Goal: Task Accomplishment & Management: Manage account settings

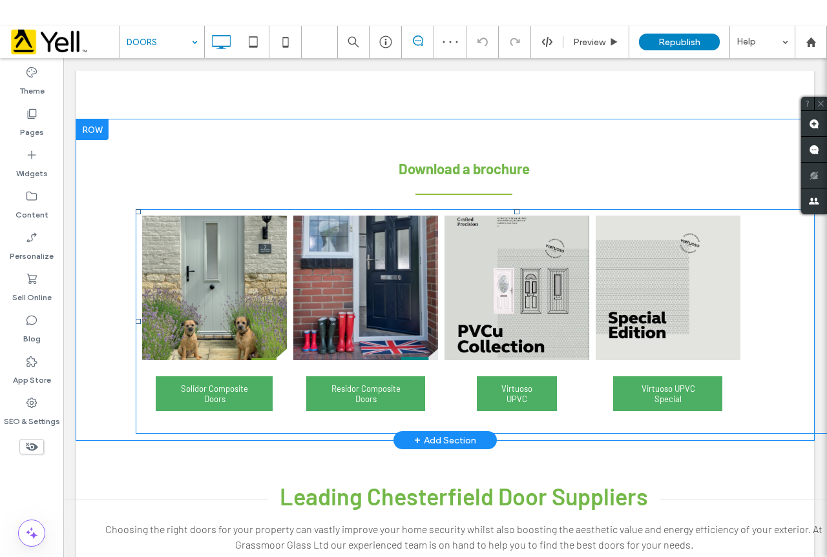
scroll to position [646, 0]
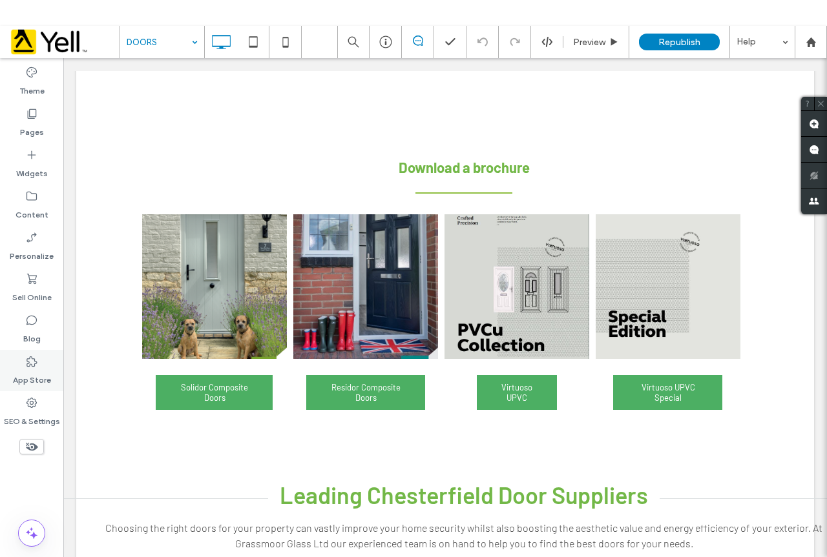
drag, startPoint x: 33, startPoint y: 411, endPoint x: 57, endPoint y: 376, distance: 43.2
click at [33, 411] on label "SEO & Settings" at bounding box center [32, 418] width 56 height 18
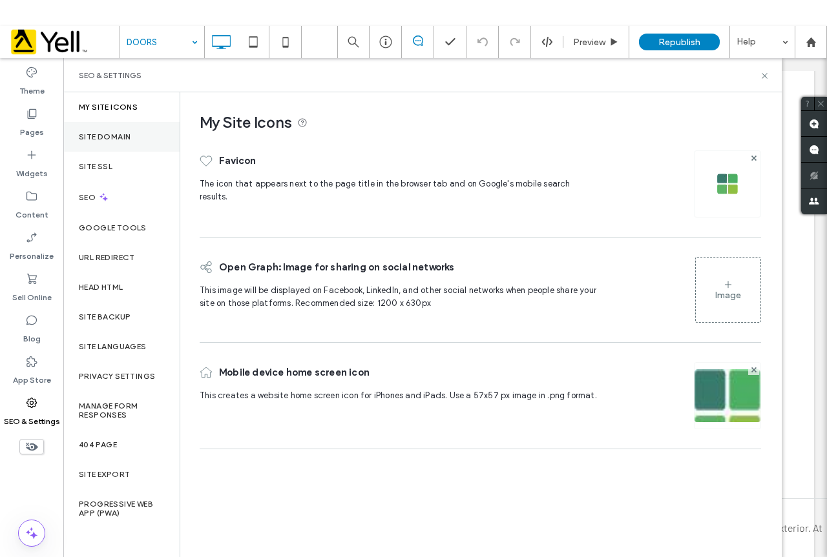
click at [98, 129] on div "Site Domain" at bounding box center [121, 137] width 116 height 30
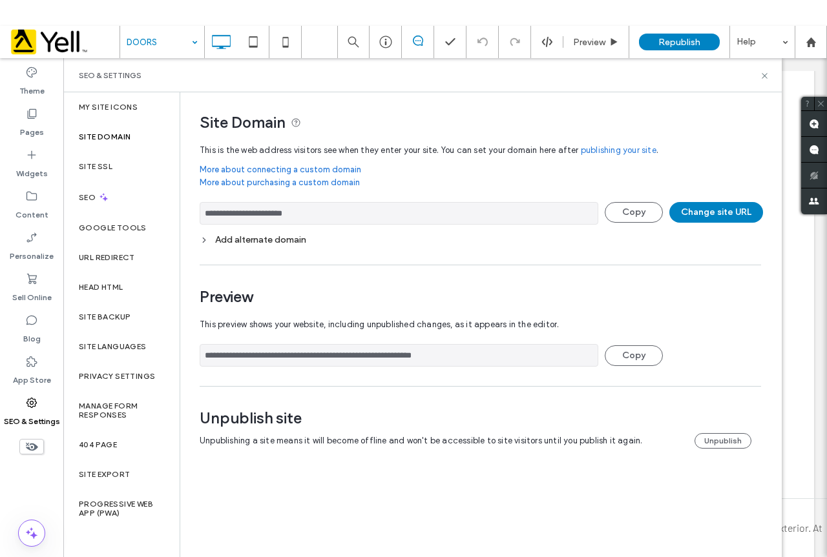
drag, startPoint x: 335, startPoint y: 214, endPoint x: 227, endPoint y: 214, distance: 107.2
click at [227, 214] on input "**********" at bounding box center [399, 213] width 398 height 23
click at [768, 68] on div "SEO & Settings" at bounding box center [422, 75] width 718 height 34
click at [766, 77] on use at bounding box center [763, 75] width 5 height 5
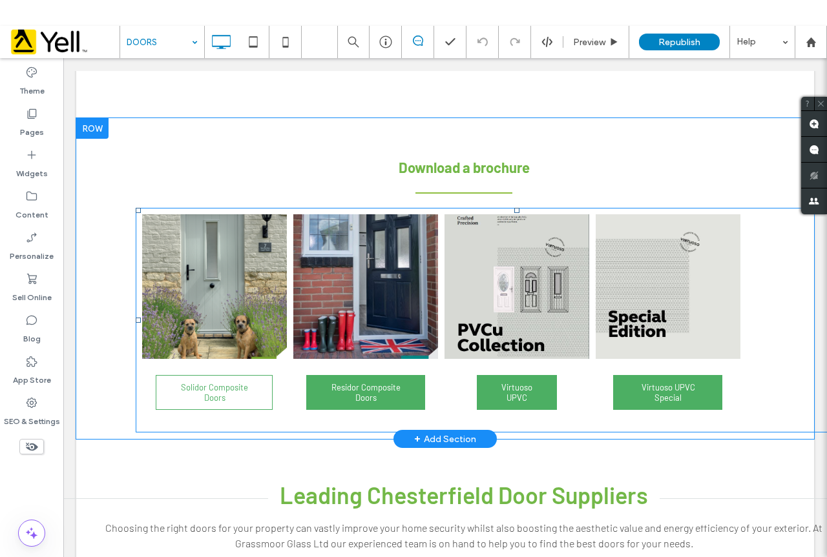
click at [216, 394] on span "Solidor Composite Doors" at bounding box center [214, 393] width 113 height 34
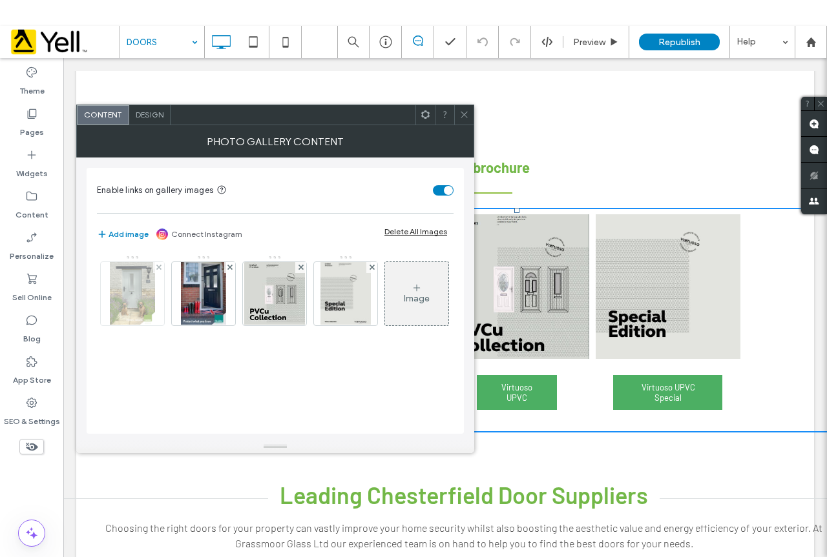
click at [126, 307] on img at bounding box center [132, 293] width 45 height 63
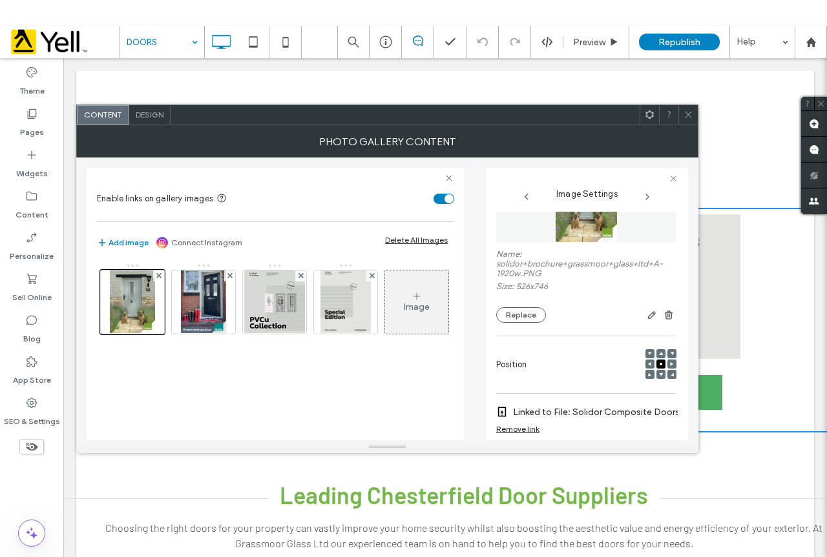
scroll to position [194, 0]
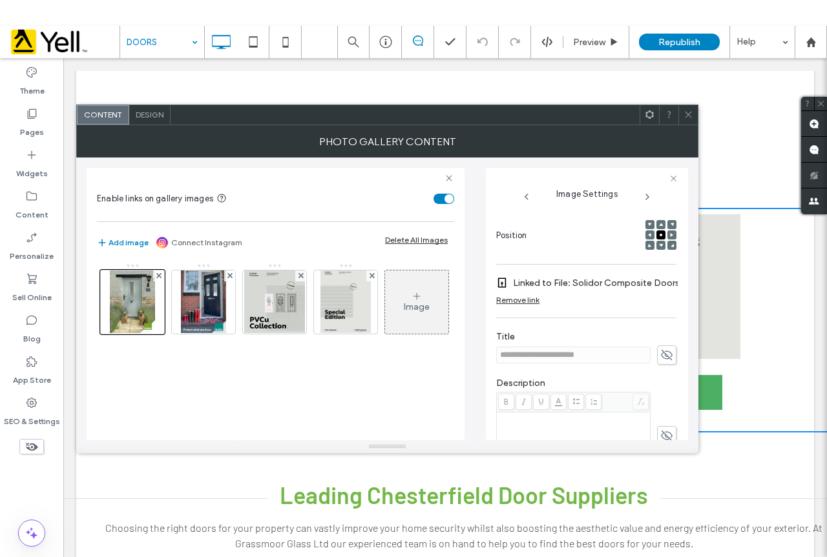
click at [692, 116] on icon at bounding box center [688, 115] width 10 height 10
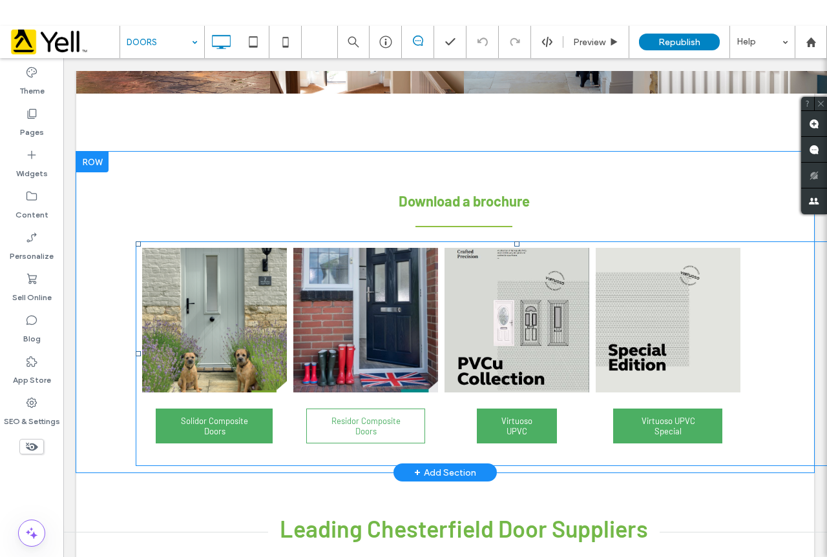
scroll to position [710, 0]
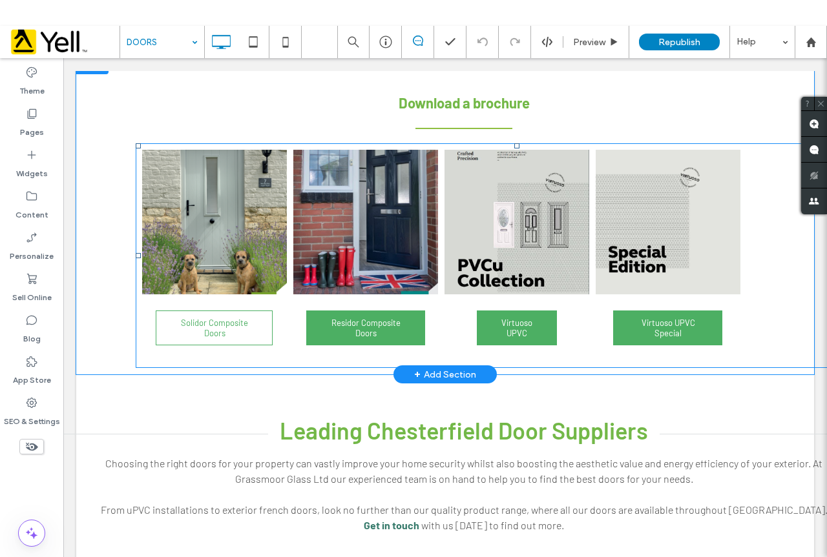
click at [226, 328] on span "Solidor Composite Doors" at bounding box center [214, 328] width 113 height 34
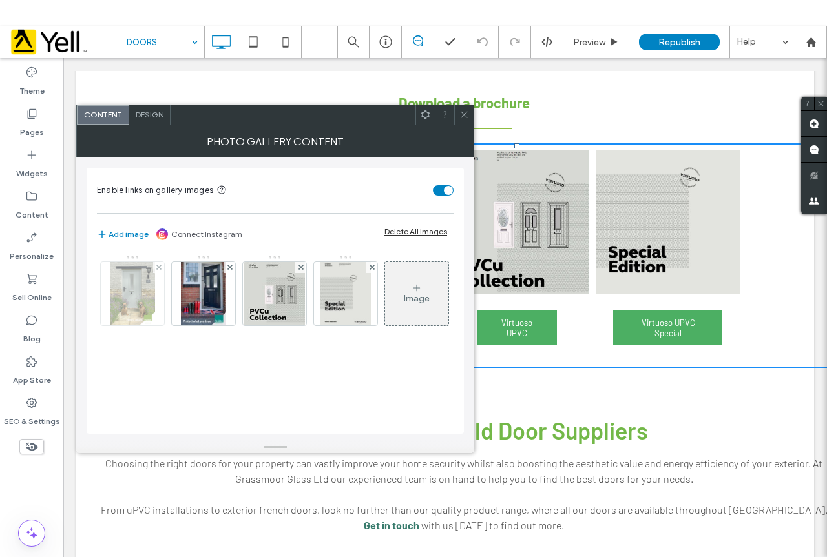
click at [128, 303] on img at bounding box center [132, 293] width 45 height 63
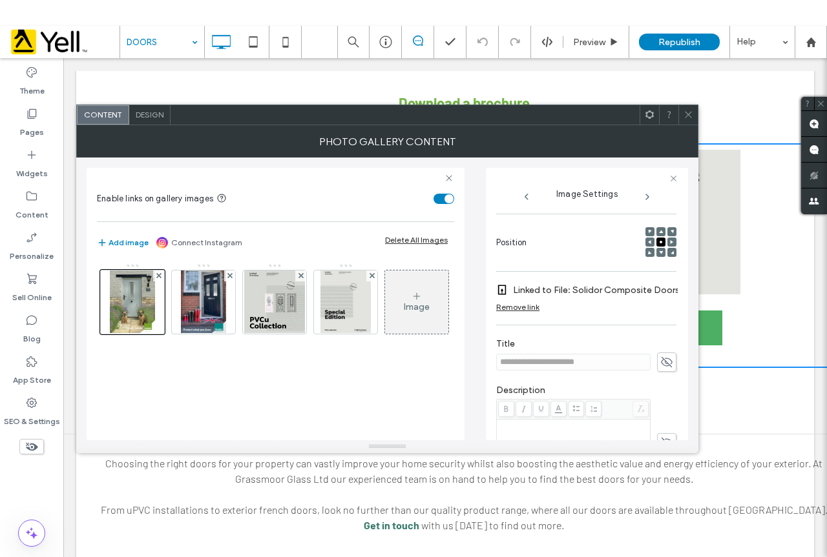
scroll to position [194, 0]
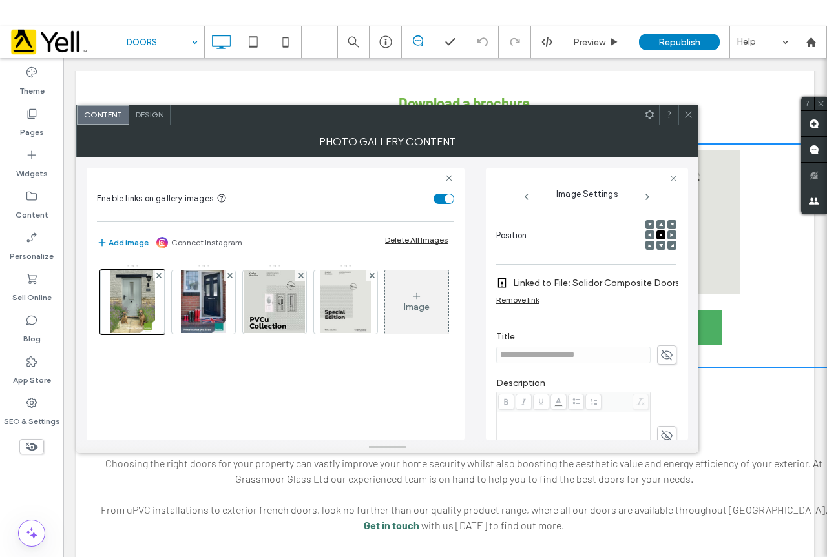
click at [521, 302] on div "Remove link" at bounding box center [517, 300] width 43 height 10
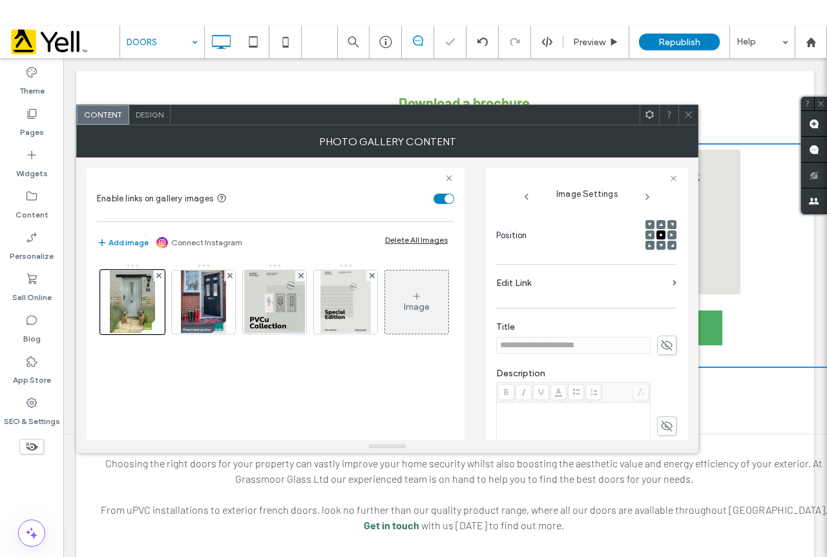
click at [514, 284] on label "Edit Link" at bounding box center [581, 283] width 171 height 24
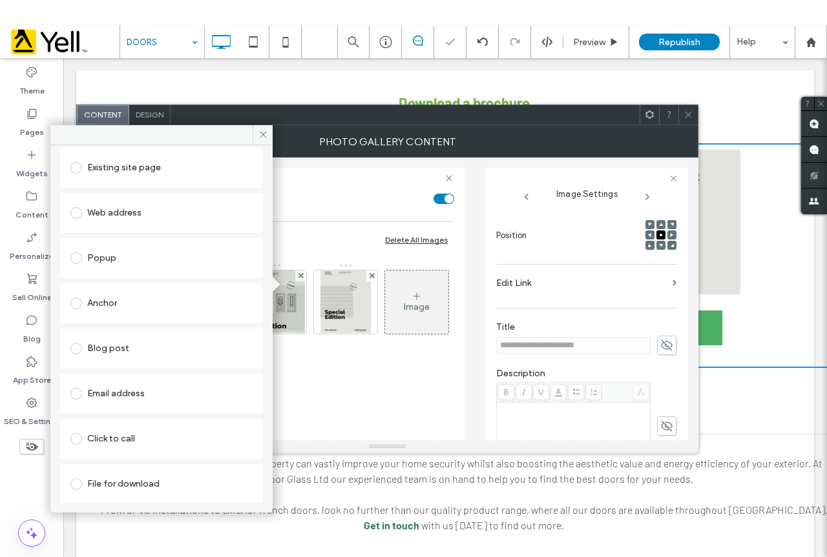
scroll to position [66, 0]
click at [113, 479] on div "File for download" at bounding box center [161, 483] width 182 height 21
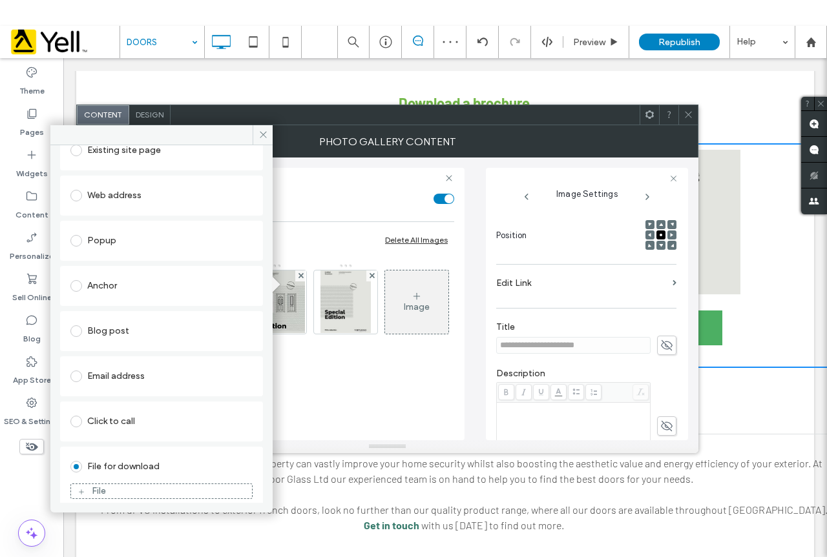
scroll to position [91, 0]
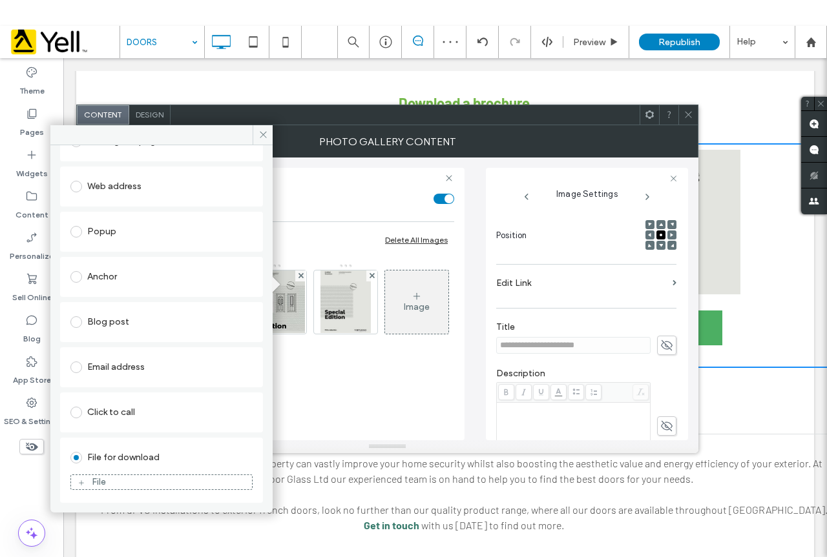
click at [101, 477] on div "File" at bounding box center [99, 482] width 14 height 11
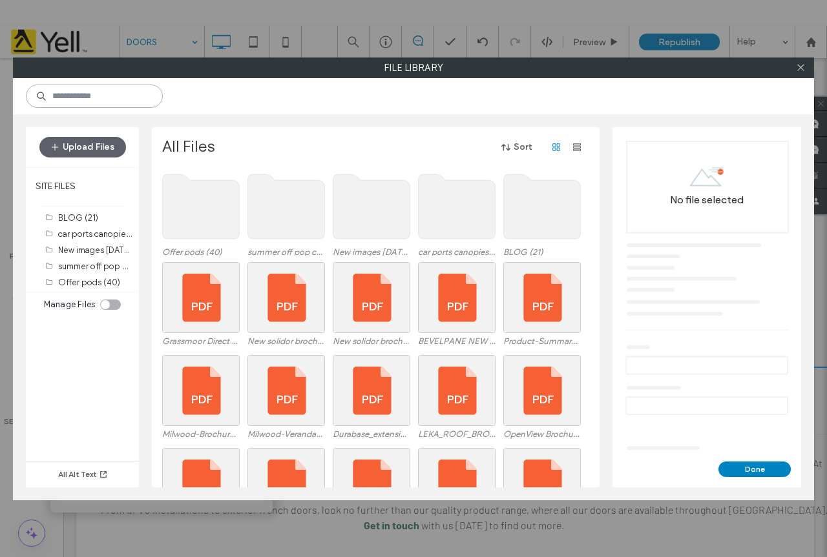
click at [88, 88] on input at bounding box center [94, 96] width 137 height 23
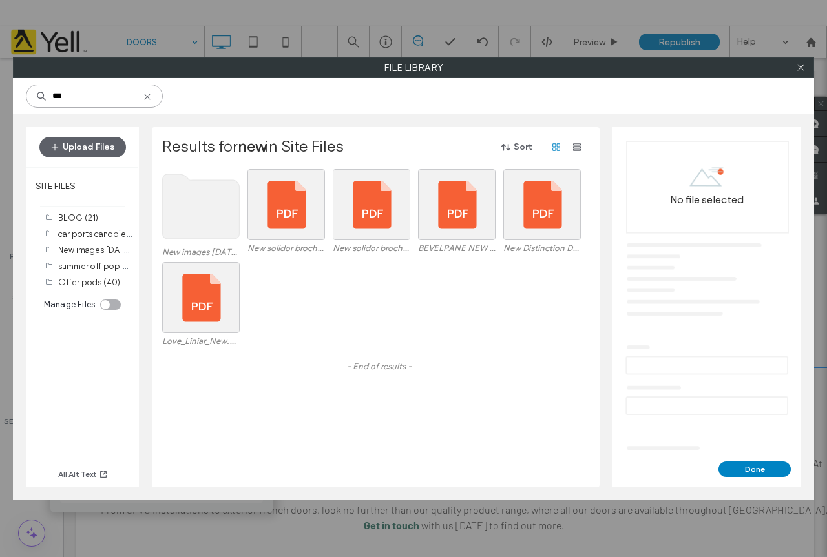
type input "***"
click at [284, 202] on div "Select" at bounding box center [286, 204] width 78 height 71
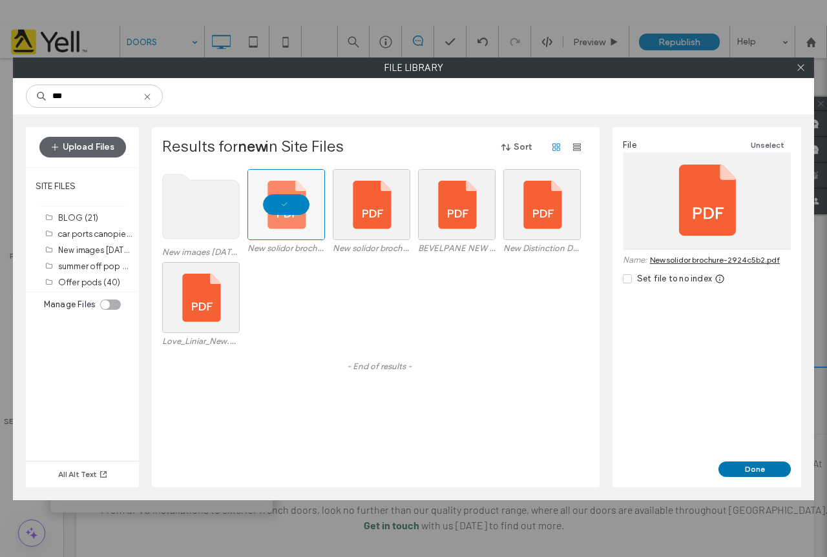
drag, startPoint x: 748, startPoint y: 467, endPoint x: 686, endPoint y: 408, distance: 85.4
click at [748, 467] on button "Done" at bounding box center [754, 470] width 72 height 16
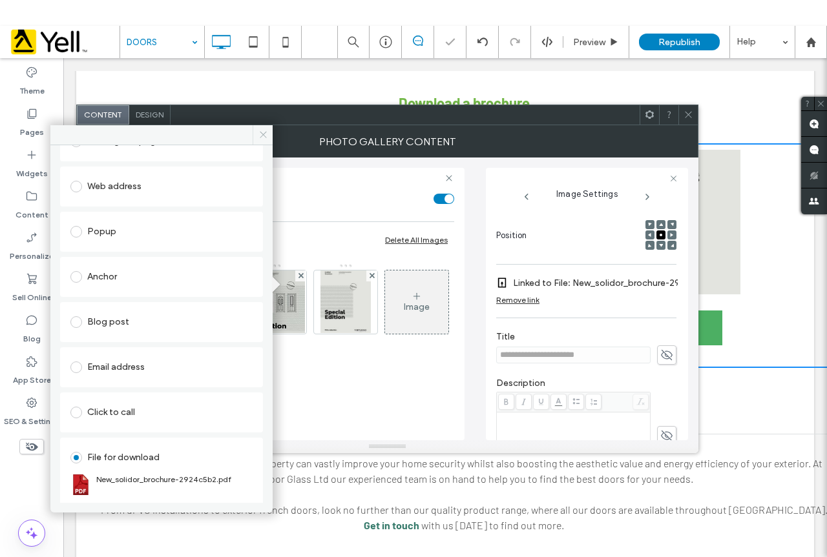
click at [265, 130] on icon at bounding box center [263, 135] width 10 height 10
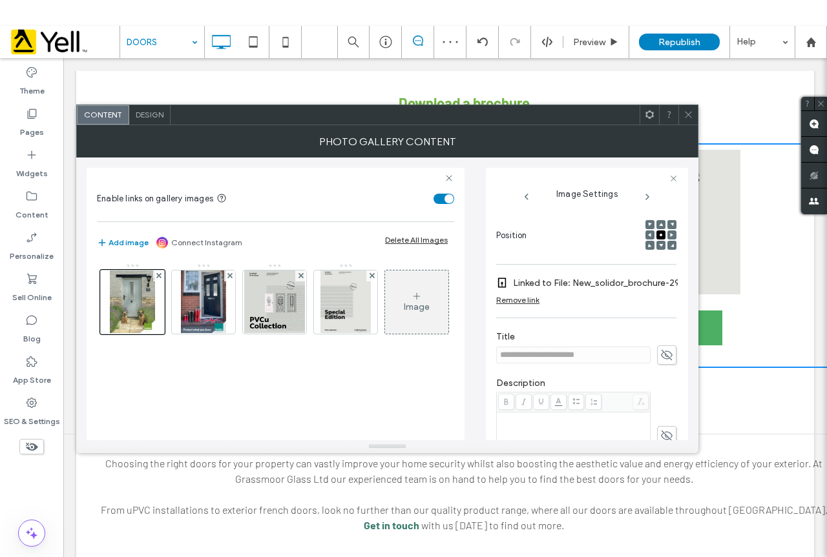
drag, startPoint x: 687, startPoint y: 113, endPoint x: 688, endPoint y: 121, distance: 8.0
click at [685, 112] on icon at bounding box center [688, 115] width 10 height 10
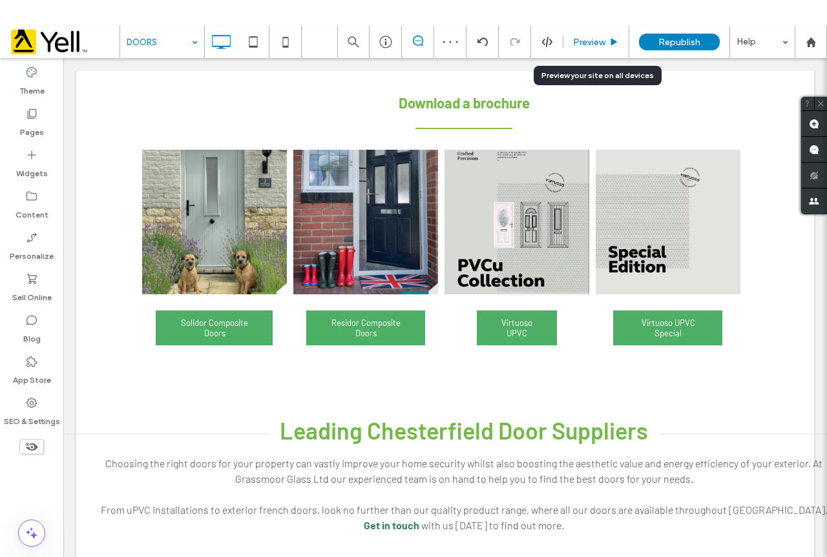
click at [583, 43] on span "Preview" at bounding box center [589, 42] width 32 height 11
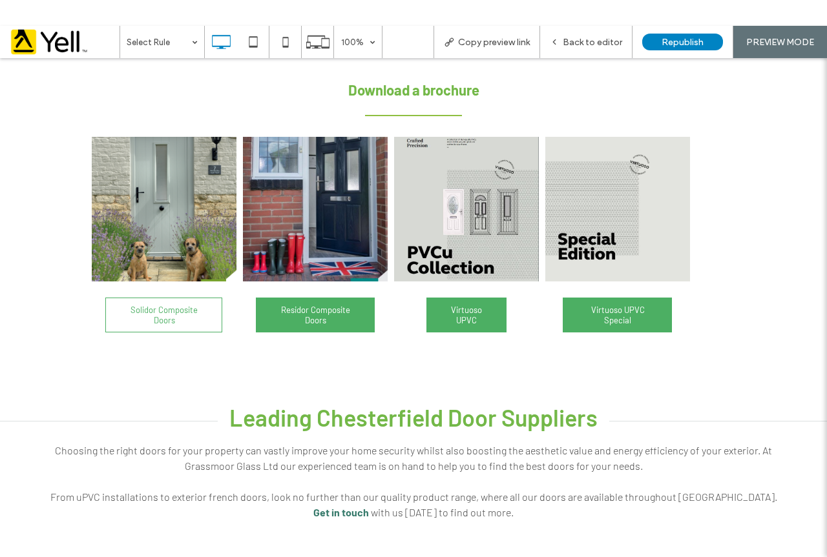
click at [208, 311] on span "Solidor Composite Doors" at bounding box center [164, 315] width 113 height 34
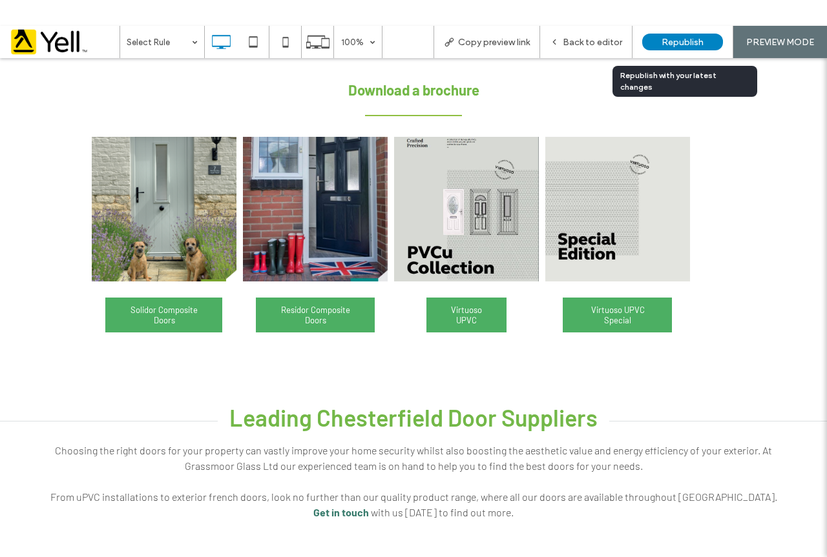
click at [698, 42] on span "Republish" at bounding box center [682, 42] width 42 height 11
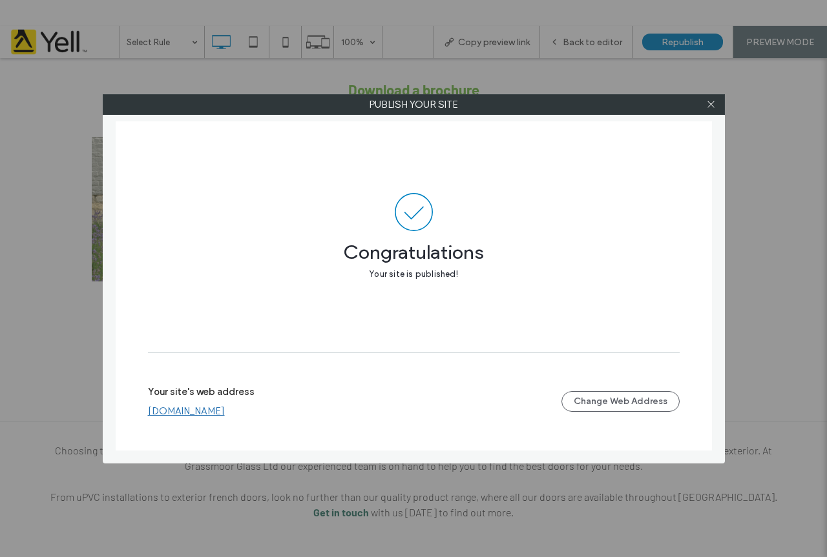
click at [705, 106] on div at bounding box center [710, 104] width 19 height 19
click at [709, 102] on icon at bounding box center [711, 104] width 10 height 10
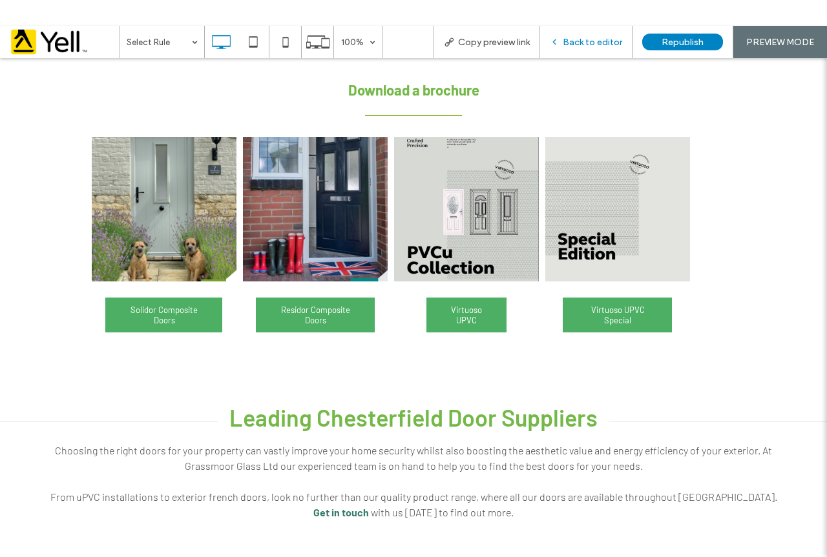
click at [577, 43] on span "Back to editor" at bounding box center [592, 42] width 59 height 11
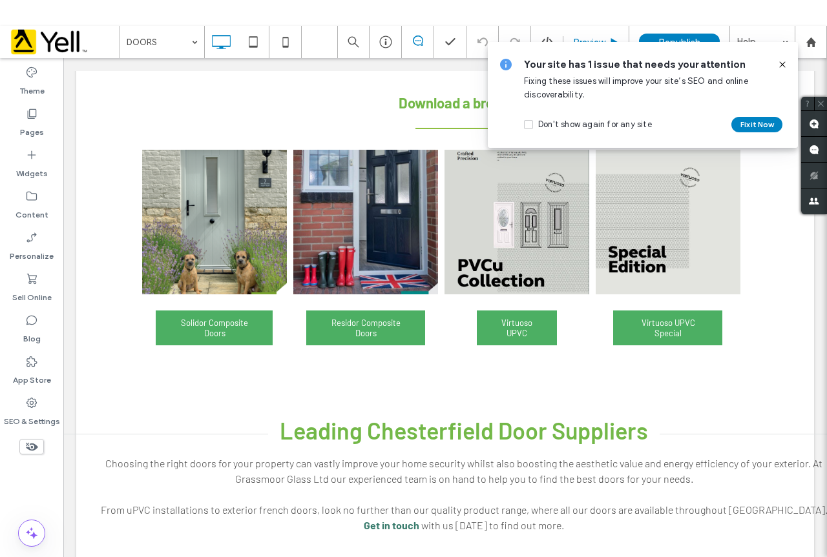
click at [610, 32] on div "Preview" at bounding box center [596, 42] width 66 height 32
click at [594, 35] on div "Preview" at bounding box center [596, 42] width 66 height 32
click at [575, 126] on div "Don't show again for any site" at bounding box center [595, 124] width 114 height 13
click at [781, 66] on use at bounding box center [782, 64] width 6 height 6
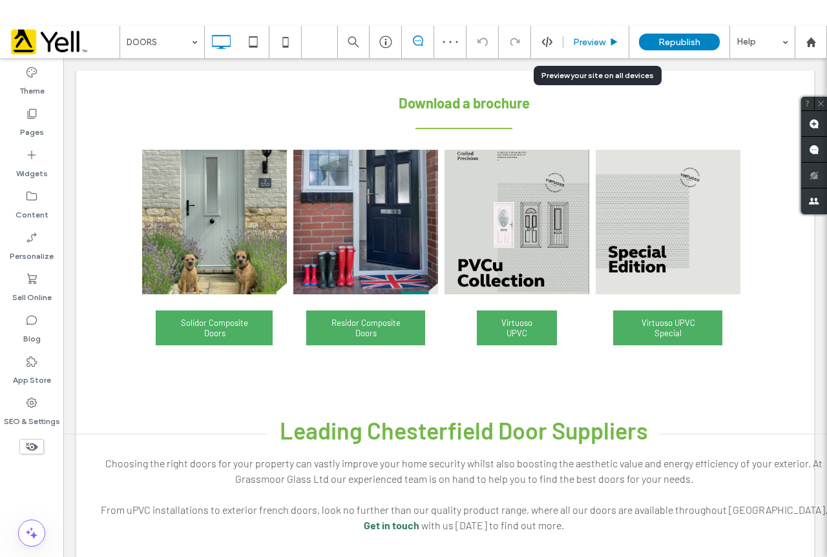
click at [588, 40] on span "Preview" at bounding box center [589, 42] width 32 height 11
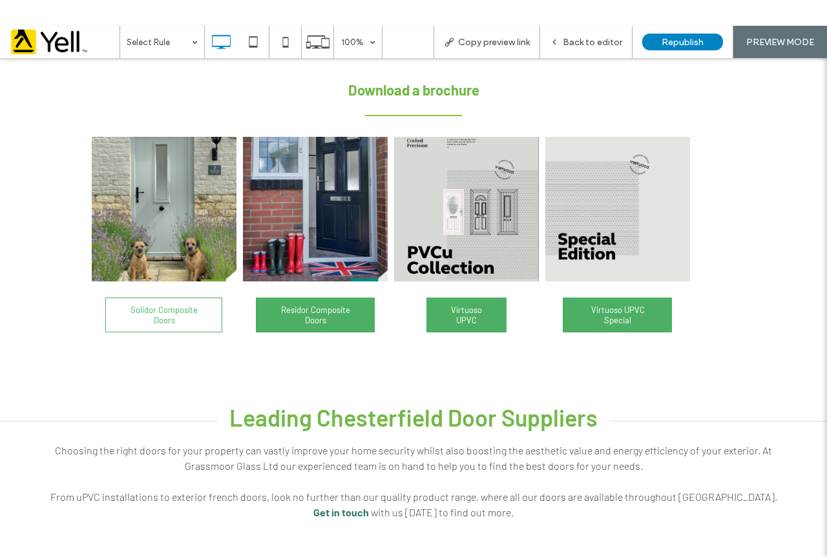
click at [181, 319] on span "Solidor Composite Doors" at bounding box center [164, 315] width 113 height 34
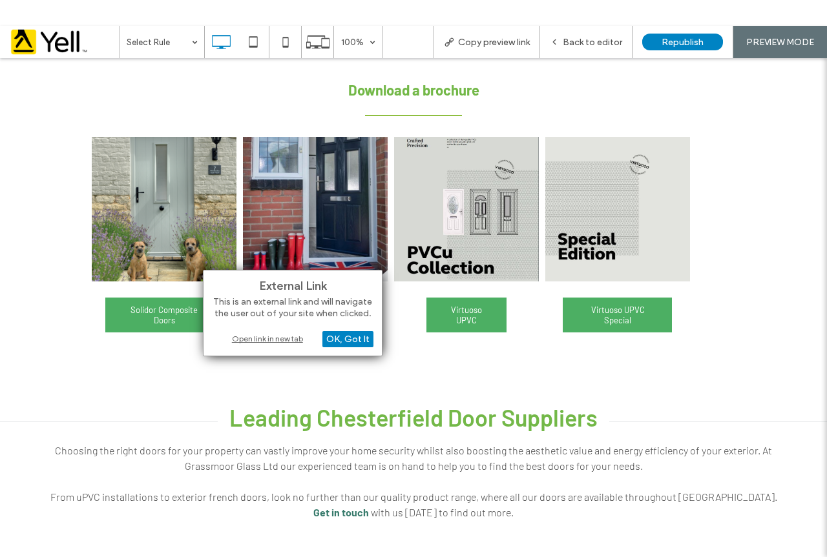
click at [251, 336] on div "Open link in new tab" at bounding box center [292, 339] width 161 height 14
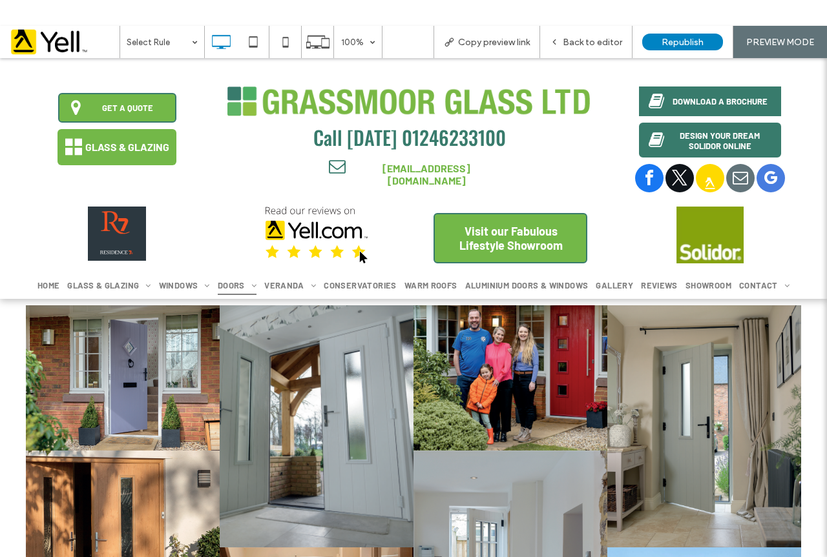
click at [705, 230] on img at bounding box center [709, 235] width 67 height 57
click at [602, 42] on span "Back to editor" at bounding box center [592, 42] width 59 height 11
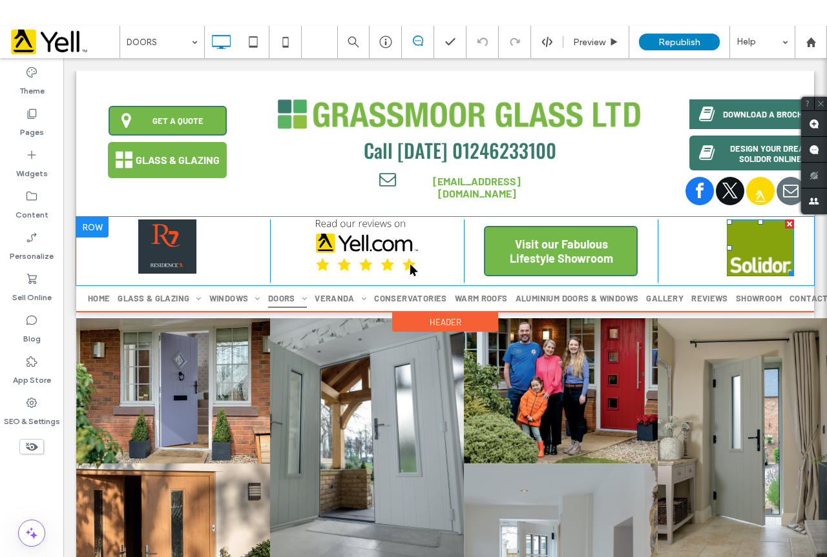
click at [734, 260] on img at bounding box center [760, 248] width 67 height 57
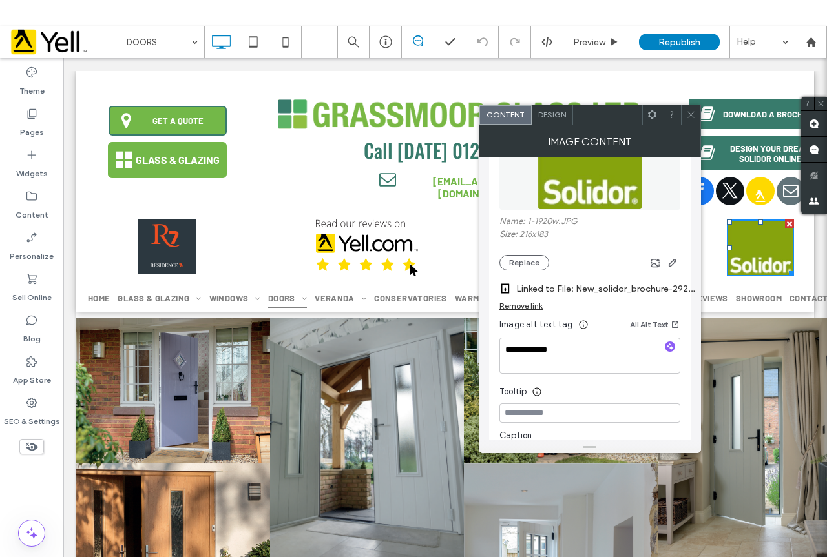
scroll to position [194, 0]
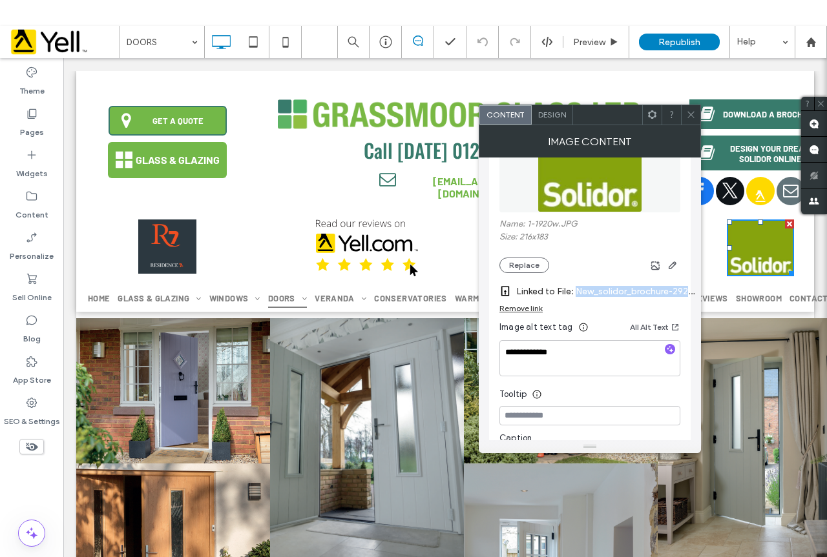
drag, startPoint x: 584, startPoint y: 295, endPoint x: 688, endPoint y: 300, distance: 104.1
click at [688, 300] on label "Linked to File: New_solidor_brochure-2924c5b2.pdf" at bounding box center [606, 292] width 181 height 24
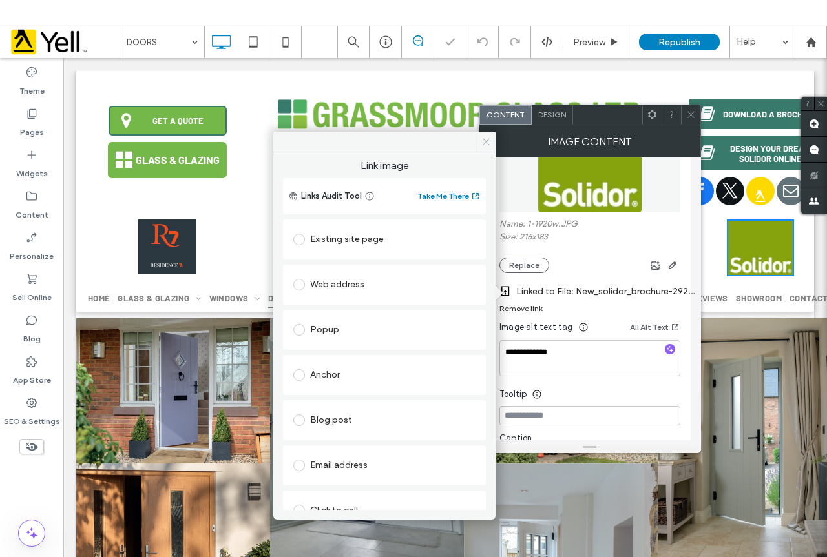
click at [479, 140] on span at bounding box center [485, 141] width 20 height 19
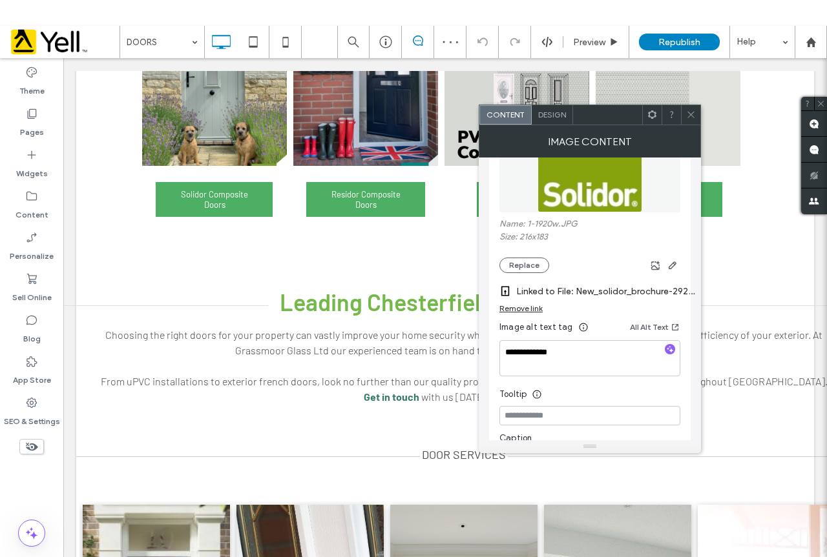
scroll to position [840, 0]
click at [193, 136] on link at bounding box center [214, 93] width 145 height 145
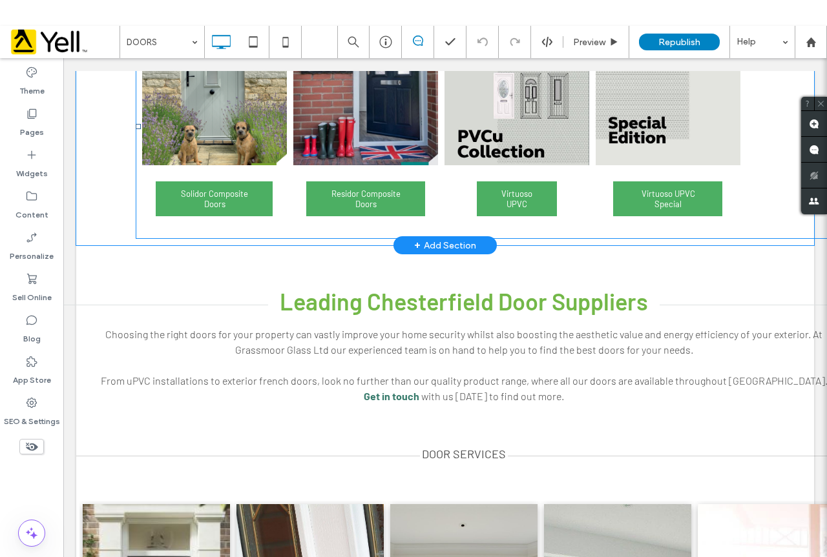
click at [216, 131] on link at bounding box center [214, 93] width 145 height 145
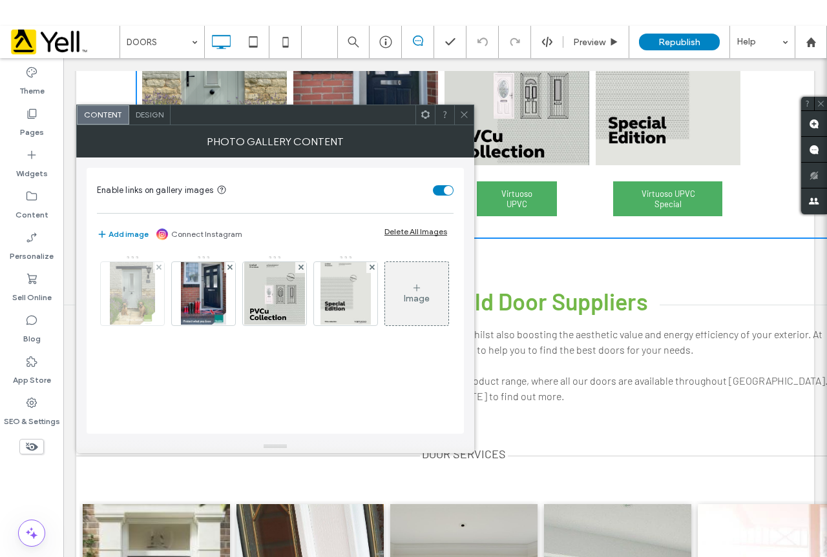
click at [129, 304] on img at bounding box center [132, 293] width 45 height 63
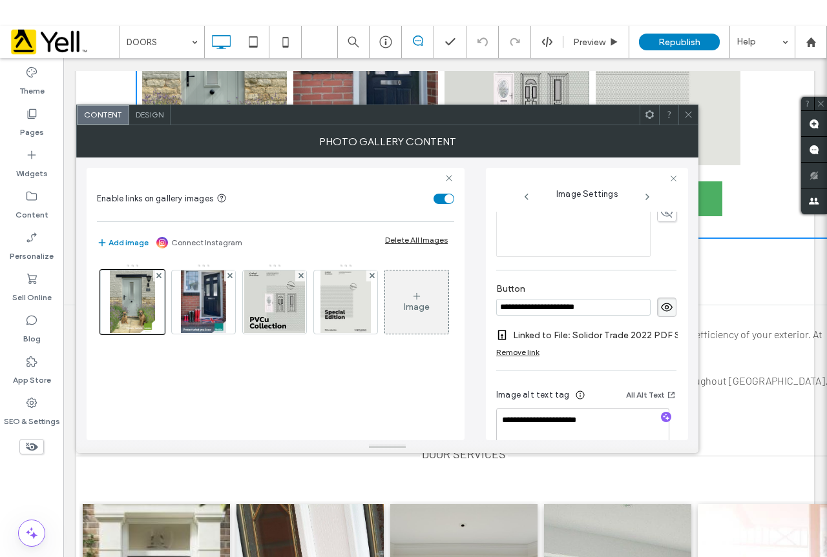
scroll to position [445, 0]
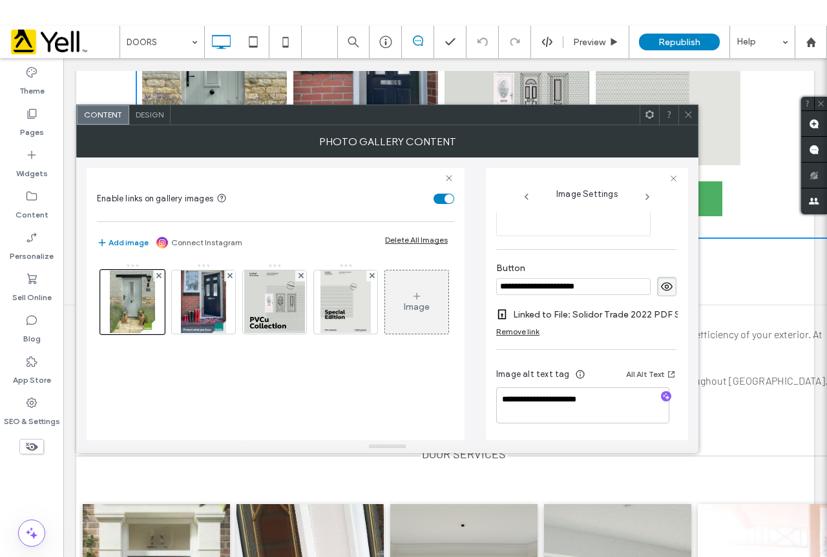
click at [526, 327] on div "Remove link" at bounding box center [517, 332] width 43 height 10
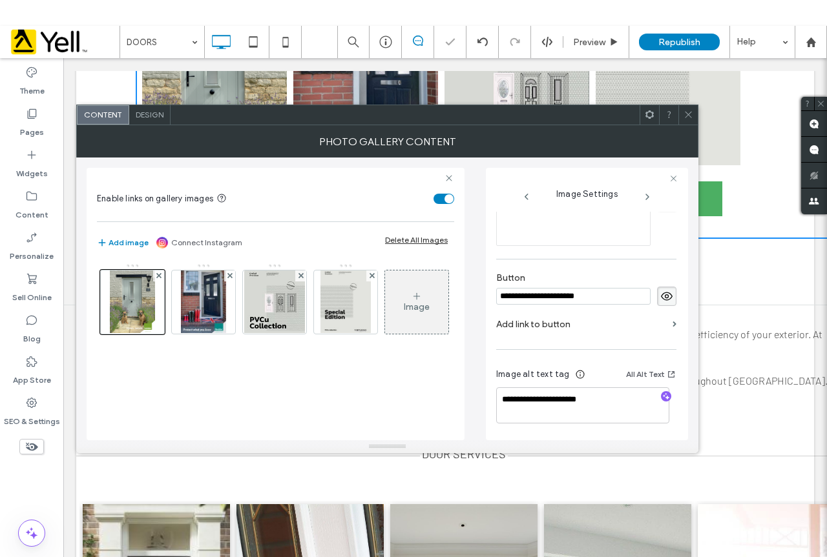
scroll to position [435, 0]
click at [546, 318] on label "Add link to button" at bounding box center [581, 325] width 171 height 24
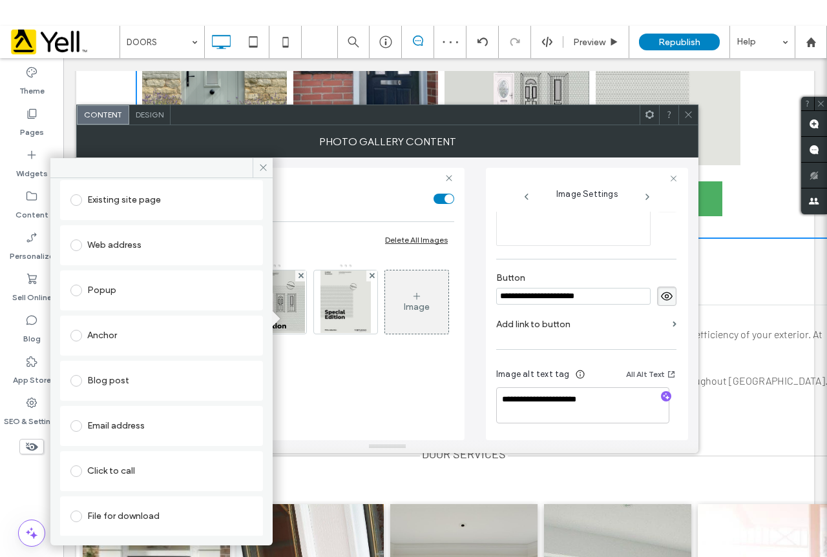
scroll to position [66, 0]
click at [145, 515] on div "File for download" at bounding box center [161, 516] width 182 height 21
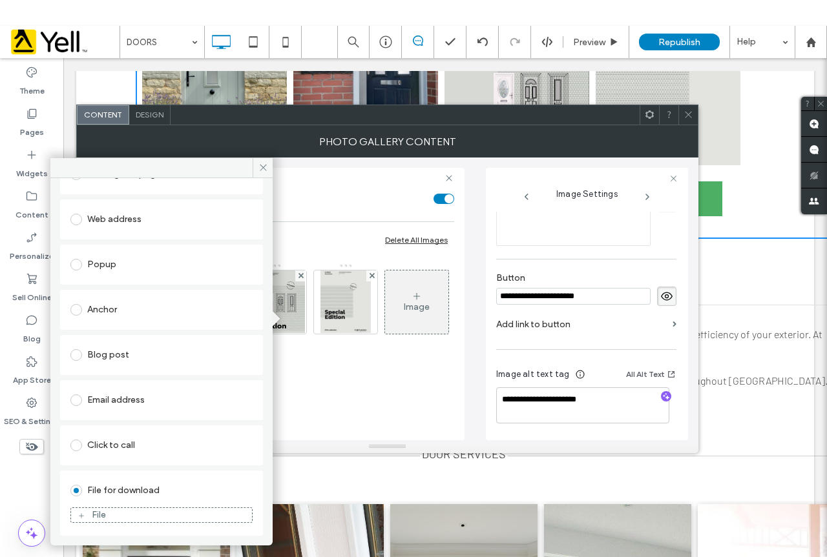
click at [114, 517] on div "File" at bounding box center [161, 516] width 181 height 12
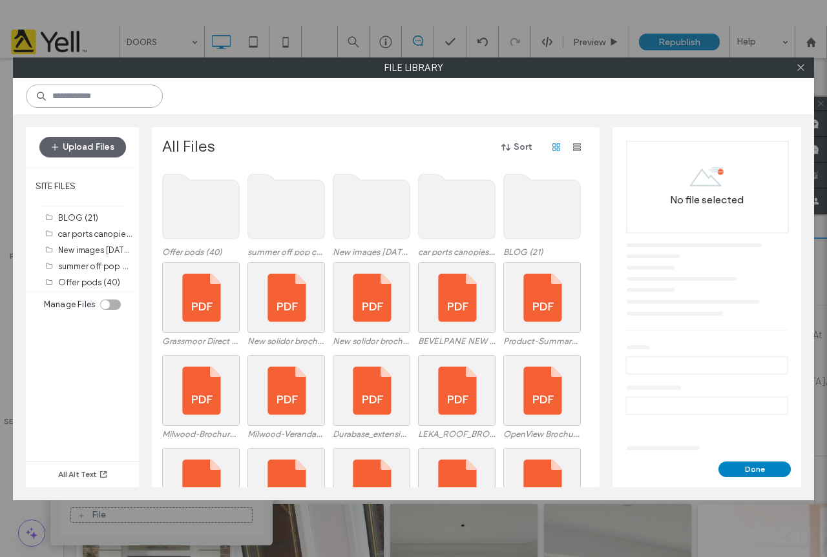
click at [97, 101] on input at bounding box center [94, 96] width 137 height 23
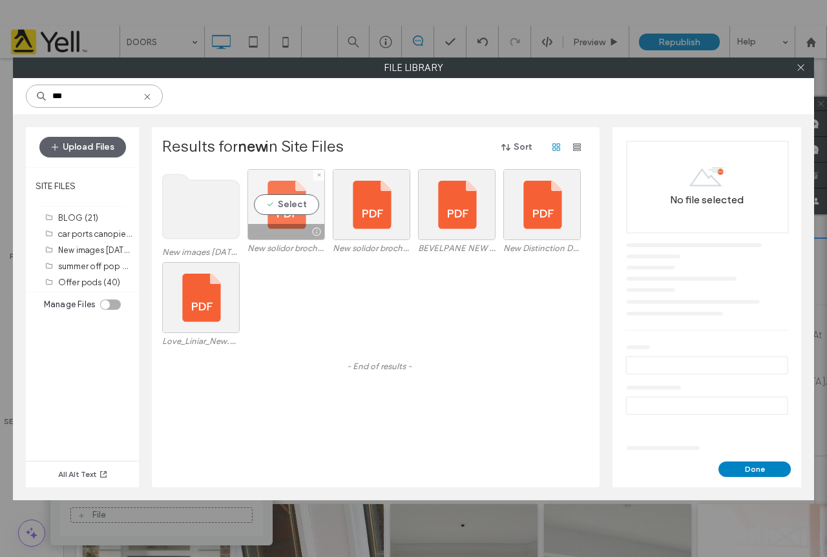
type input "***"
click at [287, 207] on div "Select" at bounding box center [286, 204] width 78 height 71
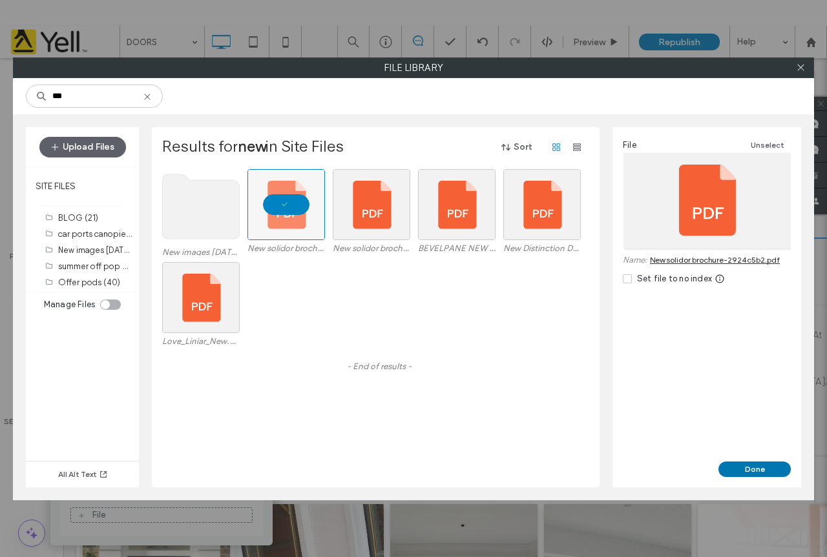
click at [758, 469] on button "Done" at bounding box center [754, 470] width 72 height 16
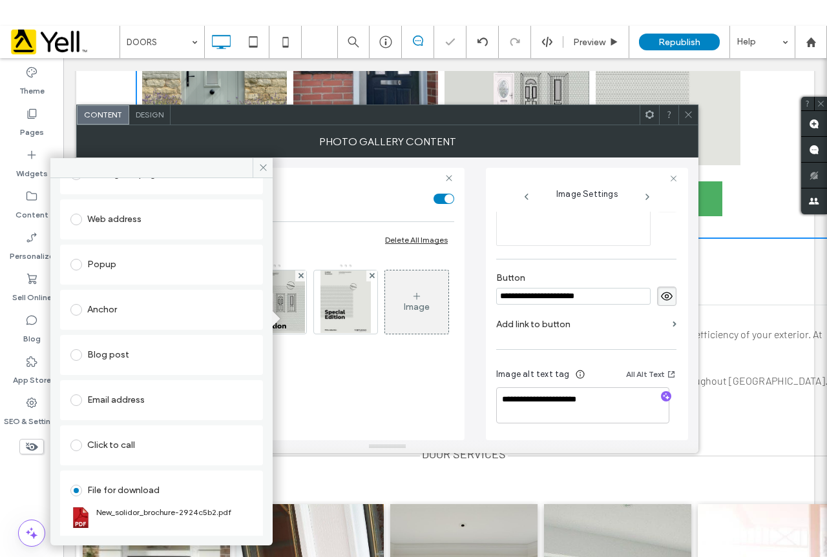
scroll to position [445, 0]
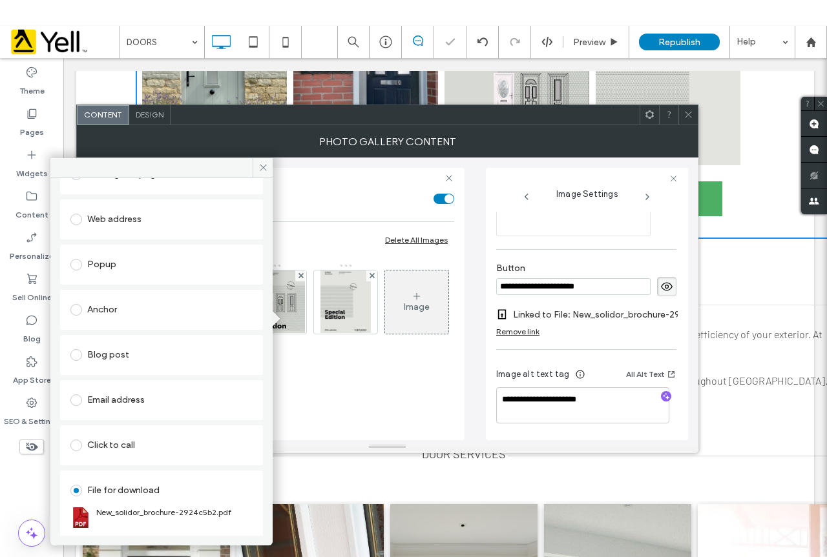
drag, startPoint x: 689, startPoint y: 115, endPoint x: 638, endPoint y: 3, distance: 122.8
click at [689, 115] on icon at bounding box center [688, 115] width 10 height 10
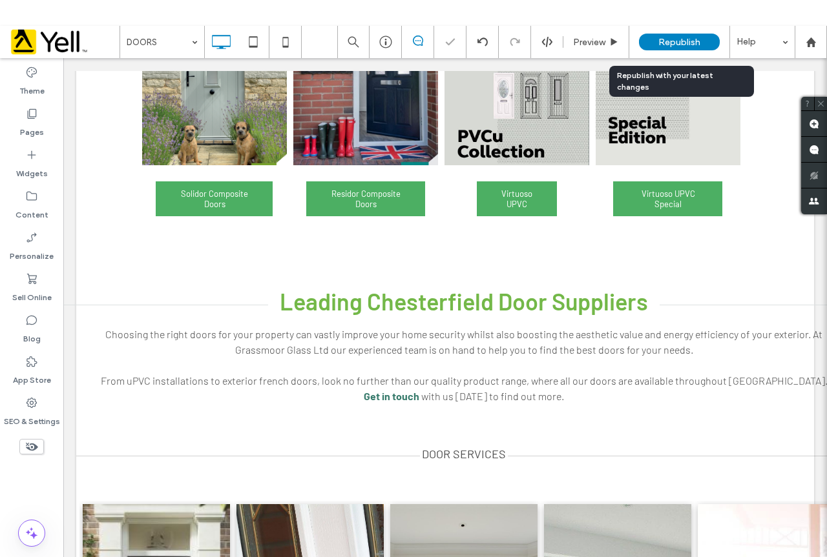
click at [687, 45] on span "Republish" at bounding box center [679, 42] width 42 height 11
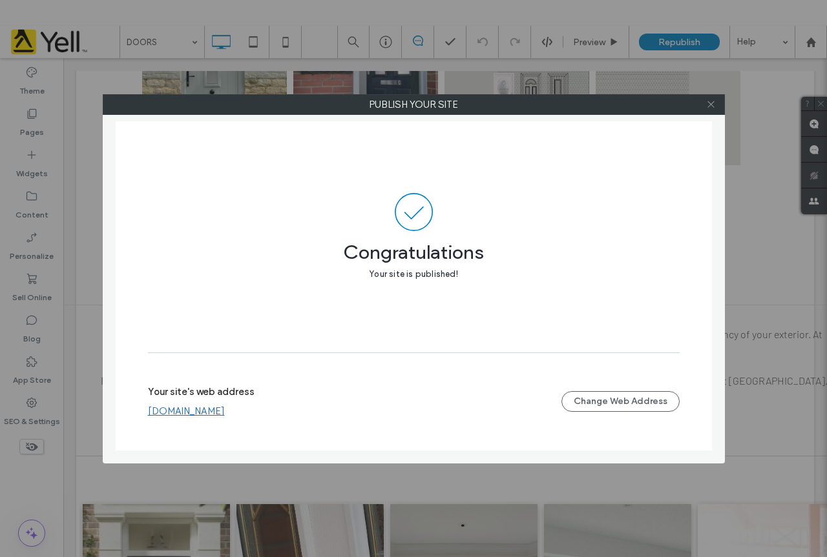
click at [712, 102] on icon at bounding box center [711, 104] width 10 height 10
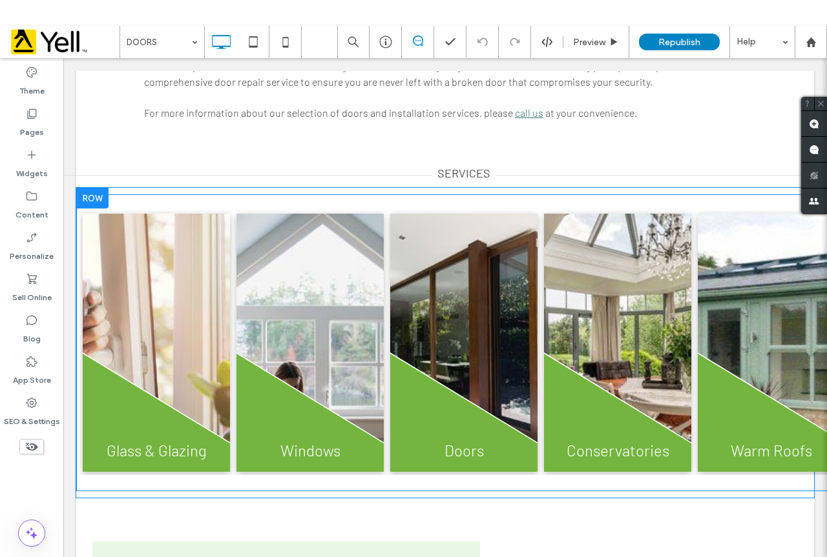
scroll to position [2583, 0]
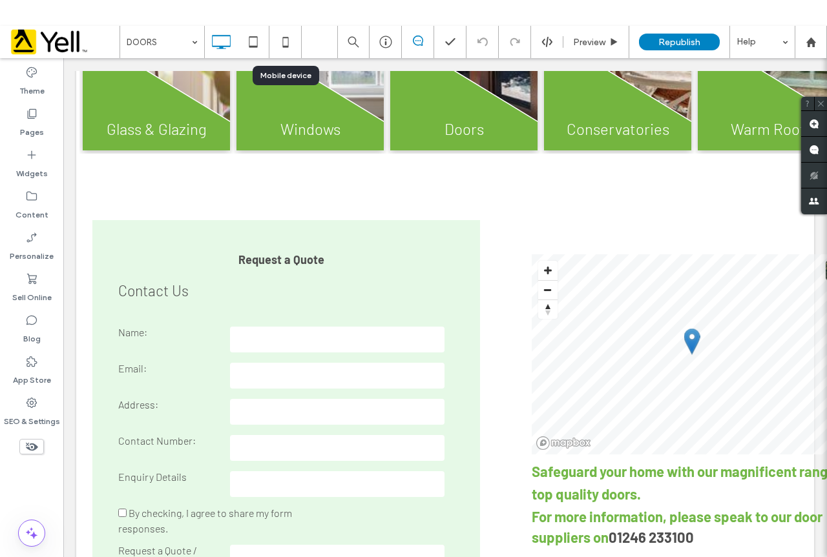
click at [287, 48] on icon at bounding box center [286, 42] width 26 height 26
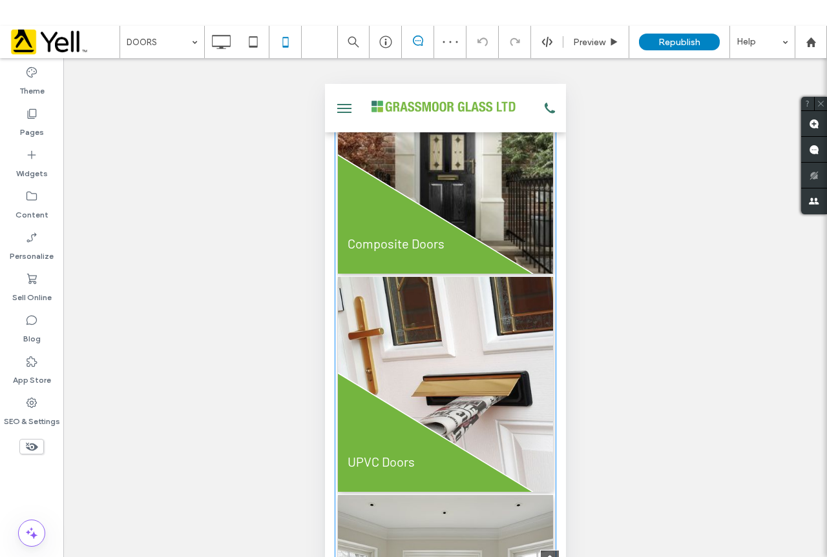
scroll to position [581, 0]
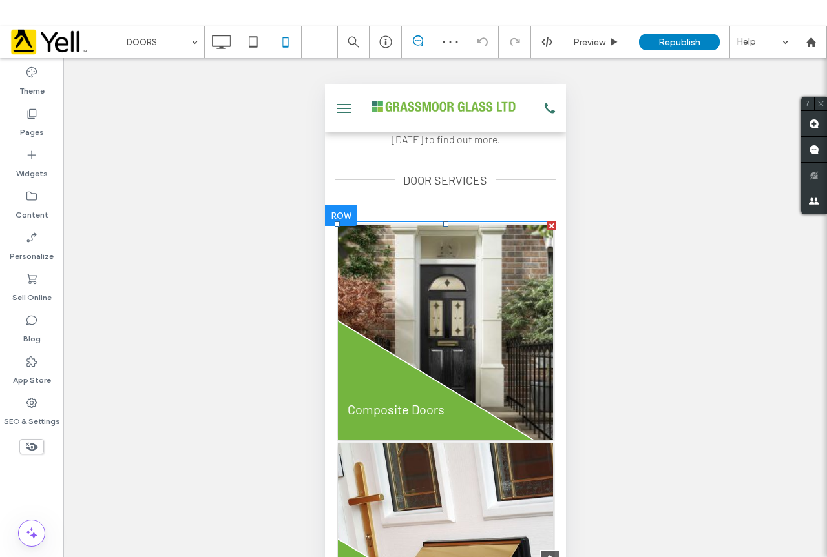
click at [477, 315] on link at bounding box center [445, 332] width 228 height 228
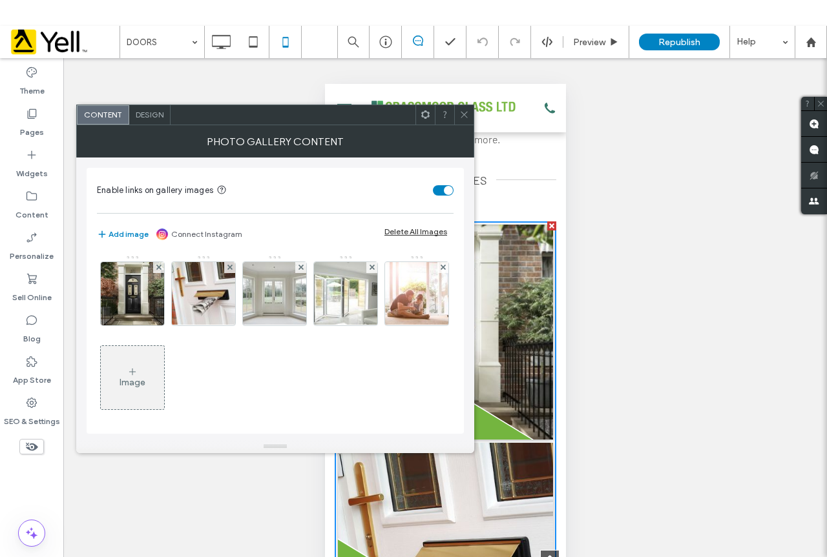
click at [467, 121] on span at bounding box center [464, 114] width 10 height 19
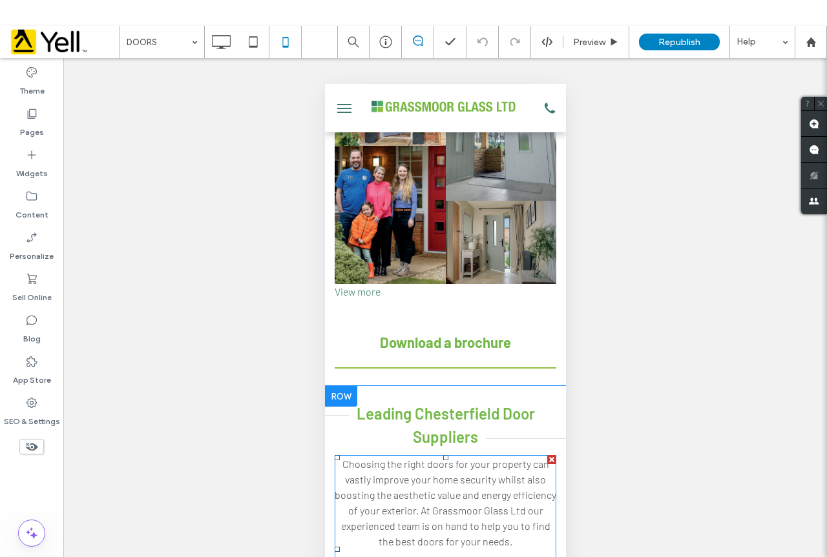
scroll to position [65, 0]
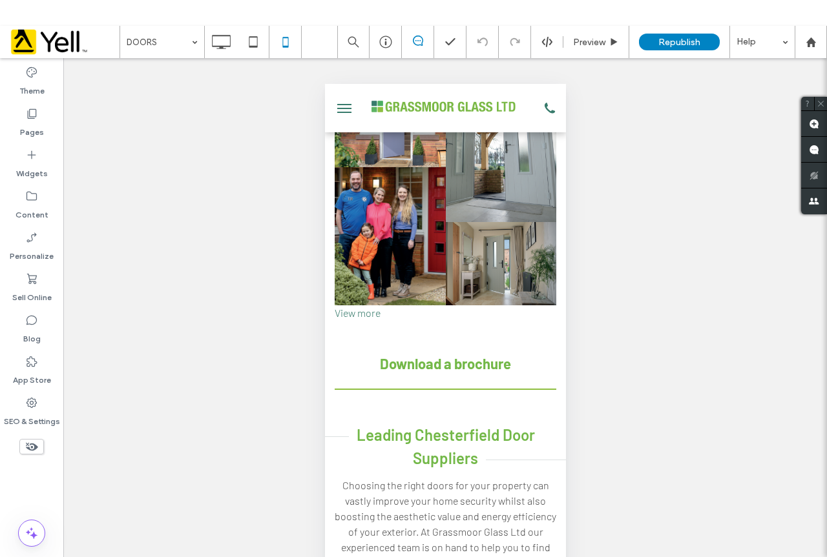
click at [32, 446] on use at bounding box center [32, 447] width 12 height 8
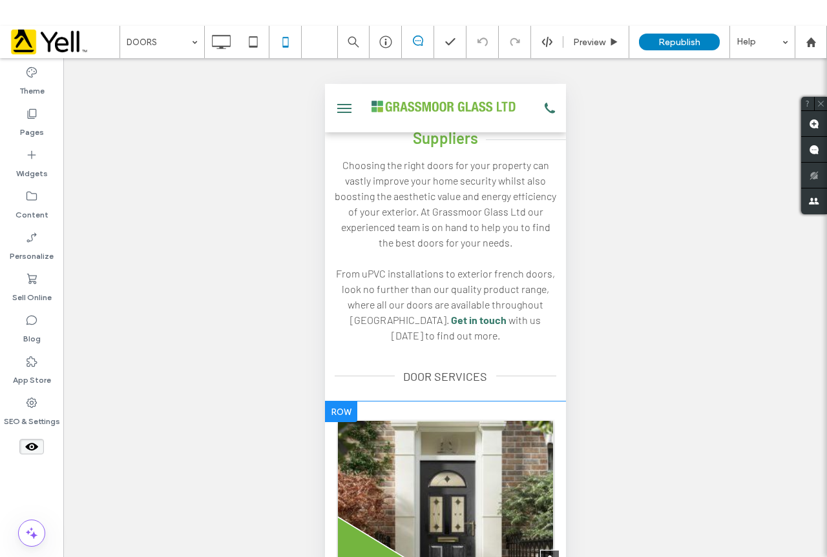
scroll to position [860, 0]
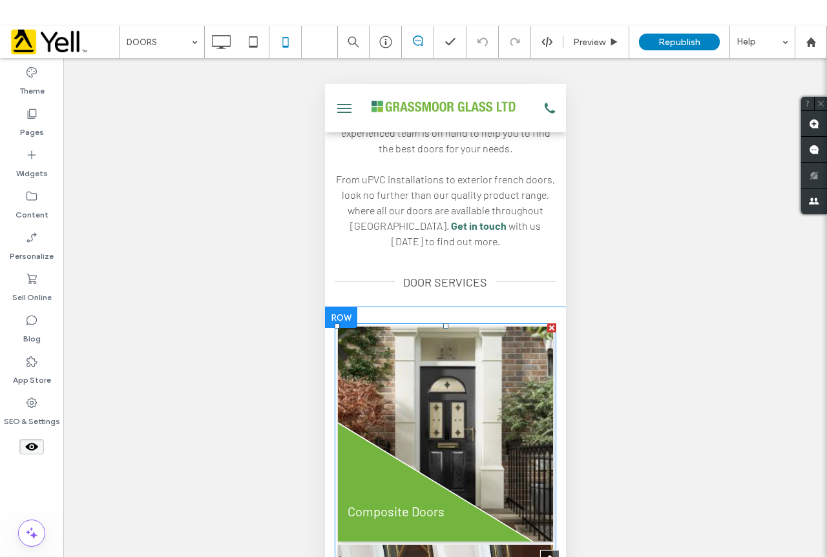
click at [440, 380] on link at bounding box center [445, 434] width 228 height 228
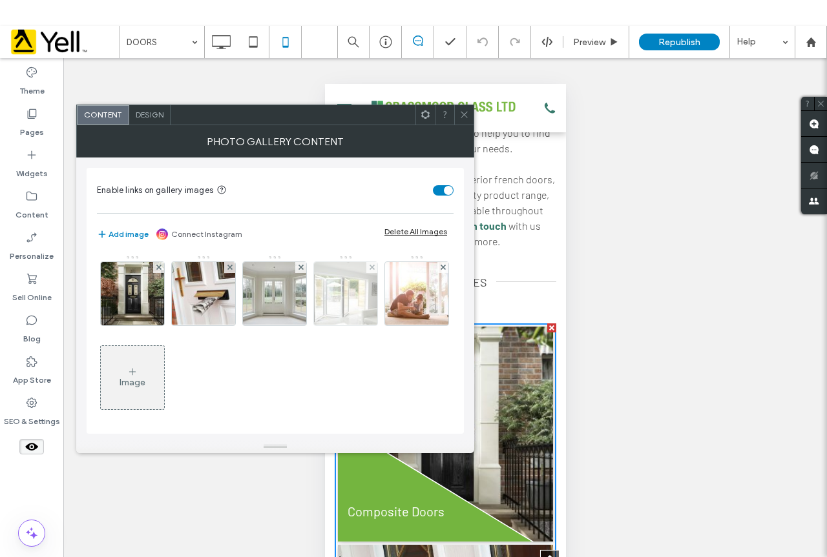
click at [132, 309] on img at bounding box center [132, 293] width 63 height 63
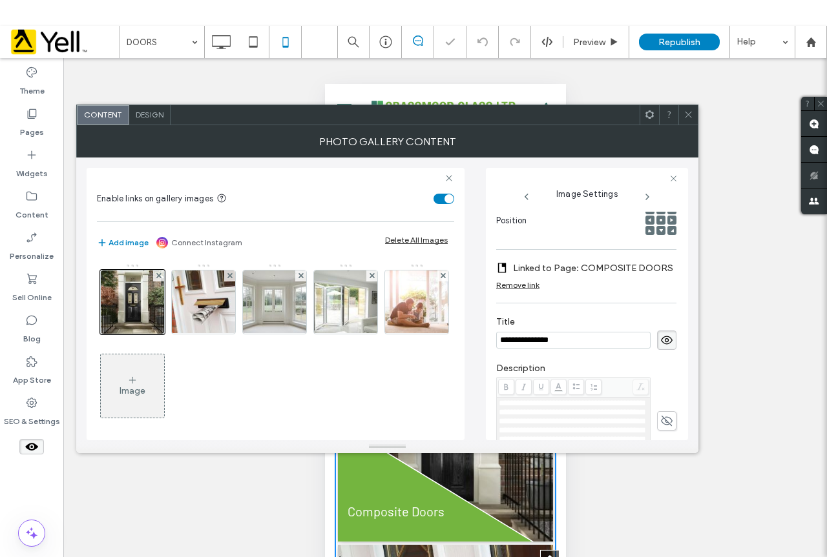
scroll to position [0, 0]
click at [688, 111] on icon at bounding box center [688, 115] width 10 height 10
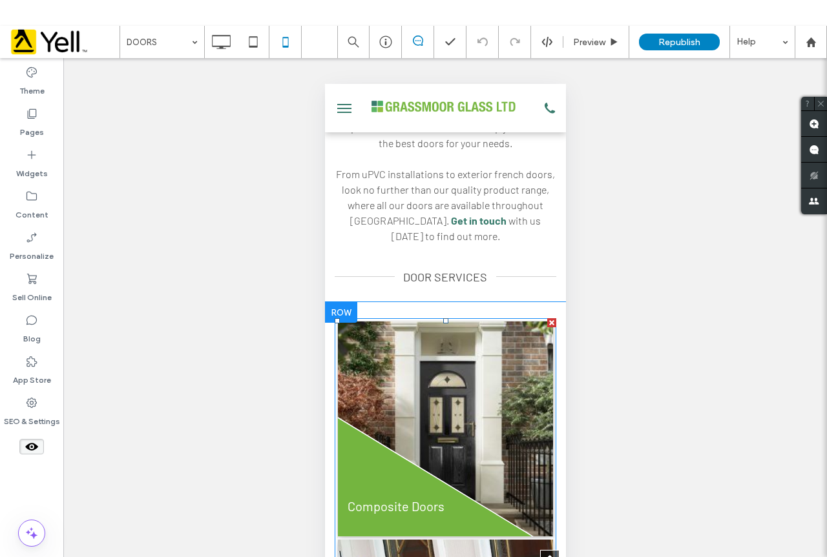
scroll to position [860, 0]
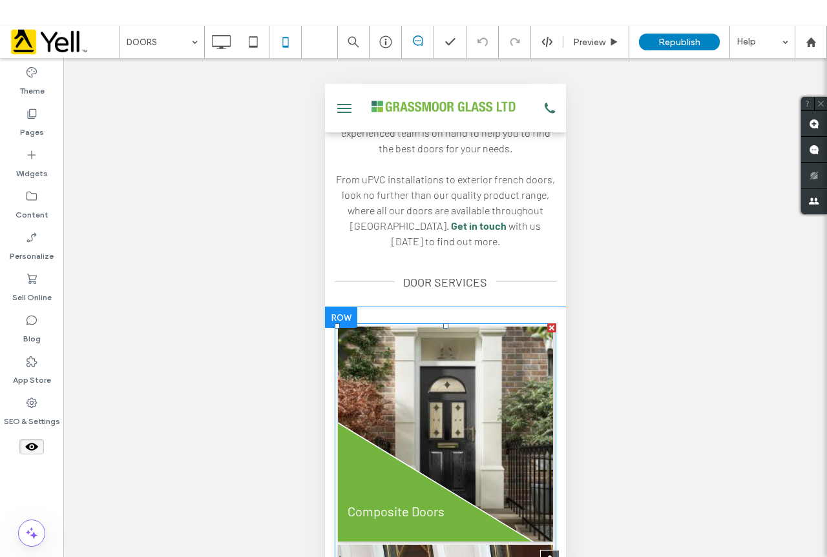
click at [436, 400] on link at bounding box center [445, 434] width 228 height 228
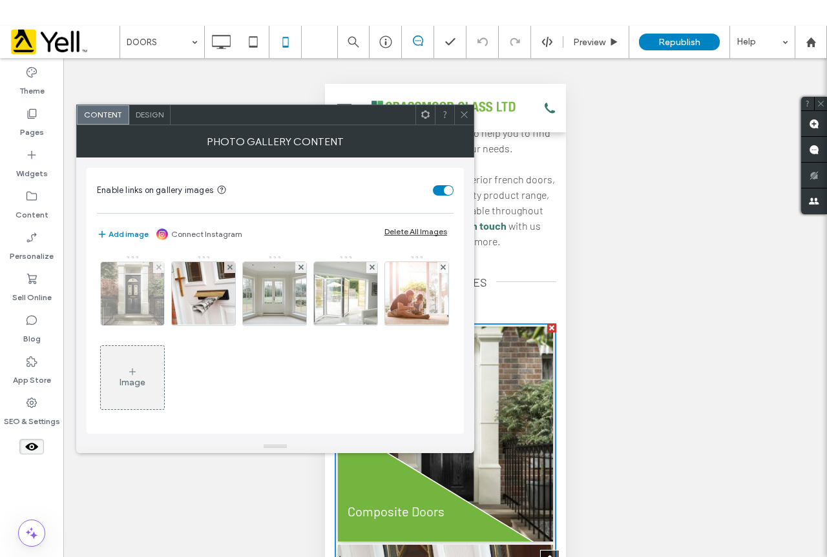
click at [125, 300] on img at bounding box center [132, 293] width 63 height 63
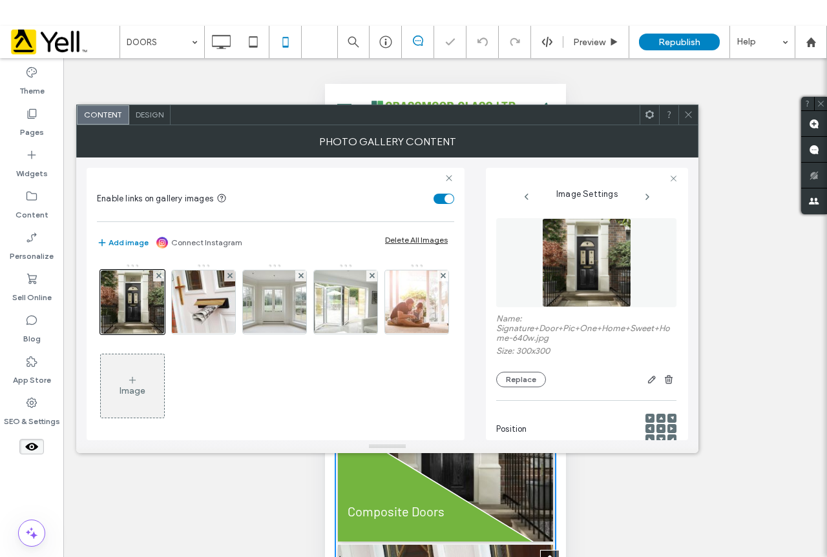
scroll to position [0, 0]
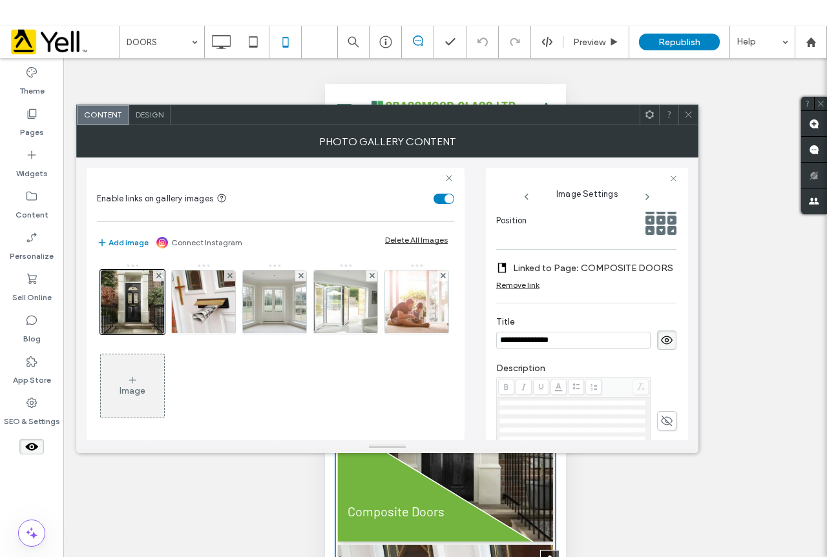
click at [690, 116] on icon at bounding box center [688, 115] width 10 height 10
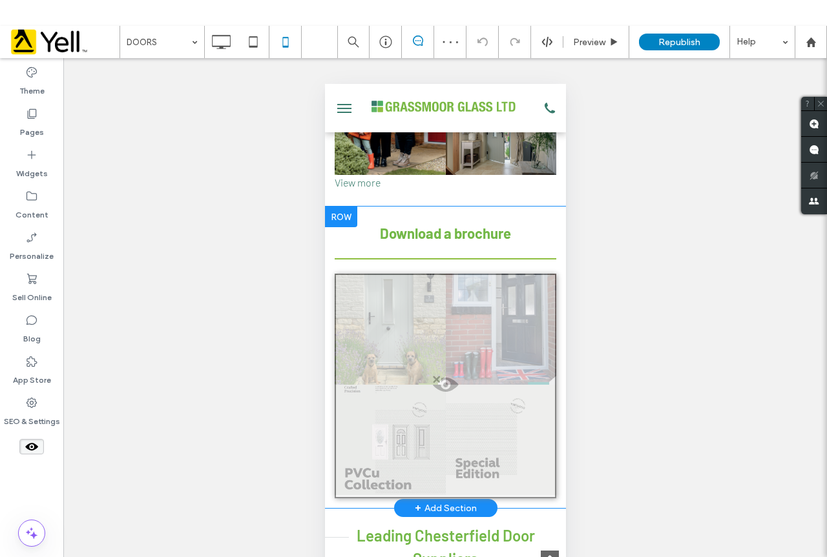
scroll to position [344, 0]
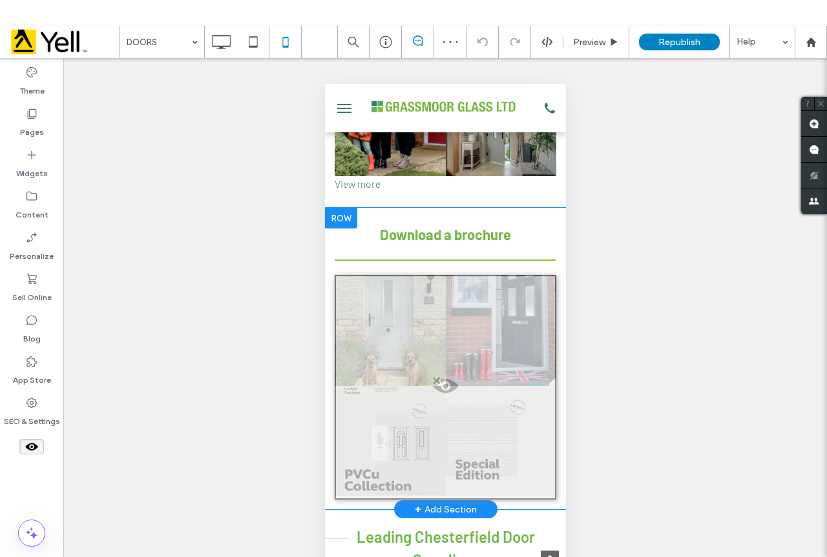
click at [442, 377] on span at bounding box center [444, 390] width 219 height 26
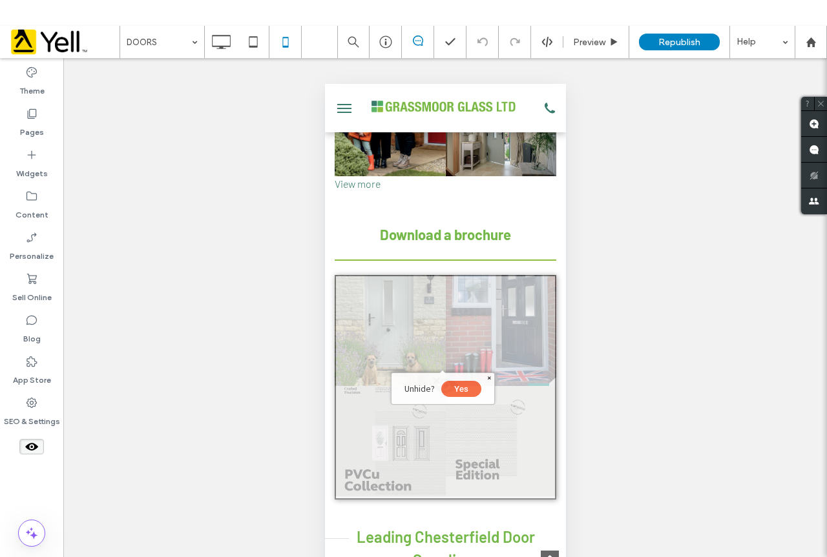
click at [461, 384] on button "Yes" at bounding box center [460, 389] width 40 height 16
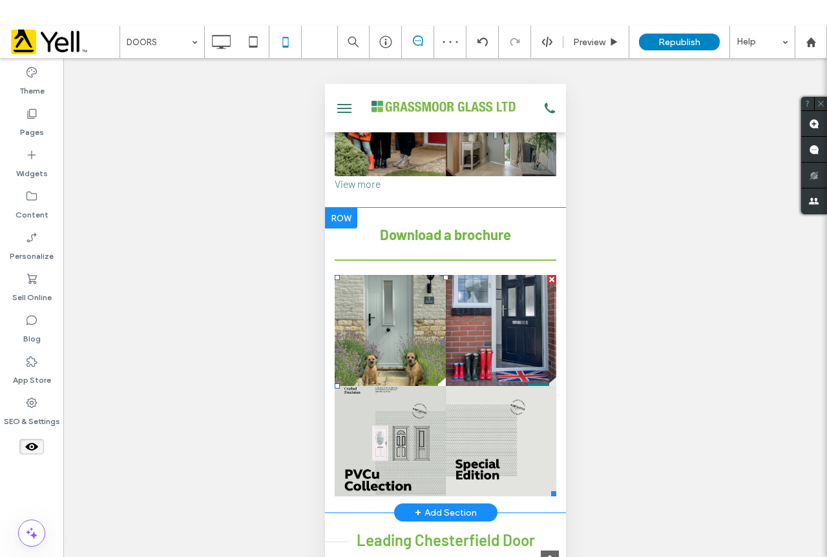
click at [451, 352] on link at bounding box center [500, 330] width 111 height 111
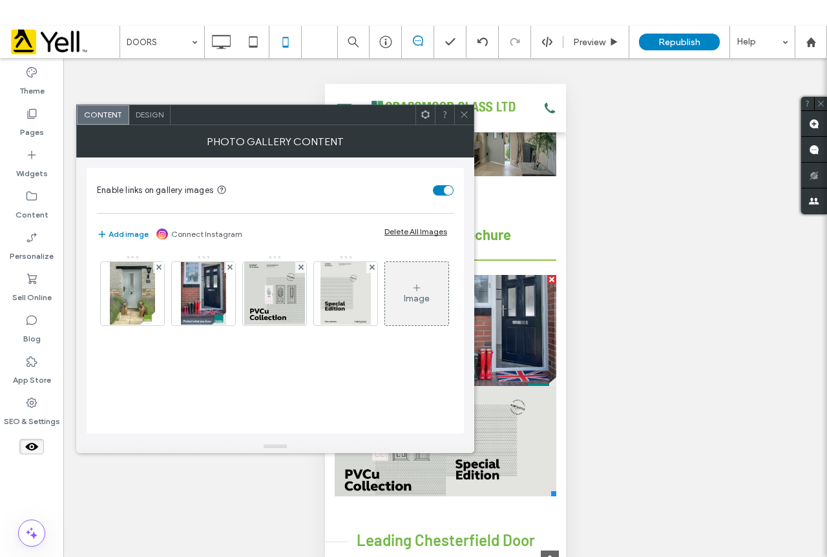
click at [152, 109] on div "Design" at bounding box center [149, 114] width 41 height 19
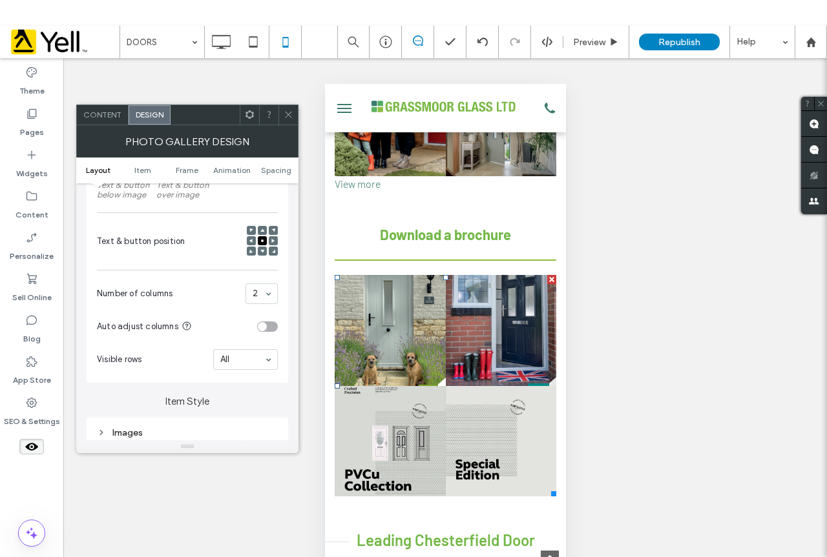
scroll to position [323, 0]
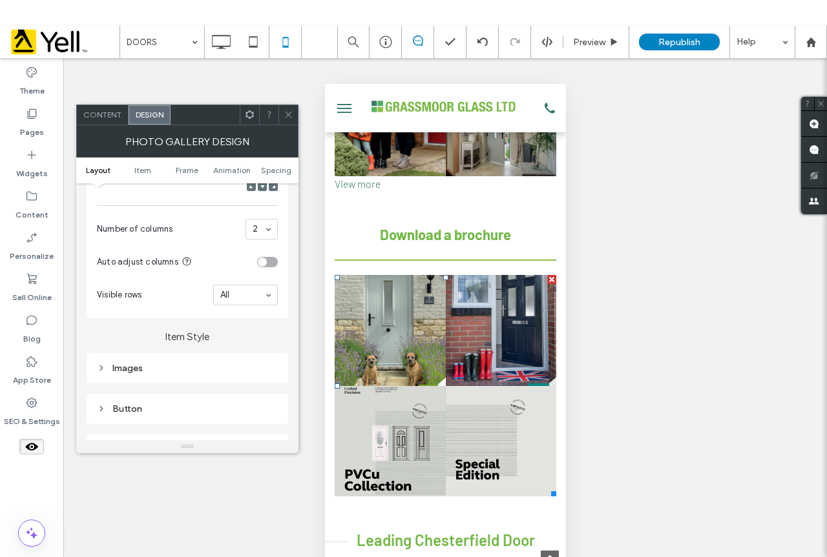
click at [167, 361] on div "Images" at bounding box center [187, 368] width 181 height 17
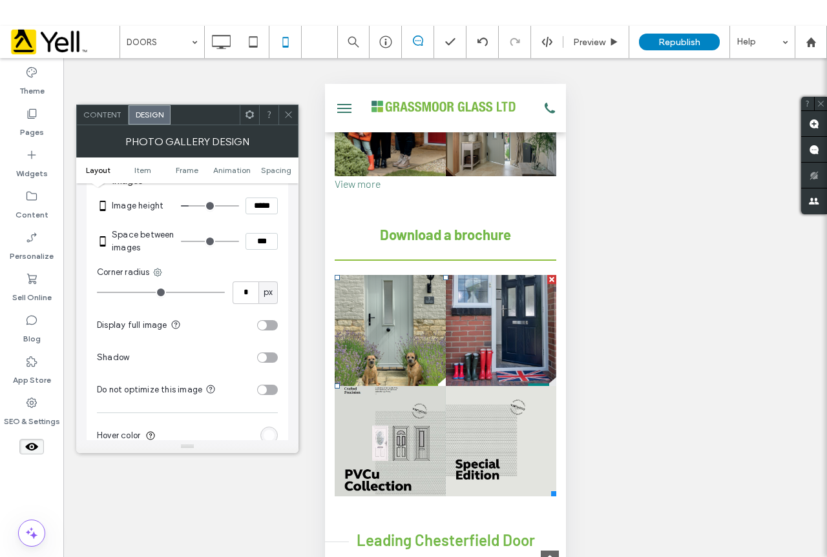
scroll to position [517, 0]
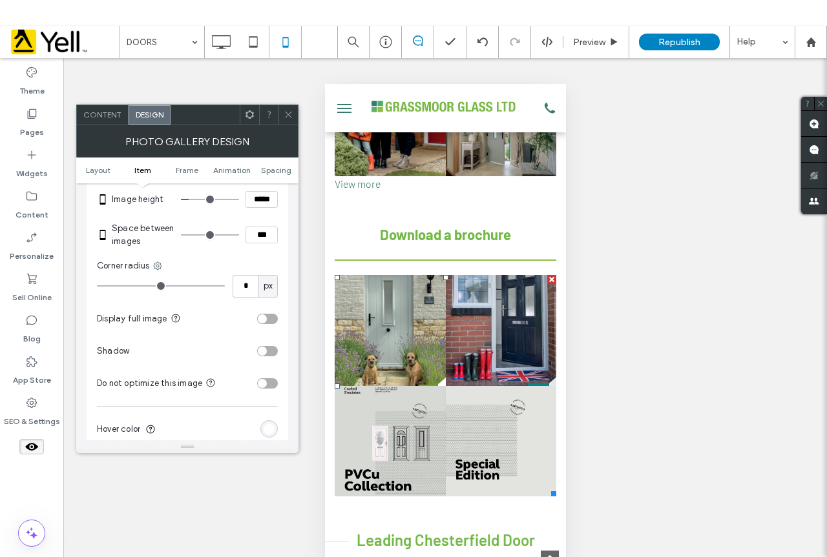
drag, startPoint x: 259, startPoint y: 234, endPoint x: 235, endPoint y: 236, distance: 24.0
click at [235, 236] on div "***" at bounding box center [229, 235] width 97 height 17
type input "***"
type input "*"
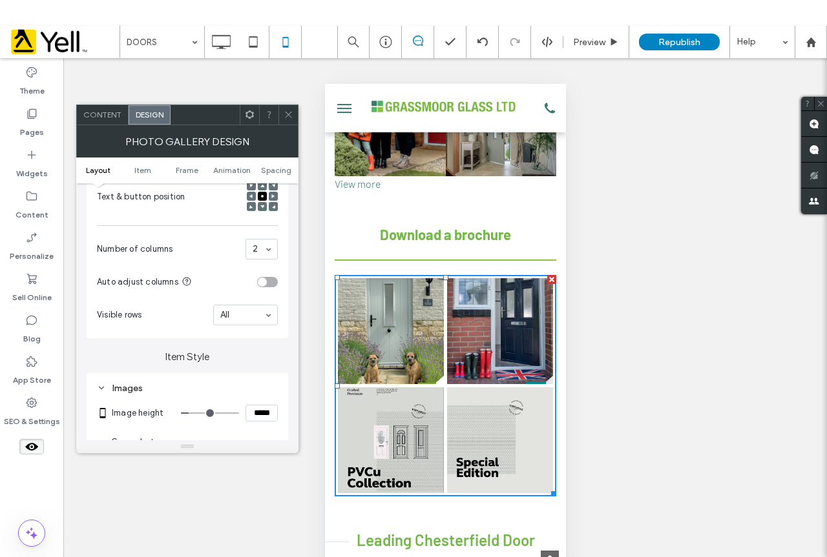
scroll to position [323, 0]
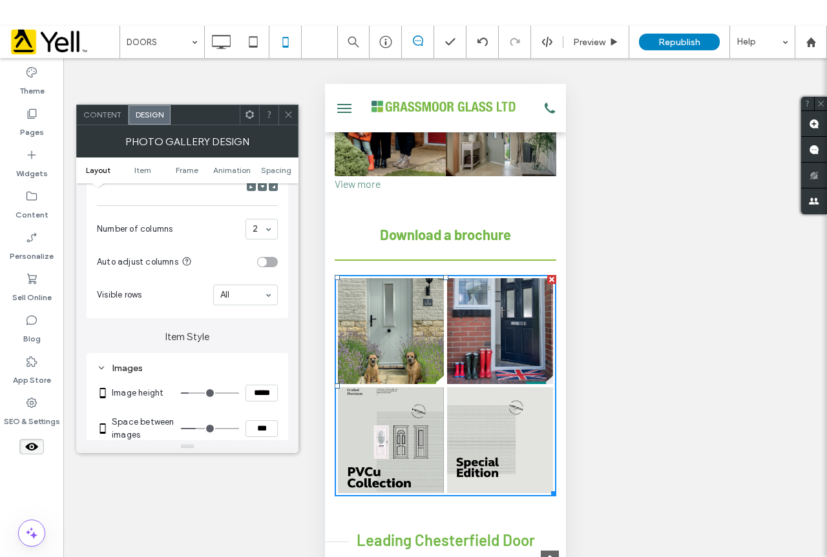
click at [271, 262] on div "toggle" at bounding box center [267, 262] width 21 height 10
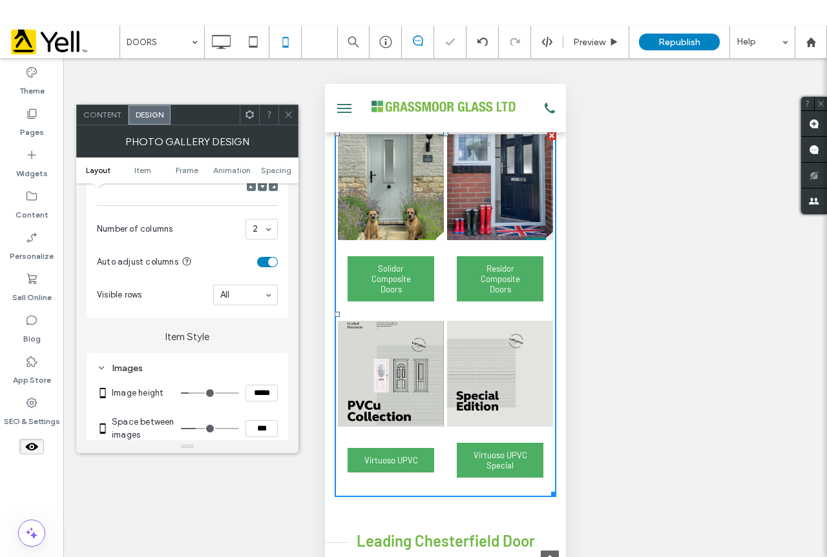
scroll to position [537, 0]
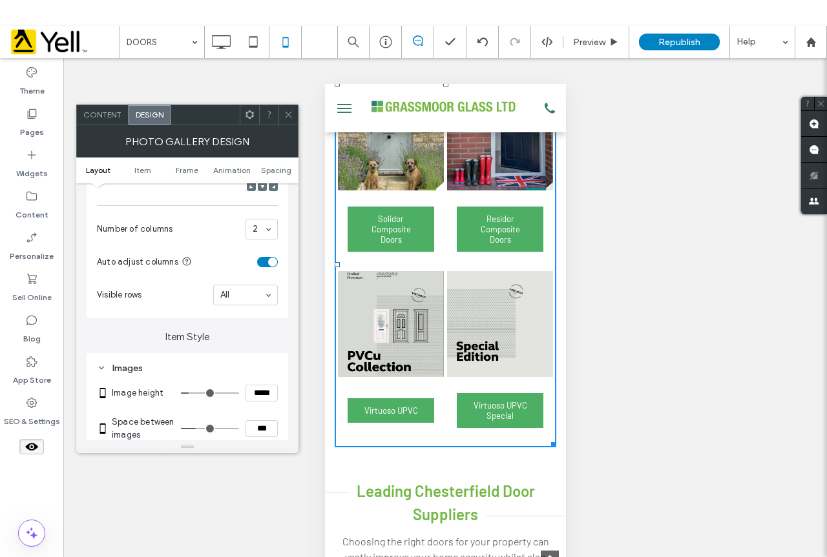
click at [260, 264] on div "toggle" at bounding box center [267, 262] width 21 height 10
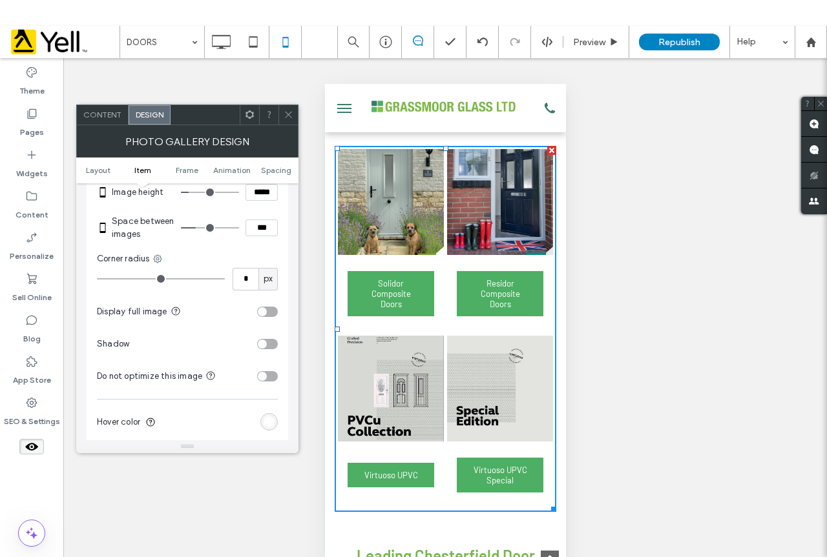
scroll to position [581, 0]
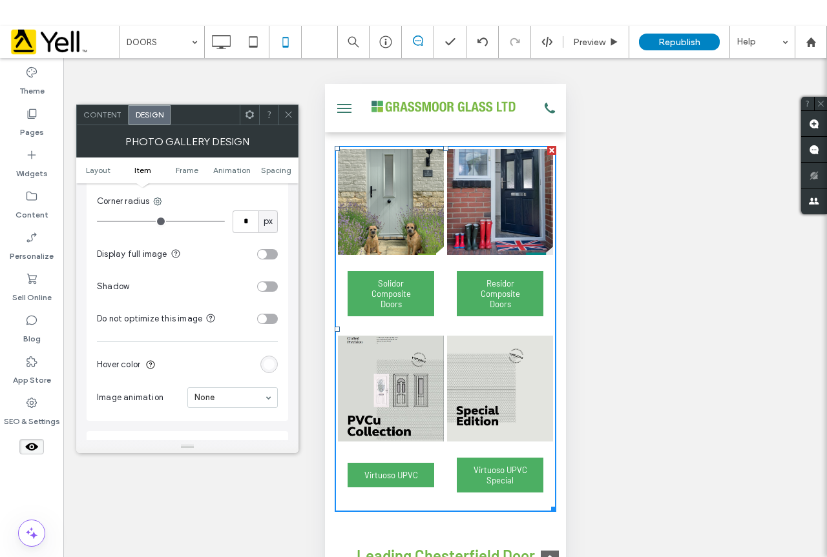
click at [284, 123] on div at bounding box center [287, 114] width 19 height 19
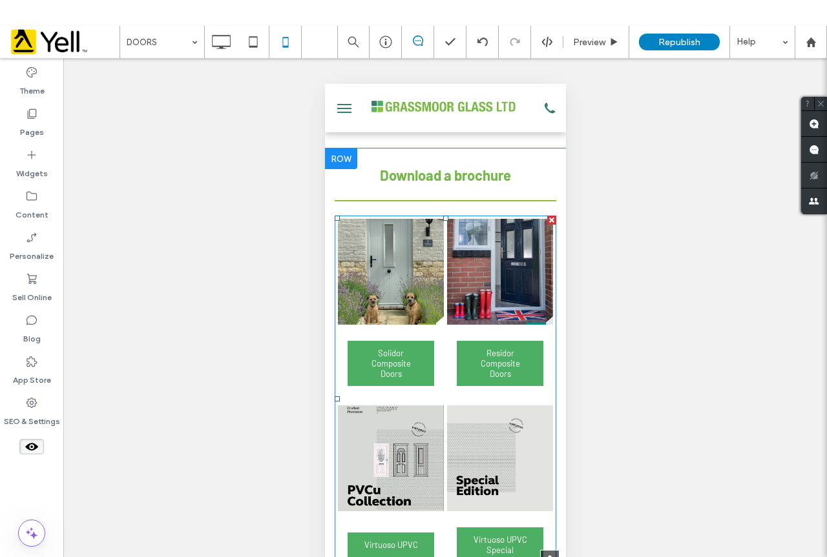
scroll to position [344, 0]
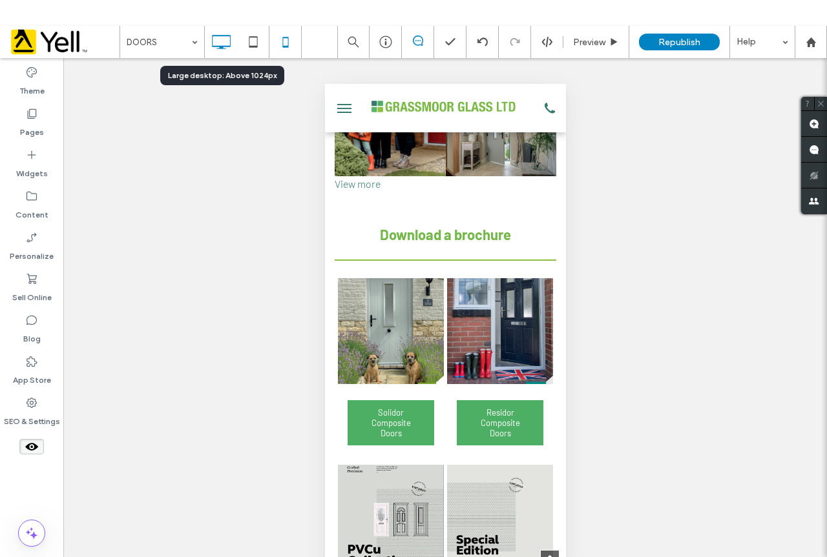
drag, startPoint x: 226, startPoint y: 41, endPoint x: 229, endPoint y: 64, distance: 23.5
click at [226, 42] on icon at bounding box center [221, 42] width 26 height 26
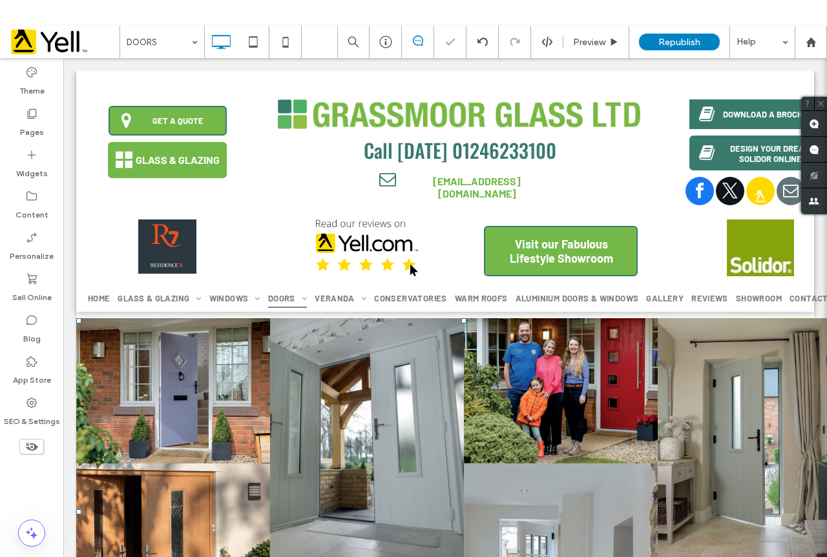
scroll to position [0, 0]
click at [37, 249] on label "Personalize" at bounding box center [32, 253] width 44 height 18
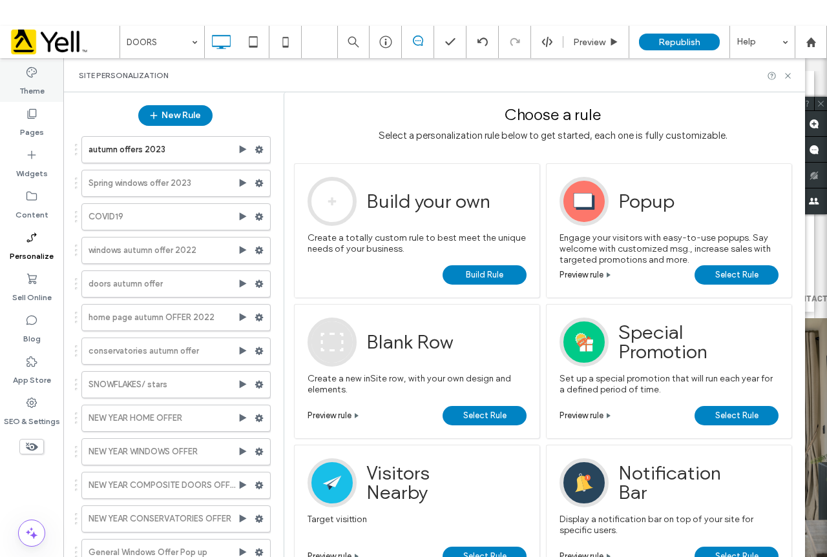
click at [25, 83] on label "Theme" at bounding box center [31, 88] width 25 height 18
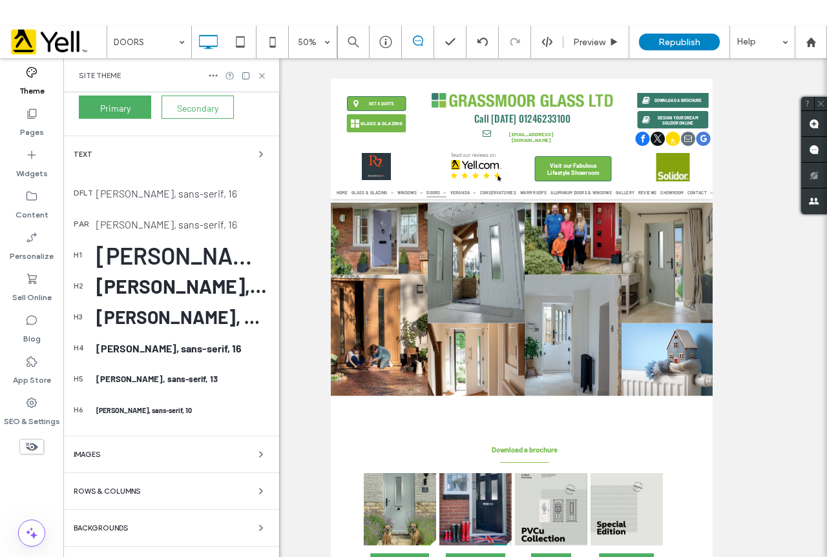
scroll to position [225, 0]
click at [156, 529] on div "Backgrounds" at bounding box center [171, 528] width 195 height 16
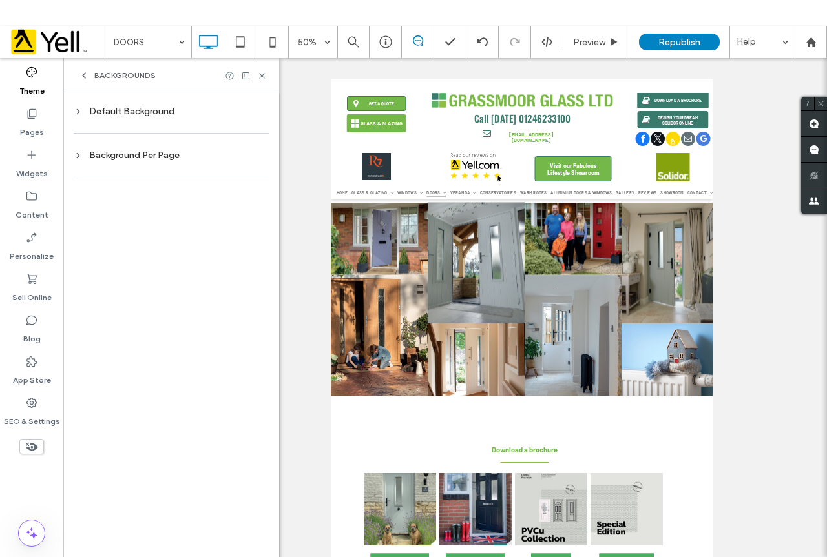
scroll to position [0, 0]
click at [139, 110] on div "Default Background" at bounding box center [171, 111] width 195 height 11
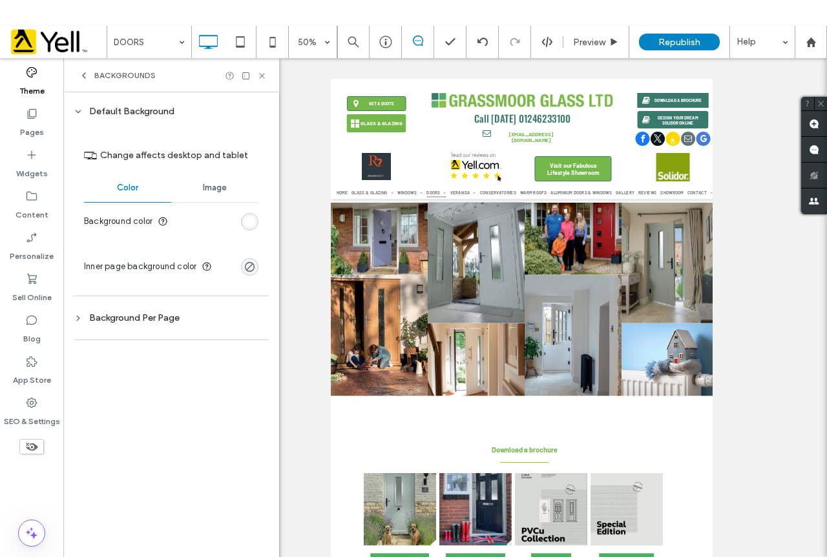
click at [258, 225] on div "Change affects desktop and tablet Color Image Background color" at bounding box center [171, 187] width 195 height 114
click at [251, 224] on div "rgb(255, 255, 255)" at bounding box center [249, 221] width 11 height 11
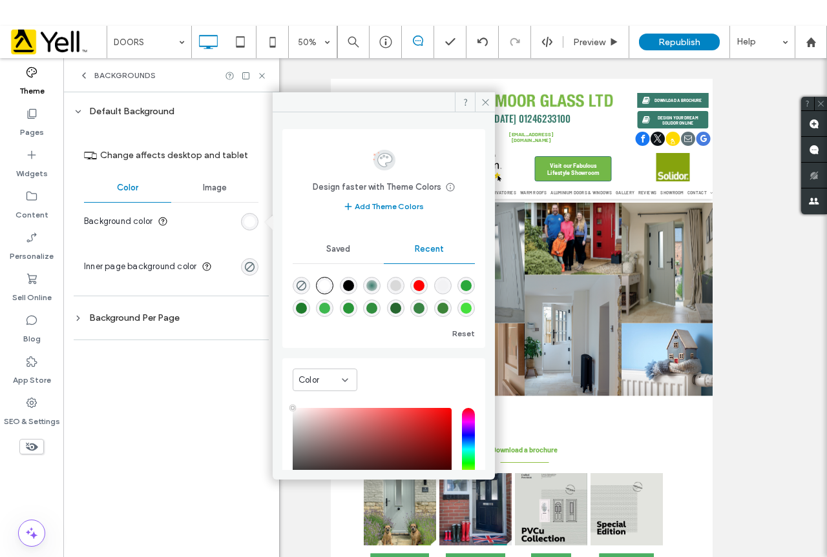
click at [401, 287] on div "radial-gradient(circle, rgba(217, 217, 217, 1) 76%, rgba(115, 184, 72, 1) 100%)" at bounding box center [395, 285] width 11 height 11
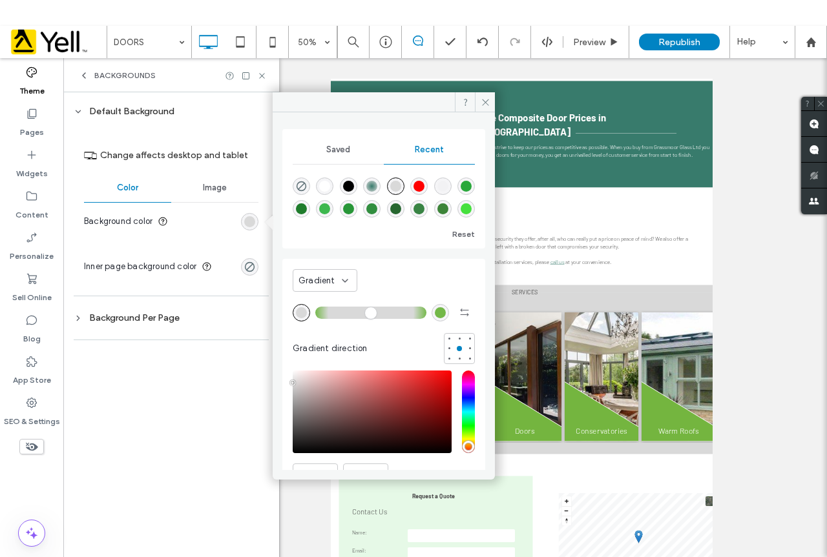
click at [325, 282] on span "Gradient" at bounding box center [316, 280] width 37 height 13
click at [327, 302] on div "Color" at bounding box center [324, 303] width 63 height 23
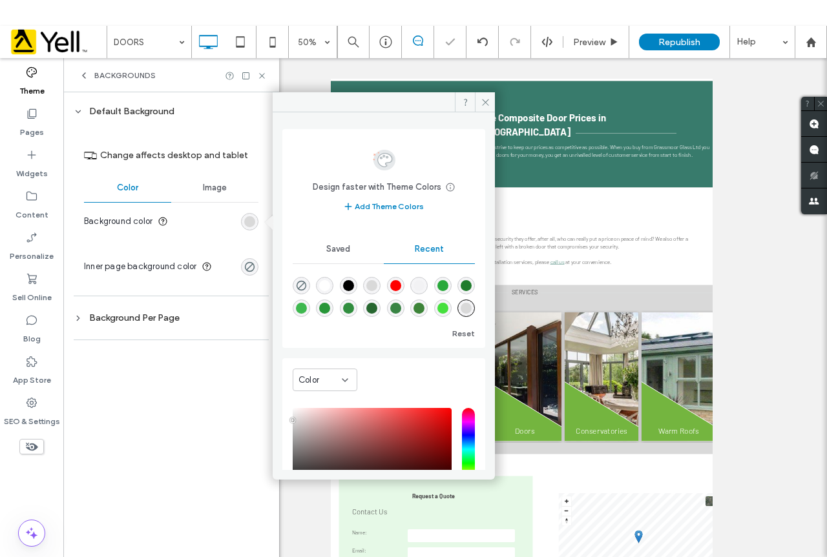
click at [373, 292] on div "radial-gradient(circle, rgba(217, 217, 217, 1) 76%, rgba(115, 184, 72, 1) 100%)" at bounding box center [371, 285] width 17 height 17
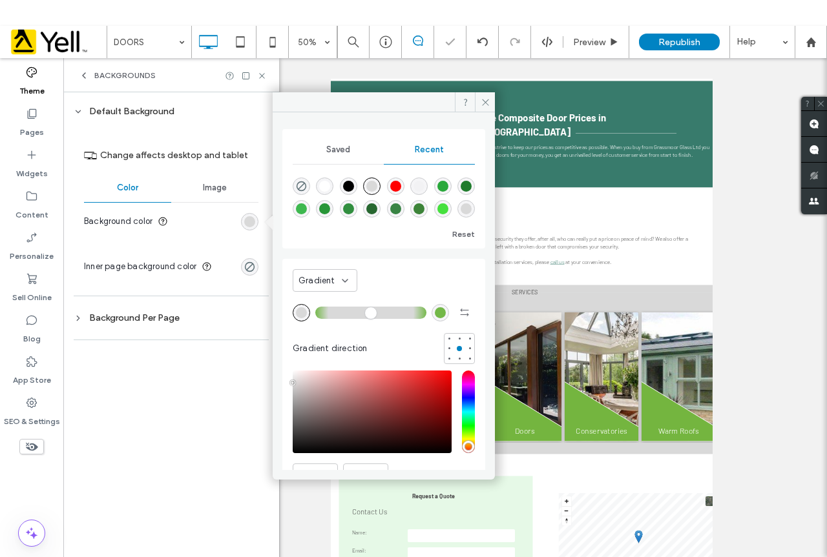
click at [421, 183] on div "rgba(0, 0, 0, 0.01)" at bounding box center [418, 186] width 11 height 11
type input "*******"
type input "*"
type input "**"
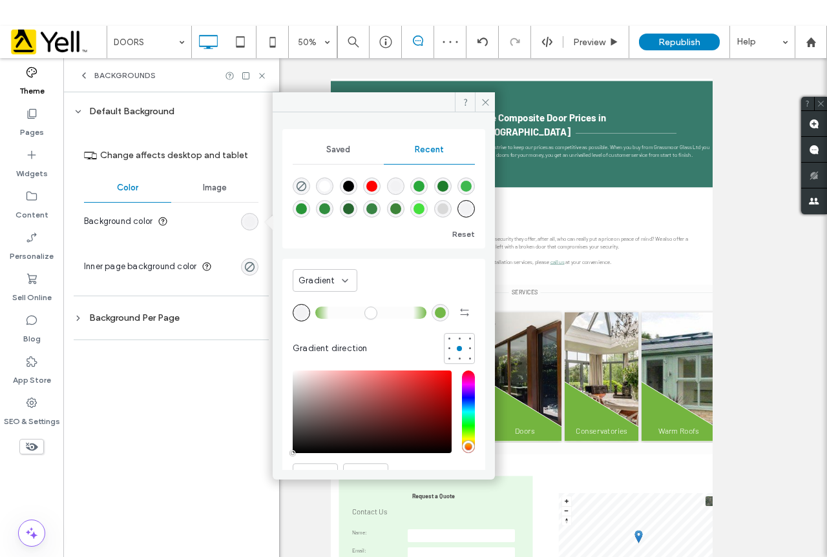
click at [404, 189] on div "rgba(0, 0, 0, 0.01)" at bounding box center [395, 186] width 17 height 17
click at [329, 283] on span "Gradient" at bounding box center [316, 280] width 37 height 13
click at [322, 300] on div "Color" at bounding box center [324, 303] width 63 height 23
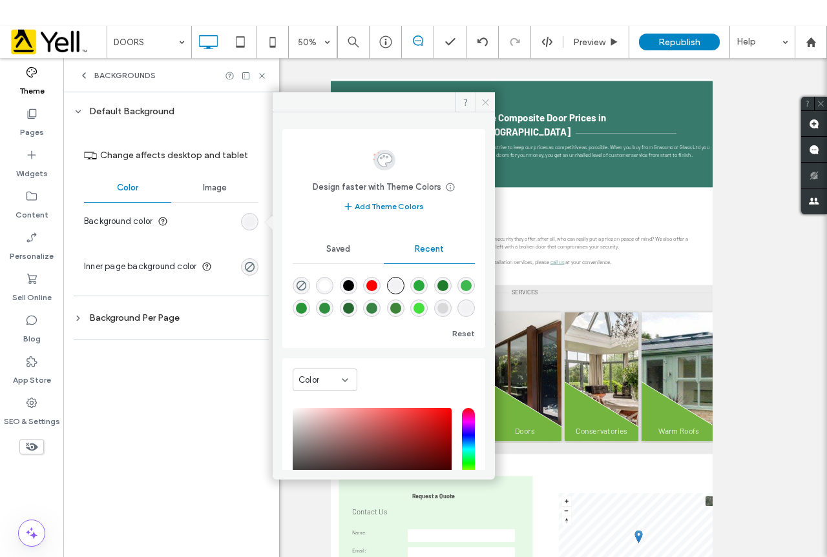
click at [489, 109] on span at bounding box center [485, 101] width 20 height 19
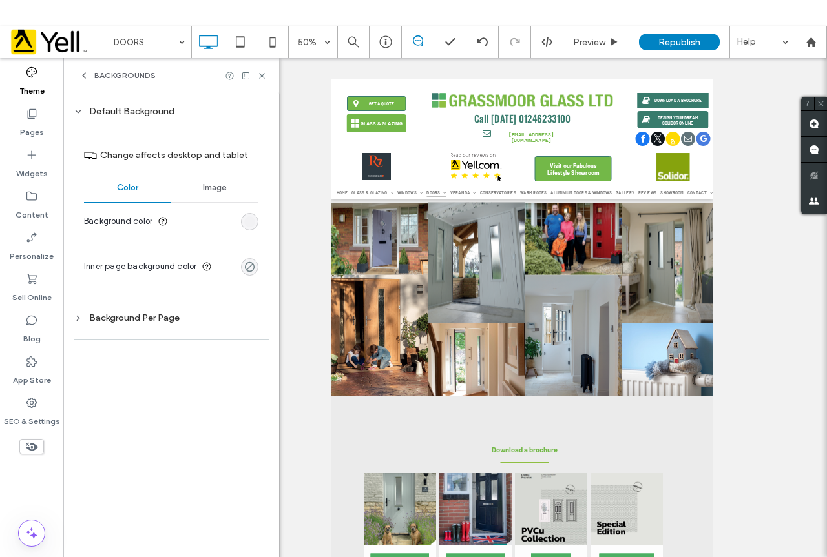
click at [247, 265] on div "rgba(0, 0, 0, 0)" at bounding box center [249, 267] width 11 height 11
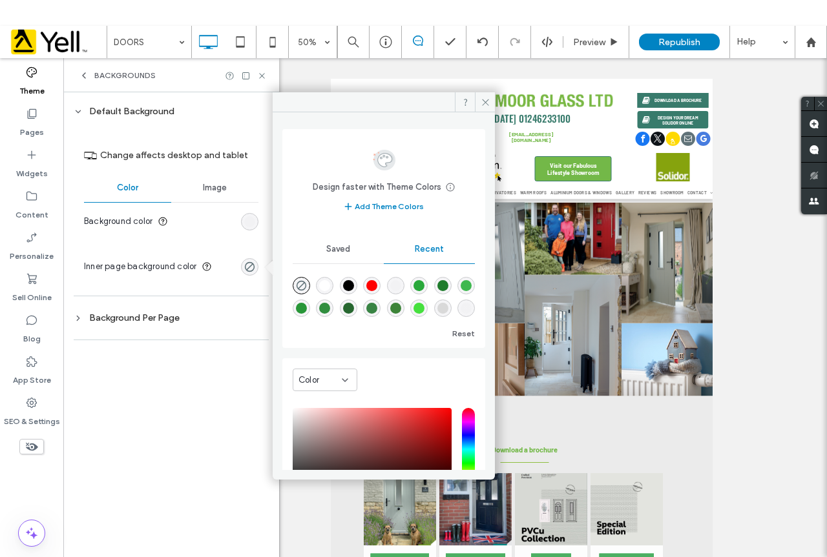
click at [400, 285] on div "rgba(0, 0, 0, 0.01)" at bounding box center [395, 285] width 11 height 11
type input "*"
type input "**"
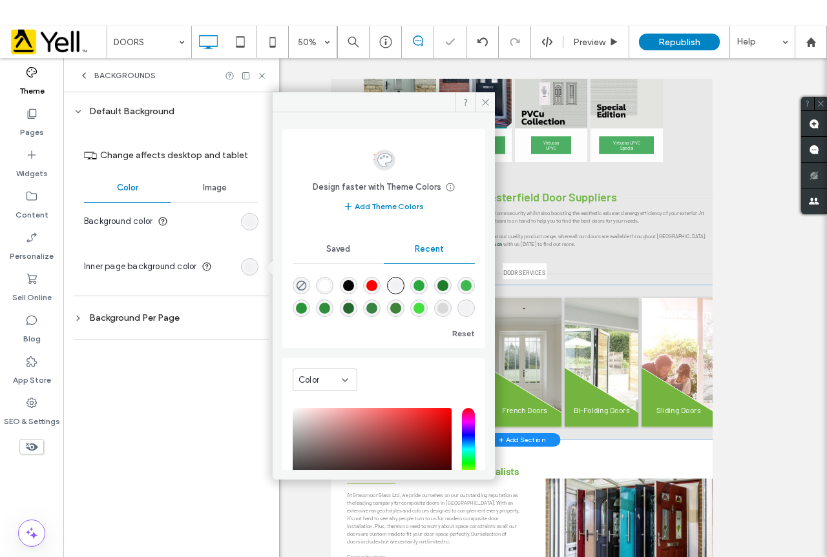
scroll to position [969, 0]
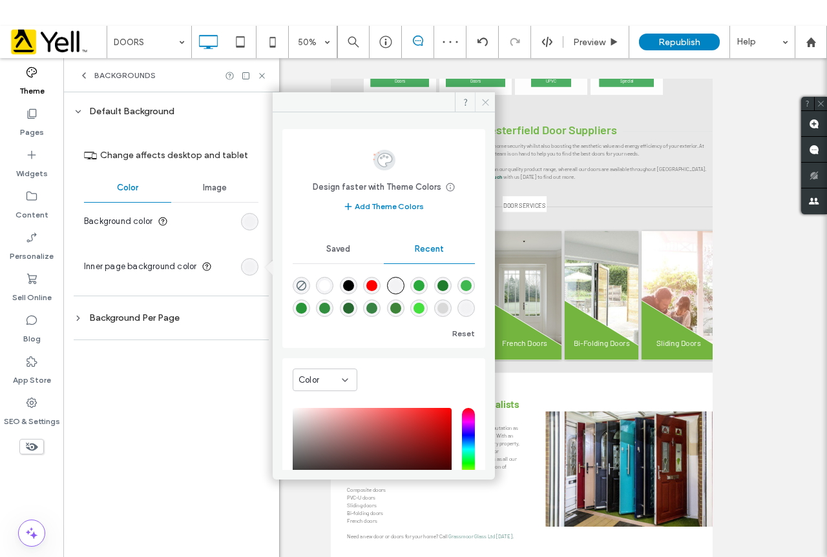
click at [477, 106] on span at bounding box center [485, 101] width 20 height 19
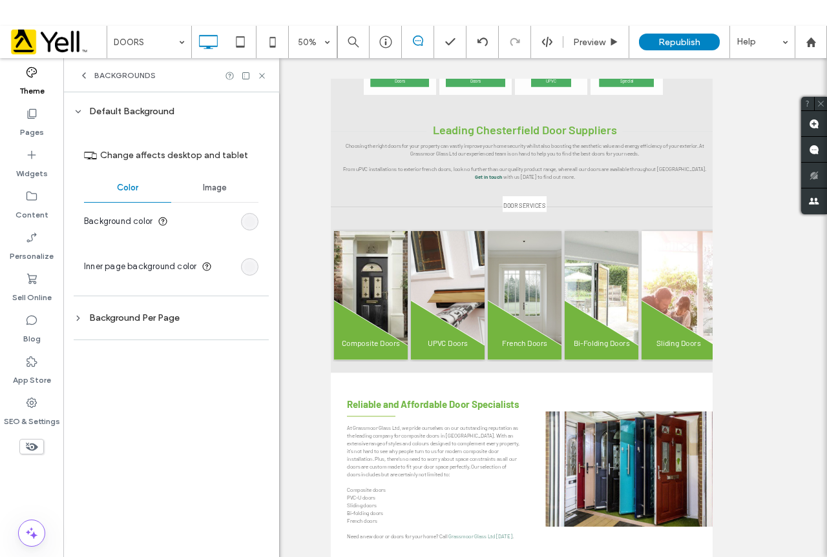
click at [134, 319] on div "Background Per Page" at bounding box center [171, 318] width 195 height 11
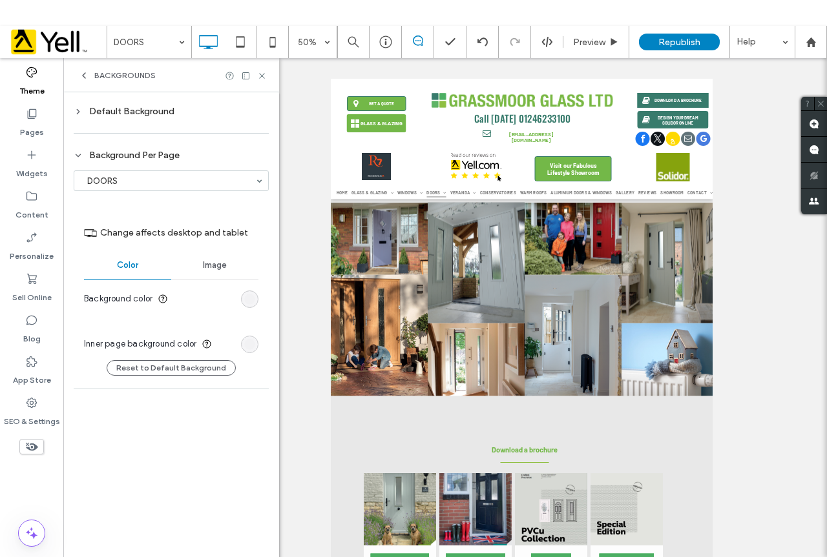
click at [256, 73] on div at bounding box center [246, 76] width 42 height 10
click at [603, 39] on span "Preview" at bounding box center [589, 42] width 32 height 11
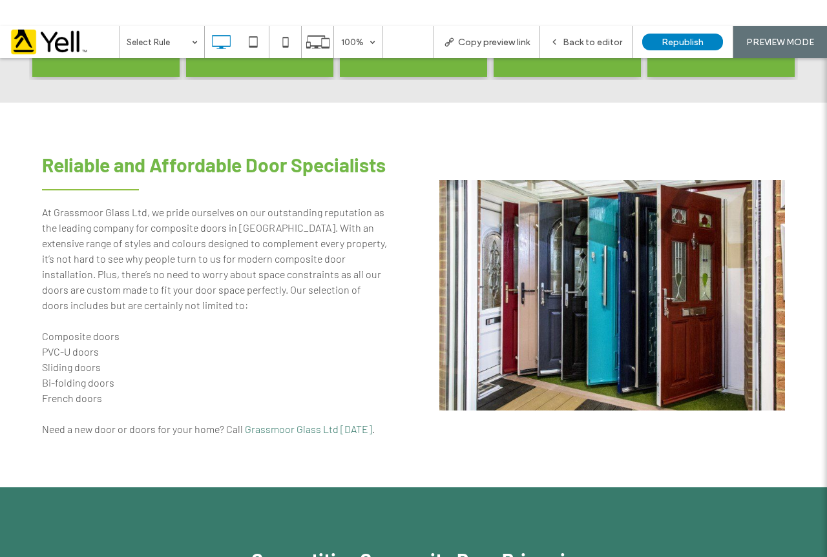
scroll to position [1356, 0]
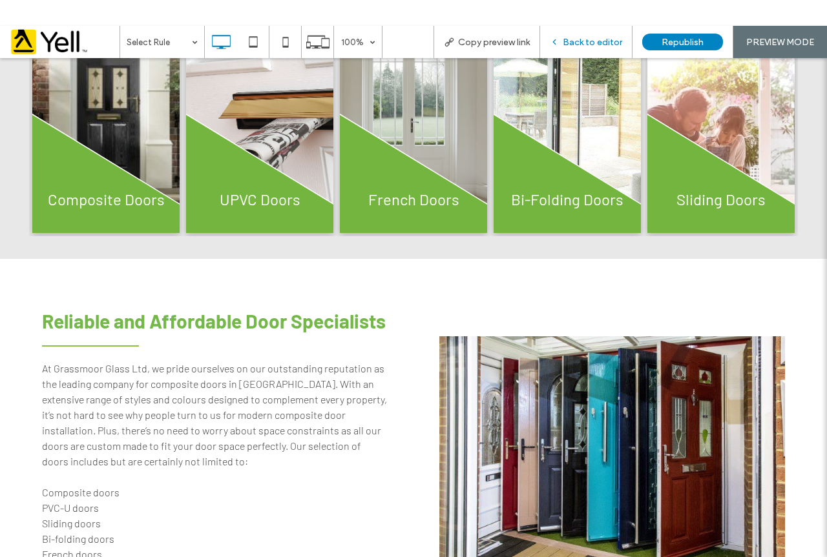
click at [602, 39] on span "Back to editor" at bounding box center [592, 42] width 59 height 11
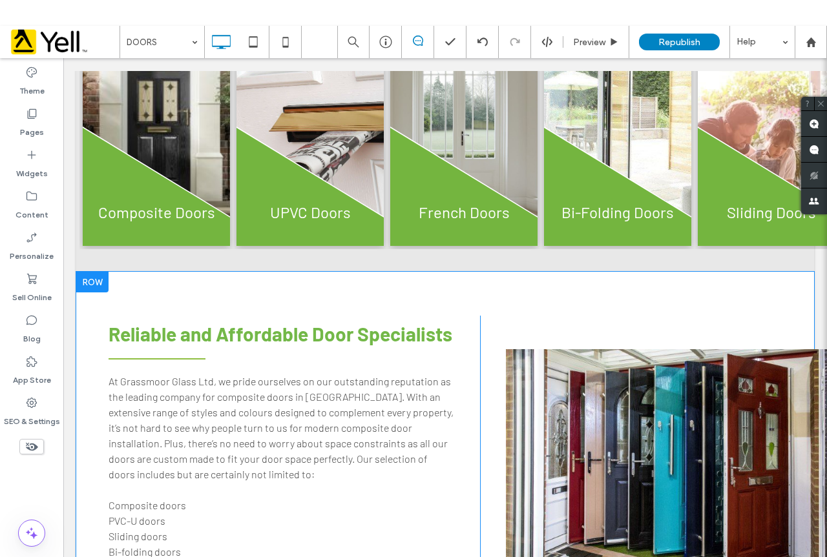
click at [102, 302] on div "Reliable and Affordable Door Specialists At Grassmoor Glass Ltd, we pride ourse…" at bounding box center [445, 464] width 738 height 385
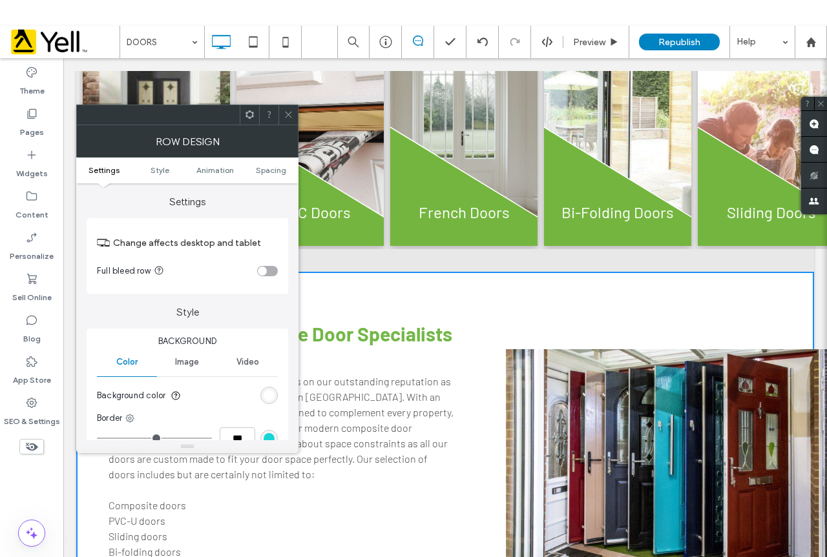
click at [251, 401] on section "Background color" at bounding box center [187, 396] width 181 height 32
click at [273, 390] on div "rgb(255, 255, 255)" at bounding box center [269, 395] width 11 height 11
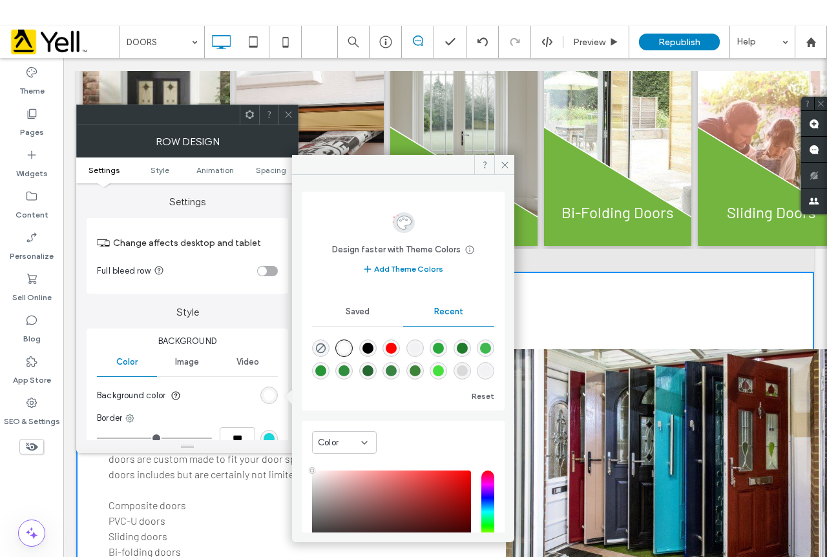
click at [424, 347] on div "rgba(0, 0, 0, 0.01)" at bounding box center [414, 348] width 17 height 17
type input "*******"
type input "*"
type input "**"
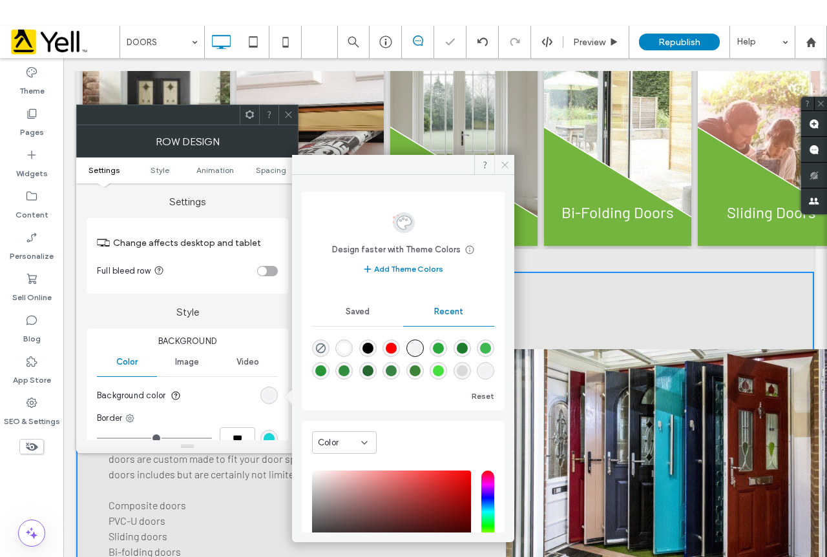
click at [506, 169] on icon at bounding box center [505, 165] width 10 height 10
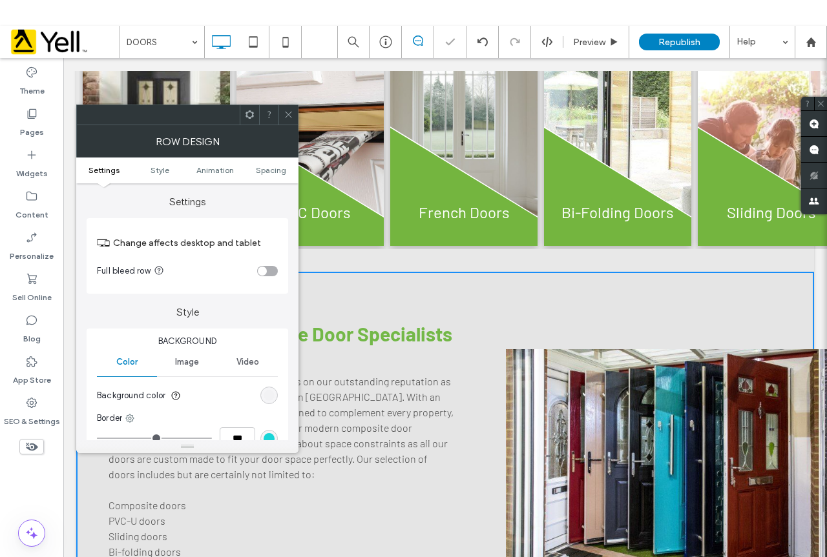
click at [287, 120] on span at bounding box center [289, 114] width 10 height 19
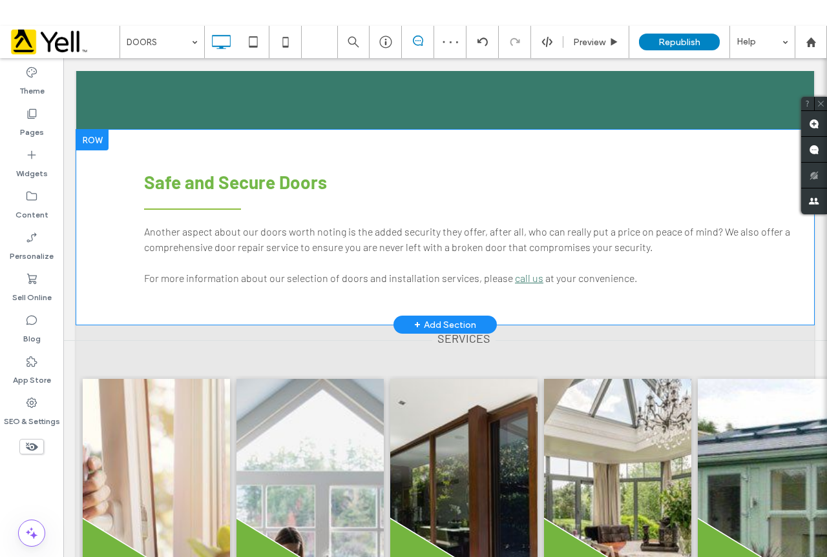
scroll to position [2002, 0]
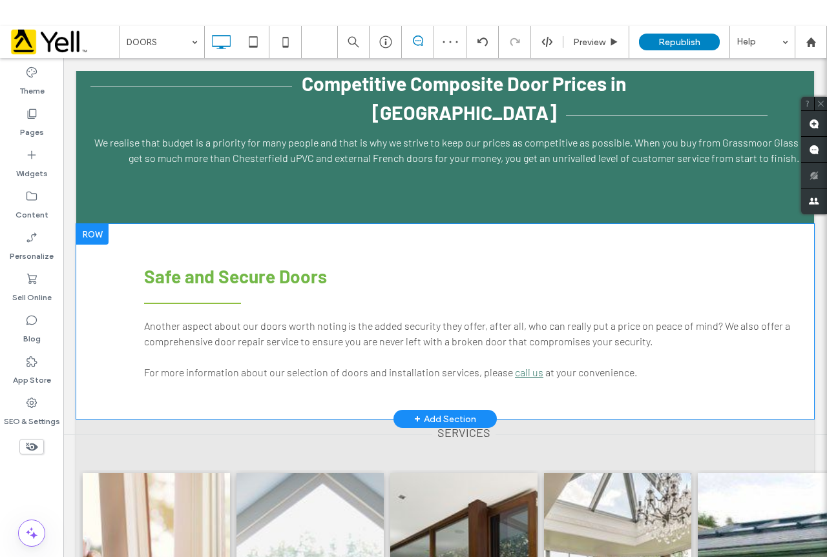
click at [99, 236] on div at bounding box center [92, 234] width 32 height 21
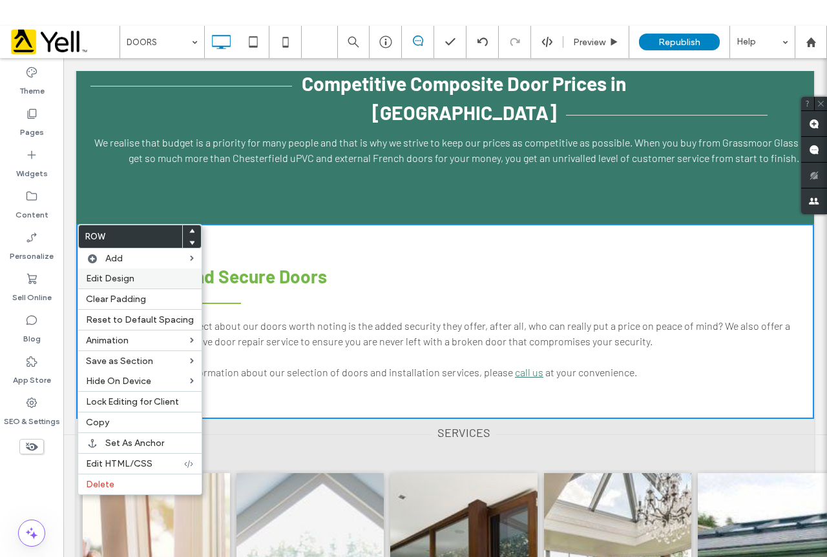
click at [132, 282] on span "Edit Design" at bounding box center [110, 278] width 48 height 11
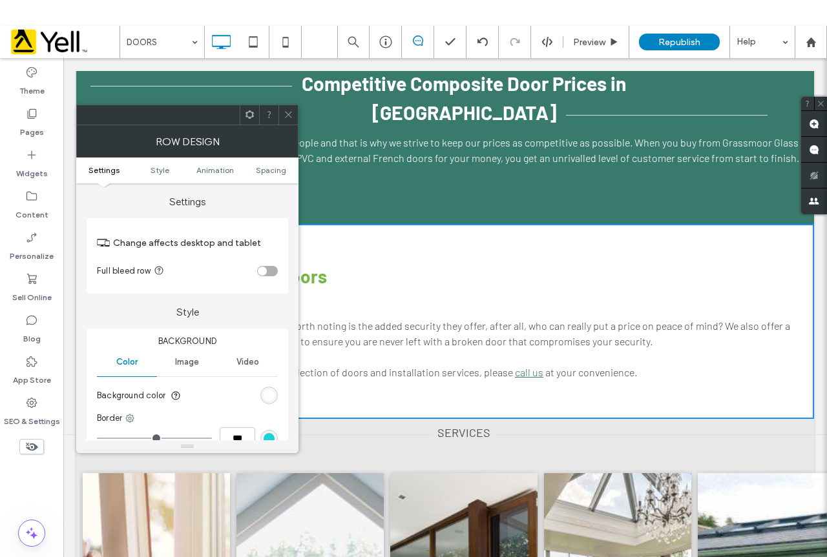
click at [272, 396] on div "rgb(255, 255, 255)" at bounding box center [269, 395] width 11 height 11
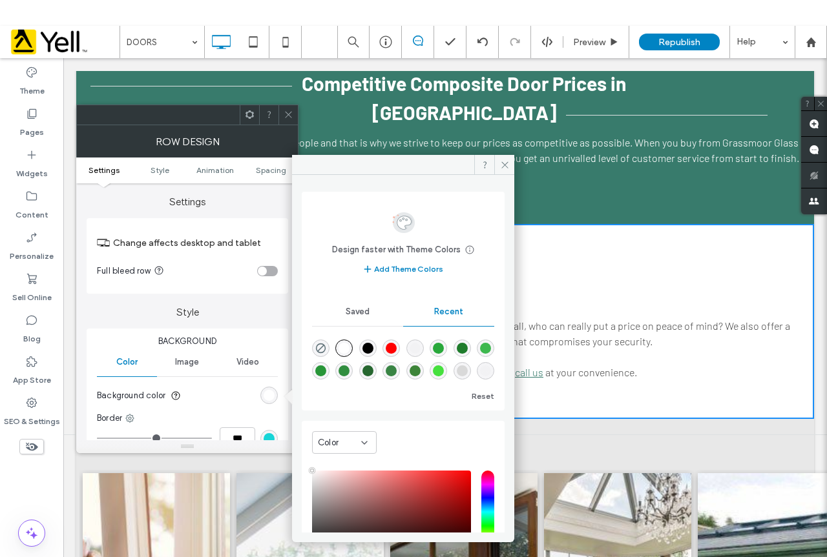
click at [419, 346] on div "rgba(0, 0, 0, 0.01)" at bounding box center [414, 348] width 11 height 11
type input "*******"
type input "*"
type input "**"
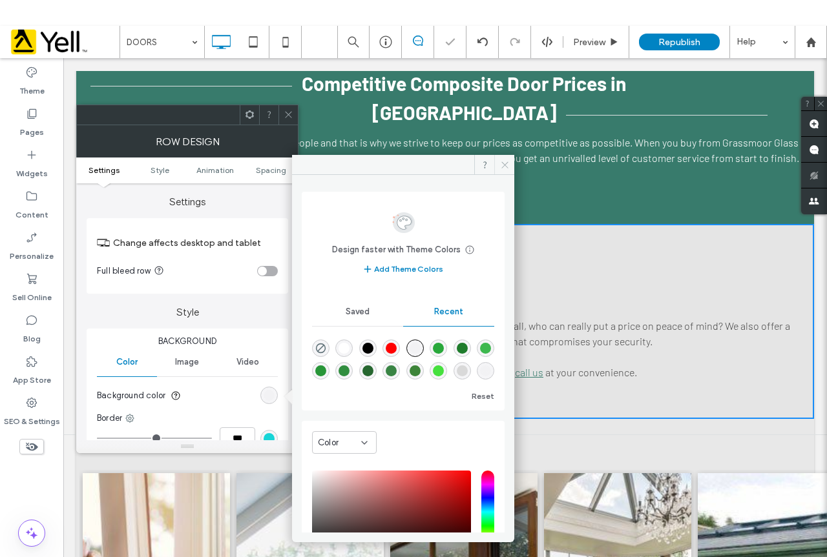
drag, startPoint x: 499, startPoint y: 163, endPoint x: 436, endPoint y: 105, distance: 85.9
click at [500, 163] on icon at bounding box center [505, 165] width 10 height 10
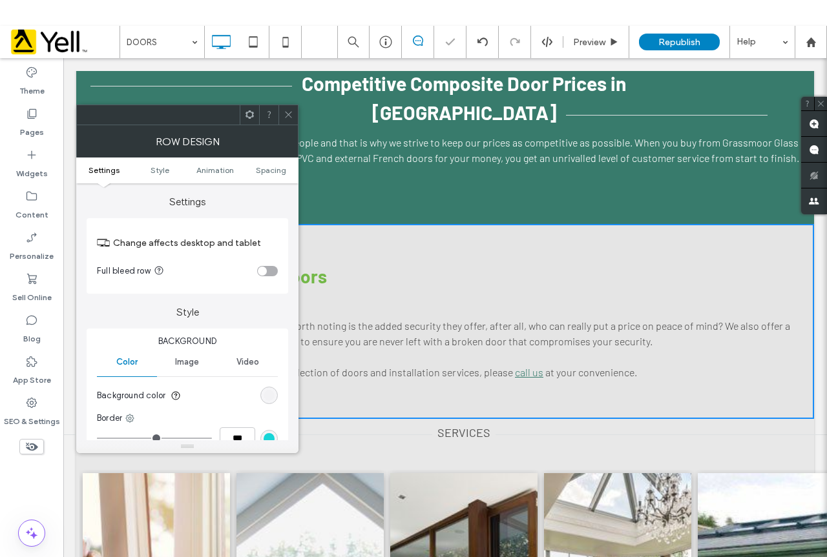
click at [284, 106] on span at bounding box center [289, 114] width 10 height 19
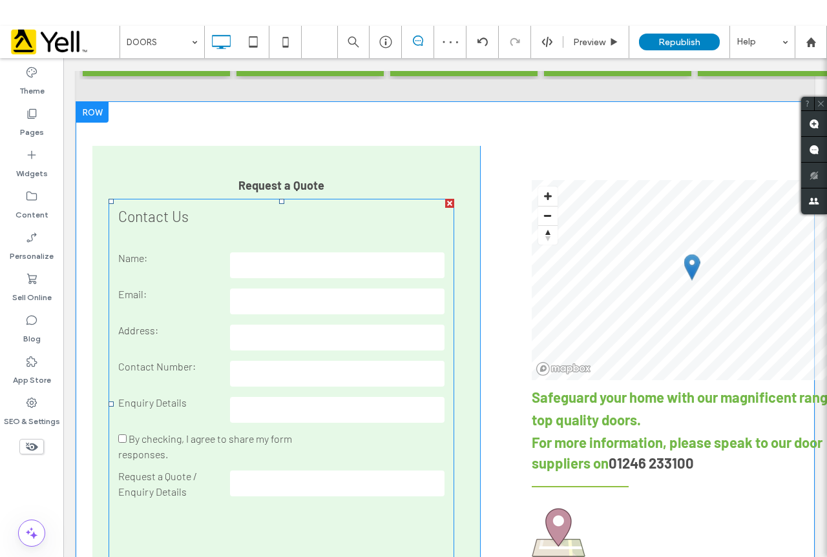
scroll to position [2583, 0]
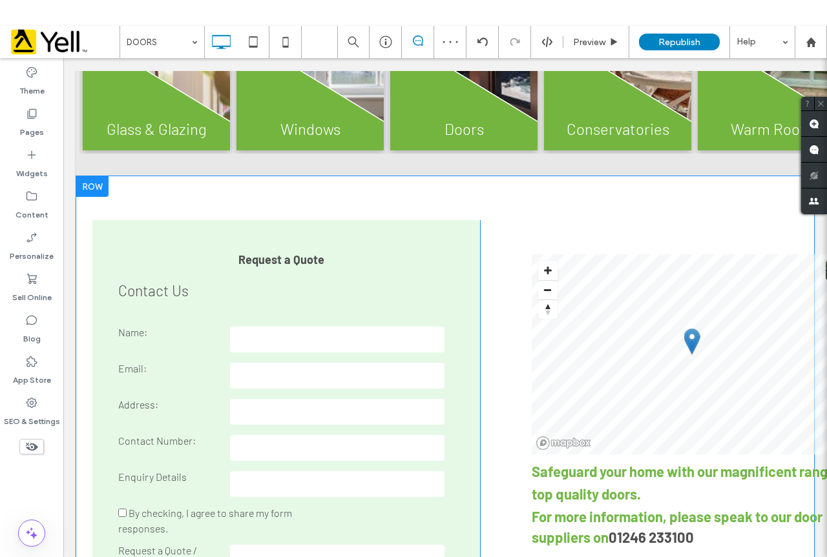
click at [169, 188] on div "Request a Quote Contact Us Name: Email: Address: Contact Number: Enquiry Detail…" at bounding box center [445, 458] width 738 height 564
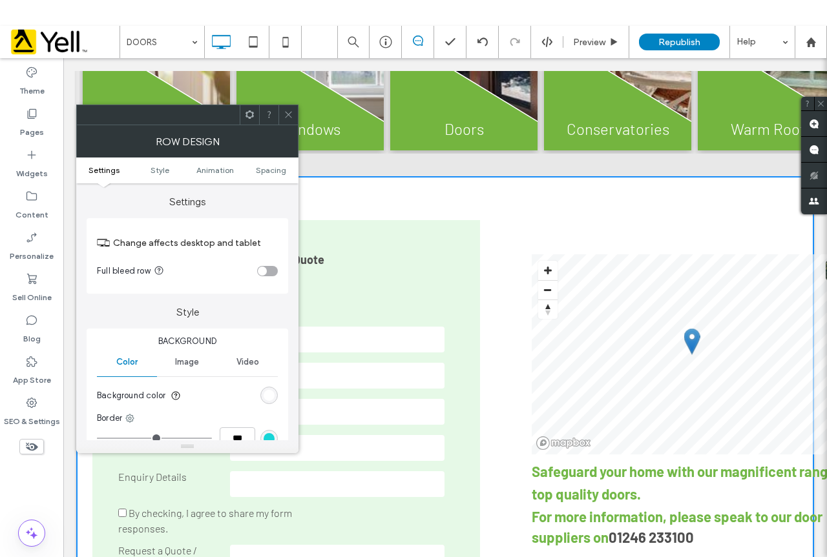
click at [274, 394] on div "rgb(255, 255, 255)" at bounding box center [269, 395] width 11 height 11
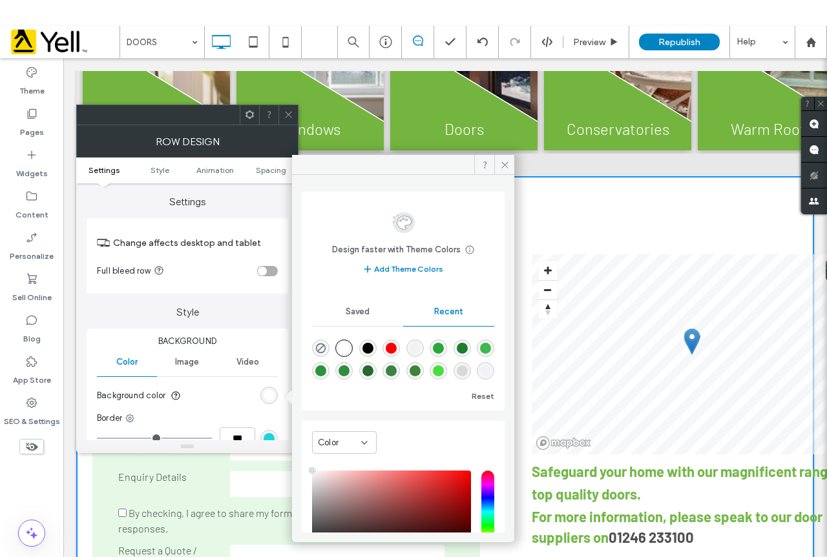
click at [422, 342] on div "rgba(0, 0, 0, 0.01)" at bounding box center [414, 348] width 17 height 17
type input "*******"
type input "*"
type input "**"
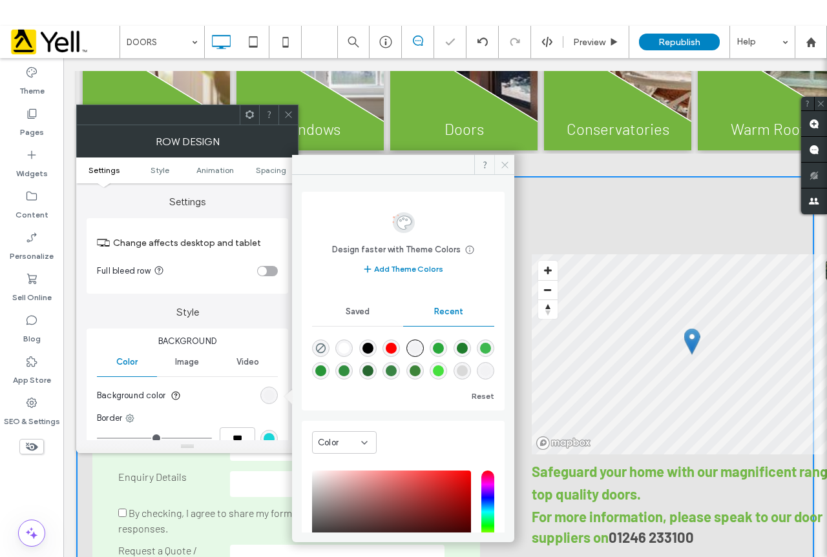
click at [504, 161] on icon at bounding box center [505, 165] width 10 height 10
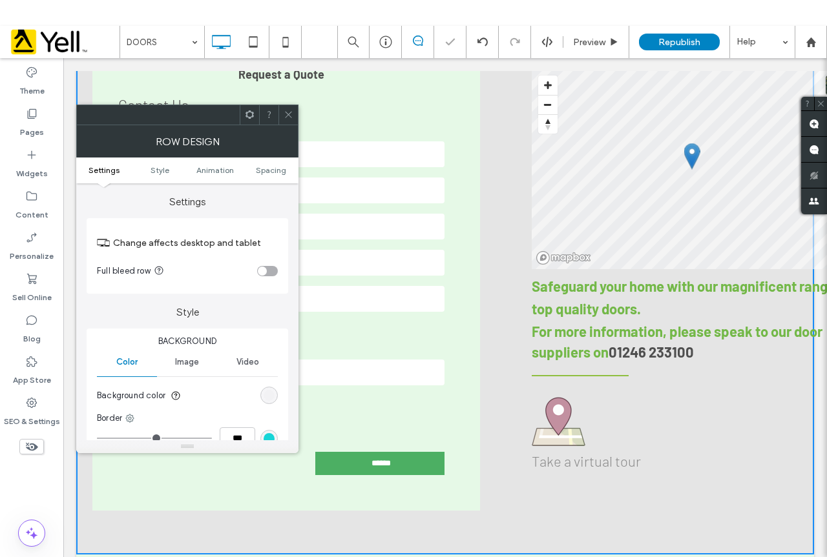
scroll to position [2971, 0]
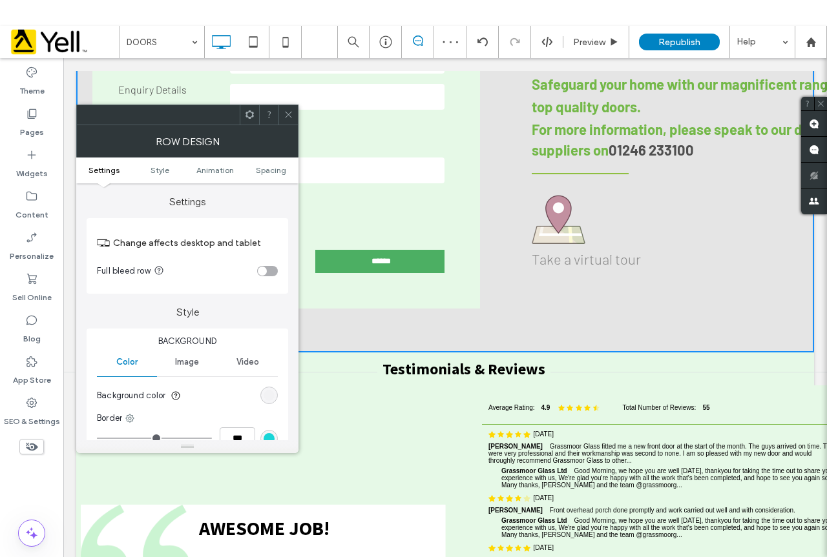
click at [284, 120] on span at bounding box center [289, 114] width 10 height 19
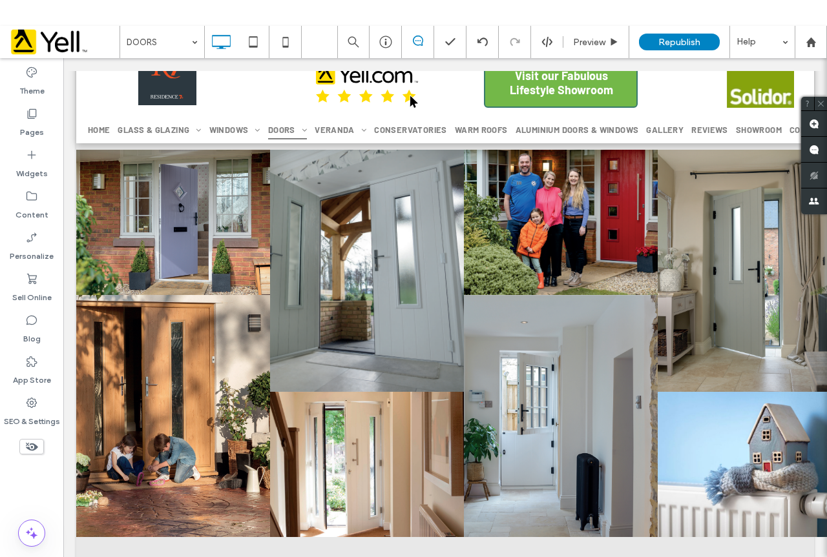
scroll to position [0, 0]
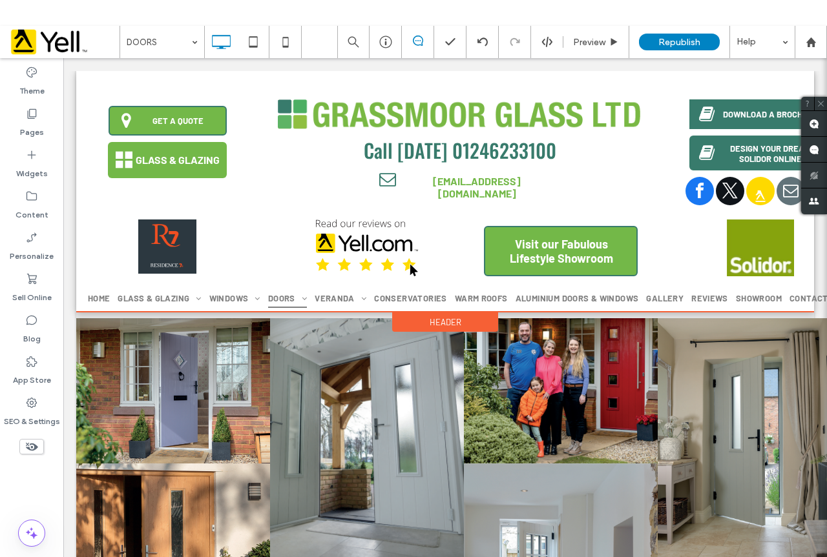
click at [94, 84] on div "COVID-19 Update 2021: During this lockdown our trade counter/factory glass & gl…" at bounding box center [445, 191] width 738 height 241
click at [464, 324] on div "Header" at bounding box center [445, 322] width 106 height 19
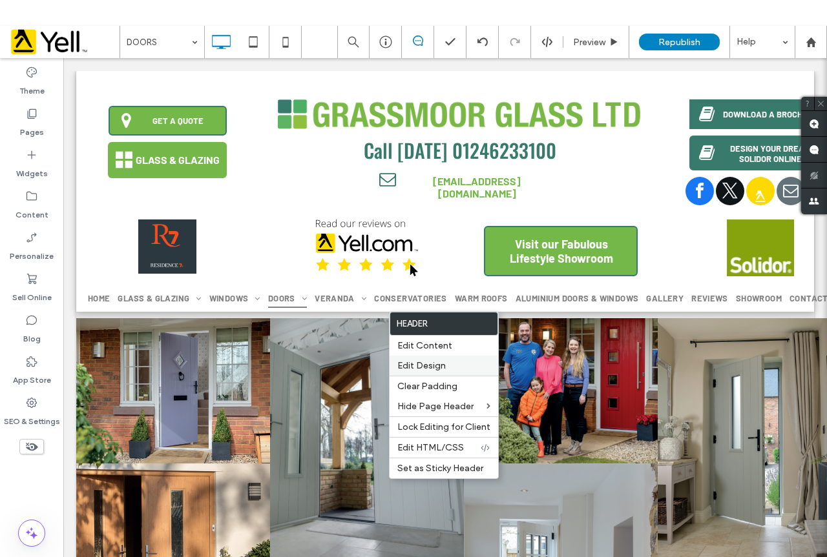
click at [458, 370] on label "Edit Design" at bounding box center [443, 365] width 93 height 11
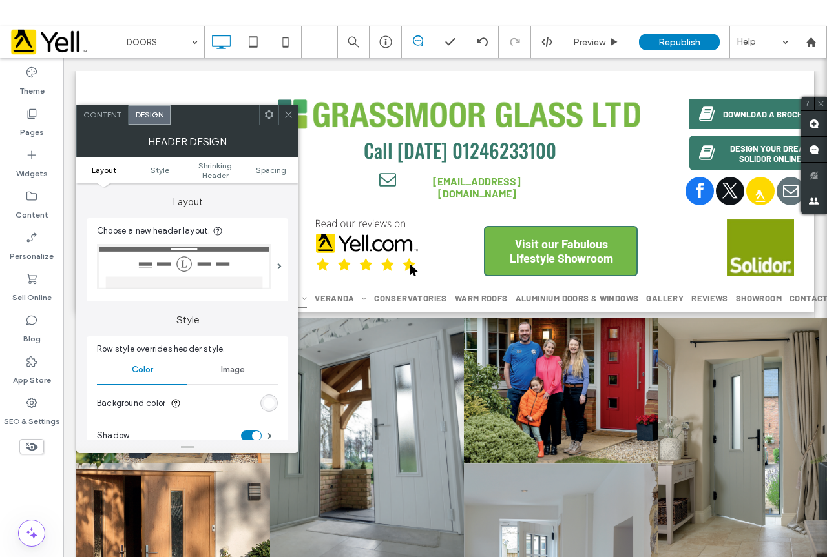
click at [282, 403] on div "Row style overrides header style. Color Image Background color Shadow Border **…" at bounding box center [188, 460] width 202 height 248
click at [268, 402] on div "rgb(255, 255, 255)" at bounding box center [269, 403] width 11 height 11
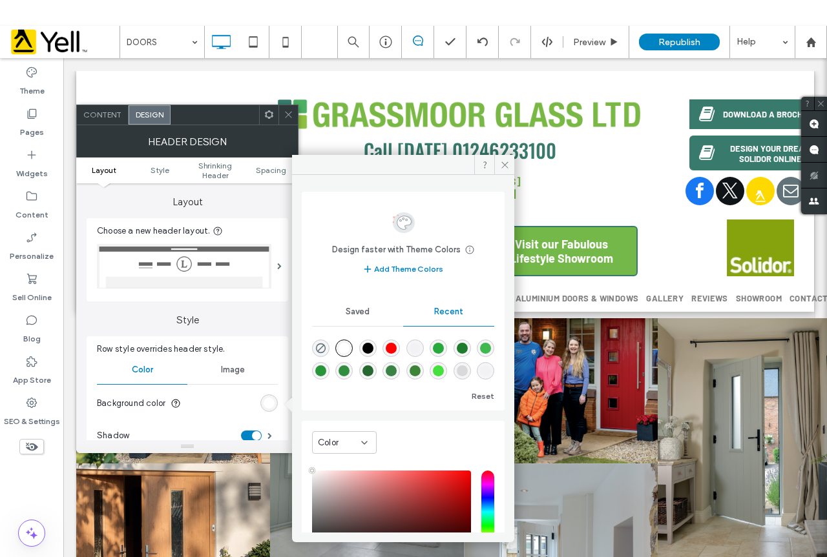
click at [420, 349] on div "rgba(0, 0, 0, 0.01)" at bounding box center [414, 348] width 11 height 11
type input "*******"
type input "*"
type input "**"
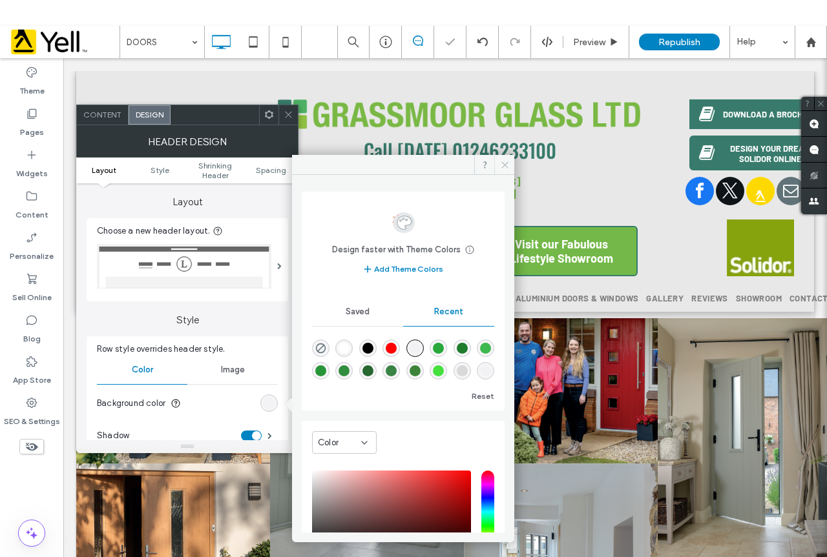
click at [508, 167] on icon at bounding box center [505, 165] width 10 height 10
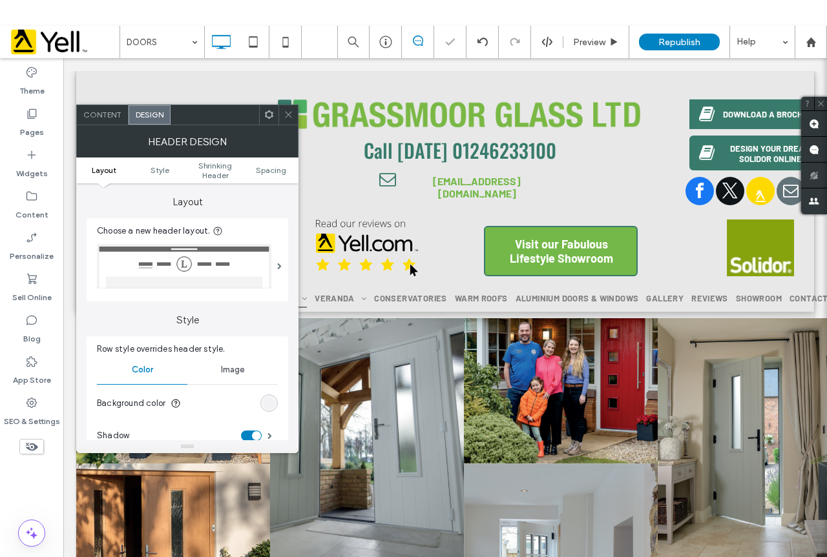
click at [285, 118] on icon at bounding box center [289, 115] width 10 height 10
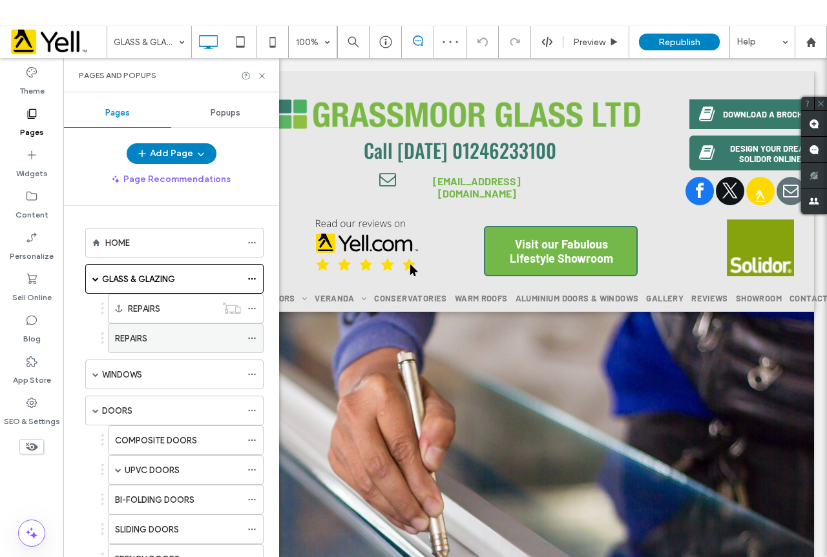
click at [134, 344] on label "REPAIRS" at bounding box center [131, 338] width 32 height 23
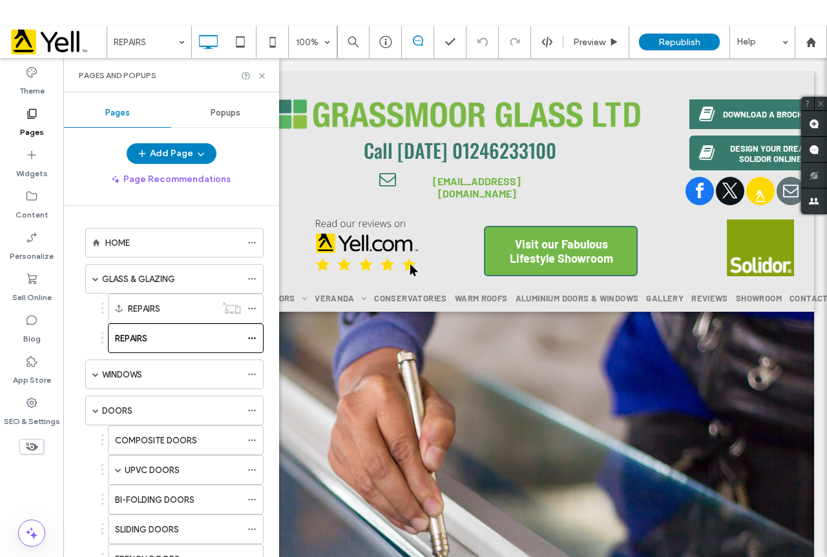
click at [138, 373] on label "WINDOWS" at bounding box center [122, 375] width 40 height 23
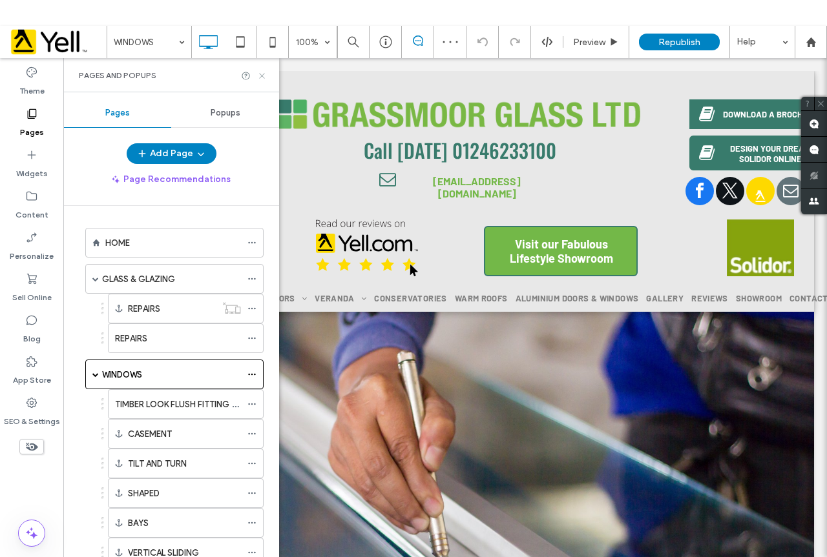
click at [262, 78] on icon at bounding box center [262, 76] width 10 height 10
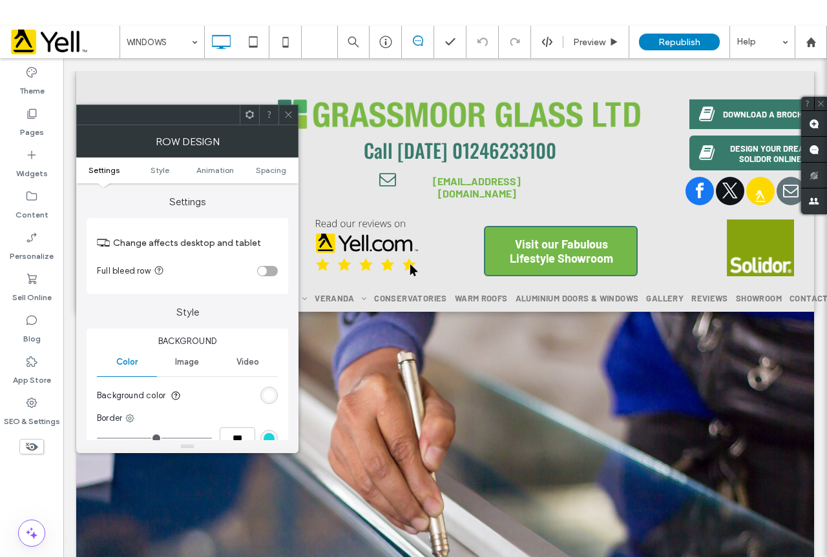
click at [273, 397] on div "rgb(255, 255, 255)" at bounding box center [269, 395] width 11 height 11
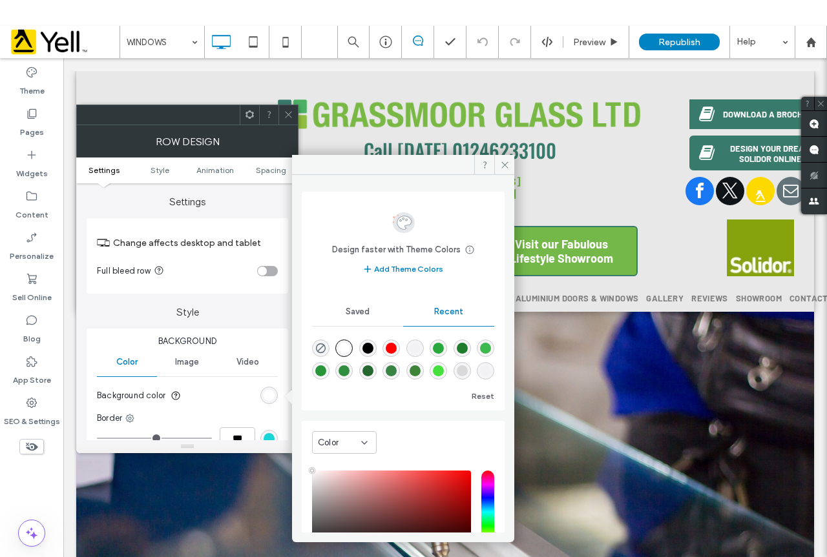
click at [420, 346] on div "rgba(0, 0, 0, 0.01)" at bounding box center [414, 348] width 11 height 11
type input "*******"
type input "*"
type input "**"
click at [503, 161] on icon at bounding box center [505, 165] width 10 height 10
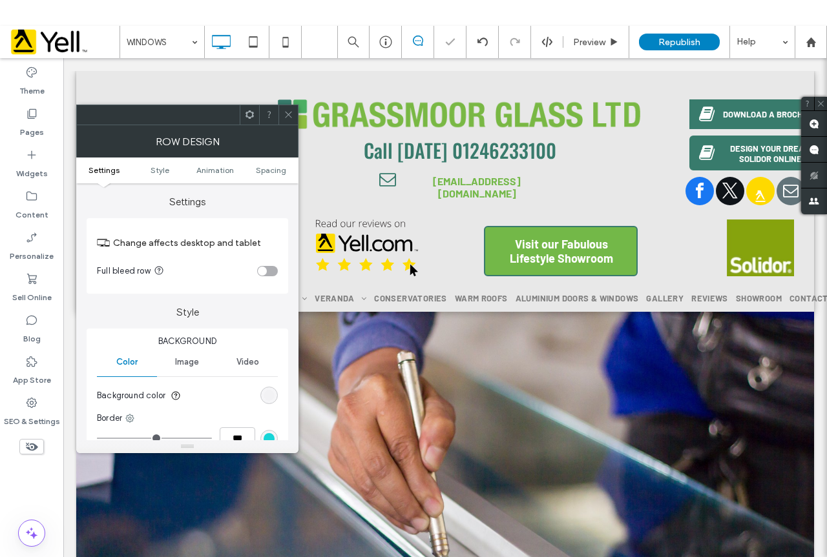
click at [286, 115] on icon at bounding box center [289, 115] width 10 height 10
click at [269, 398] on div "rgb(255, 255, 255)" at bounding box center [269, 395] width 11 height 11
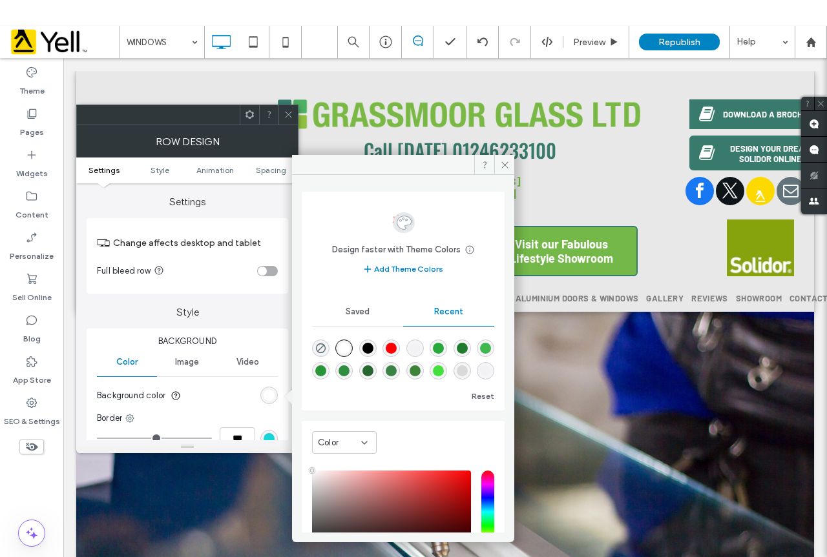
click at [424, 349] on div "rgba(0, 0, 0, 0.01)" at bounding box center [414, 348] width 17 height 17
type input "*******"
type input "*"
type input "**"
click at [280, 119] on div at bounding box center [287, 114] width 19 height 19
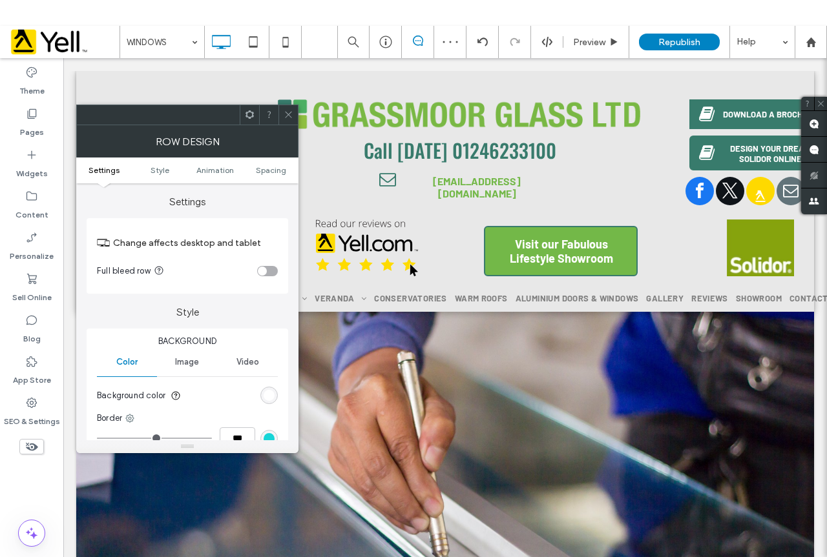
click at [271, 404] on section "Background color" at bounding box center [187, 396] width 181 height 32
click at [276, 398] on div "rgb(255, 255, 255)" at bounding box center [268, 395] width 17 height 17
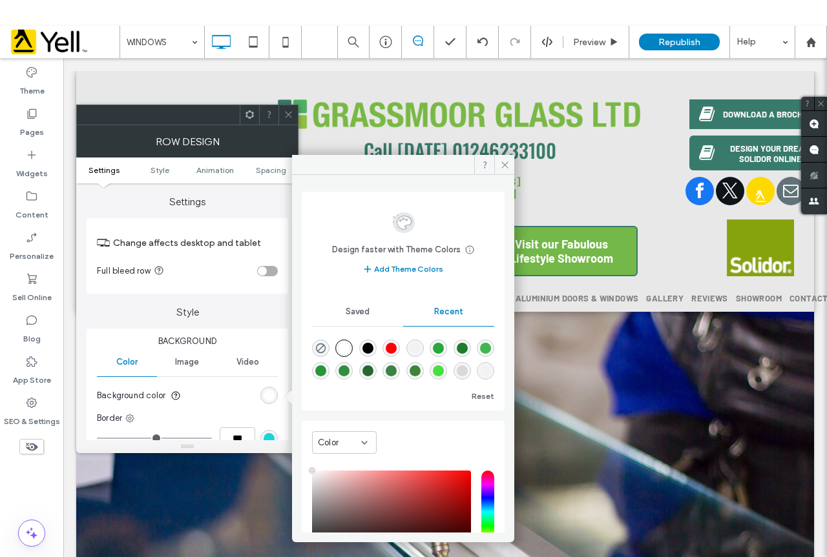
click at [419, 349] on div "rgba(0, 0, 0, 0.01)" at bounding box center [414, 348] width 11 height 11
type input "*******"
type input "*"
type input "**"
click at [495, 163] on span at bounding box center [504, 164] width 20 height 19
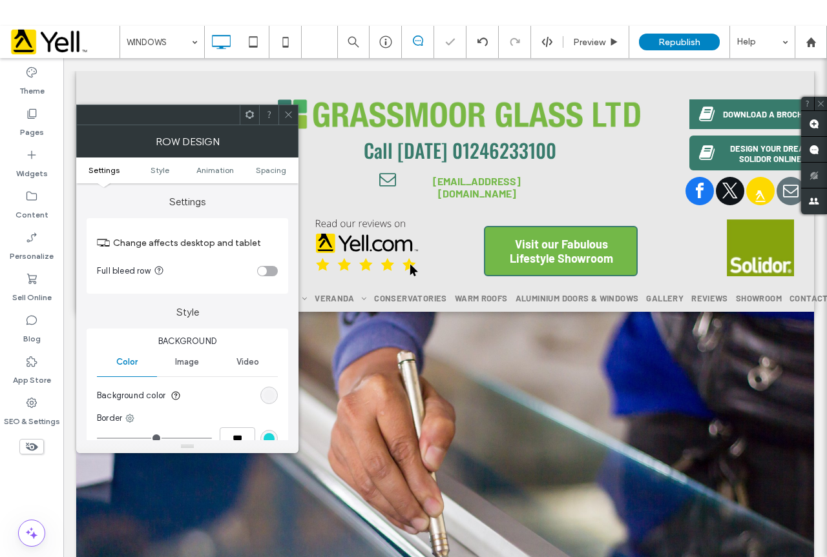
click at [286, 105] on span at bounding box center [289, 114] width 10 height 19
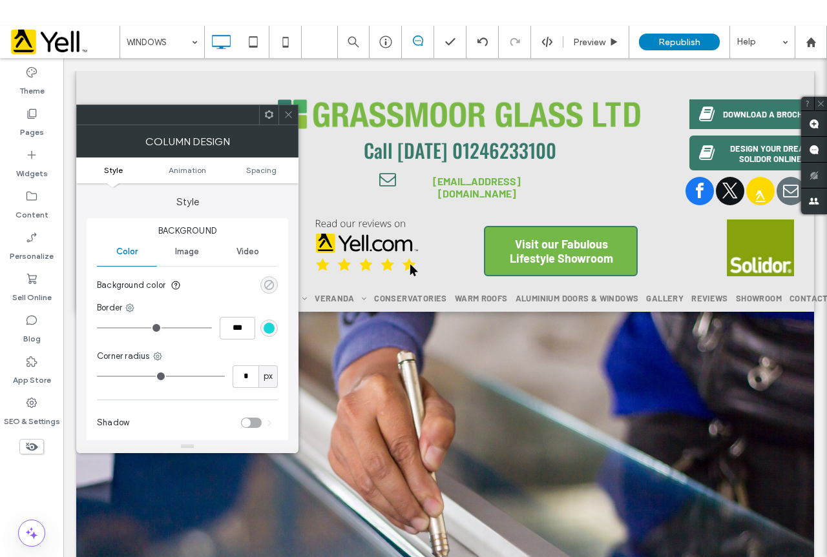
click at [265, 282] on div "rgba(0, 0, 0, 0)" at bounding box center [268, 284] width 17 height 17
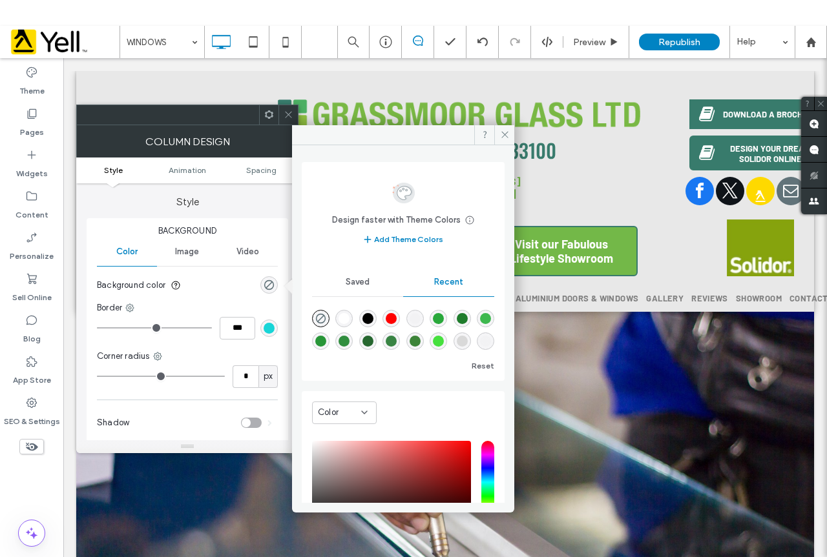
click at [419, 315] on div "rgba(0, 0, 0, 0.01)" at bounding box center [414, 318] width 11 height 11
type input "*"
type input "**"
click at [288, 108] on span at bounding box center [289, 114] width 10 height 19
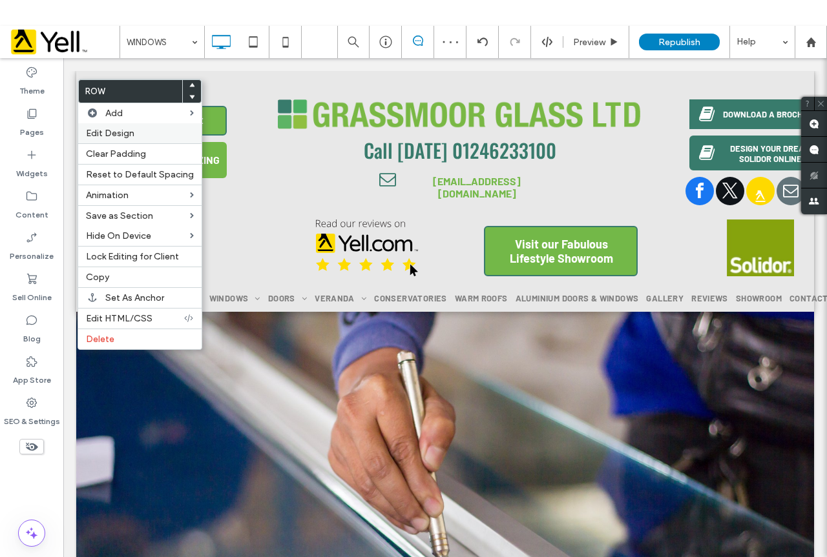
click at [137, 138] on label "Edit Design" at bounding box center [140, 133] width 108 height 11
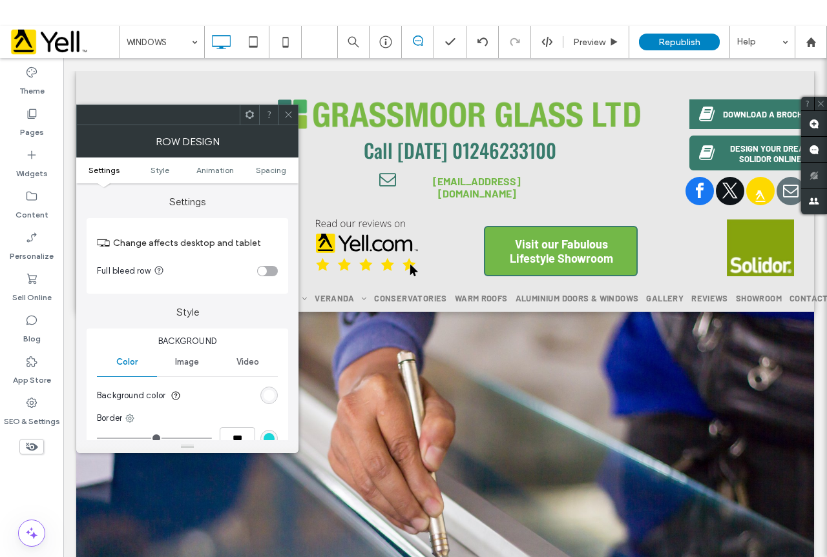
click at [266, 393] on div "rgb(255, 255, 255)" at bounding box center [269, 395] width 11 height 11
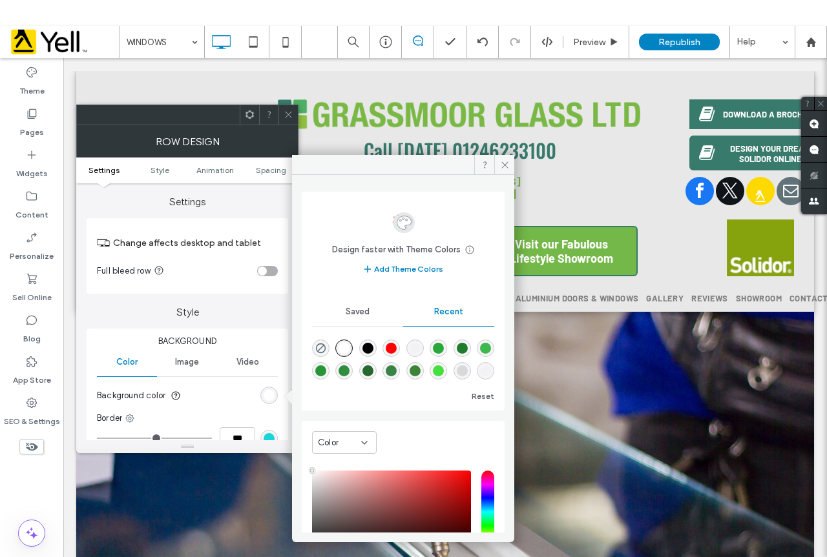
click at [419, 348] on div "rgba(0, 0, 0, 0.01)" at bounding box center [414, 348] width 11 height 11
type input "*******"
type input "*"
type input "**"
click at [503, 163] on icon at bounding box center [505, 165] width 10 height 10
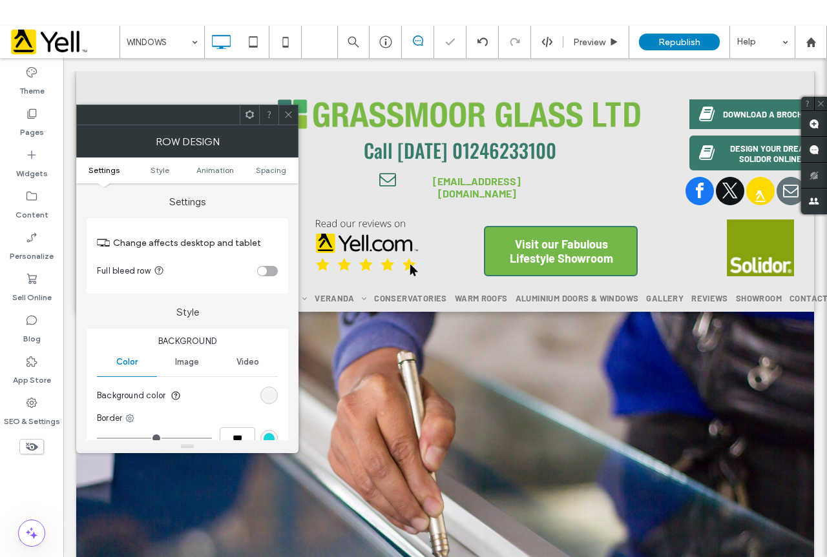
click at [291, 113] on icon at bounding box center [289, 115] width 10 height 10
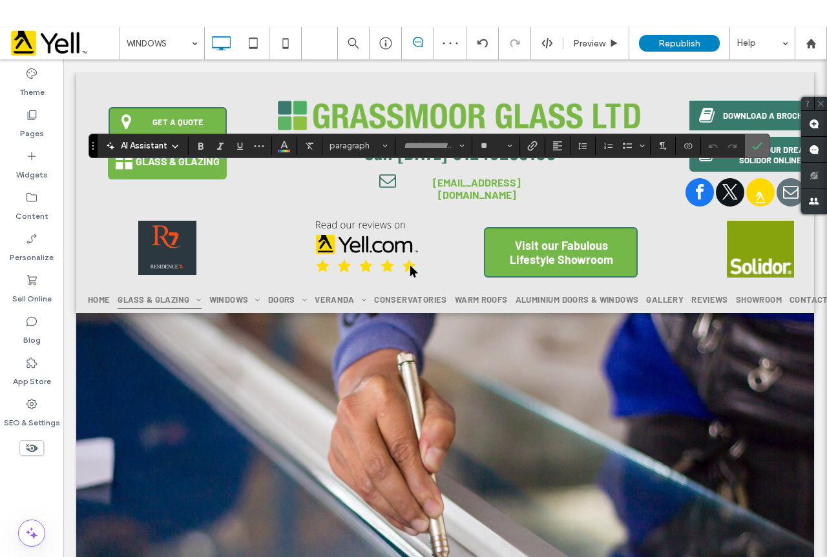
click at [752, 138] on label "Confirm" at bounding box center [756, 145] width 19 height 23
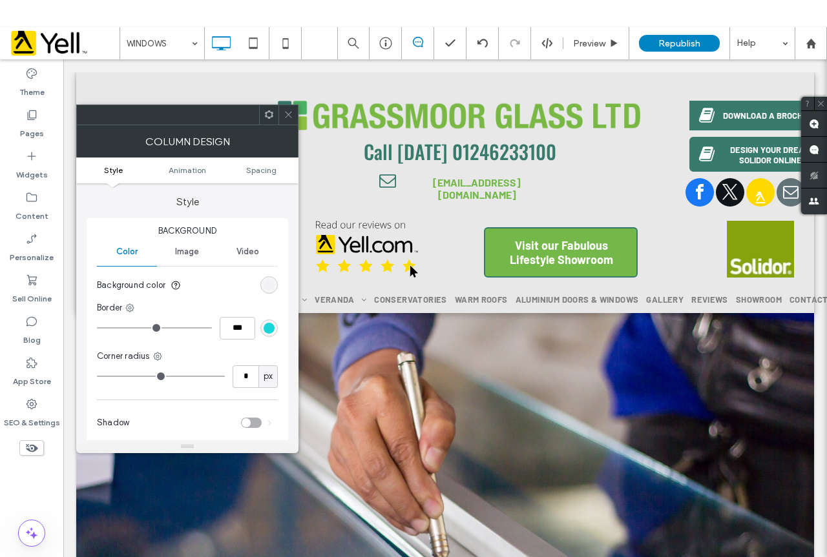
click at [274, 288] on div "rgba(0, 0, 0, 0.01)" at bounding box center [268, 284] width 17 height 17
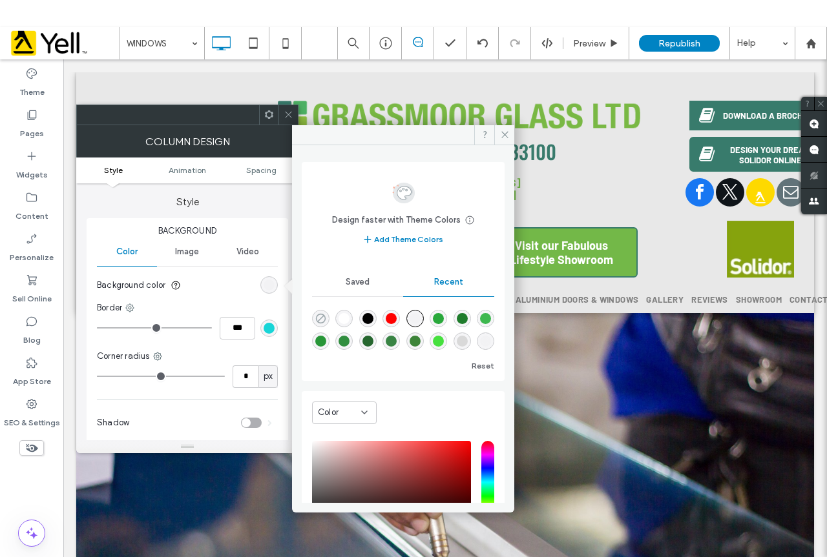
click at [318, 320] on icon "rgba(0, 0, 0, 0)" at bounding box center [320, 318] width 11 height 11
type input "*"
type input "**"
click at [497, 129] on span at bounding box center [504, 134] width 20 height 19
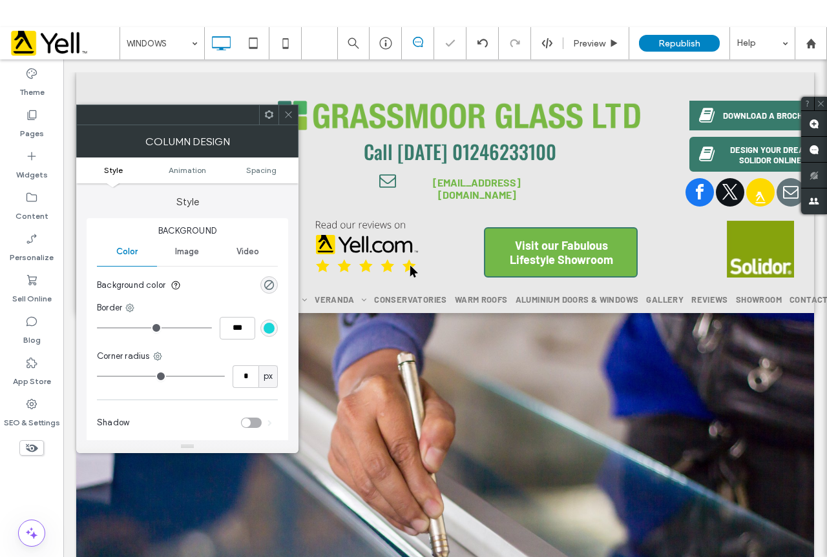
click at [285, 112] on icon at bounding box center [289, 115] width 10 height 10
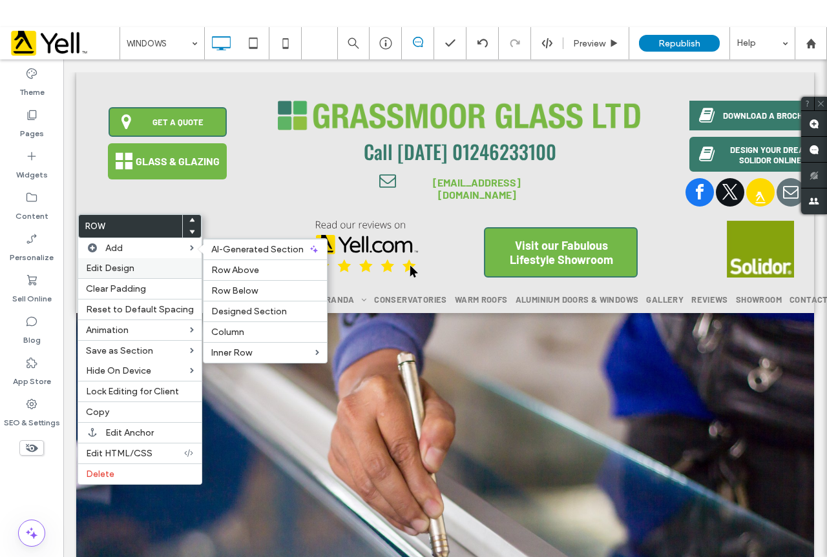
click at [147, 269] on label "Edit Design" at bounding box center [140, 268] width 108 height 11
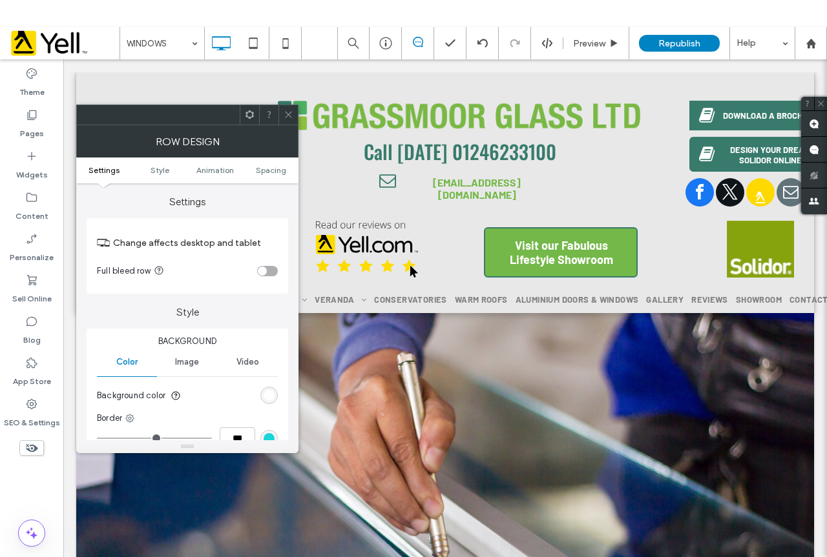
click at [254, 397] on section "Background color" at bounding box center [187, 396] width 181 height 32
click at [271, 397] on div "rgb(255, 255, 255)" at bounding box center [269, 395] width 11 height 11
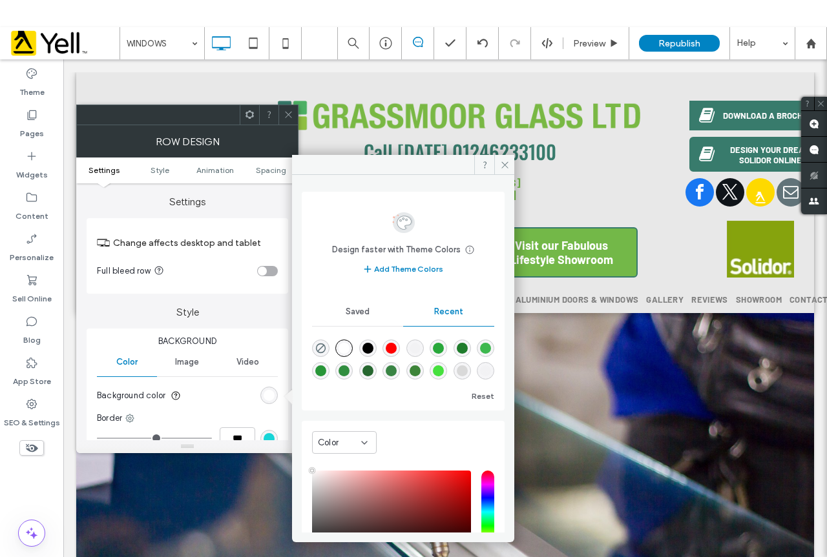
click at [420, 351] on div "rgba(0, 0, 0, 0.01)" at bounding box center [414, 348] width 11 height 11
type input "*******"
type input "*"
type input "**"
click at [289, 114] on icon at bounding box center [289, 115] width 10 height 10
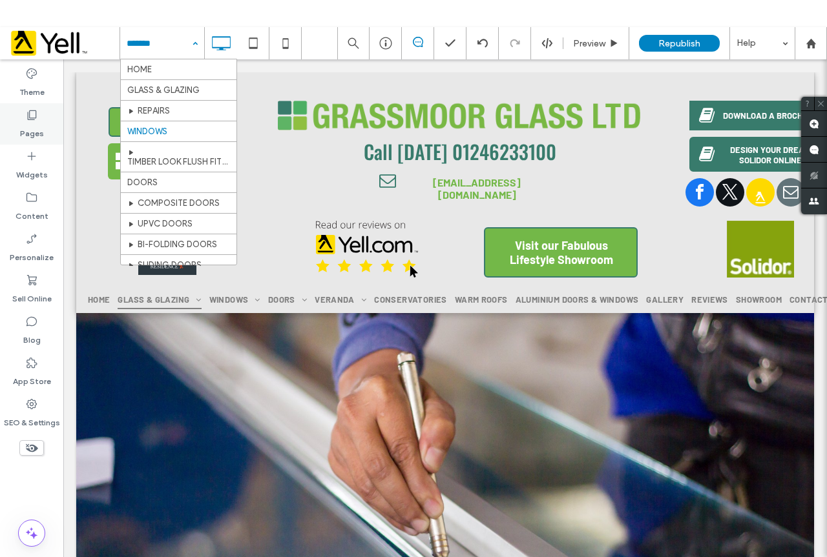
click at [36, 118] on icon at bounding box center [31, 115] width 13 height 13
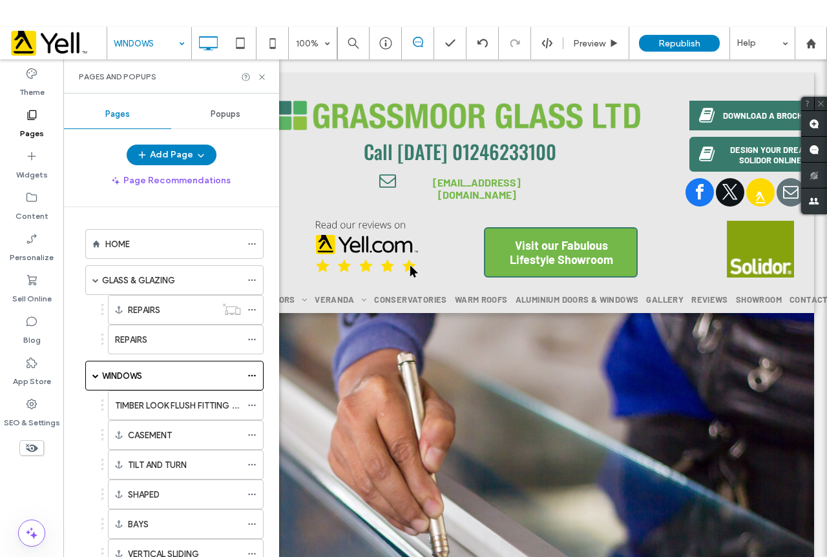
drag, startPoint x: 140, startPoint y: 278, endPoint x: 171, endPoint y: 279, distance: 31.0
click at [140, 278] on label "GLASS & GLAZING" at bounding box center [138, 280] width 73 height 23
click at [257, 79] on div at bounding box center [254, 77] width 26 height 10
click at [267, 77] on div "Pages and Popups" at bounding box center [171, 76] width 216 height 34
click at [262, 74] on icon at bounding box center [262, 77] width 10 height 10
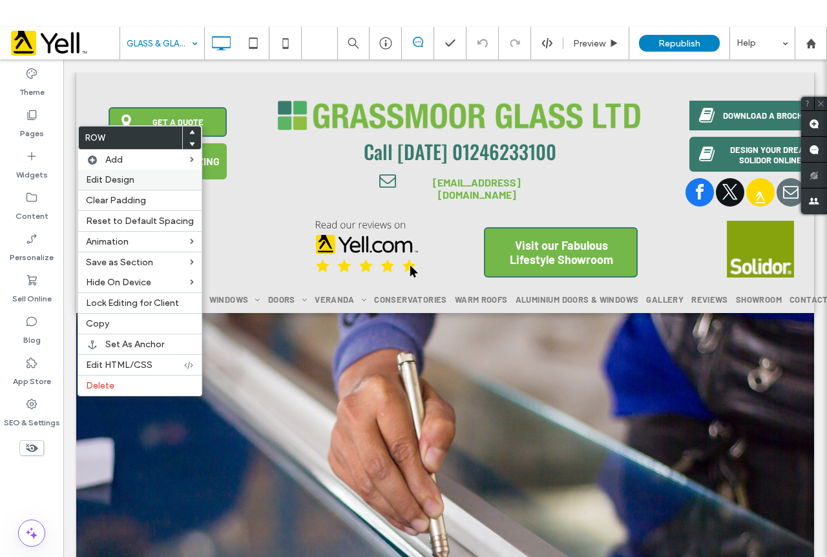
click at [131, 183] on span "Edit Design" at bounding box center [110, 179] width 48 height 11
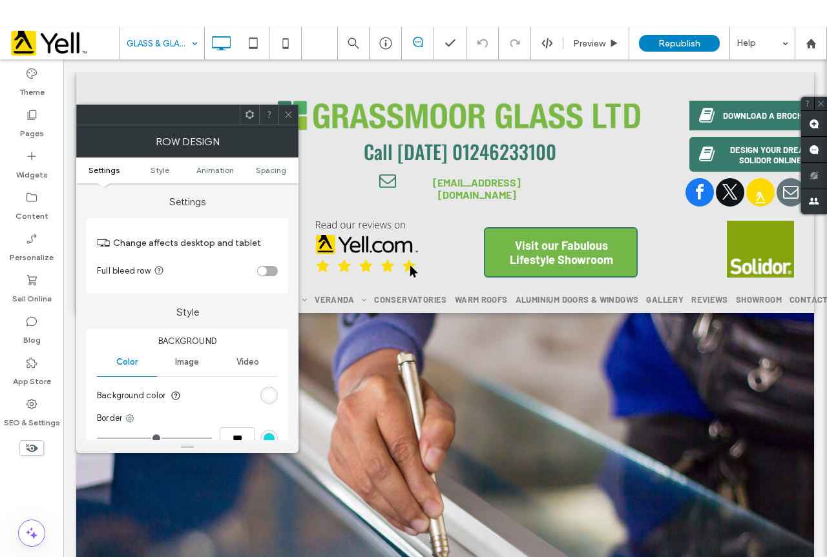
click at [267, 400] on div "rgb(255, 255, 255)" at bounding box center [269, 395] width 11 height 11
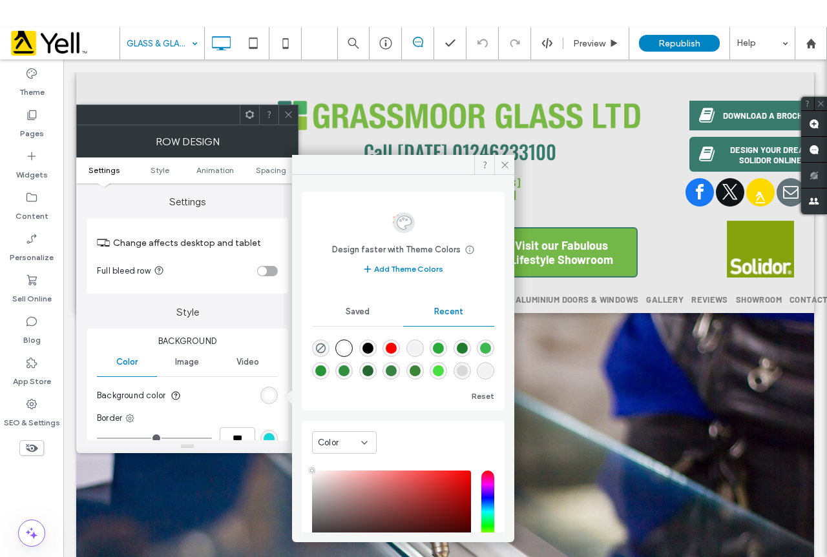
click at [420, 345] on div "rgba(0, 0, 0, 0.01)" at bounding box center [414, 348] width 11 height 11
type input "*******"
type input "*"
type input "**"
click at [285, 106] on span at bounding box center [289, 114] width 10 height 19
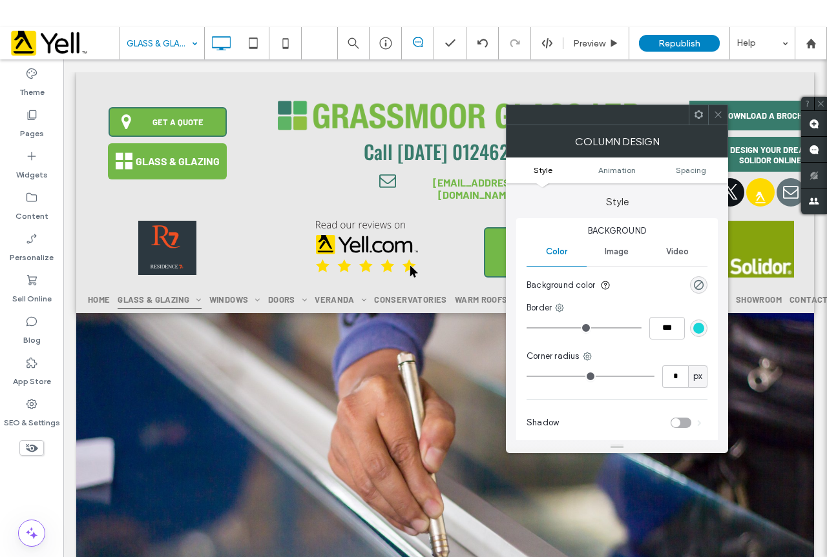
drag, startPoint x: 717, startPoint y: 115, endPoint x: 561, endPoint y: 119, distance: 155.7
click at [716, 114] on icon at bounding box center [718, 115] width 10 height 10
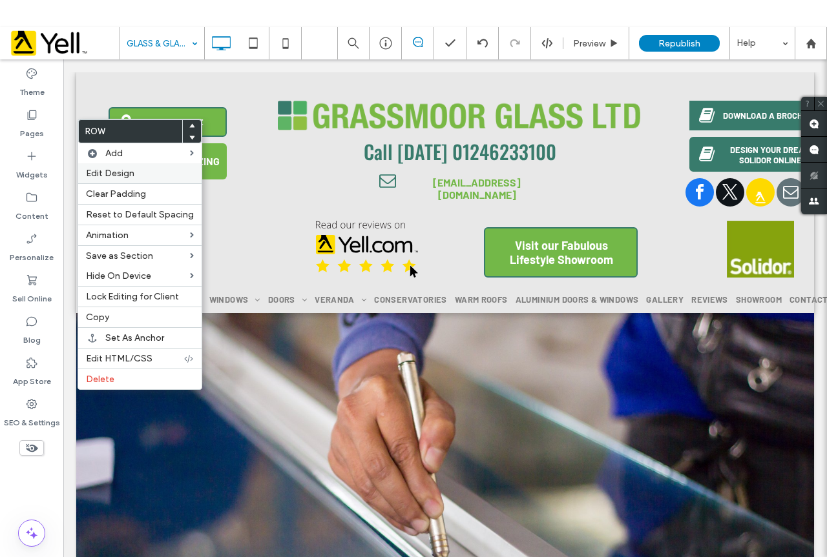
click at [135, 172] on label "Edit Design" at bounding box center [140, 173] width 108 height 11
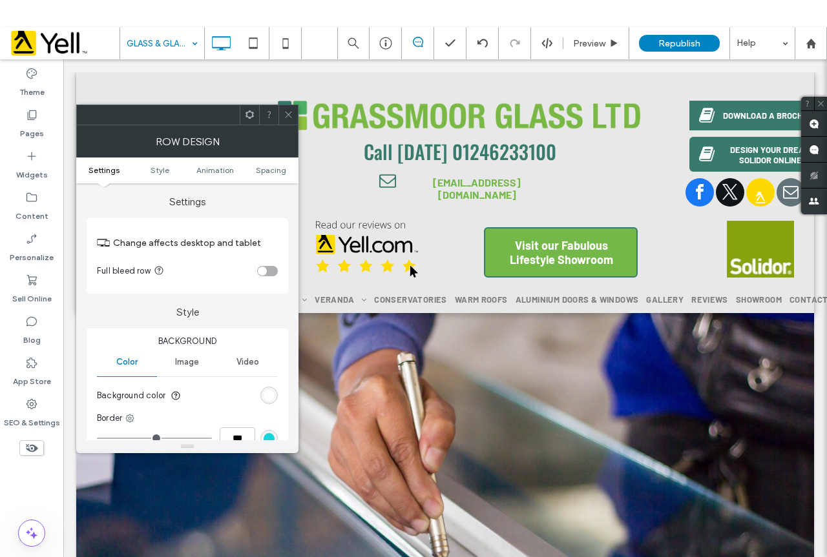
click at [270, 394] on div "rgb(255, 255, 255)" at bounding box center [269, 395] width 11 height 11
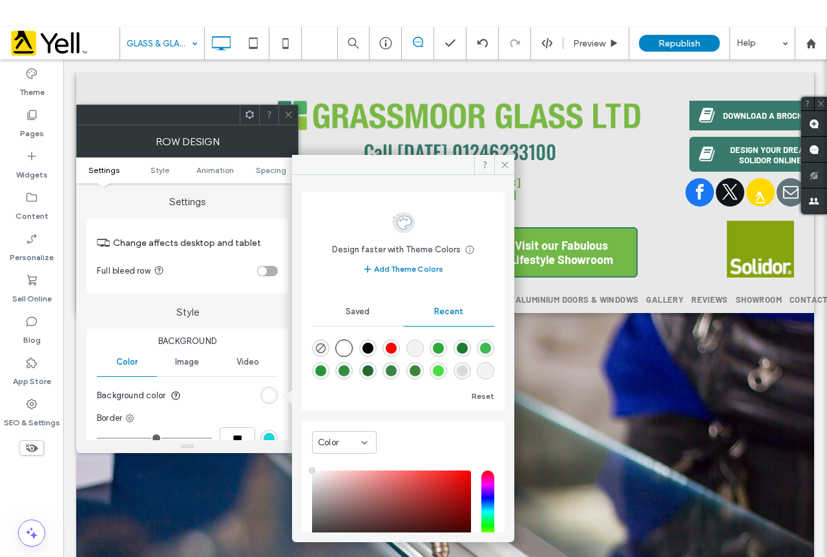
click at [424, 340] on div at bounding box center [414, 348] width 17 height 17
click at [418, 350] on div "rgba(0, 0, 0, 0.01)" at bounding box center [414, 348] width 11 height 11
type input "*******"
type input "*"
type input "**"
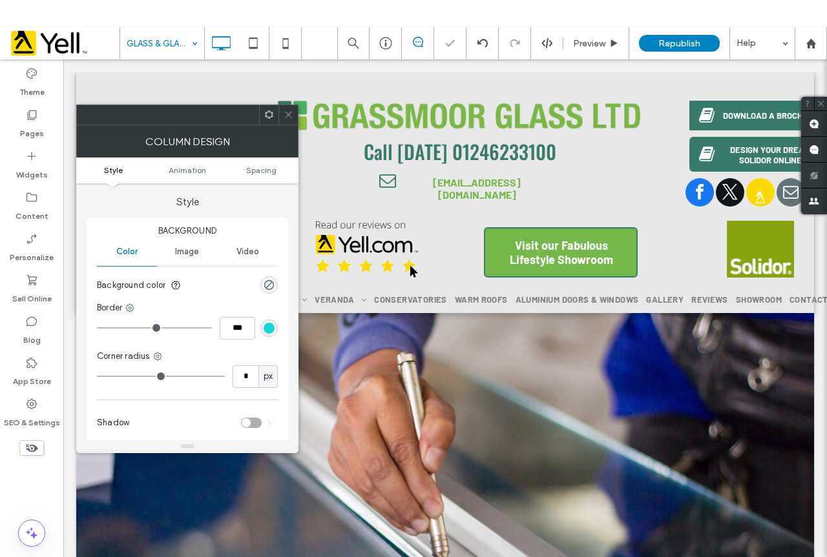
click at [284, 117] on icon at bounding box center [289, 115] width 10 height 10
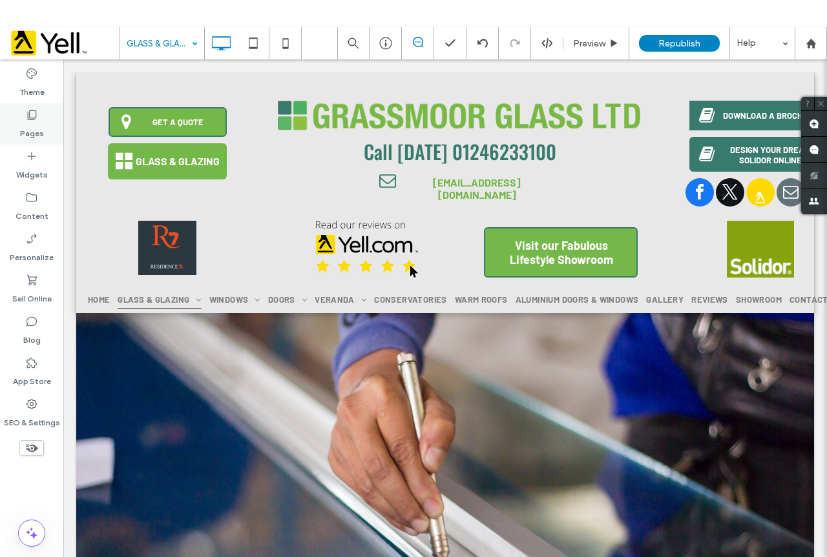
click at [45, 122] on div "Pages" at bounding box center [31, 123] width 63 height 41
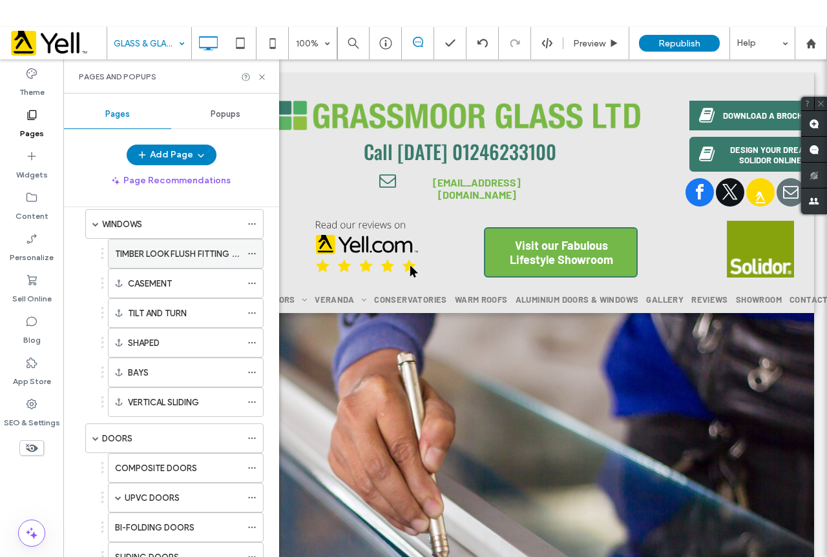
scroll to position [129, 0]
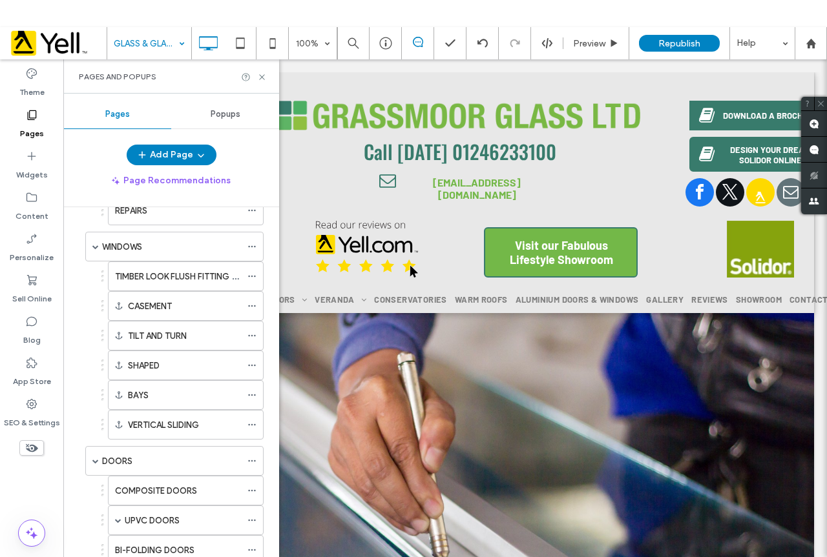
click at [171, 280] on label "TIMBER LOOK FLUSH FITTING WINDOWS" at bounding box center [193, 276] width 156 height 23
click at [261, 79] on icon at bounding box center [262, 77] width 10 height 10
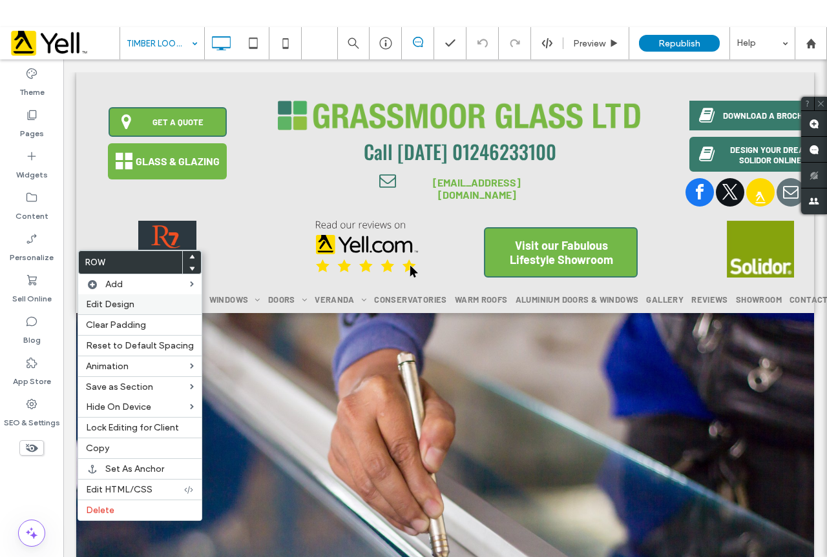
click at [141, 305] on label "Edit Design" at bounding box center [140, 304] width 108 height 11
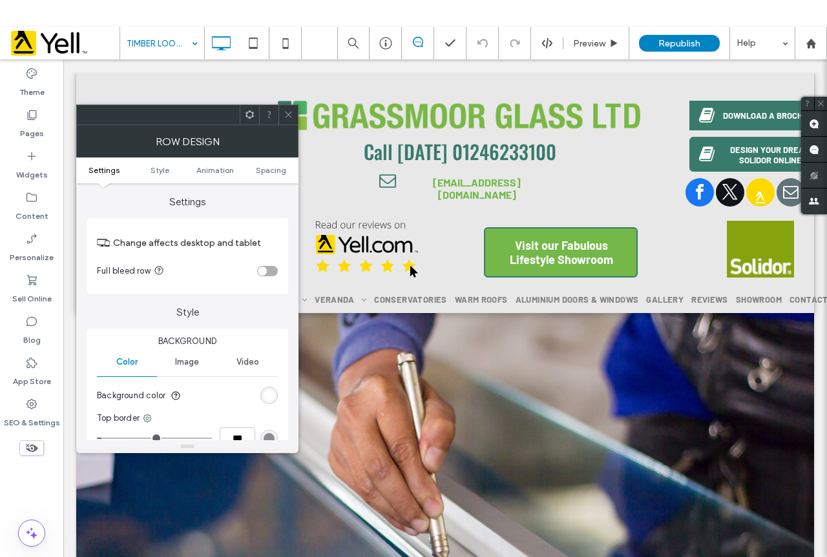
click at [266, 402] on div "rgb(255, 255, 255)" at bounding box center [268, 395] width 17 height 17
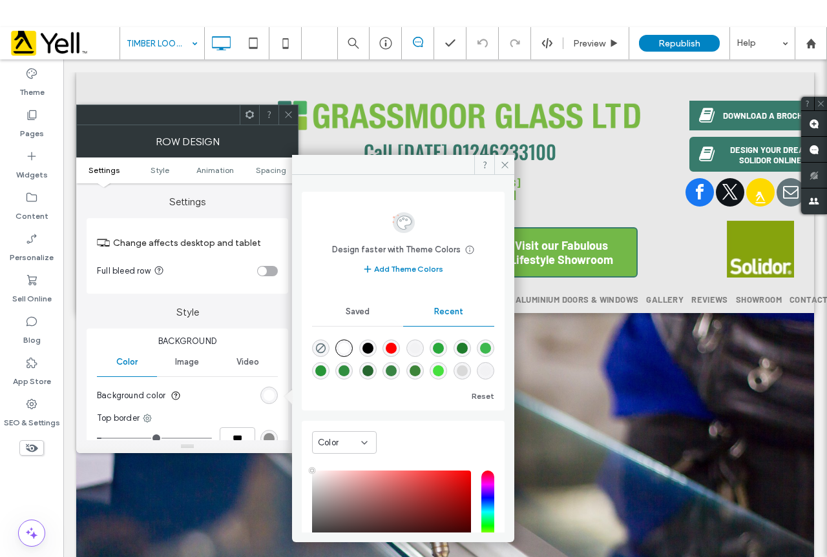
click at [419, 346] on div "rgba(0, 0, 0, 0.01)" at bounding box center [414, 348] width 11 height 11
type input "*******"
type input "*"
type input "**"
click at [502, 156] on span at bounding box center [504, 164] width 20 height 19
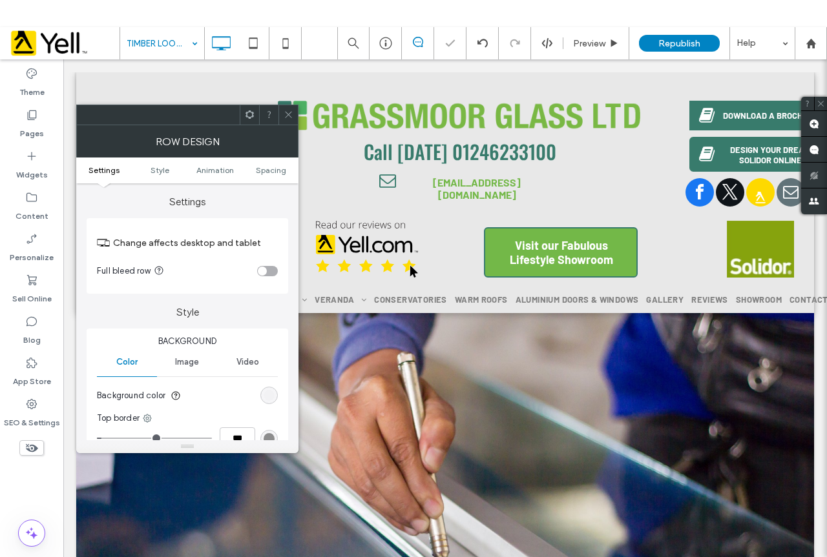
click at [287, 105] on span at bounding box center [289, 114] width 10 height 19
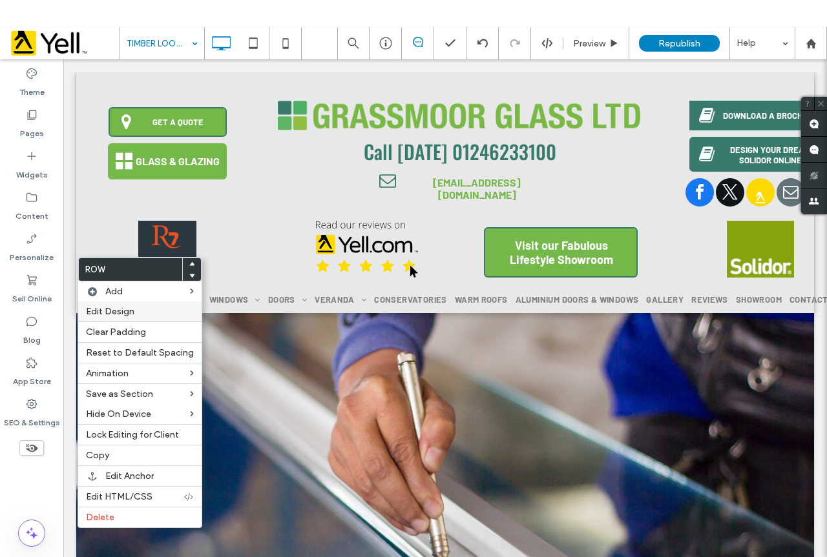
click at [119, 313] on span "Edit Design" at bounding box center [110, 311] width 48 height 11
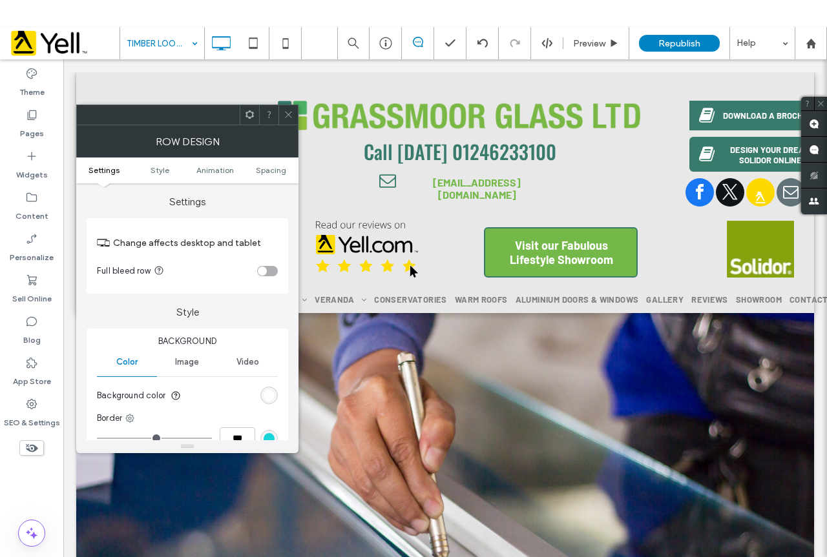
click at [274, 403] on section "Background color" at bounding box center [187, 396] width 181 height 32
click at [272, 393] on div "rgb(255, 255, 255)" at bounding box center [269, 395] width 11 height 11
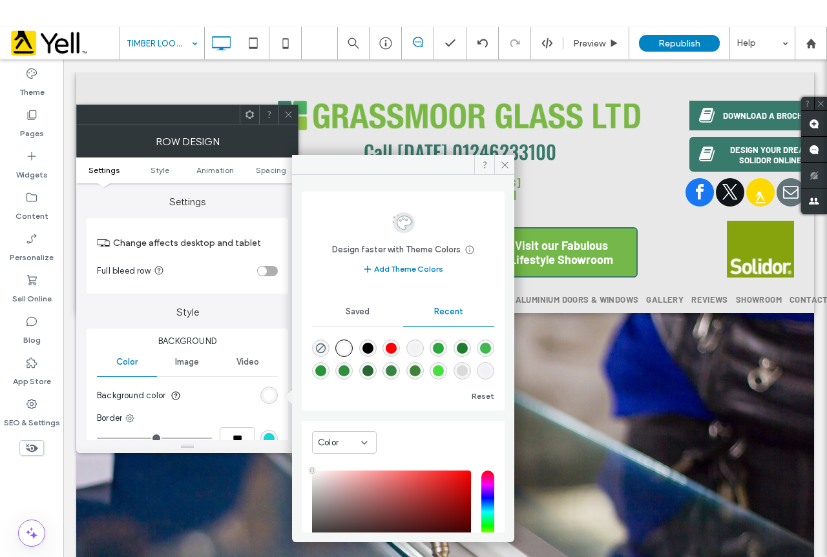
click at [420, 347] on div "rgba(0, 0, 0, 0.01)" at bounding box center [414, 348] width 11 height 11
type input "*******"
type input "*"
type input "**"
click at [506, 169] on icon at bounding box center [505, 165] width 10 height 10
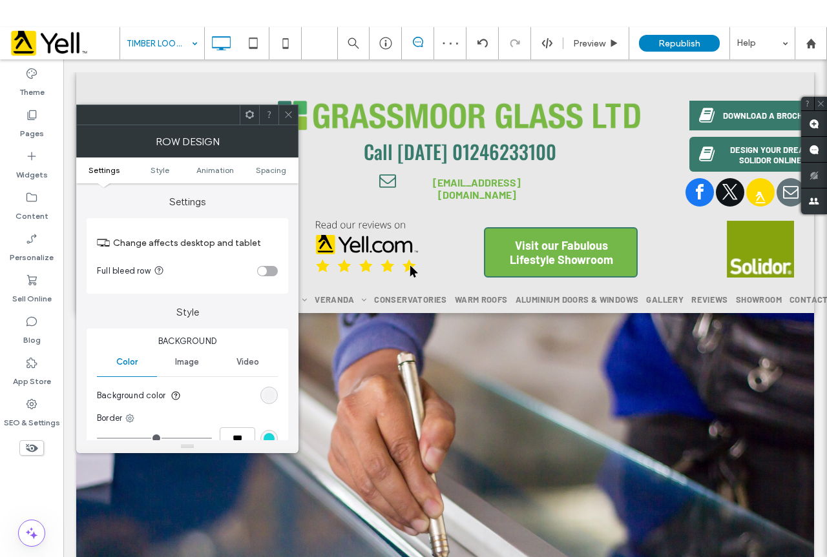
click at [285, 113] on icon at bounding box center [289, 115] width 10 height 10
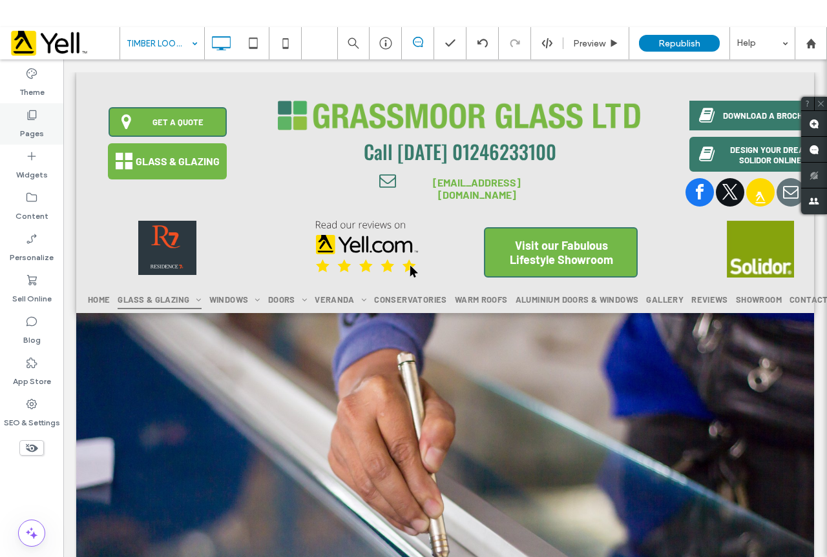
click at [43, 123] on label "Pages" at bounding box center [32, 130] width 24 height 18
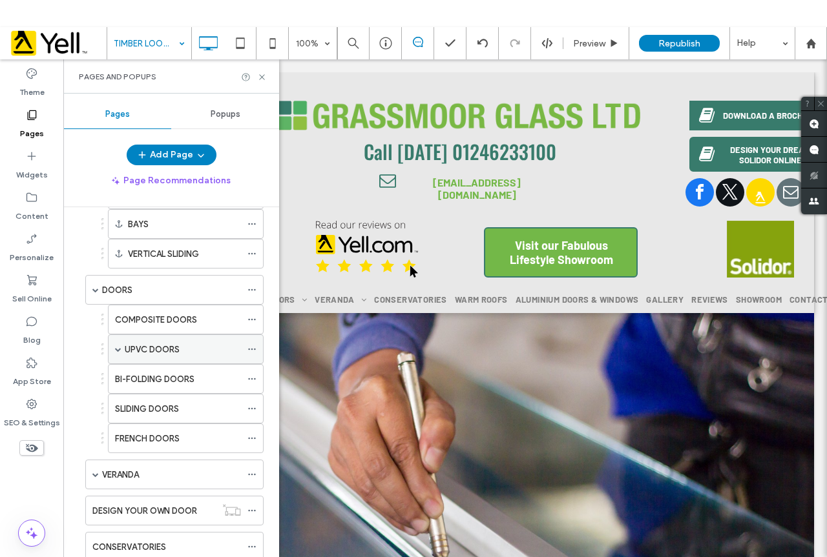
scroll to position [323, 0]
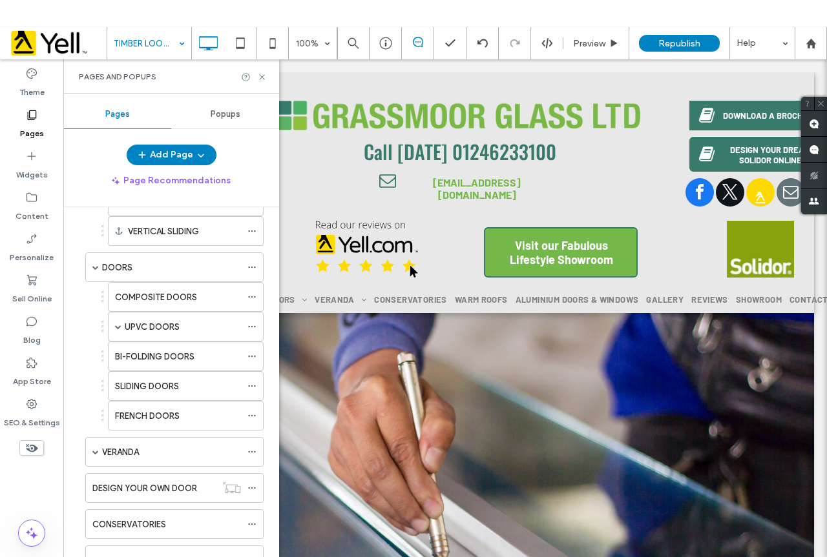
click at [164, 267] on div "DOORS" at bounding box center [171, 268] width 139 height 14
click at [256, 80] on div at bounding box center [254, 77] width 26 height 10
click at [260, 76] on use at bounding box center [261, 76] width 5 height 5
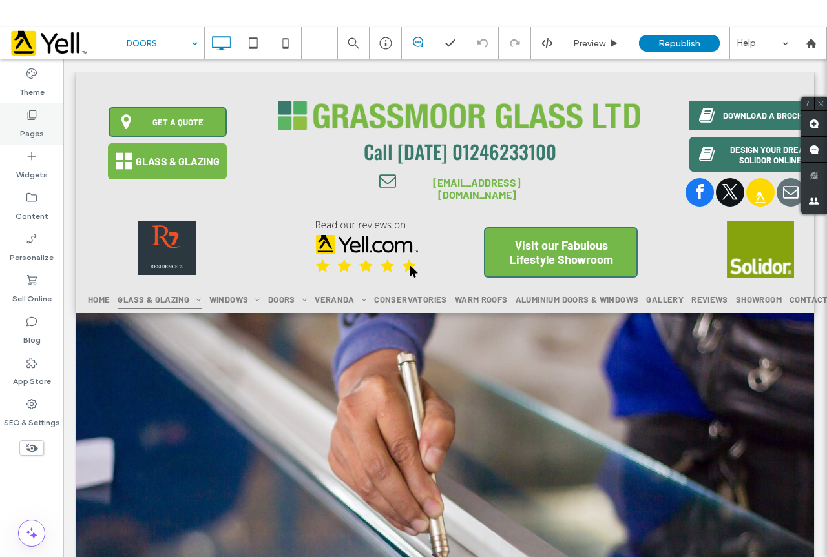
click at [47, 115] on div "Pages" at bounding box center [31, 123] width 63 height 41
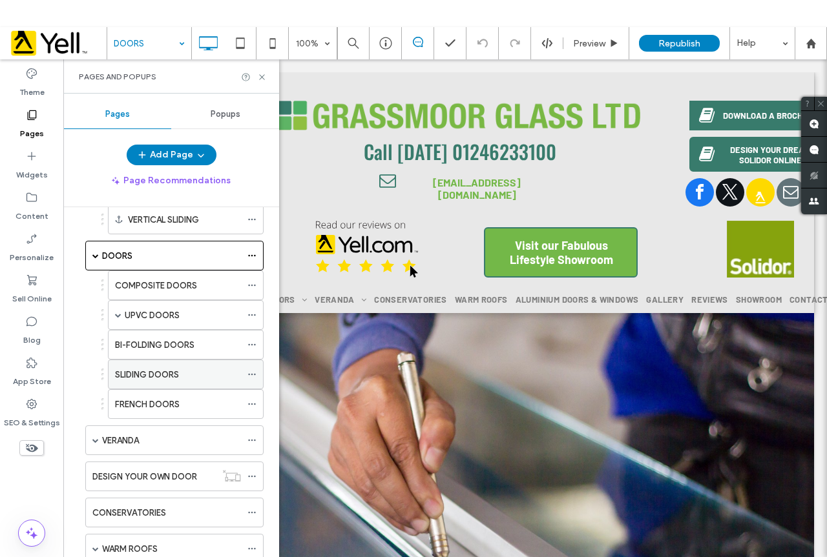
scroll to position [340, 0]
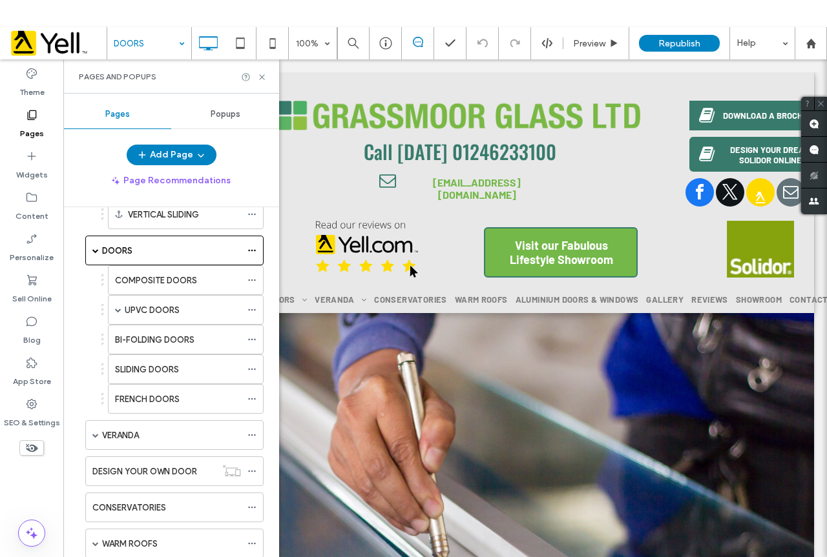
click at [158, 285] on label "COMPOSITE DOORS" at bounding box center [156, 280] width 82 height 23
click at [264, 75] on use at bounding box center [261, 76] width 5 height 5
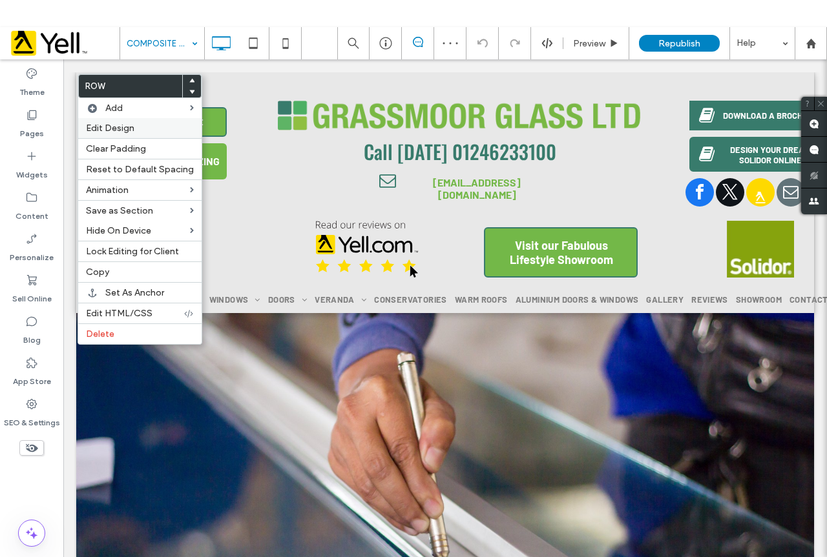
click at [127, 132] on span "Edit Design" at bounding box center [110, 128] width 48 height 11
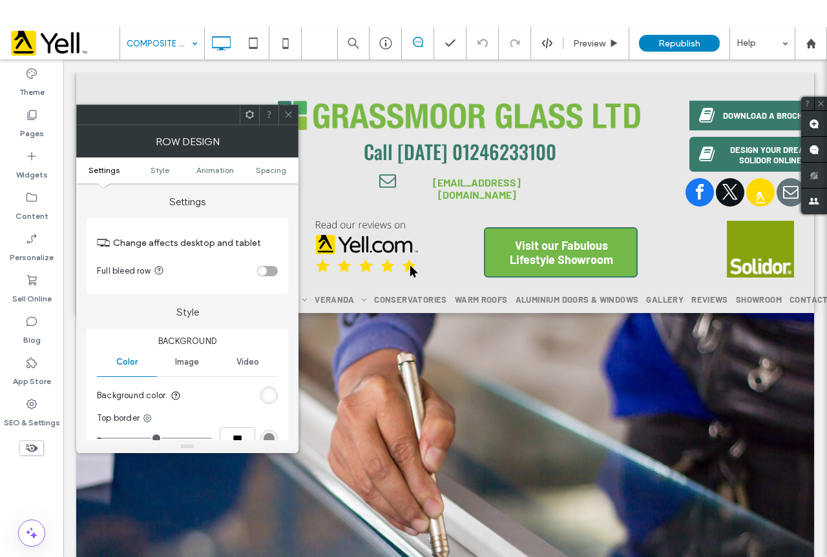
click at [270, 404] on div "rgb(255, 255, 255)" at bounding box center [268, 395] width 17 height 17
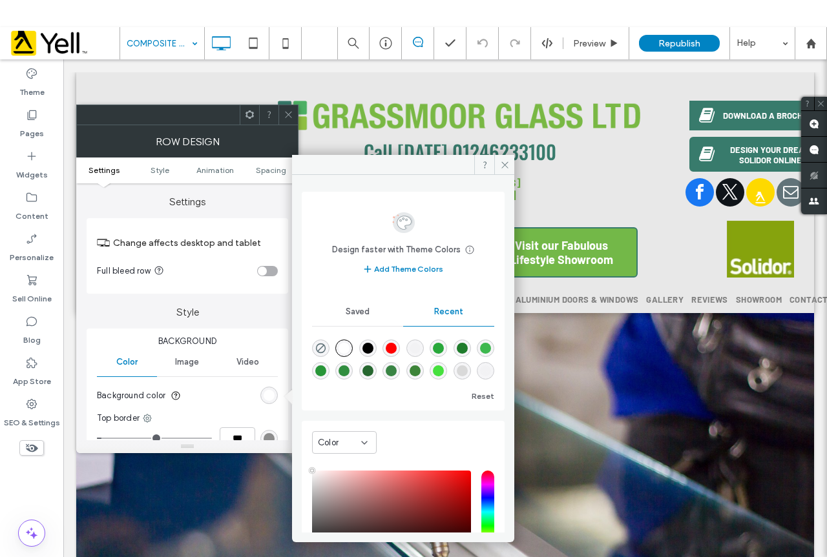
click at [424, 342] on div at bounding box center [414, 348] width 17 height 17
click at [420, 352] on div "rgba(0, 0, 0, 0.01)" at bounding box center [414, 348] width 11 height 11
type input "*******"
type input "*"
type input "**"
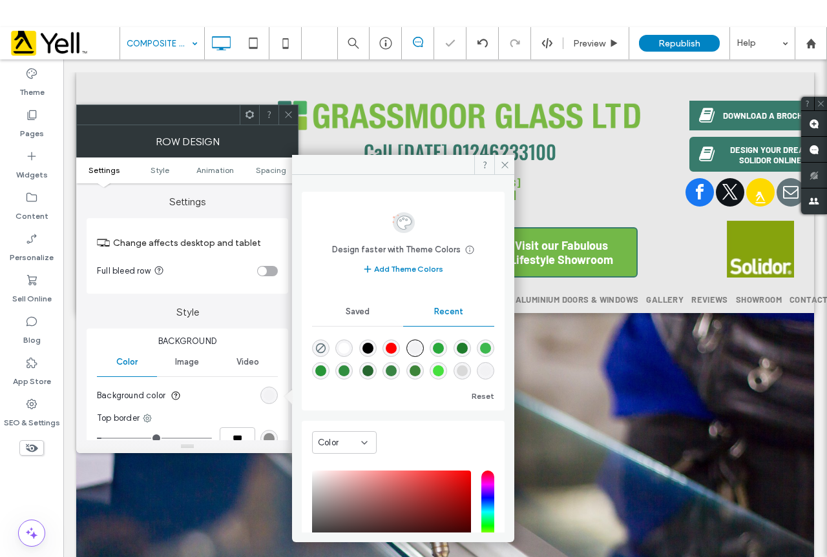
click at [291, 112] on use at bounding box center [288, 115] width 6 height 6
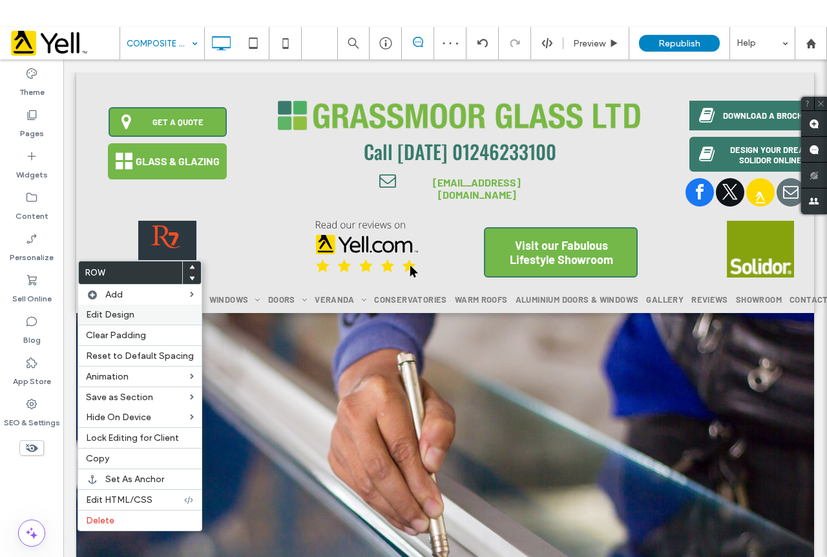
click at [125, 314] on span "Edit Design" at bounding box center [110, 314] width 48 height 11
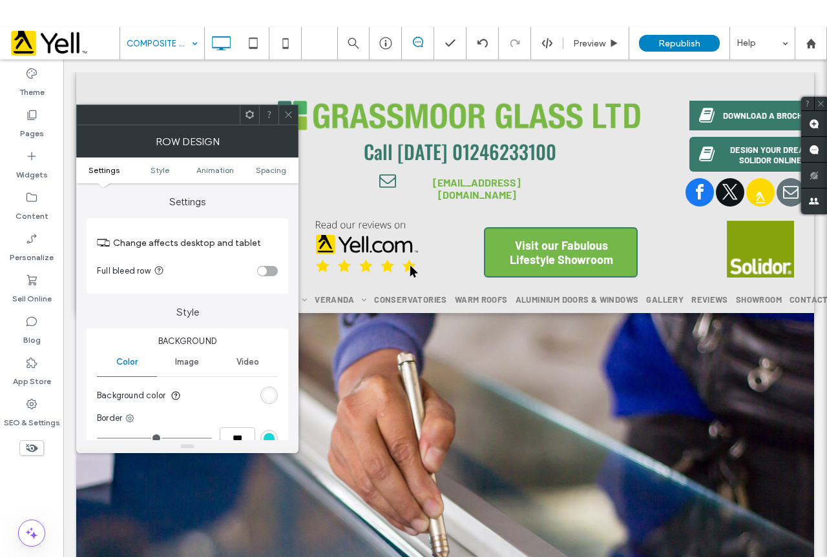
click at [267, 395] on div "rgb(255, 255, 255)" at bounding box center [269, 395] width 11 height 11
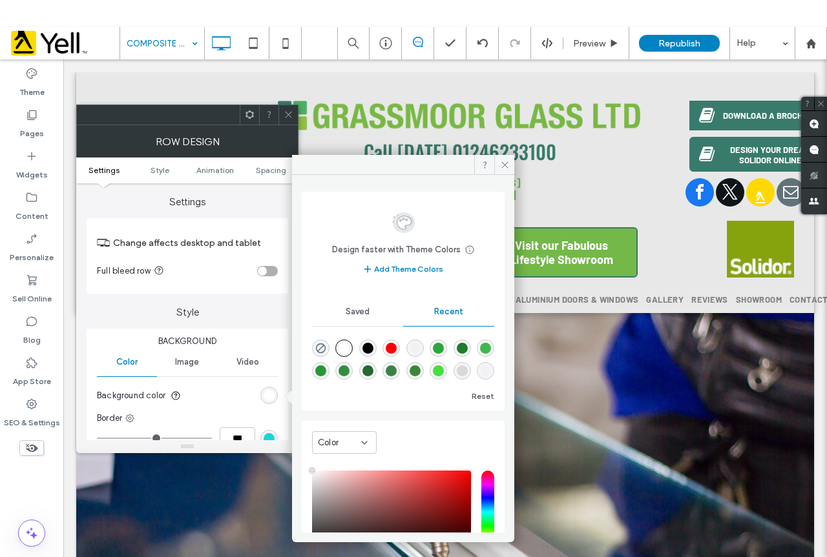
click at [420, 351] on div "rgba(0, 0, 0, 0.01)" at bounding box center [414, 348] width 11 height 11
type input "*******"
type input "*"
type input "**"
drag, startPoint x: 285, startPoint y: 114, endPoint x: 290, endPoint y: 164, distance: 50.0
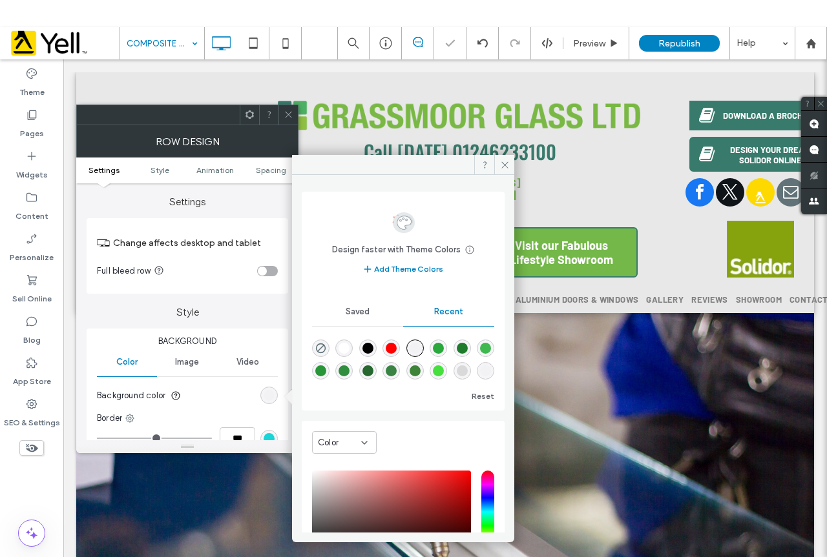
click at [285, 116] on icon at bounding box center [289, 115] width 10 height 10
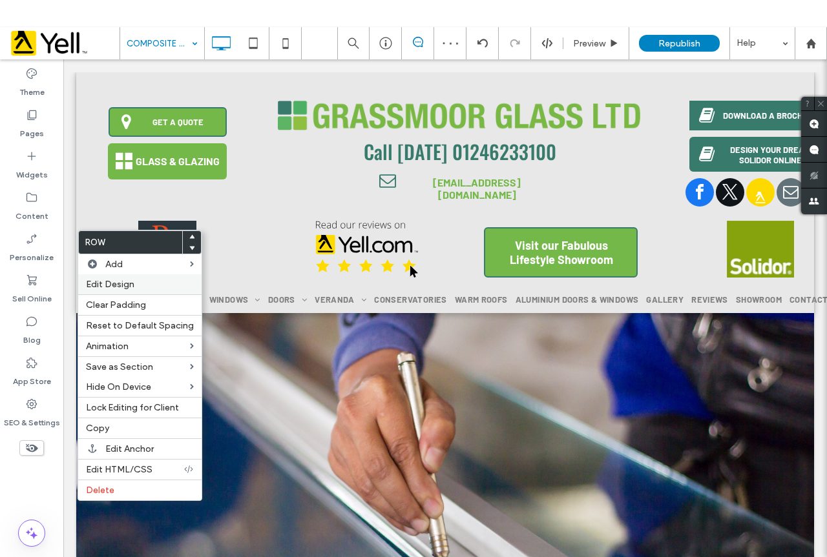
click at [145, 285] on label "Edit Design" at bounding box center [140, 284] width 108 height 11
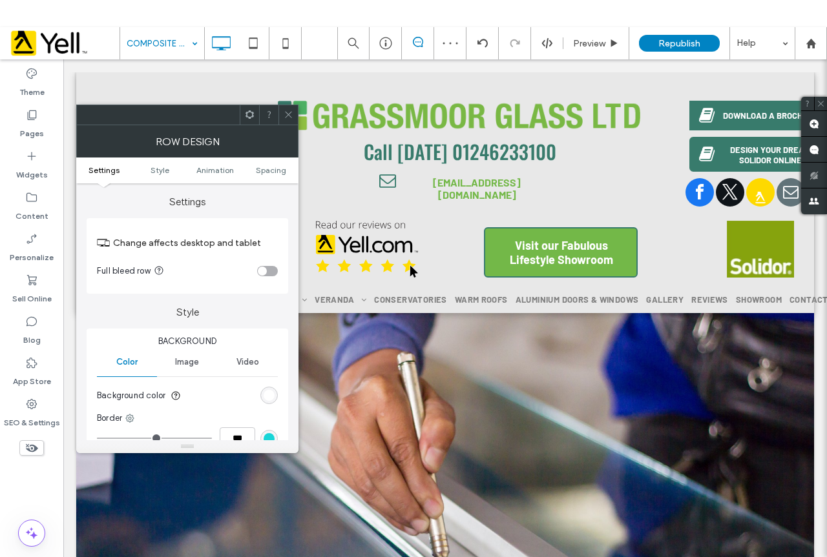
click at [271, 394] on div "rgb(255, 255, 255)" at bounding box center [269, 395] width 11 height 11
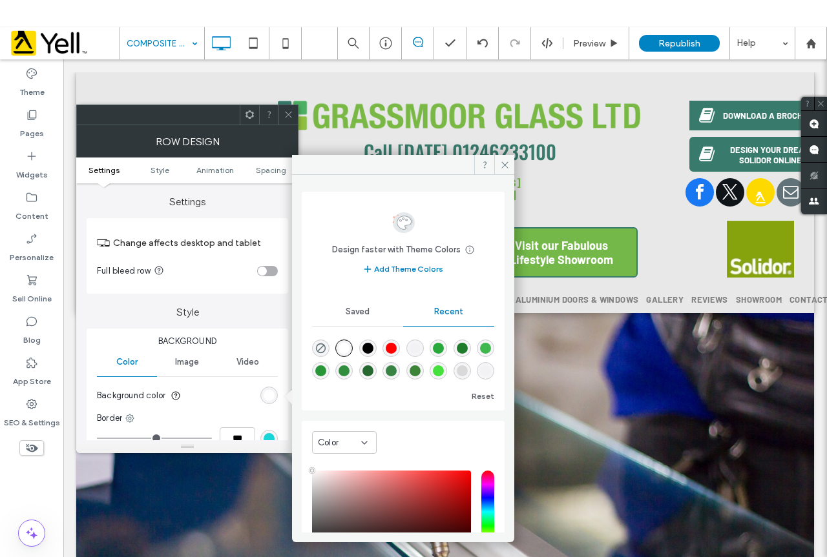
click at [420, 344] on div "rgba(0, 0, 0, 0.01)" at bounding box center [414, 348] width 11 height 11
type input "*******"
type input "*"
type input "**"
click at [284, 121] on span at bounding box center [289, 114] width 10 height 19
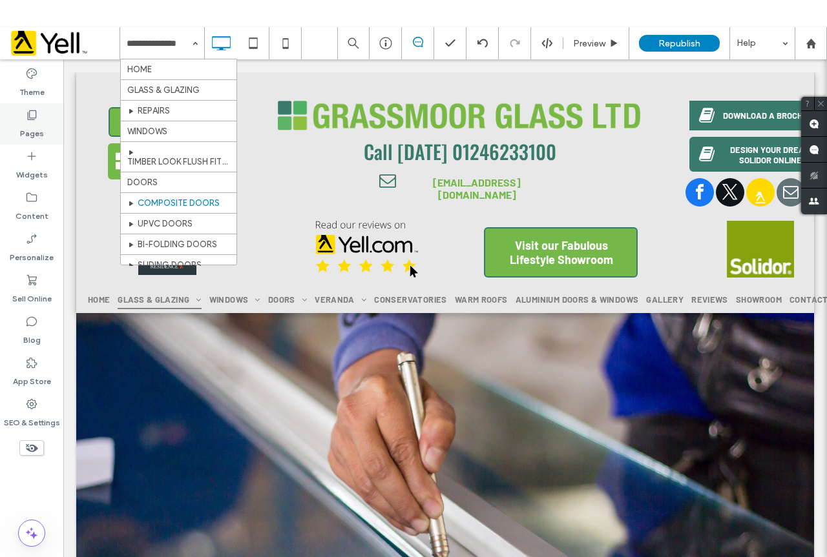
click at [50, 126] on div "Pages" at bounding box center [31, 123] width 63 height 41
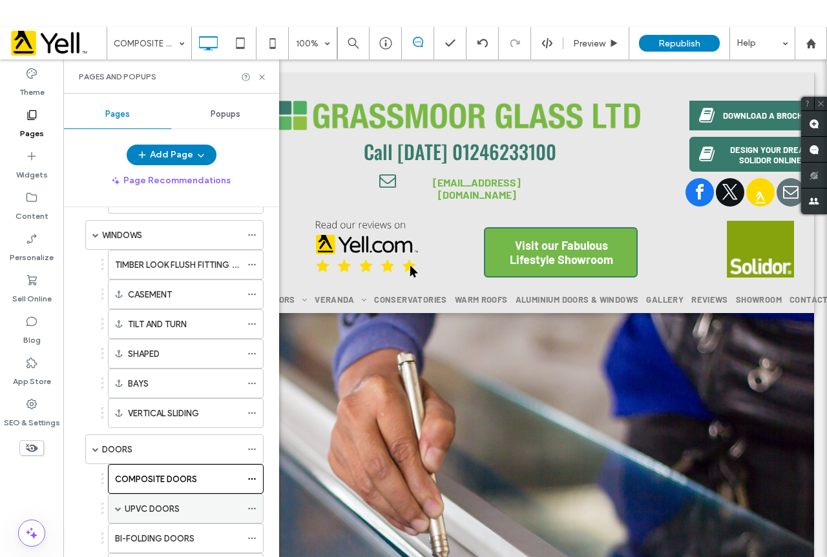
scroll to position [258, 0]
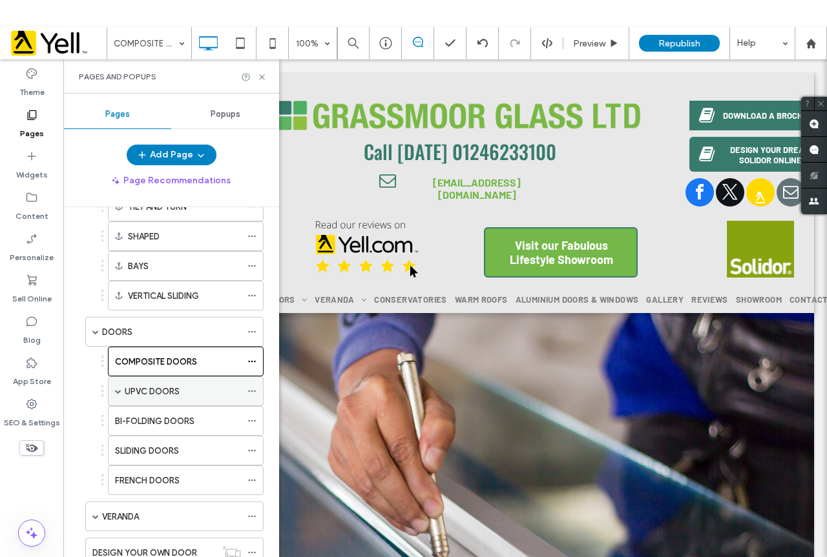
click at [119, 390] on span at bounding box center [118, 391] width 6 height 6
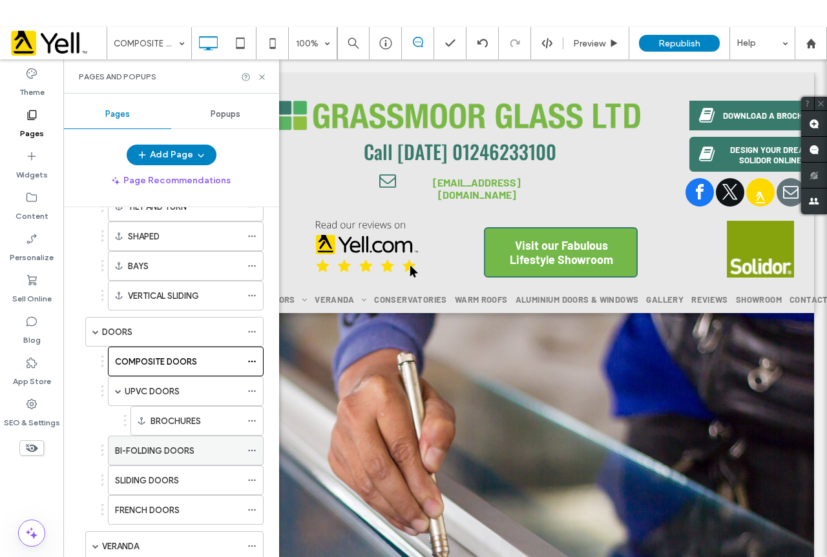
click at [162, 452] on label "BI-FOLDING DOORS" at bounding box center [154, 451] width 79 height 23
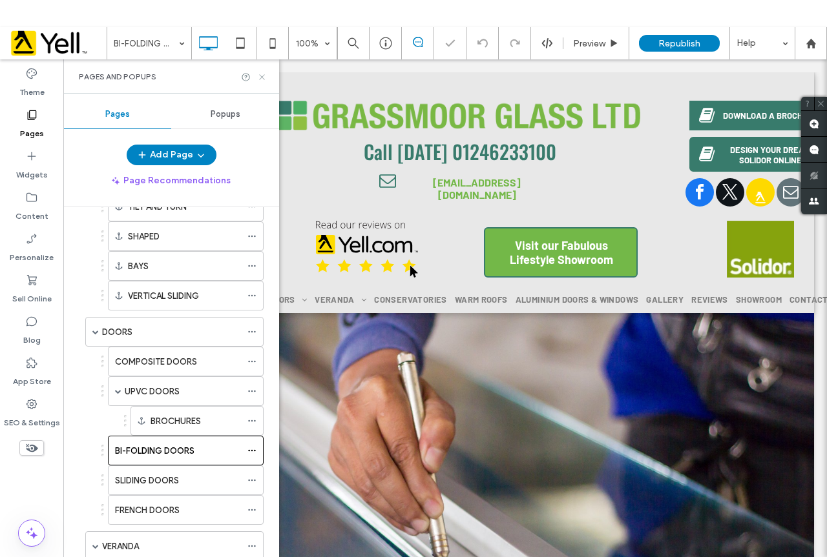
click at [262, 79] on icon at bounding box center [262, 77] width 10 height 10
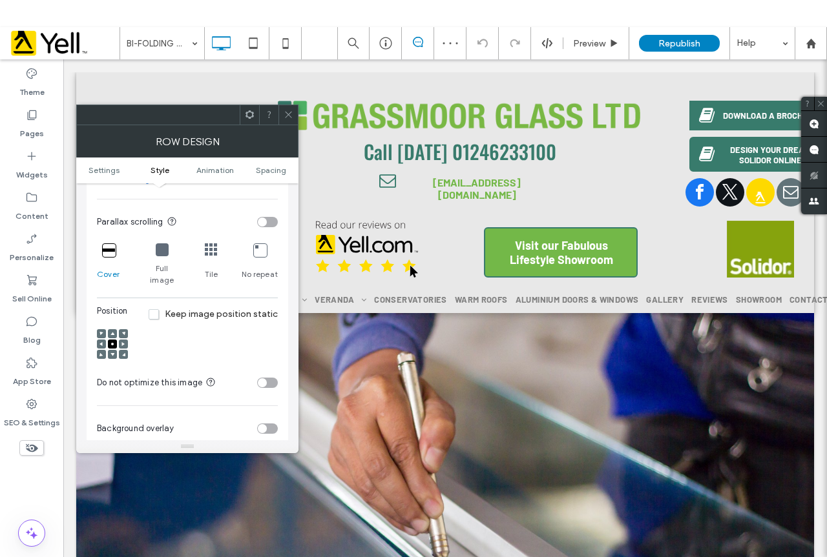
scroll to position [388, 0]
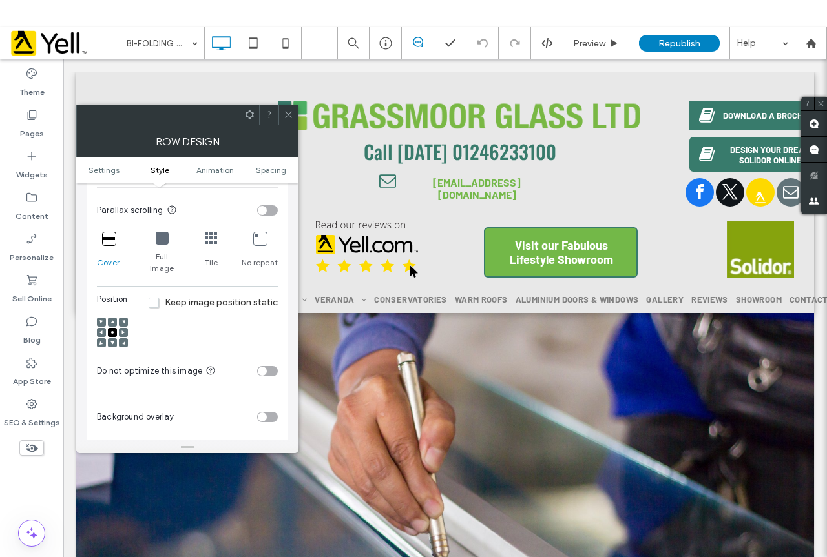
drag, startPoint x: 293, startPoint y: 116, endPoint x: 297, endPoint y: 132, distance: 16.1
click at [291, 115] on icon at bounding box center [289, 115] width 10 height 10
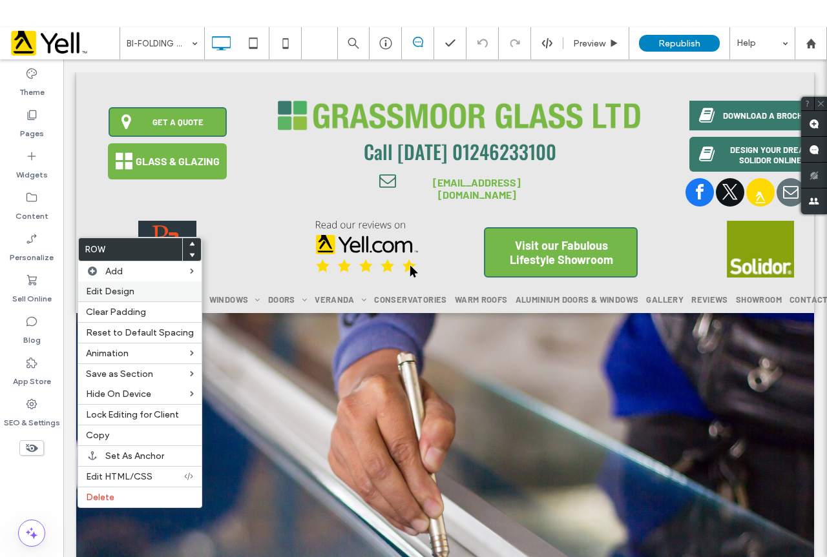
click at [132, 295] on span "Edit Design" at bounding box center [110, 291] width 48 height 11
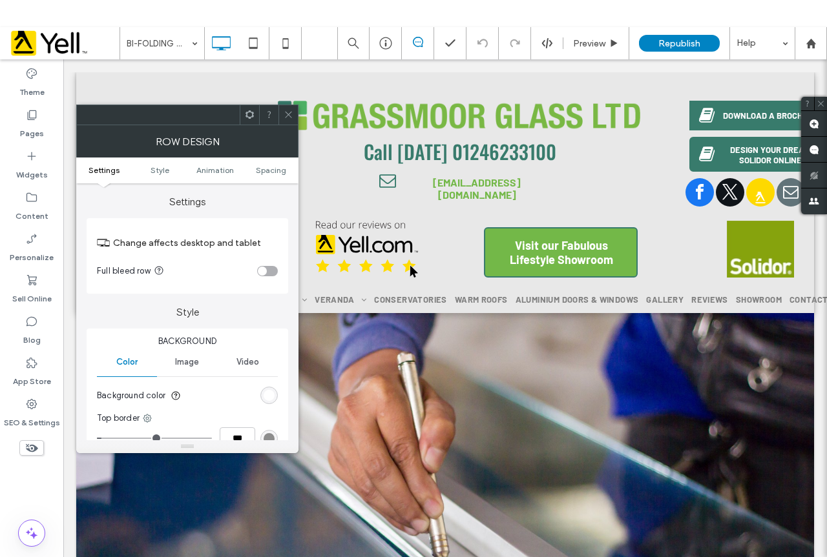
click at [267, 397] on div "rgb(255, 255, 255)" at bounding box center [269, 395] width 11 height 11
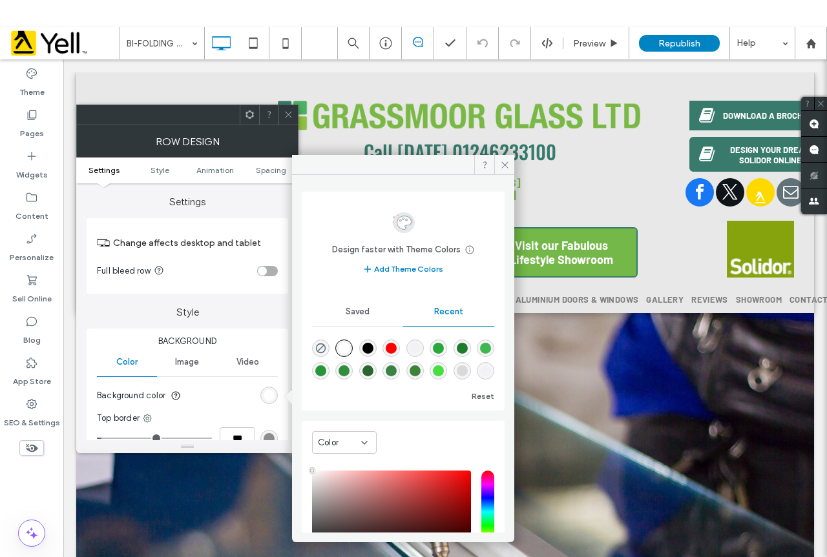
click at [419, 353] on div "rgba(0, 0, 0, 0.01)" at bounding box center [414, 348] width 11 height 11
type input "*******"
type input "*"
type input "**"
click at [289, 111] on icon at bounding box center [289, 115] width 10 height 10
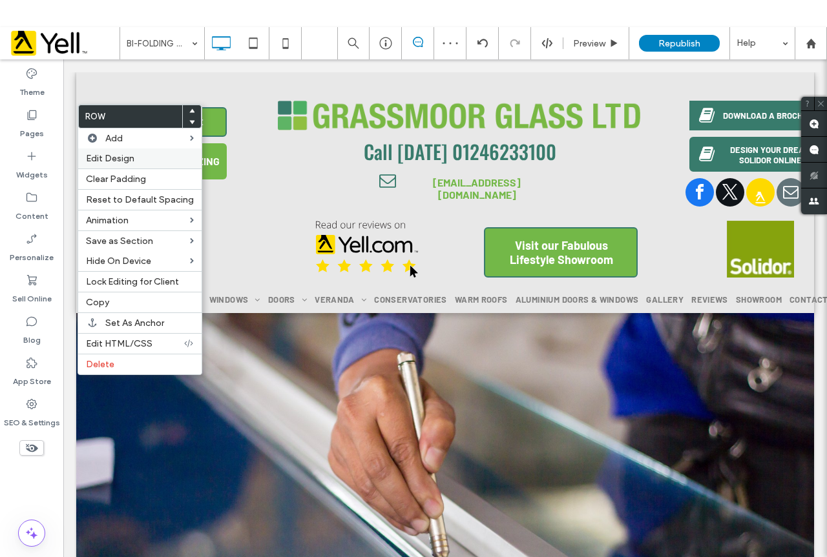
click at [136, 160] on label "Edit Design" at bounding box center [140, 158] width 108 height 11
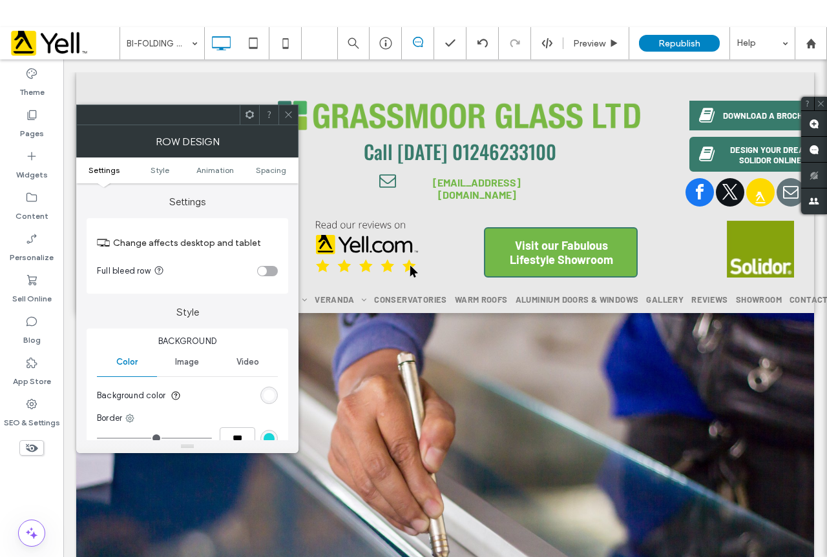
click at [273, 398] on div "rgb(255, 255, 255)" at bounding box center [268, 395] width 17 height 17
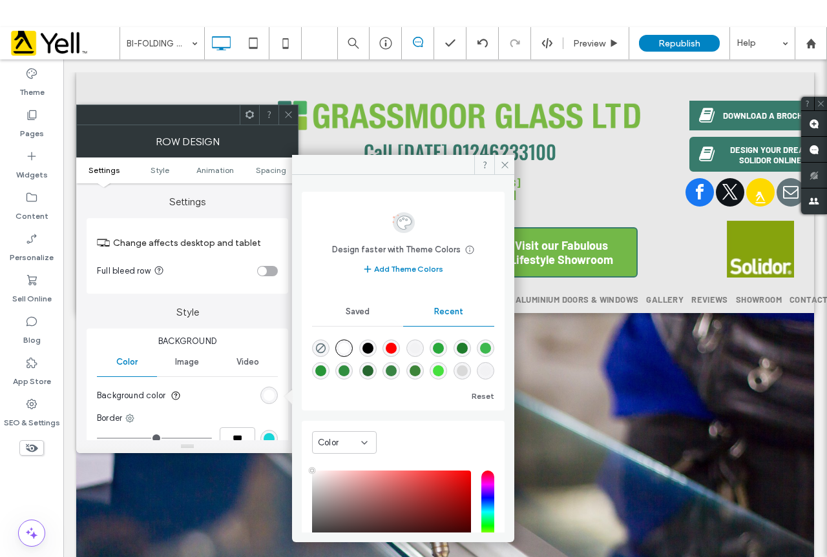
click at [420, 347] on div "rgba(0, 0, 0, 0.01)" at bounding box center [414, 348] width 11 height 11
type input "*******"
type input "*"
type input "**"
click at [289, 116] on icon at bounding box center [289, 115] width 10 height 10
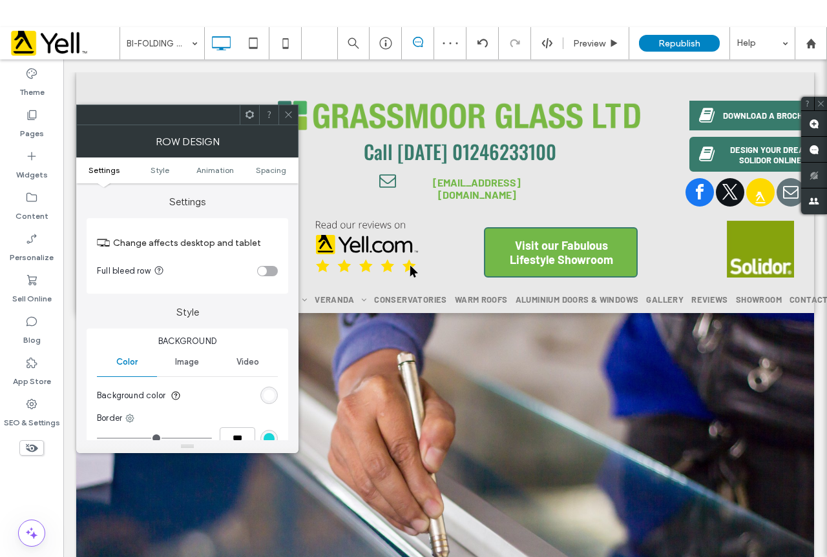
click at [271, 404] on section "Background color" at bounding box center [187, 396] width 181 height 32
click at [276, 398] on div "rgb(255, 255, 255)" at bounding box center [268, 395] width 17 height 17
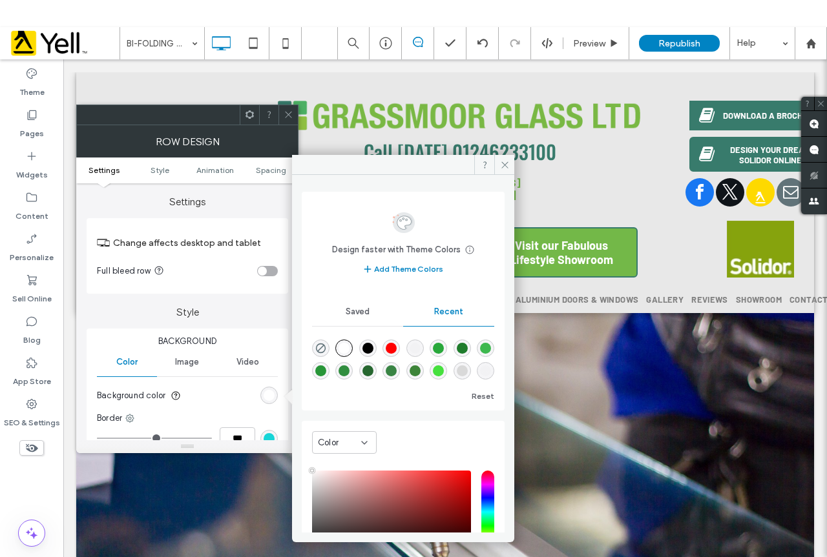
click at [419, 346] on div "rgba(0, 0, 0, 0.01)" at bounding box center [414, 348] width 11 height 11
type input "*******"
type input "*"
type input "**"
click at [282, 113] on div at bounding box center [287, 114] width 19 height 19
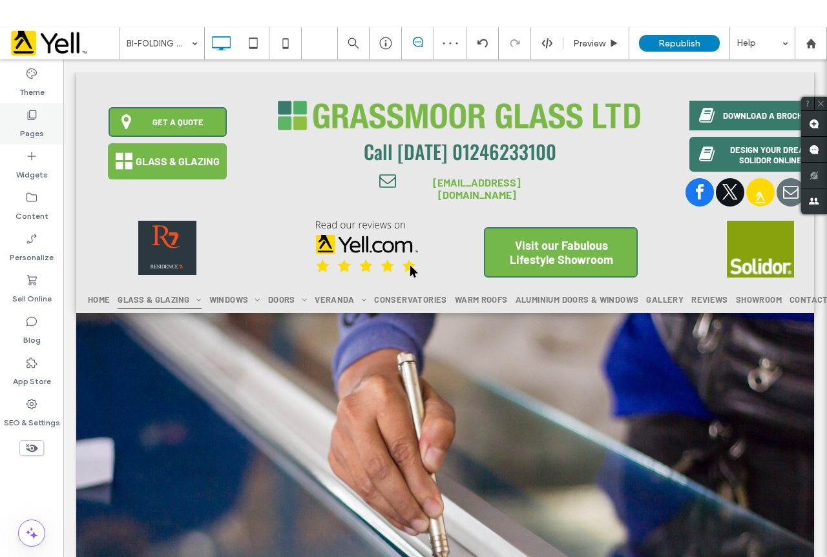
click at [34, 118] on use at bounding box center [32, 115] width 9 height 10
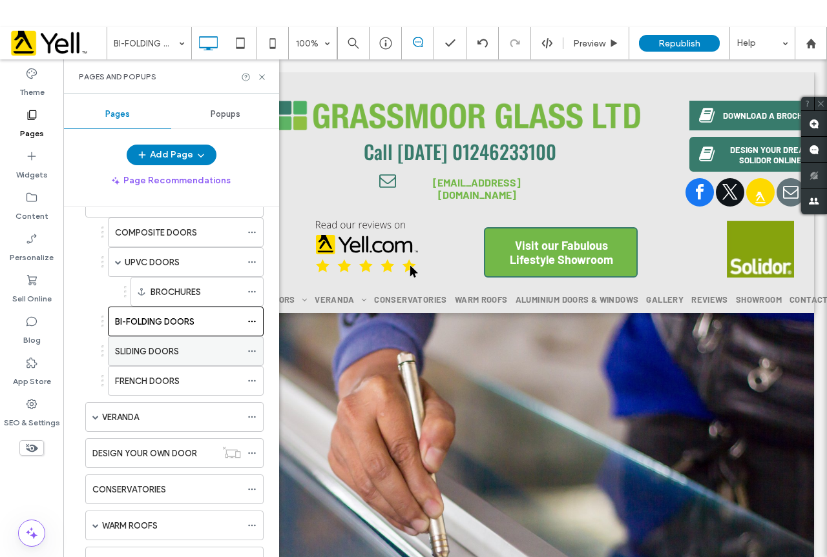
click at [171, 353] on label "SLIDING DOORS" at bounding box center [147, 351] width 64 height 23
click at [263, 78] on use at bounding box center [261, 76] width 5 height 5
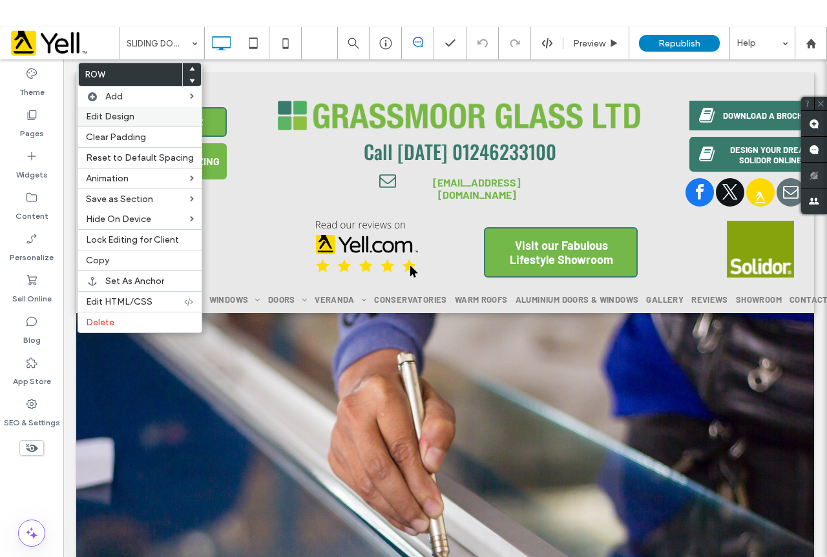
click at [133, 119] on span "Edit Design" at bounding box center [110, 116] width 48 height 11
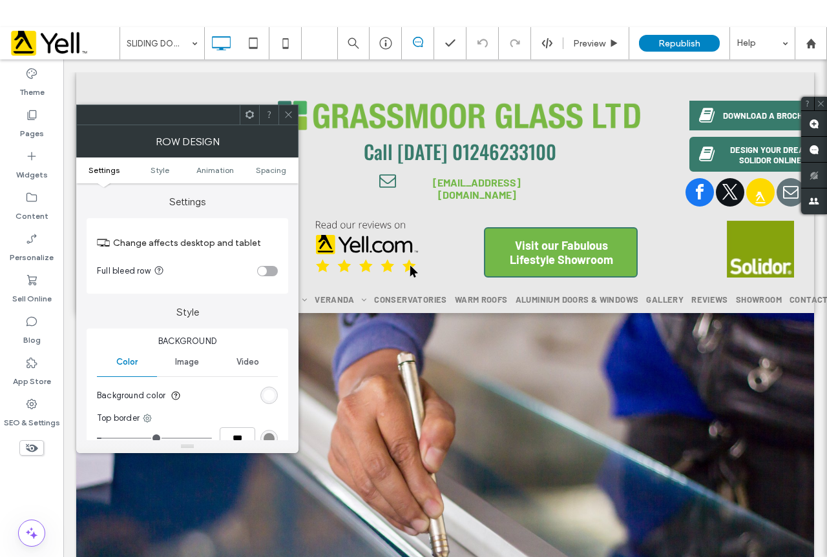
click at [267, 406] on section "Background color" at bounding box center [187, 396] width 181 height 32
click at [272, 395] on div "rgb(255, 255, 255)" at bounding box center [269, 395] width 11 height 11
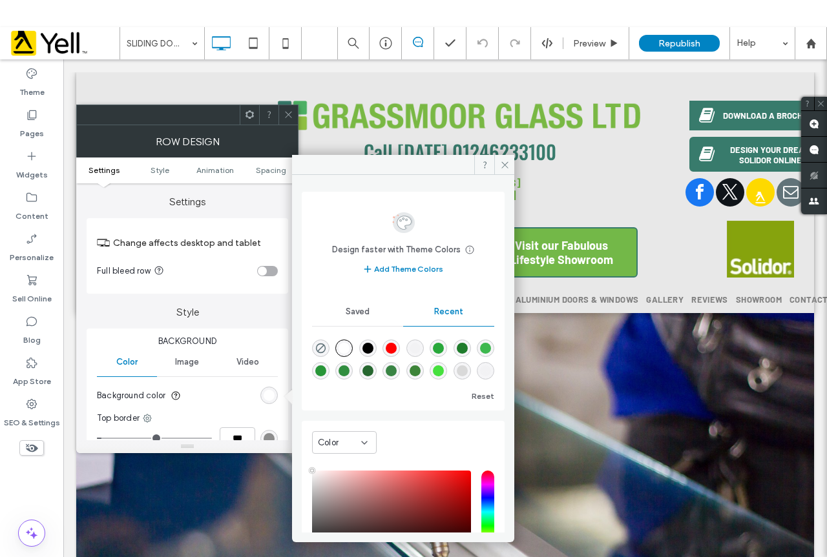
click at [420, 349] on div "rgba(0, 0, 0, 0.01)" at bounding box center [414, 348] width 11 height 11
type input "*******"
type input "*"
type input "**"
click at [287, 112] on icon at bounding box center [289, 115] width 10 height 10
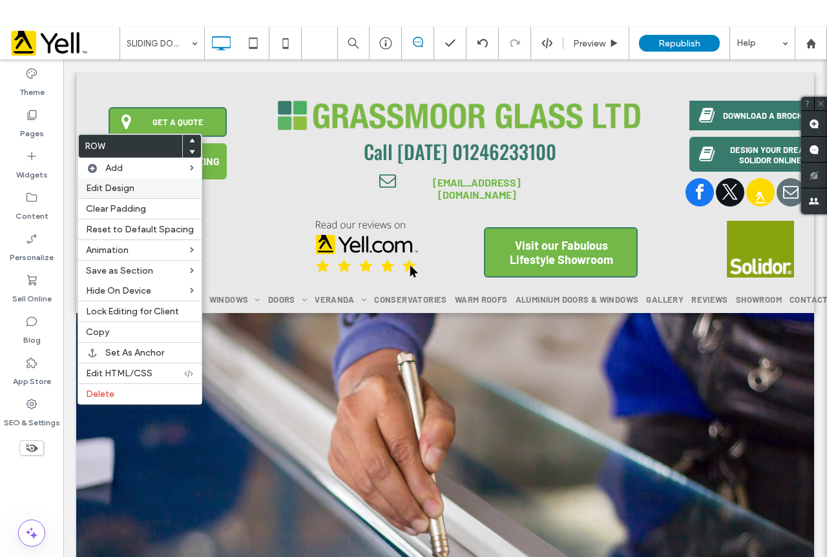
click at [138, 189] on label "Edit Design" at bounding box center [140, 188] width 108 height 11
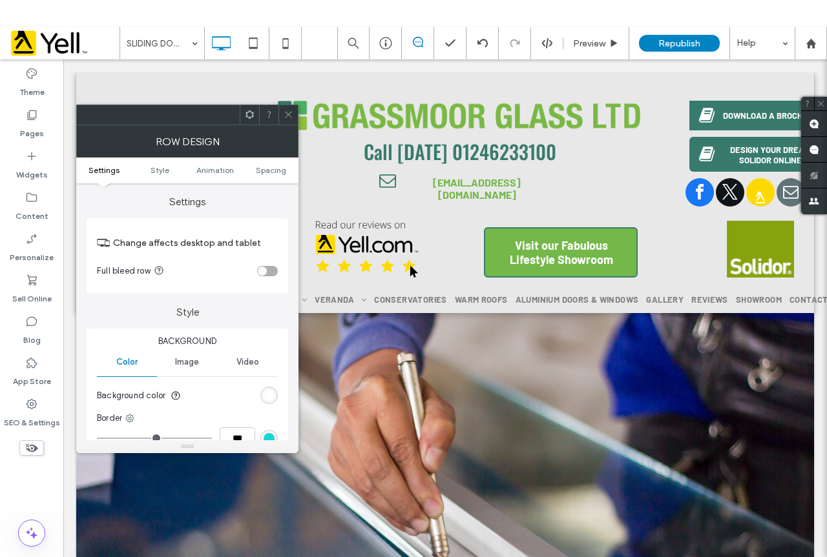
click at [267, 393] on div "rgb(255, 255, 255)" at bounding box center [269, 395] width 11 height 11
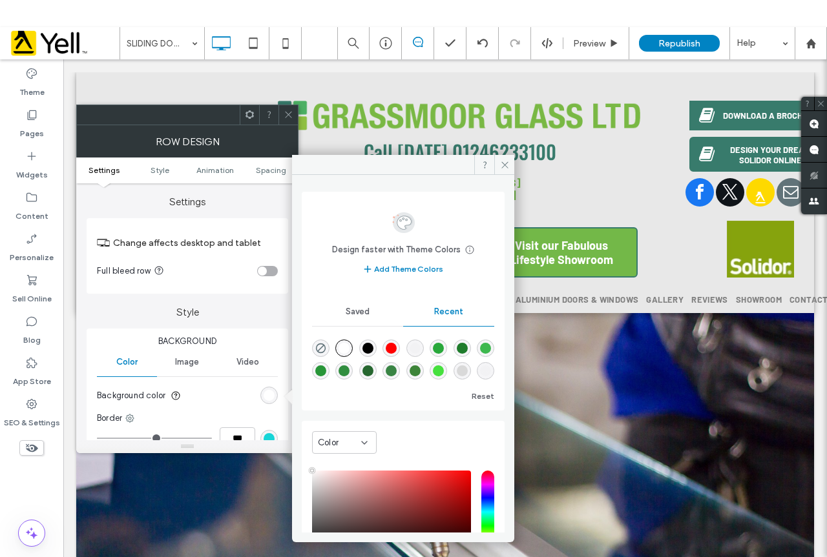
click at [414, 342] on div "rgba(0, 0, 0, 0.01)" at bounding box center [414, 348] width 17 height 17
type input "*******"
type input "*"
type input "**"
click at [290, 121] on span at bounding box center [289, 114] width 10 height 19
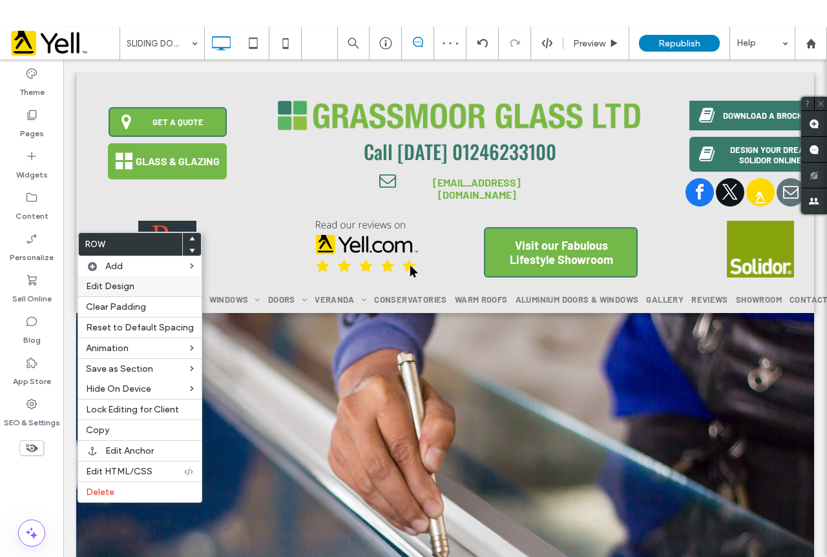
click at [134, 285] on span "Edit Design" at bounding box center [110, 286] width 48 height 11
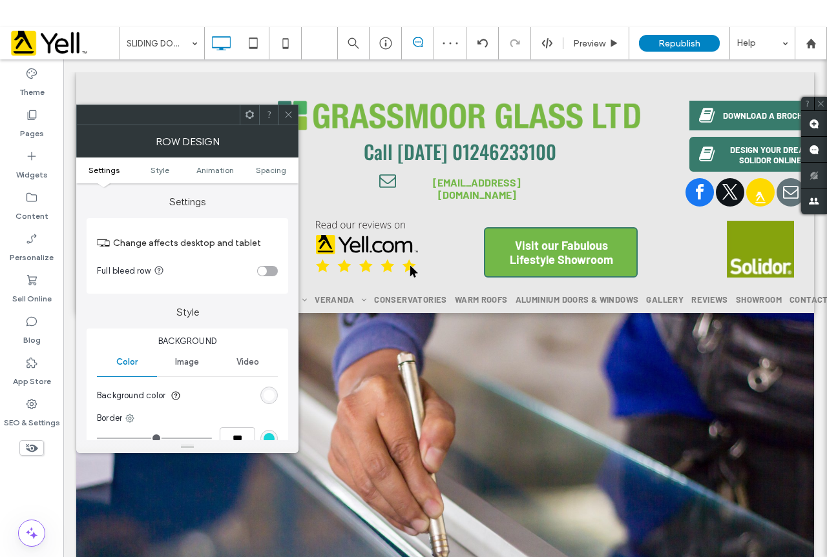
click at [276, 388] on section "Background color" at bounding box center [187, 396] width 181 height 32
click at [268, 397] on div "rgb(255, 255, 255)" at bounding box center [269, 395] width 11 height 11
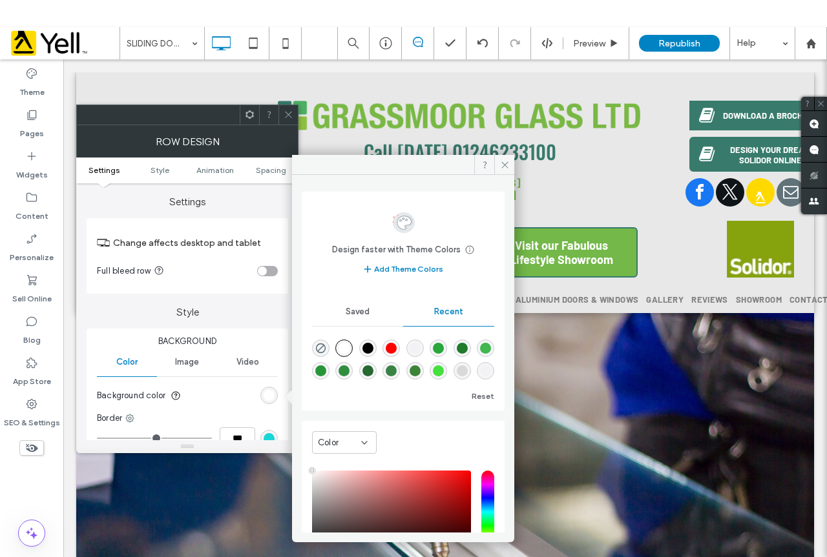
click at [418, 349] on div "rgba(0, 0, 0, 0.01)" at bounding box center [414, 348] width 11 height 11
type input "*******"
type input "*"
type input "**"
click at [288, 109] on span at bounding box center [289, 114] width 10 height 19
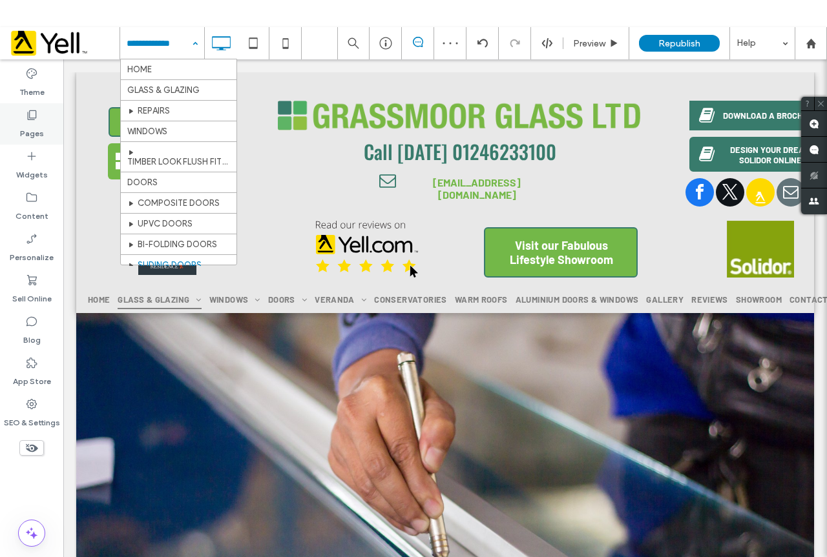
click at [28, 119] on use at bounding box center [32, 115] width 9 height 10
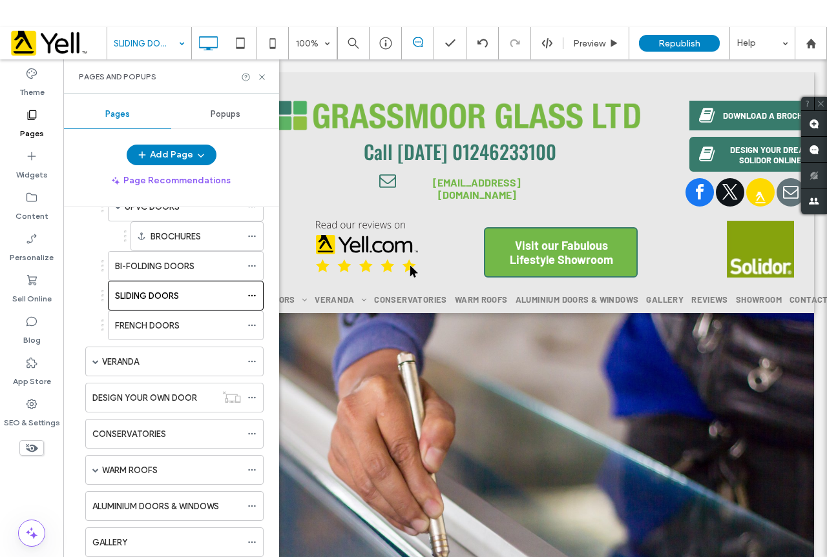
scroll to position [452, 0]
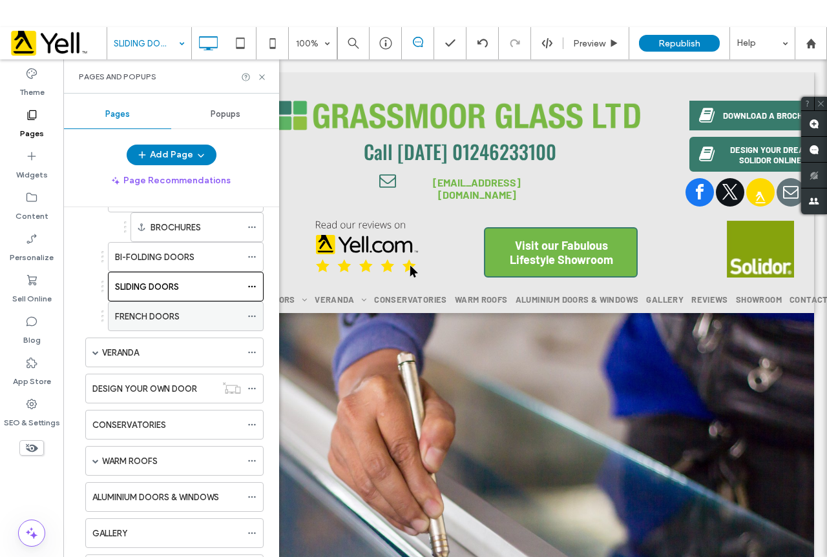
click at [184, 317] on div "FRENCH DOORS" at bounding box center [178, 317] width 126 height 14
click at [263, 78] on use at bounding box center [261, 76] width 5 height 5
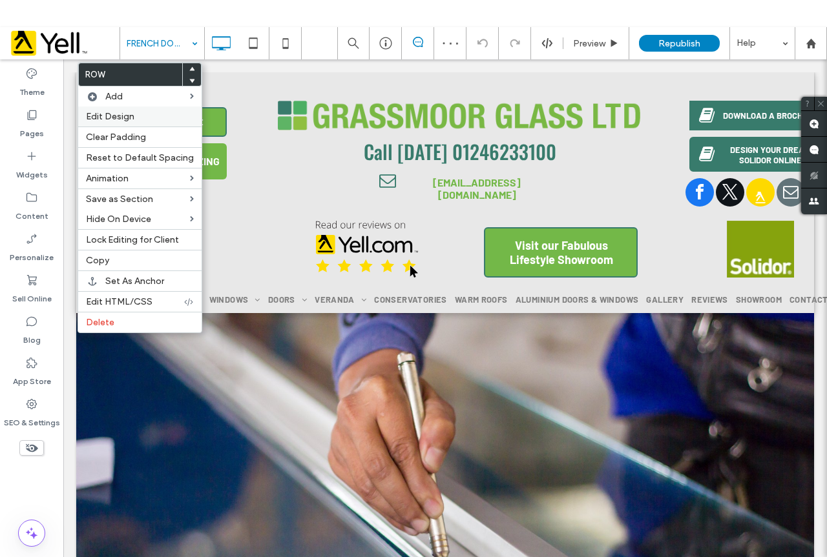
click at [114, 116] on span "Edit Design" at bounding box center [110, 116] width 48 height 11
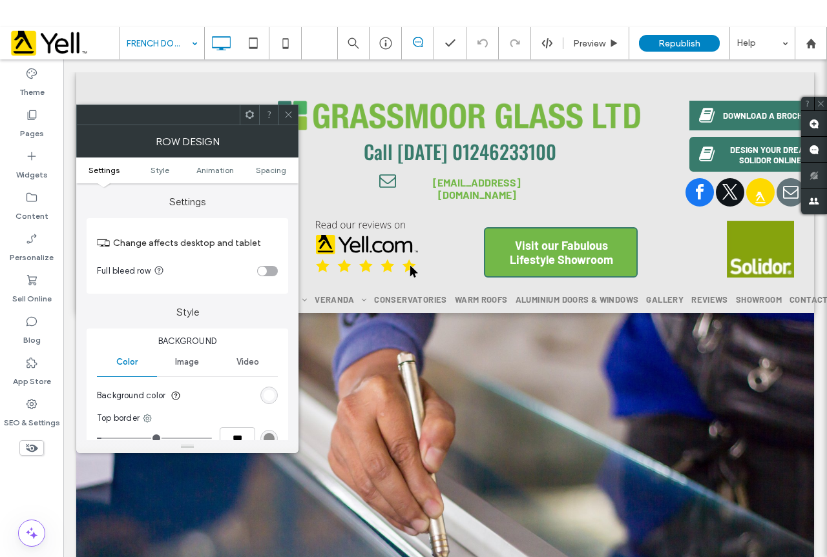
click at [260, 398] on div "rgb(255, 255, 255)" at bounding box center [268, 395] width 17 height 17
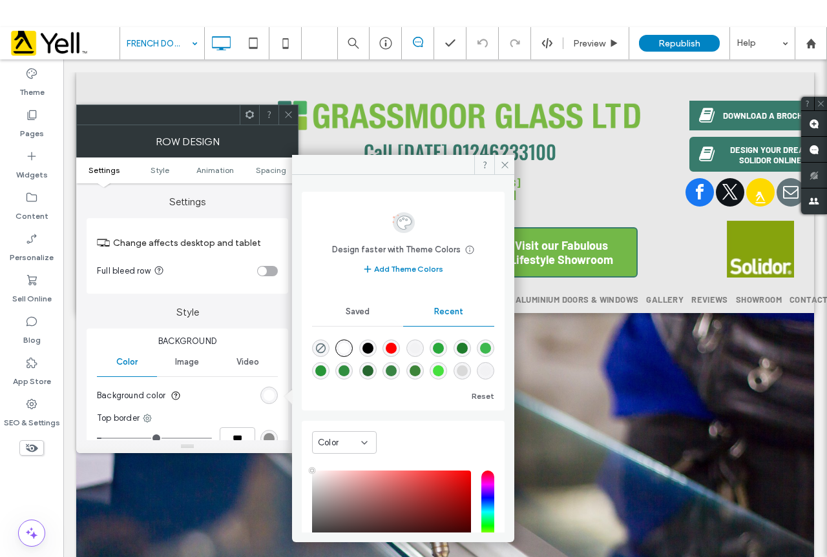
click at [417, 347] on div "rgba(0, 0, 0, 0.01)" at bounding box center [414, 348] width 11 height 11
type input "*******"
type input "*"
type input "**"
click at [289, 115] on use at bounding box center [288, 115] width 6 height 6
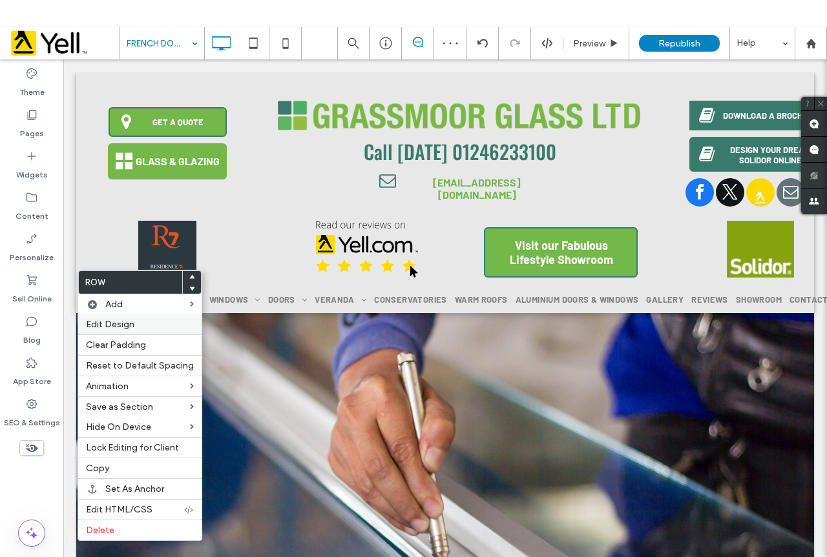
click at [147, 324] on label "Edit Design" at bounding box center [140, 324] width 108 height 11
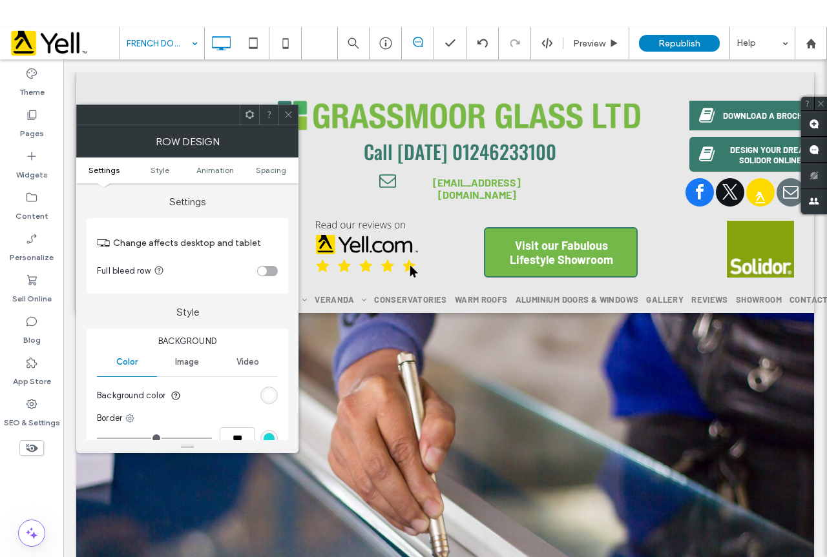
click at [284, 401] on div "Background Color Image Video Background color Border *** Shadow" at bounding box center [188, 418] width 202 height 179
click at [269, 395] on div "rgb(255, 255, 255)" at bounding box center [269, 395] width 11 height 11
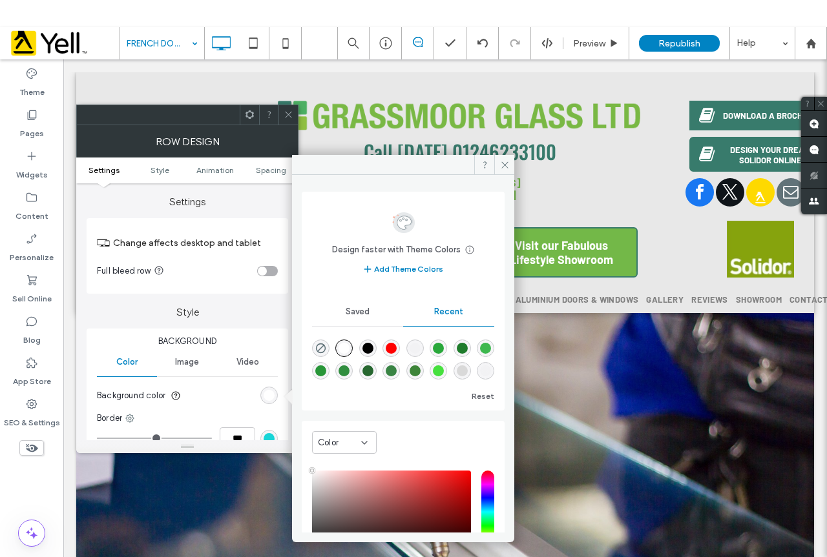
click at [424, 351] on div "rgba(0, 0, 0, 0.01)" at bounding box center [414, 348] width 17 height 17
type input "*******"
type input "*"
type input "**"
click at [501, 164] on icon at bounding box center [505, 165] width 10 height 10
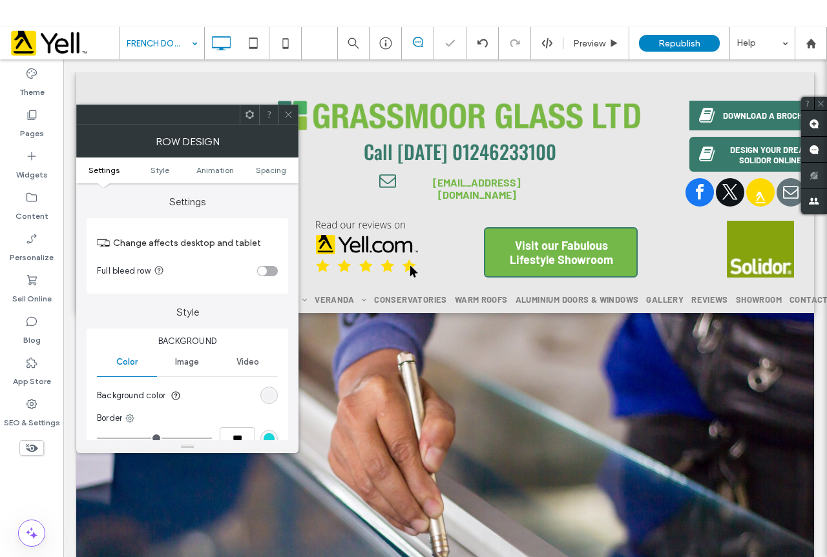
click at [291, 118] on icon at bounding box center [289, 115] width 10 height 10
click at [267, 396] on div "rgb(255, 255, 255)" at bounding box center [269, 395] width 11 height 11
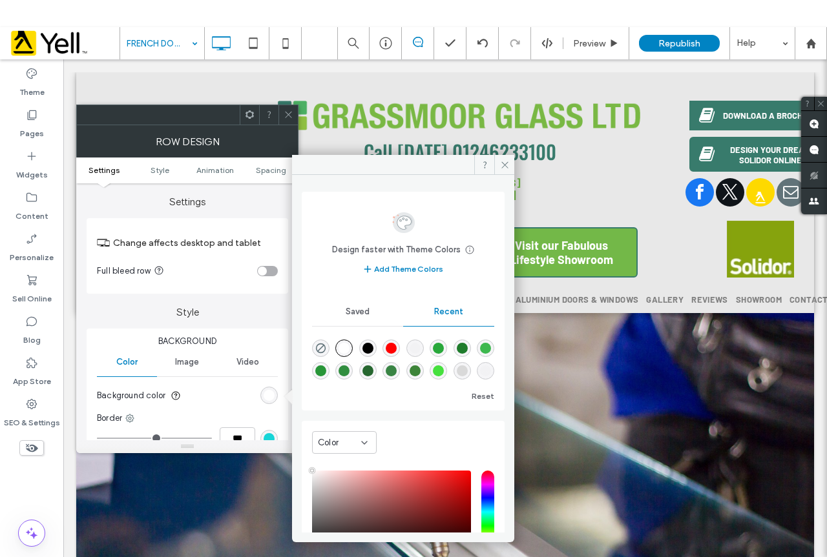
click at [419, 349] on div "rgba(0, 0, 0, 0.01)" at bounding box center [414, 348] width 11 height 11
type input "*******"
type input "*"
type input "**"
click at [285, 121] on span at bounding box center [289, 114] width 10 height 19
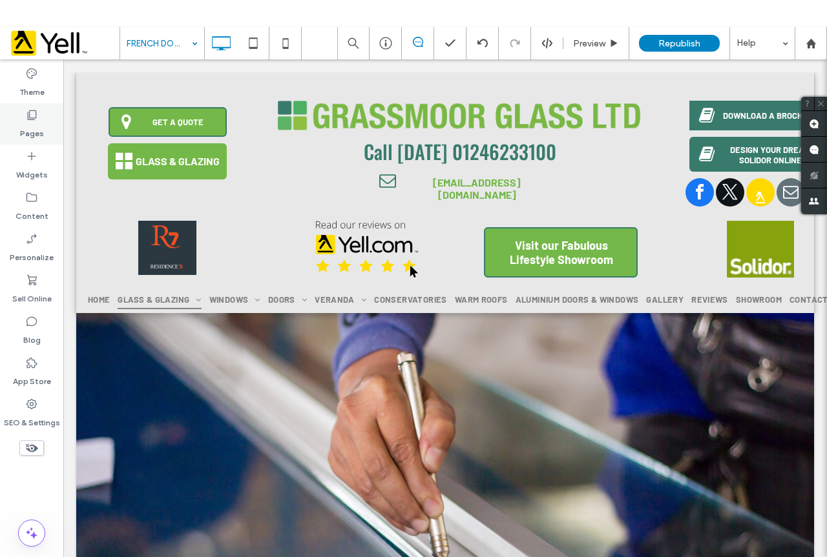
click at [32, 137] on label "Pages" at bounding box center [32, 130] width 24 height 18
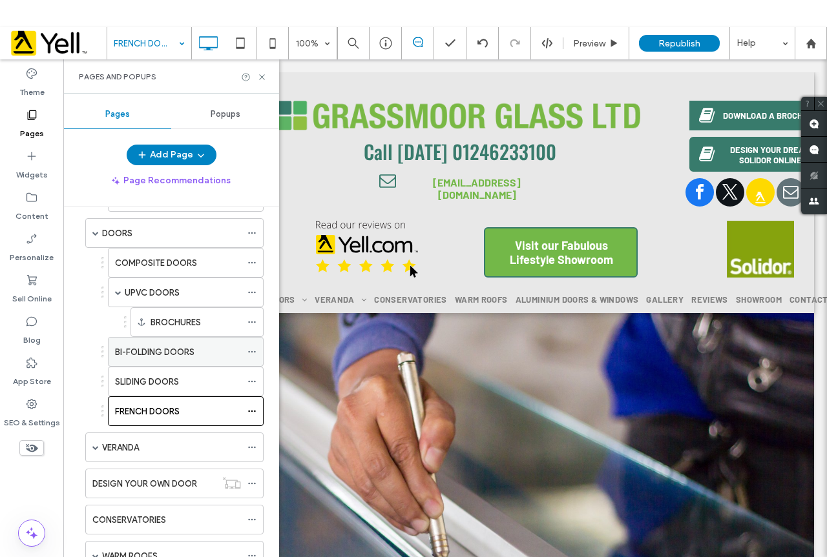
scroll to position [323, 0]
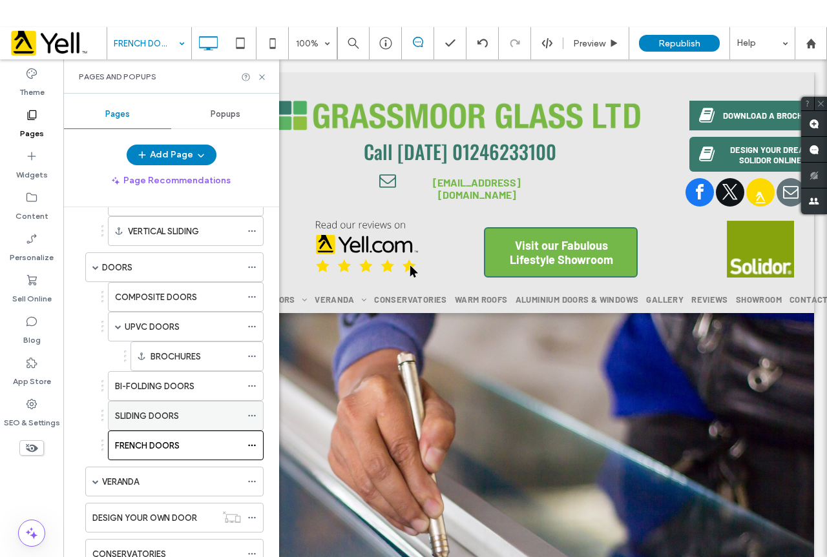
click at [176, 419] on label "SLIDING DOORS" at bounding box center [147, 416] width 64 height 23
click at [150, 447] on label "FRENCH DOORS" at bounding box center [147, 446] width 65 height 23
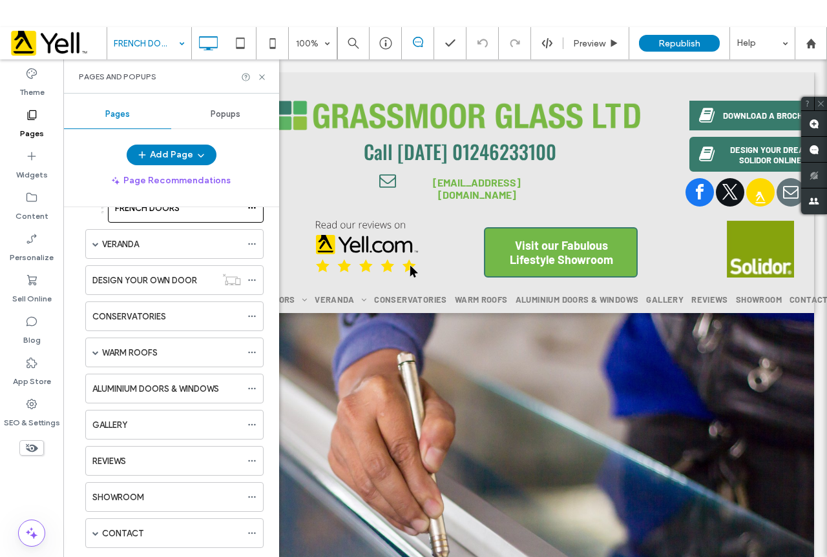
scroll to position [563, 0]
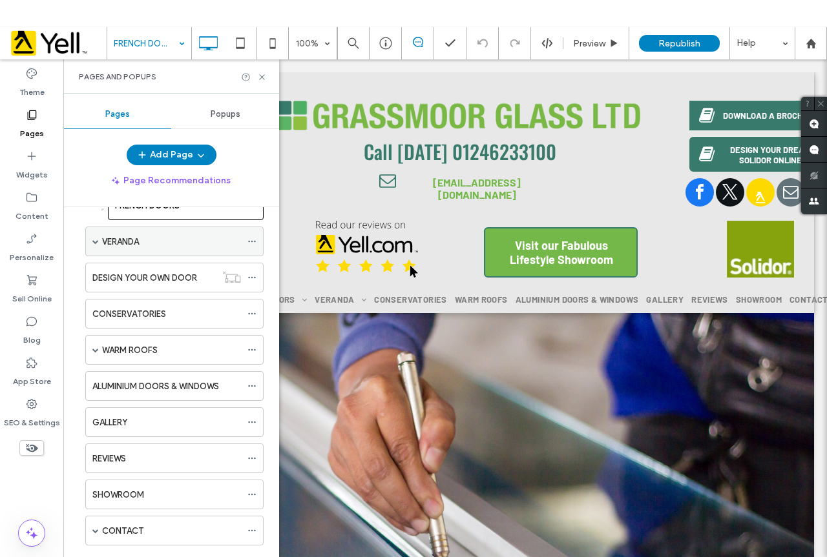
click at [96, 242] on span at bounding box center [95, 241] width 6 height 6
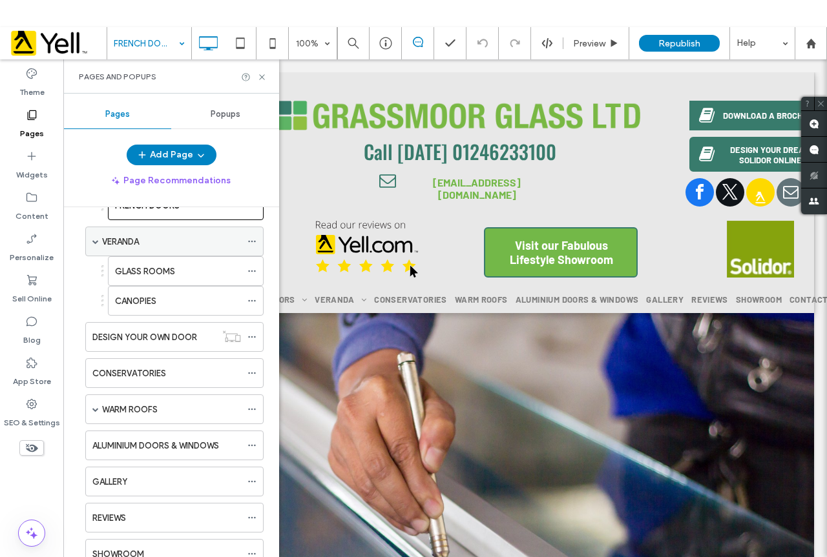
click at [143, 242] on div "VERANDA" at bounding box center [171, 242] width 139 height 14
click at [265, 76] on icon at bounding box center [262, 77] width 10 height 10
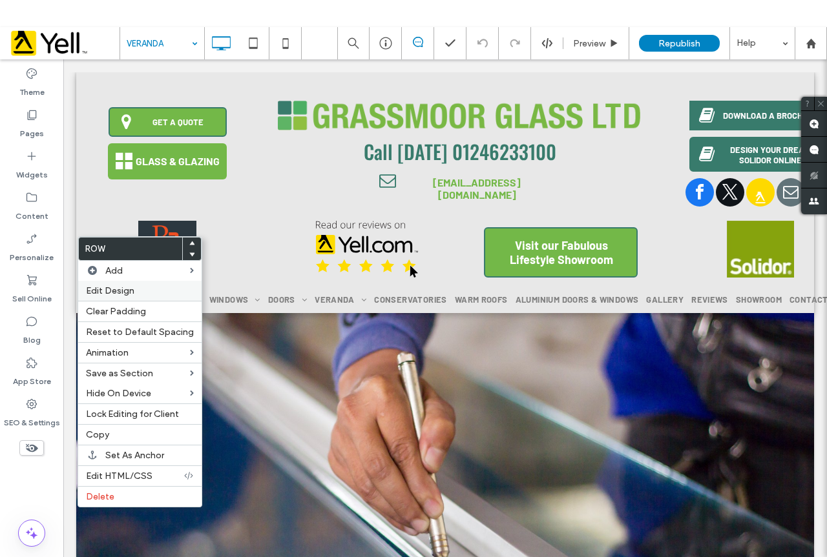
click at [105, 291] on span "Edit Design" at bounding box center [110, 290] width 48 height 11
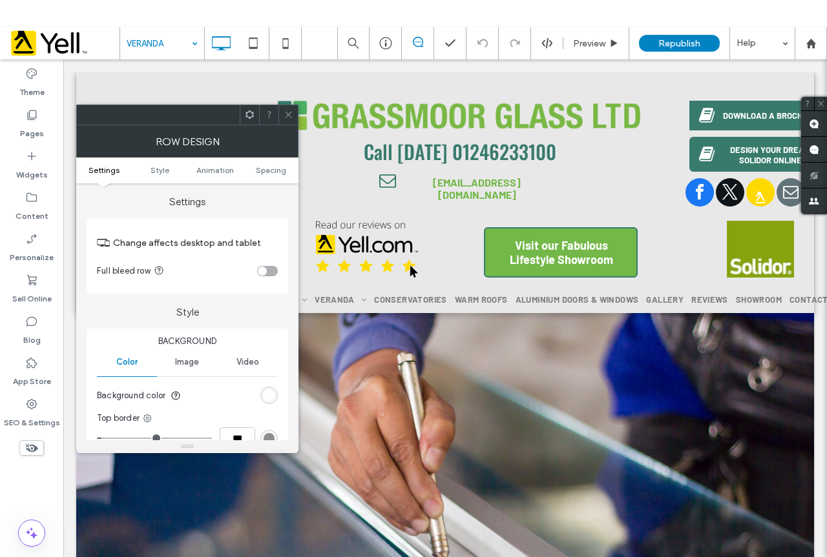
click at [262, 397] on div "rgb(255, 255, 255)" at bounding box center [268, 395] width 17 height 17
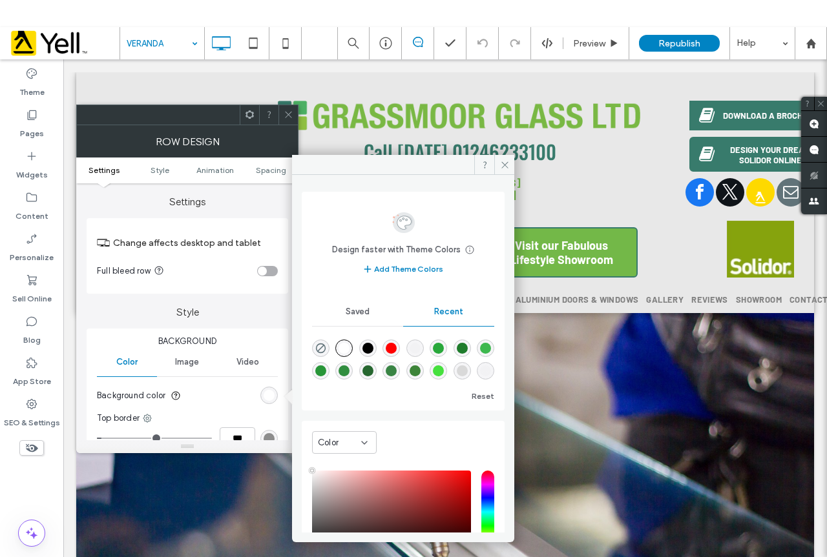
type input "****"
click at [419, 348] on div "rgba(0, 0, 0, 0.01)" at bounding box center [414, 348] width 11 height 11
type input "*******"
type input "*"
type input "**"
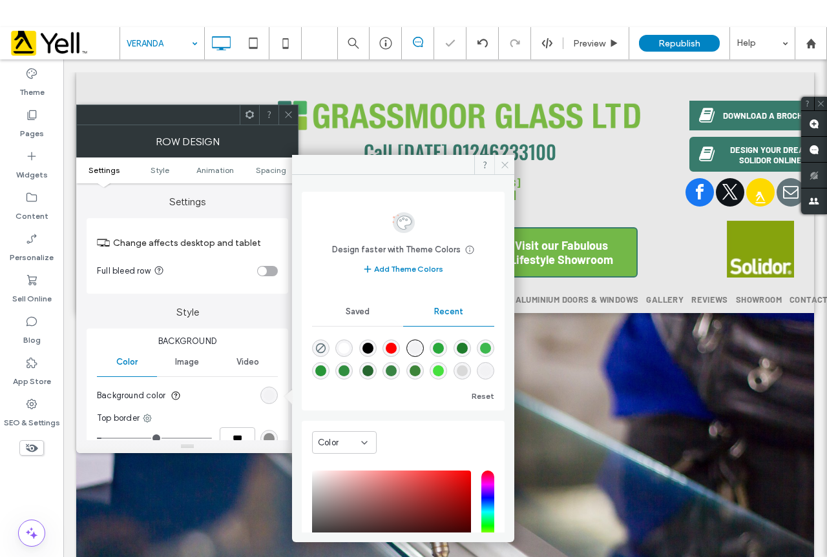
click at [508, 169] on icon at bounding box center [505, 165] width 10 height 10
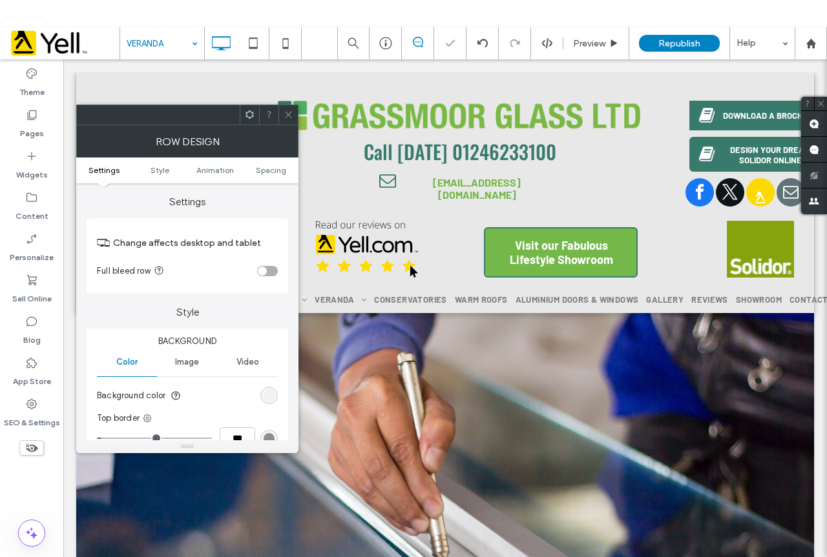
click at [284, 112] on icon at bounding box center [289, 115] width 10 height 10
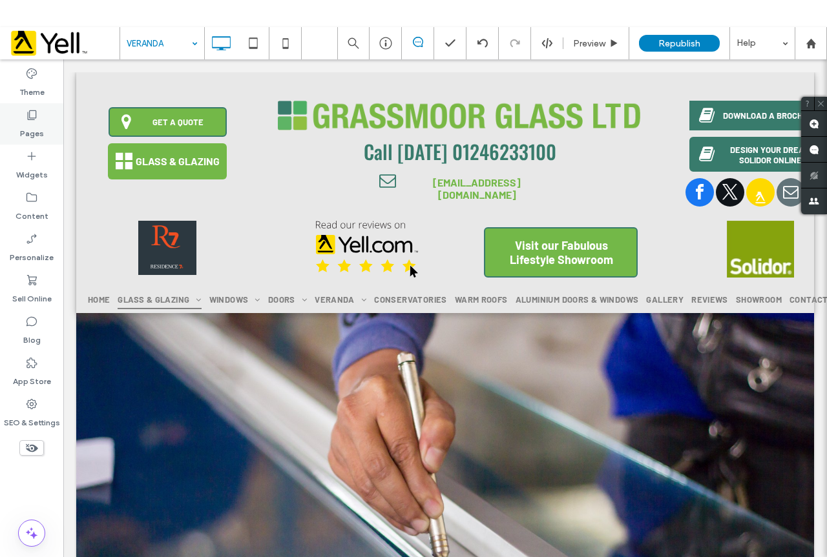
click at [40, 117] on div "Pages" at bounding box center [31, 123] width 63 height 41
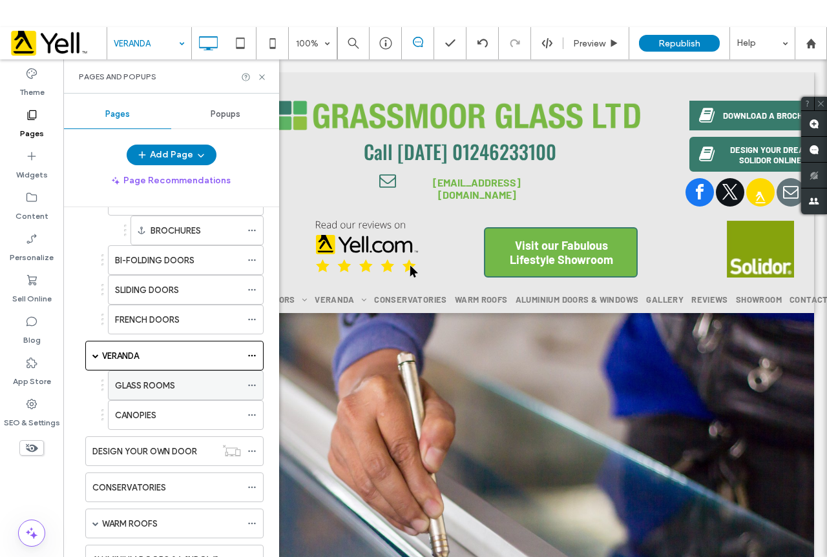
scroll to position [452, 0]
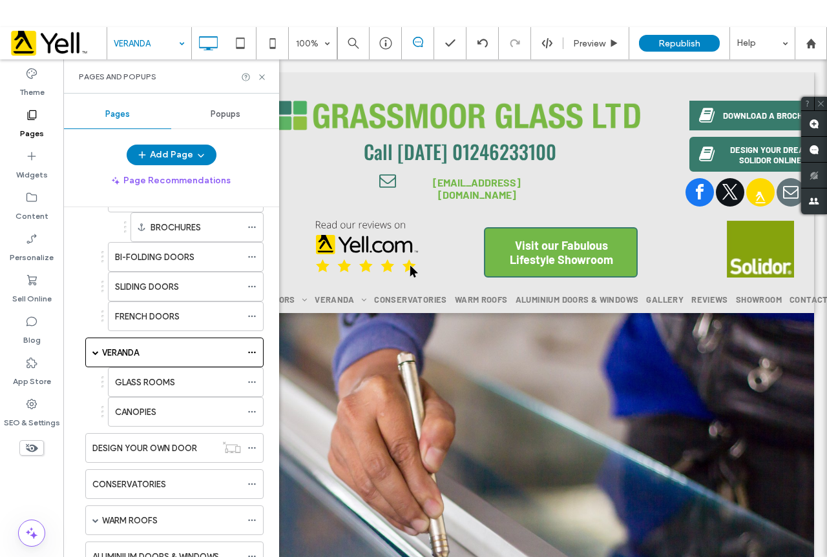
click at [175, 378] on label "GLASS ROOMS" at bounding box center [145, 382] width 60 height 23
click at [264, 79] on icon at bounding box center [262, 77] width 10 height 10
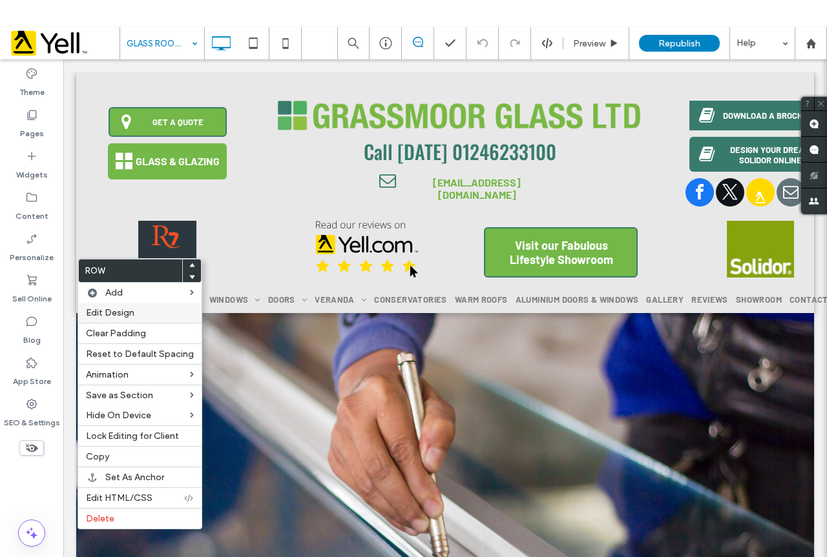
click at [127, 309] on span "Edit Design" at bounding box center [110, 312] width 48 height 11
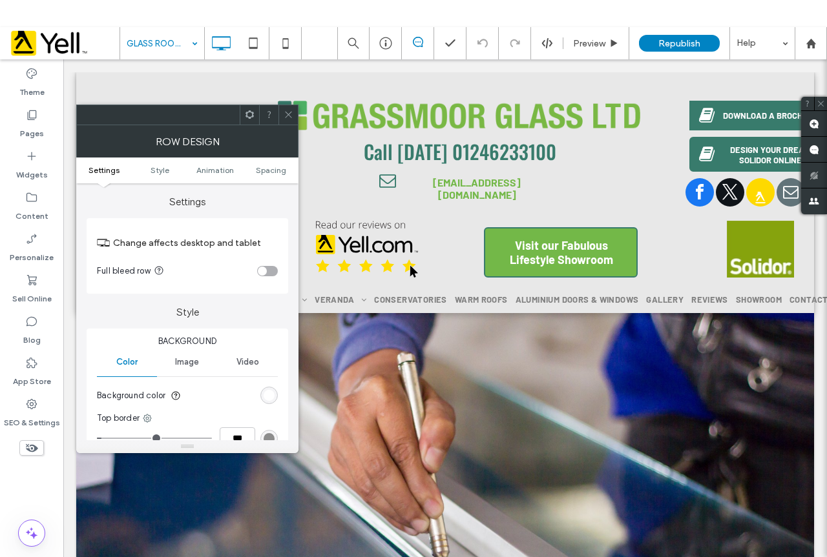
click at [270, 393] on div "rgb(255, 255, 255)" at bounding box center [269, 395] width 11 height 11
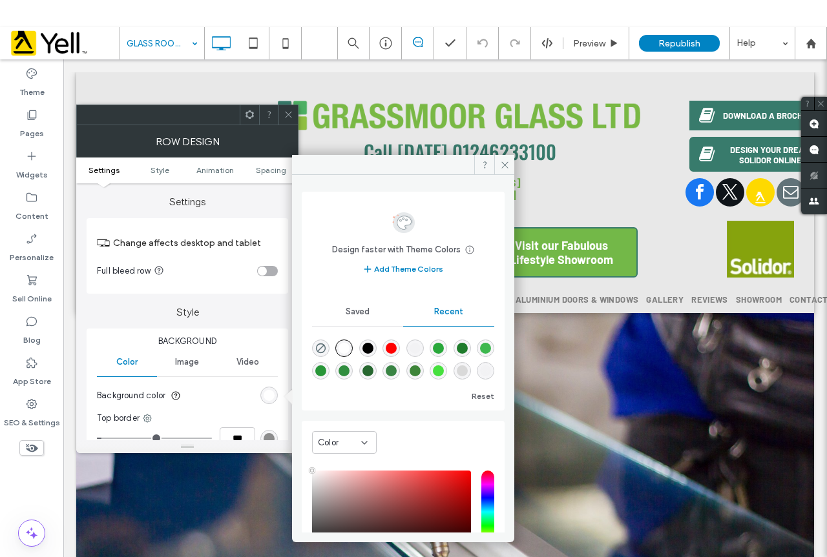
click at [420, 353] on div "rgba(0, 0, 0, 0.01)" at bounding box center [414, 348] width 11 height 11
type input "*******"
type input "*"
type input "**"
click at [502, 160] on icon at bounding box center [505, 165] width 10 height 10
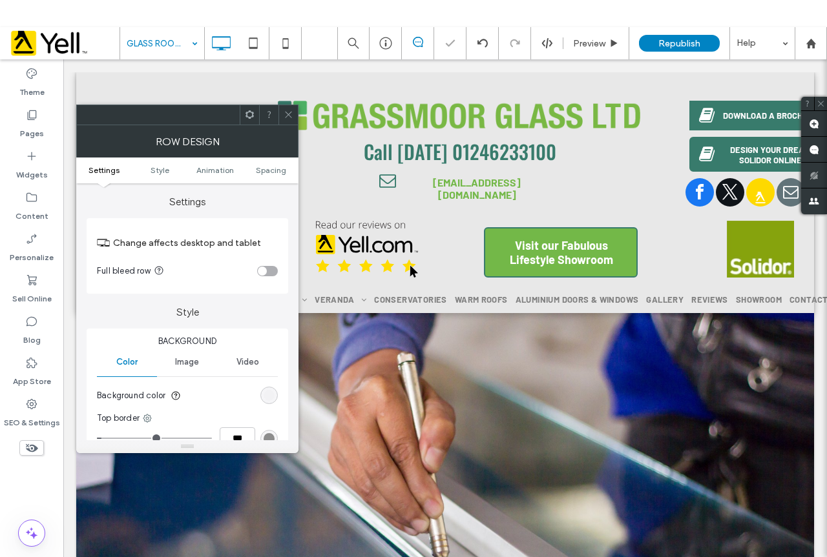
click at [290, 119] on span at bounding box center [289, 114] width 10 height 19
click at [292, 116] on icon at bounding box center [289, 115] width 10 height 10
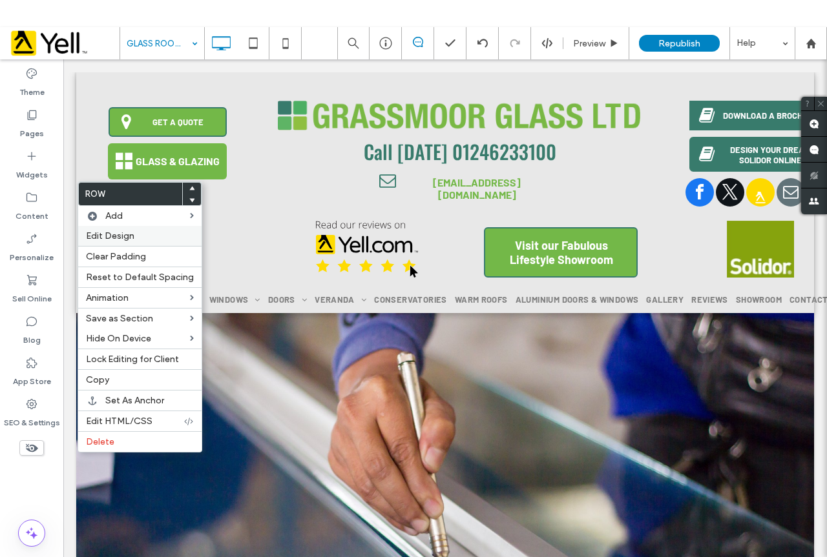
click at [135, 235] on label "Edit Design" at bounding box center [140, 236] width 108 height 11
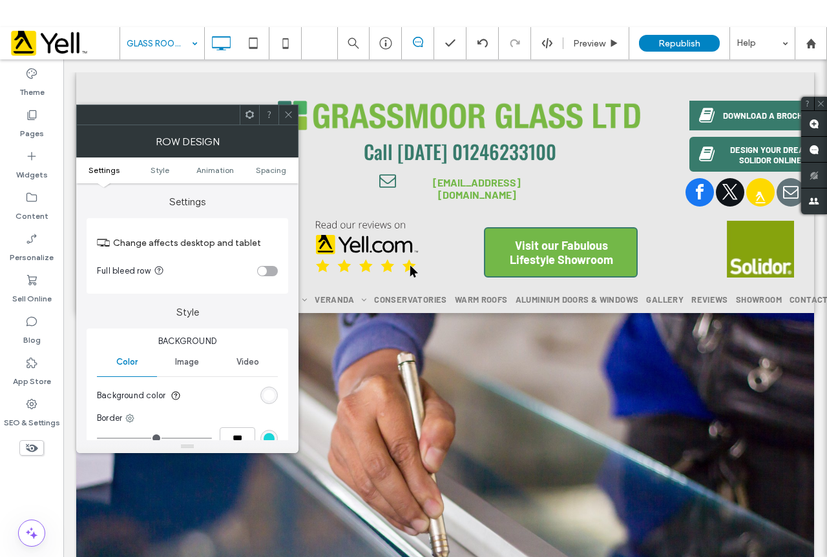
click at [269, 391] on div "rgb(255, 255, 255)" at bounding box center [269, 395] width 11 height 11
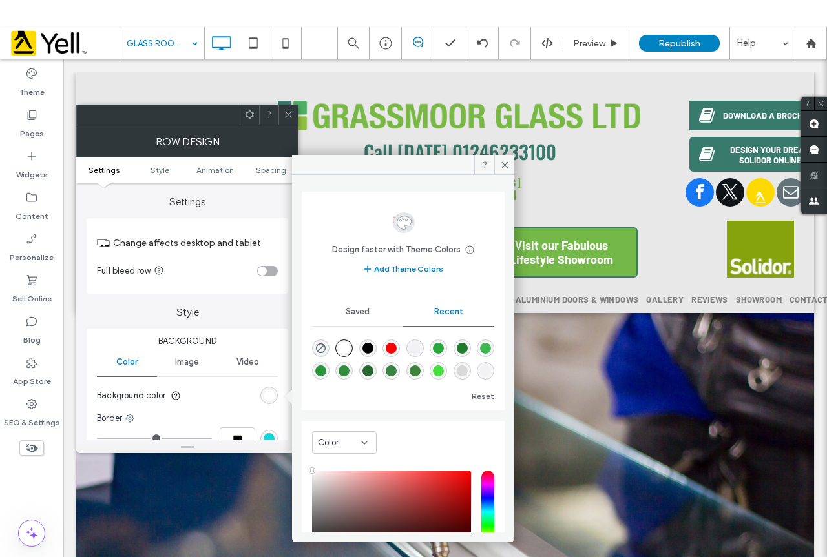
click at [423, 341] on div "rgba(0, 0, 0, 0.01)" at bounding box center [414, 348] width 17 height 17
type input "*******"
type input "*"
type input "**"
click at [504, 159] on span at bounding box center [504, 164] width 20 height 19
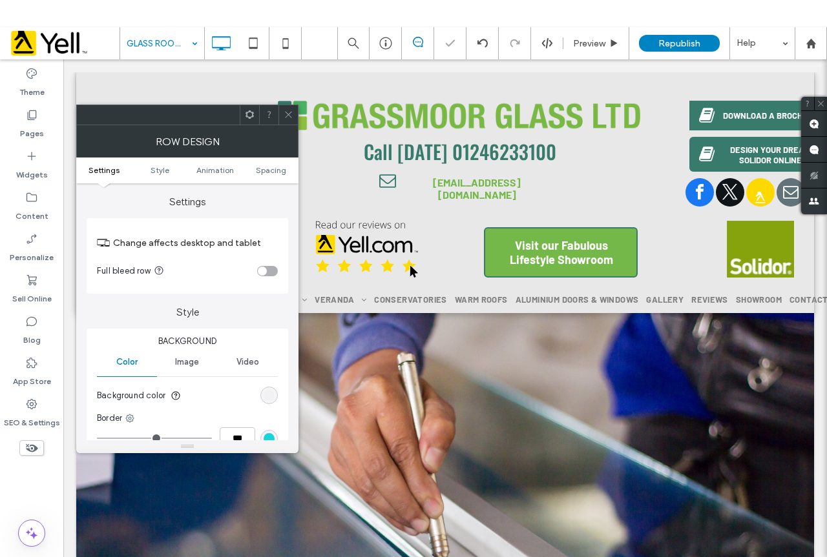
click at [293, 112] on div at bounding box center [287, 114] width 19 height 19
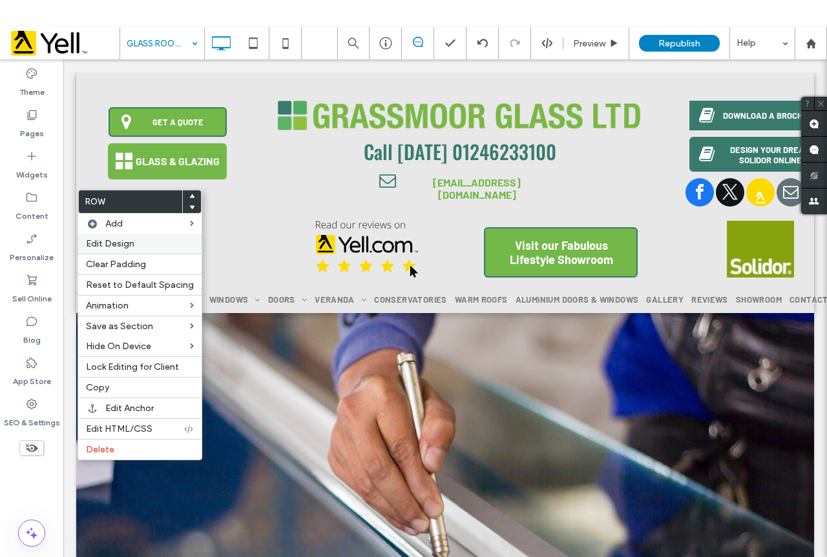
click at [128, 242] on span "Edit Design" at bounding box center [110, 243] width 48 height 11
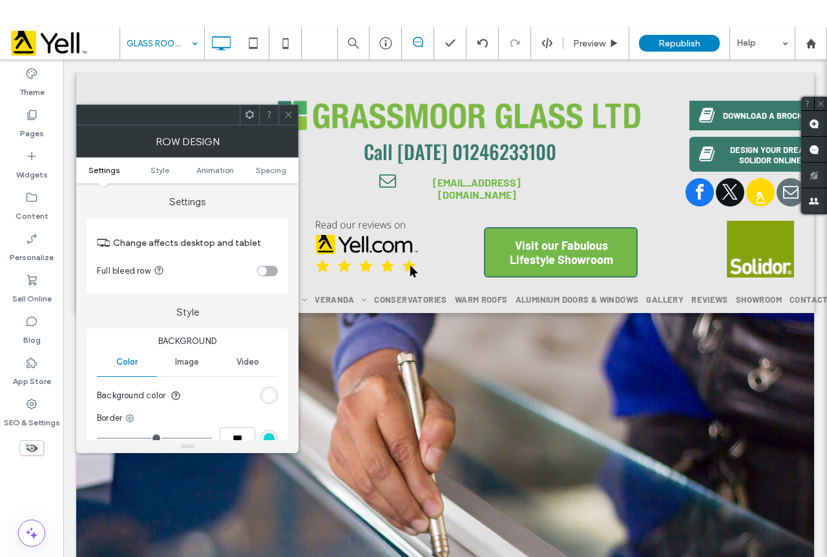
click at [268, 397] on div "rgb(255, 255, 255)" at bounding box center [269, 395] width 11 height 11
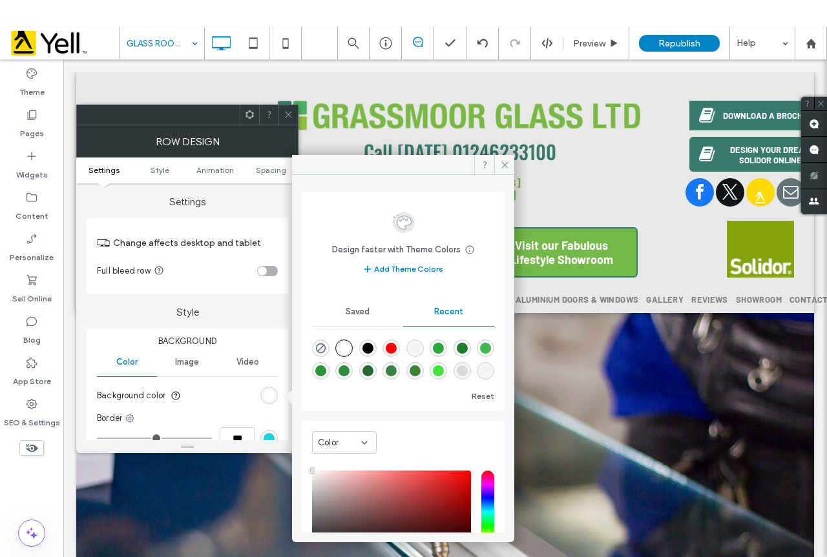
click at [416, 344] on div "rgba(0, 0, 0, 0.01)" at bounding box center [414, 348] width 11 height 11
type input "*******"
type input "*"
type input "**"
click at [499, 160] on span at bounding box center [504, 164] width 20 height 19
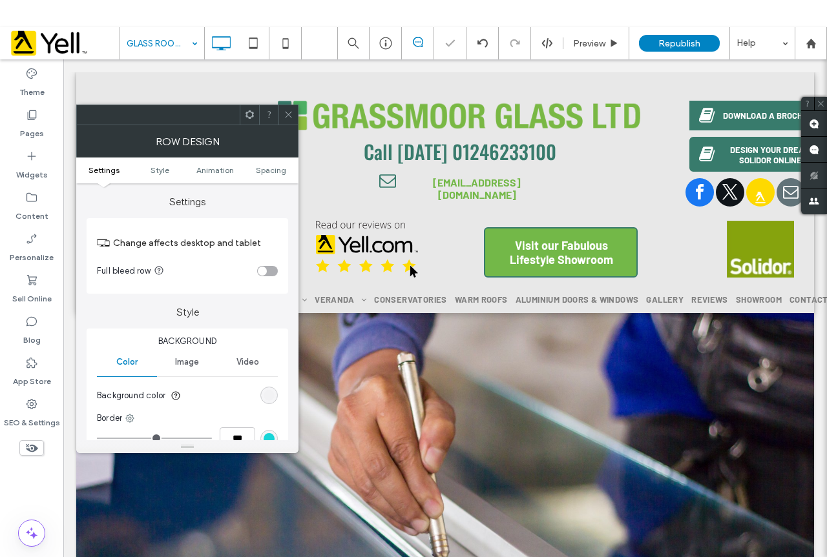
click at [284, 112] on icon at bounding box center [289, 115] width 10 height 10
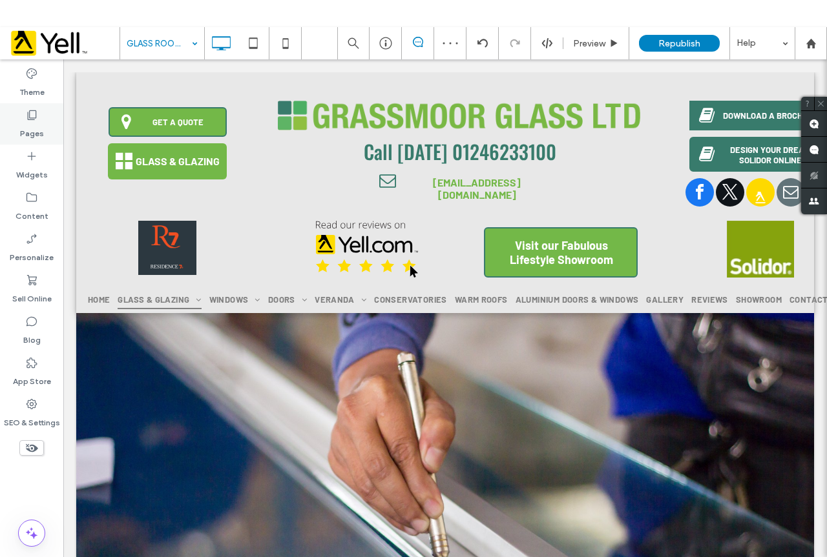
click at [28, 127] on label "Pages" at bounding box center [32, 130] width 24 height 18
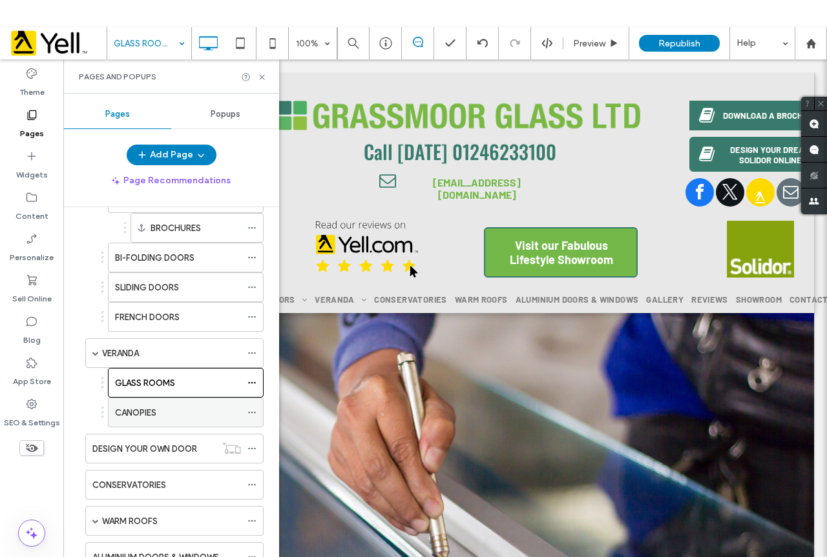
scroll to position [452, 0]
click at [151, 413] on label "CANOPIES" at bounding box center [135, 412] width 41 height 23
click at [265, 78] on icon at bounding box center [262, 77] width 10 height 10
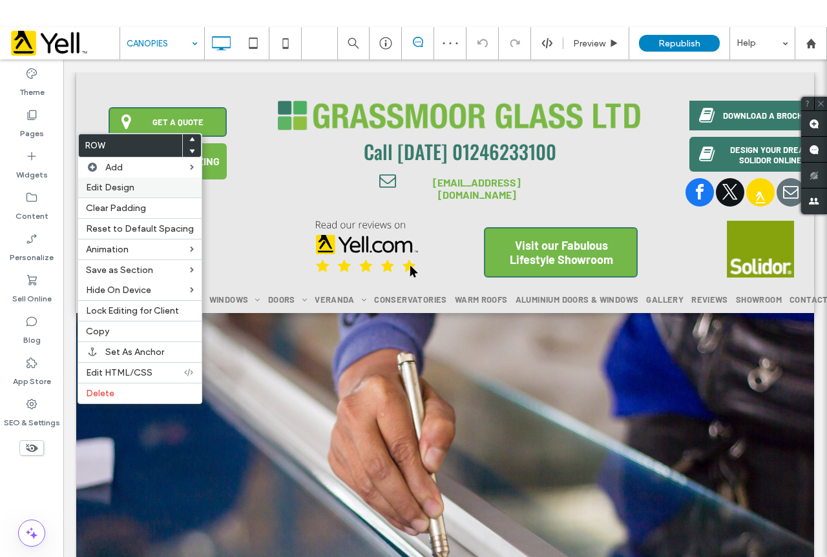
click at [128, 185] on span "Edit Design" at bounding box center [110, 187] width 48 height 11
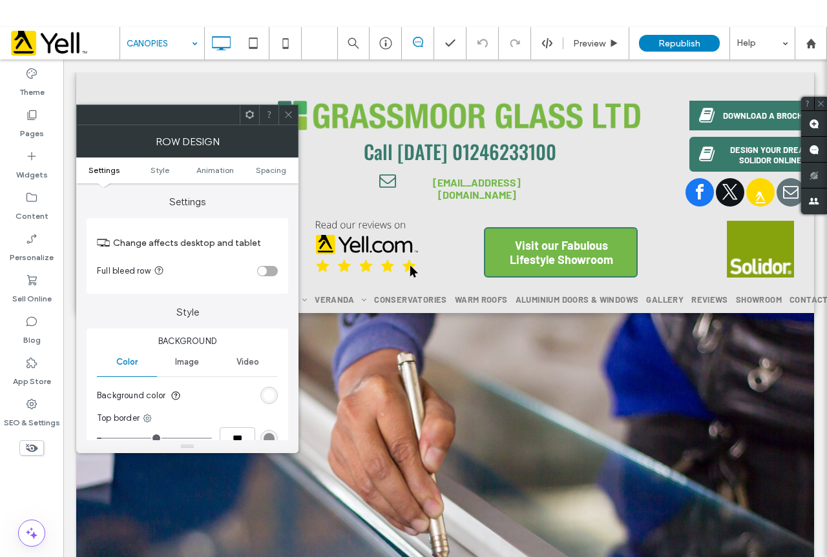
click at [268, 398] on div "rgb(255, 255, 255)" at bounding box center [269, 395] width 11 height 11
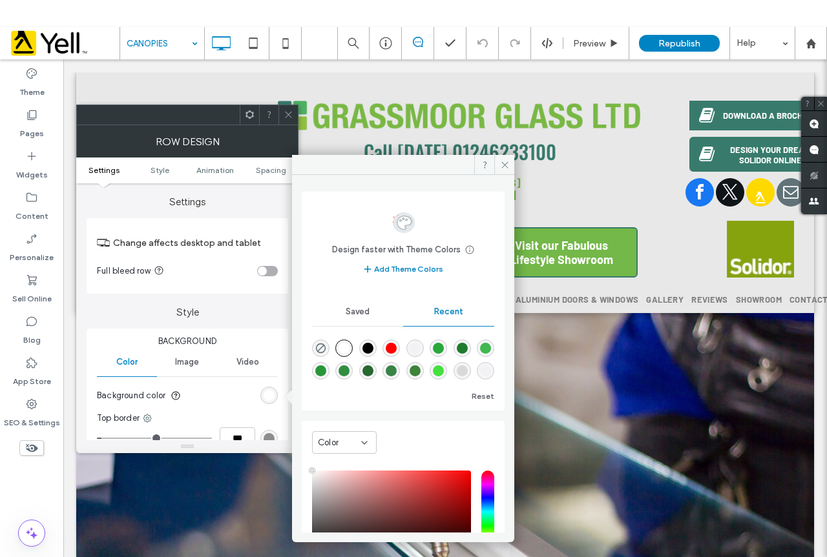
click at [418, 350] on div "rgba(0, 0, 0, 0.01)" at bounding box center [414, 348] width 11 height 11
type input "*******"
type input "*"
type input "**"
click at [291, 118] on icon at bounding box center [289, 115] width 10 height 10
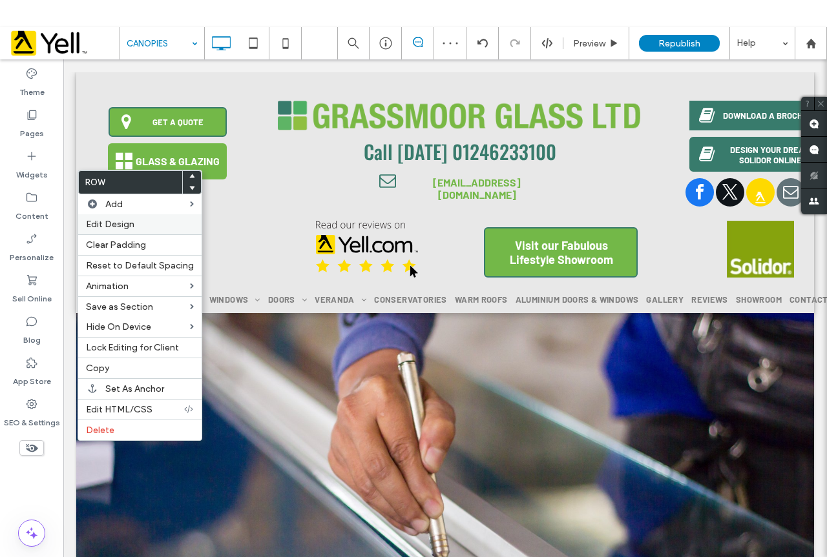
click at [122, 227] on span "Edit Design" at bounding box center [110, 224] width 48 height 11
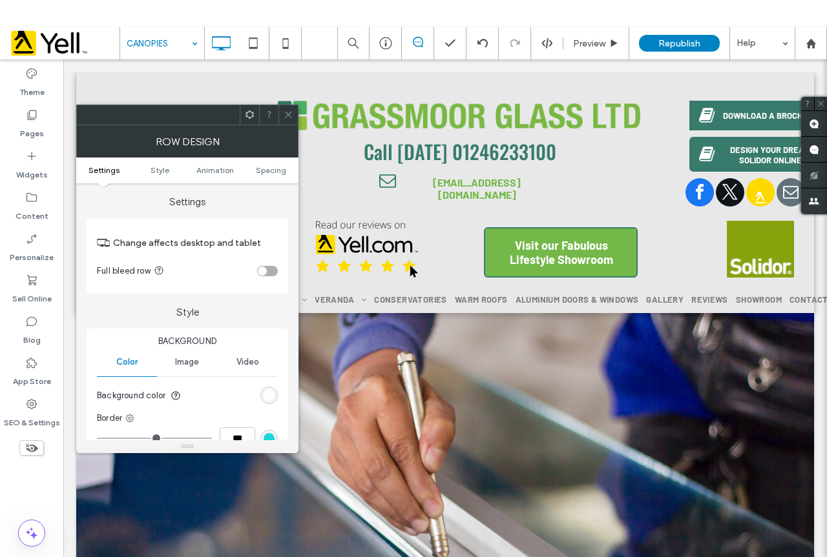
click at [268, 395] on div "rgb(255, 255, 255)" at bounding box center [269, 395] width 11 height 11
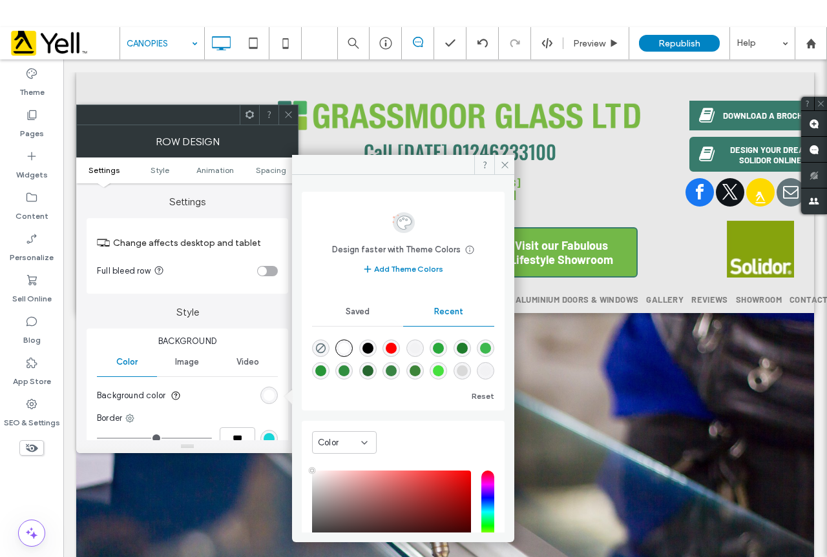
click at [419, 349] on div "rgba(0, 0, 0, 0.01)" at bounding box center [414, 348] width 11 height 11
type input "*******"
type input "*"
type input "**"
drag, startPoint x: 291, startPoint y: 114, endPoint x: 291, endPoint y: 121, distance: 7.1
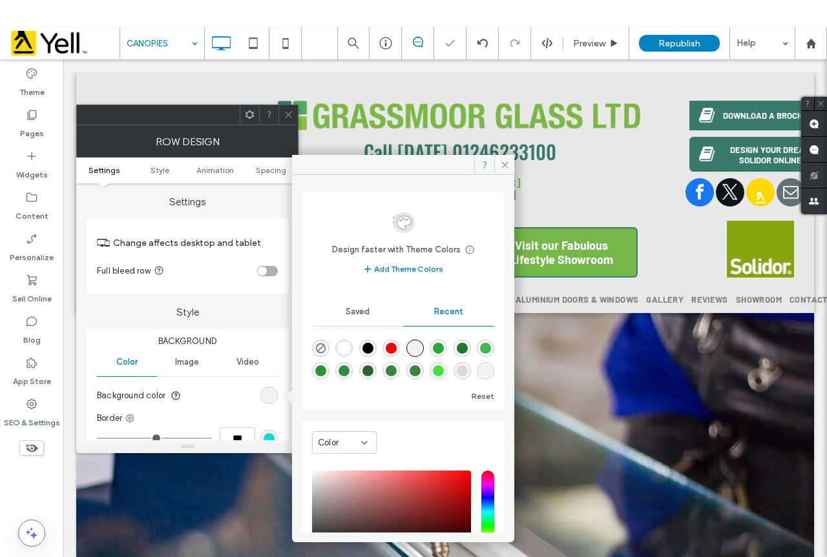
click at [291, 116] on icon at bounding box center [289, 115] width 10 height 10
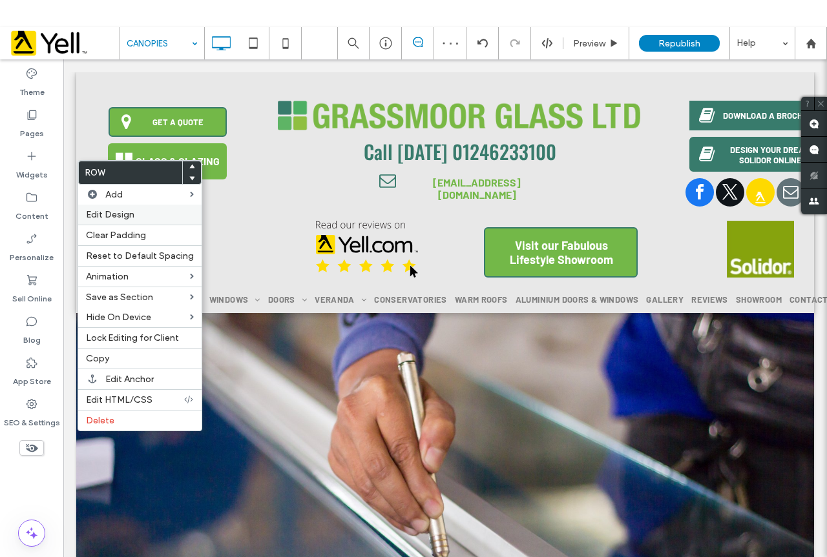
click at [122, 212] on span "Edit Design" at bounding box center [110, 214] width 48 height 11
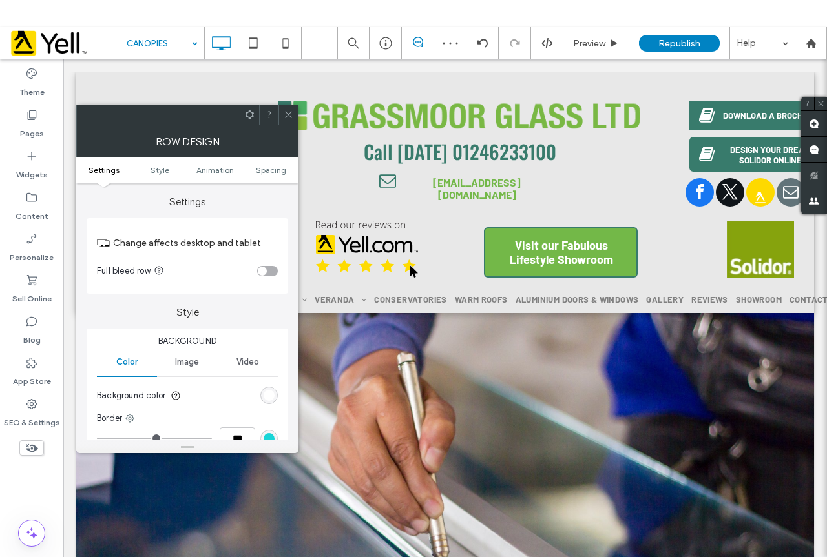
click at [264, 399] on div "rgb(255, 255, 255)" at bounding box center [269, 395] width 11 height 11
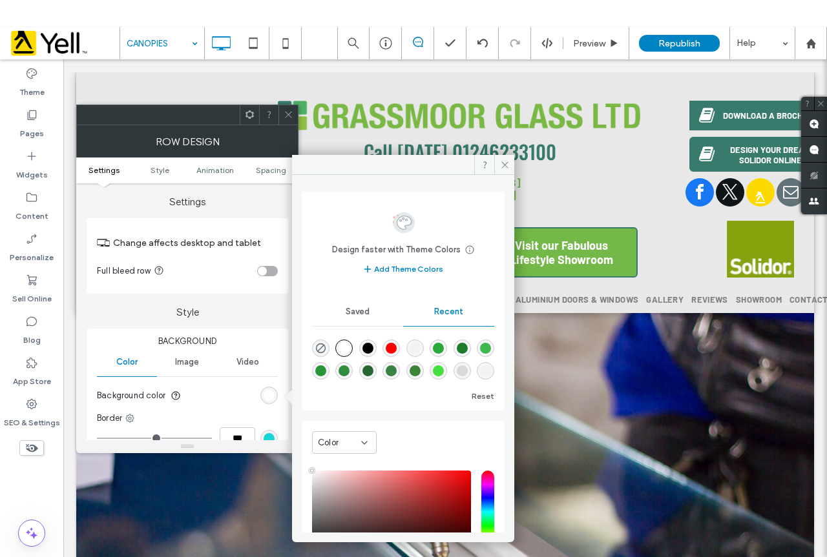
click at [424, 351] on div "rgba(0, 0, 0, 0.01)" at bounding box center [414, 348] width 17 height 17
type input "*******"
type input "*"
type input "**"
click at [289, 117] on icon at bounding box center [289, 115] width 10 height 10
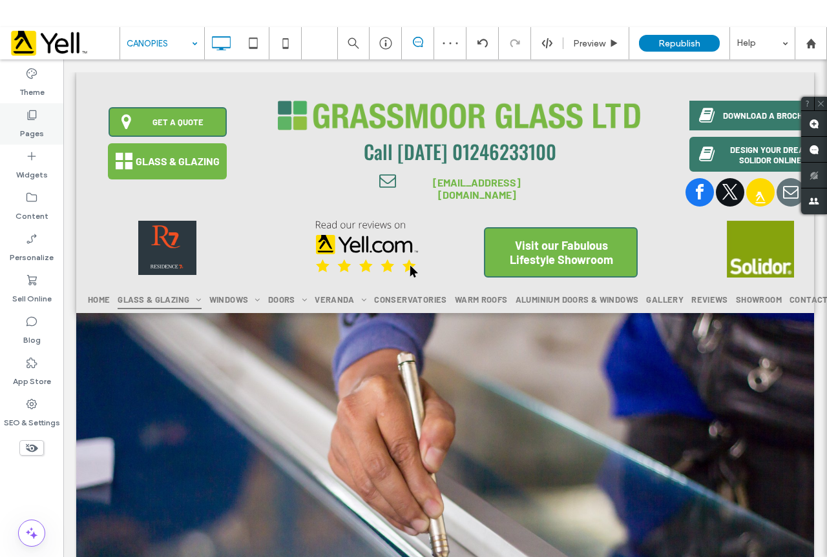
click at [33, 114] on icon at bounding box center [31, 115] width 13 height 13
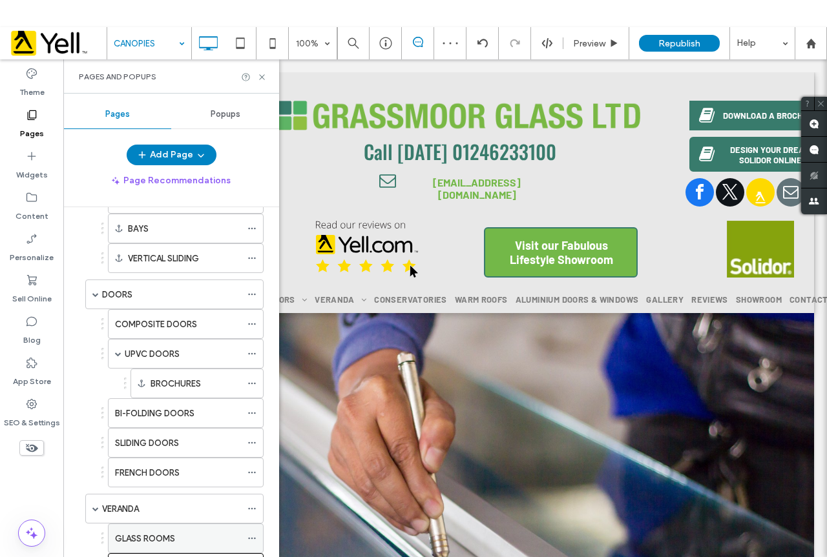
scroll to position [452, 0]
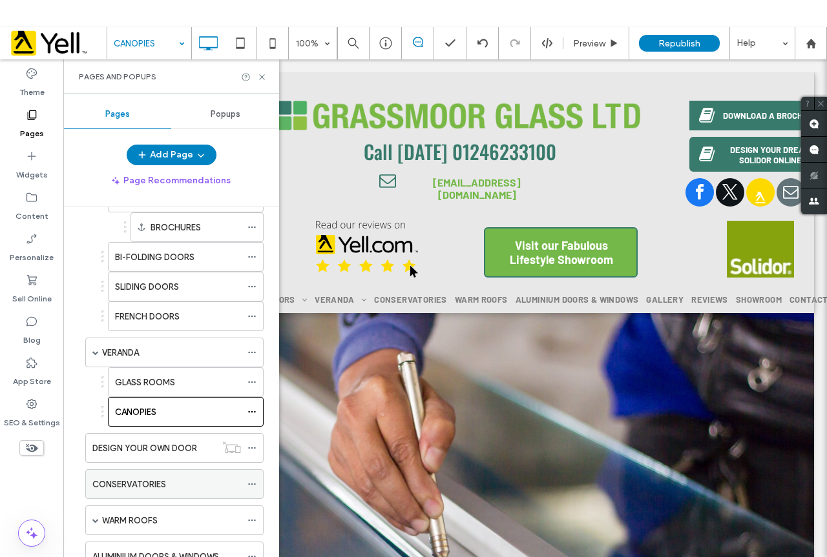
click at [146, 482] on label "CONSERVATORIES" at bounding box center [129, 484] width 74 height 23
click at [262, 74] on icon at bounding box center [262, 77] width 10 height 10
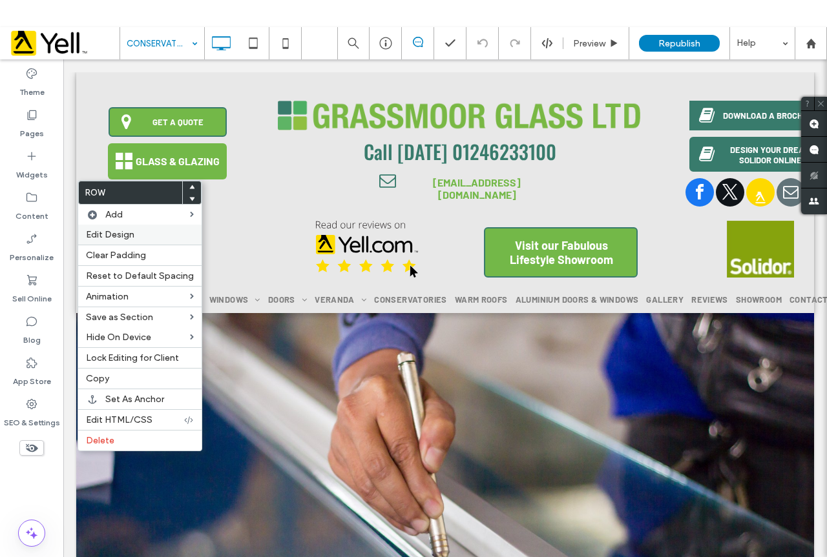
click at [141, 236] on label "Edit Design" at bounding box center [140, 234] width 108 height 11
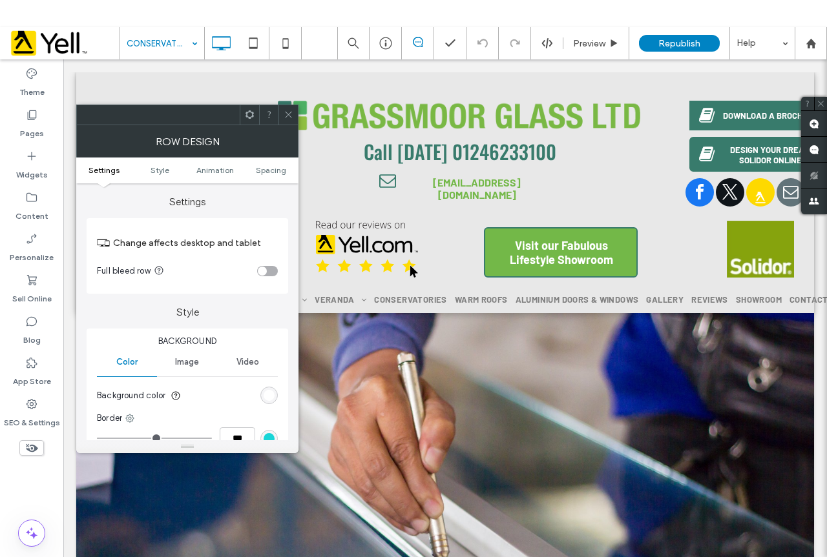
click at [262, 397] on div "rgb(255, 255, 255)" at bounding box center [268, 395] width 17 height 17
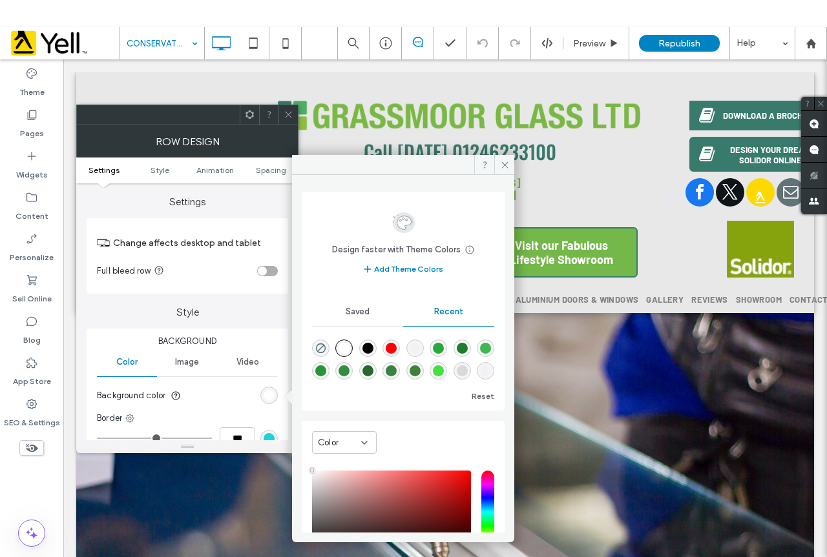
click at [424, 347] on div "rgba(0, 0, 0, 0.01)" at bounding box center [414, 348] width 17 height 17
type input "*******"
type input "*"
type input "**"
click at [291, 113] on icon at bounding box center [289, 115] width 10 height 10
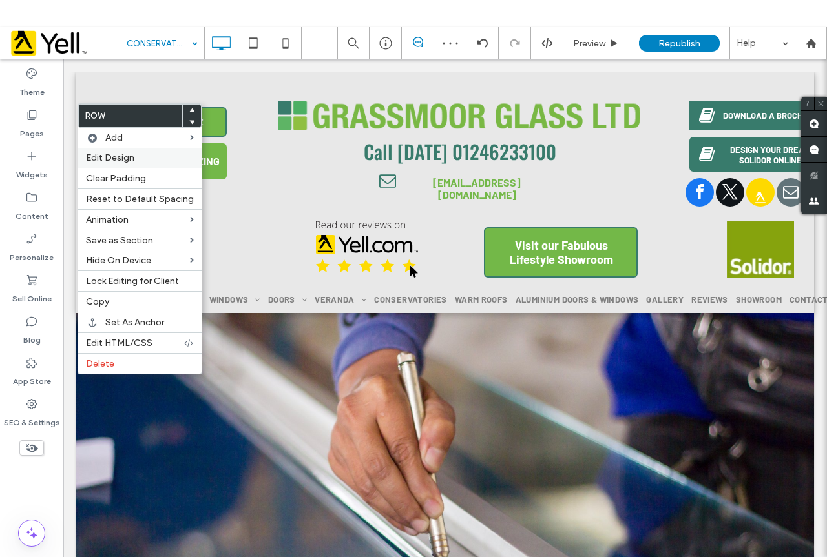
click at [123, 164] on div "Edit Design" at bounding box center [139, 158] width 123 height 20
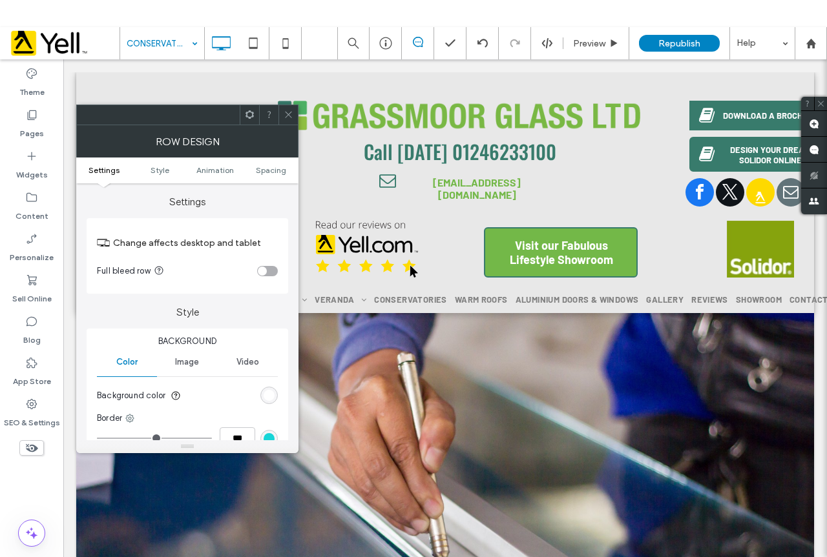
click at [271, 390] on div "rgb(255, 255, 255)" at bounding box center [269, 395] width 11 height 11
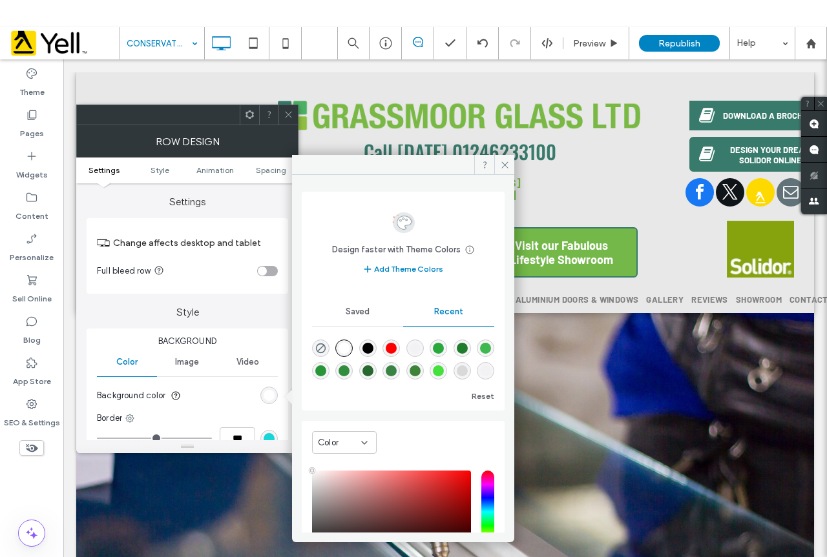
click at [417, 347] on div "rgba(0, 0, 0, 0.01)" at bounding box center [414, 348] width 11 height 11
type input "*******"
type input "*"
type input "**"
click at [290, 106] on span at bounding box center [289, 114] width 10 height 19
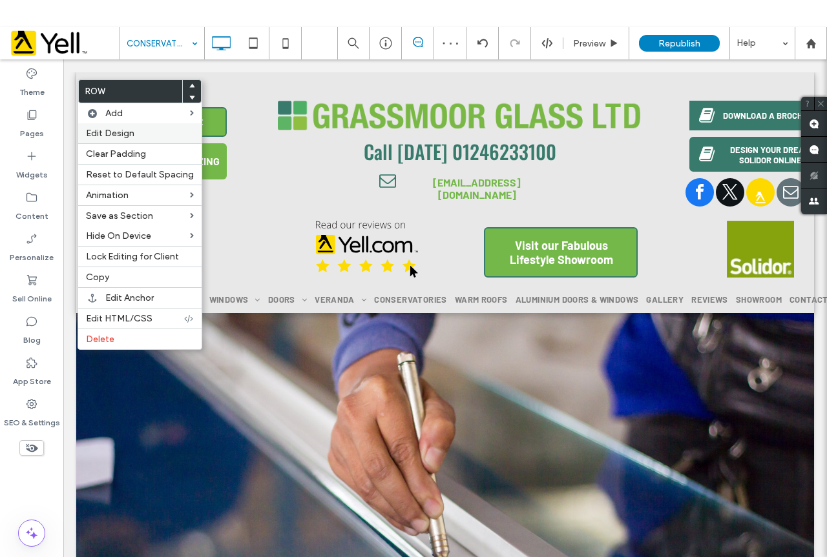
click at [114, 136] on span "Edit Design" at bounding box center [110, 133] width 48 height 11
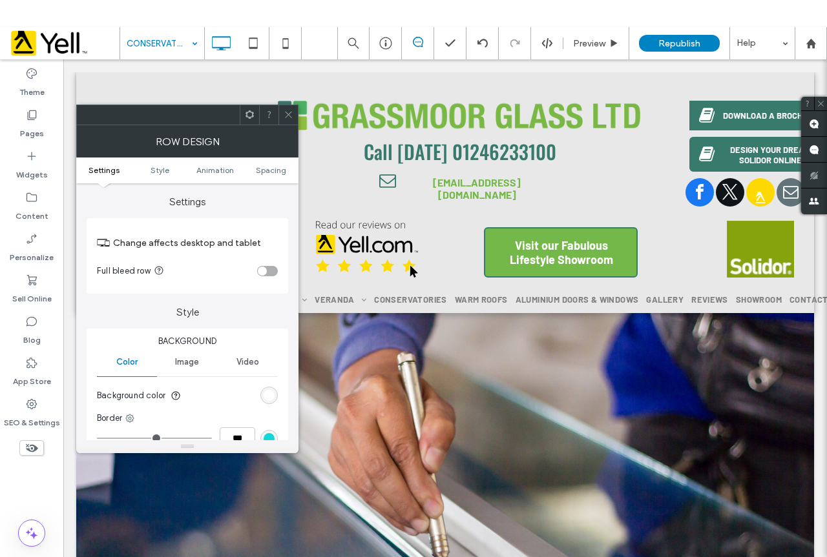
click at [272, 397] on div "rgb(255, 255, 255)" at bounding box center [269, 395] width 11 height 11
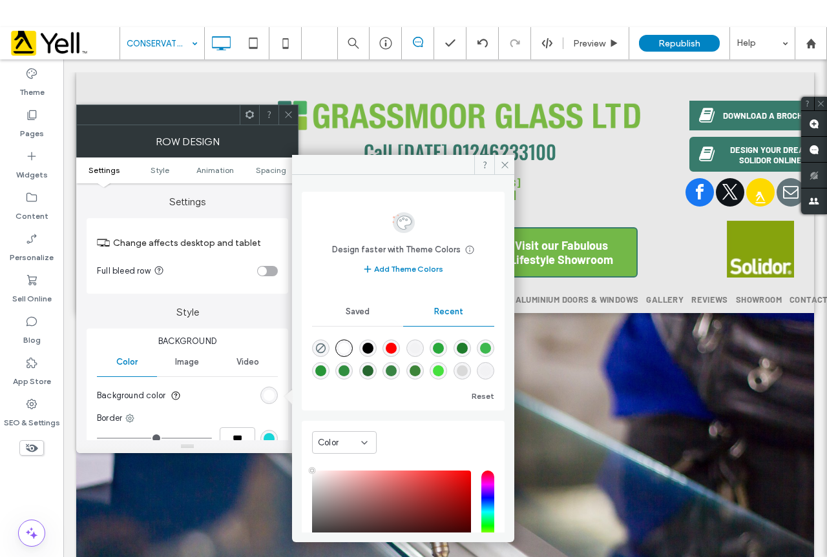
click at [419, 352] on div "rgba(0, 0, 0, 0.01)" at bounding box center [414, 348] width 11 height 11
type input "*******"
type input "*"
type input "**"
click at [289, 119] on span at bounding box center [289, 114] width 10 height 19
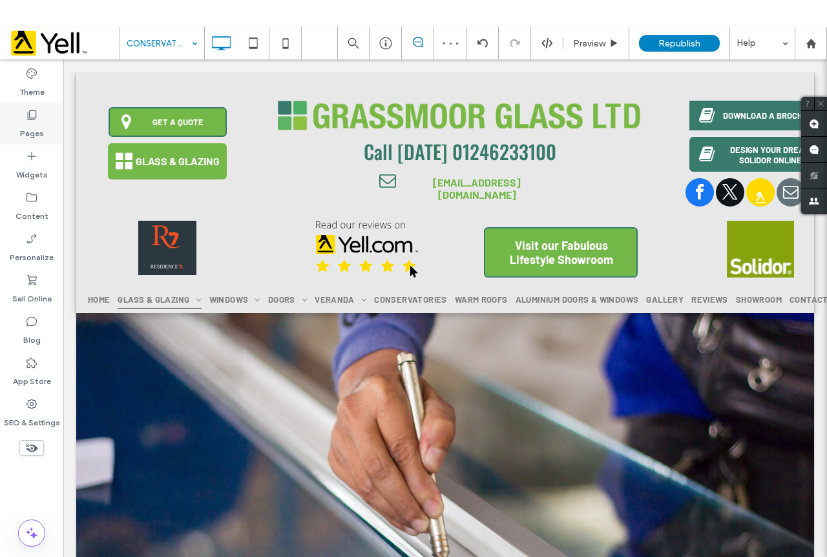
click at [23, 123] on label "Pages" at bounding box center [32, 130] width 24 height 18
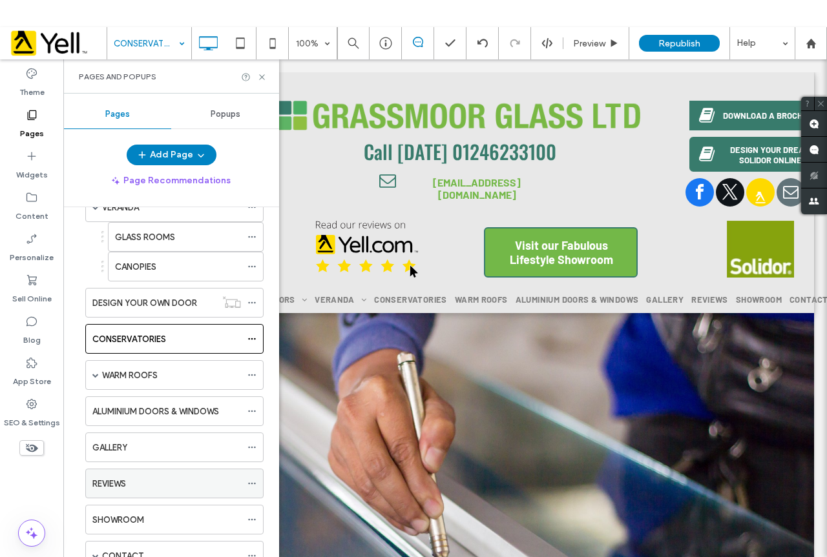
scroll to position [623, 0]
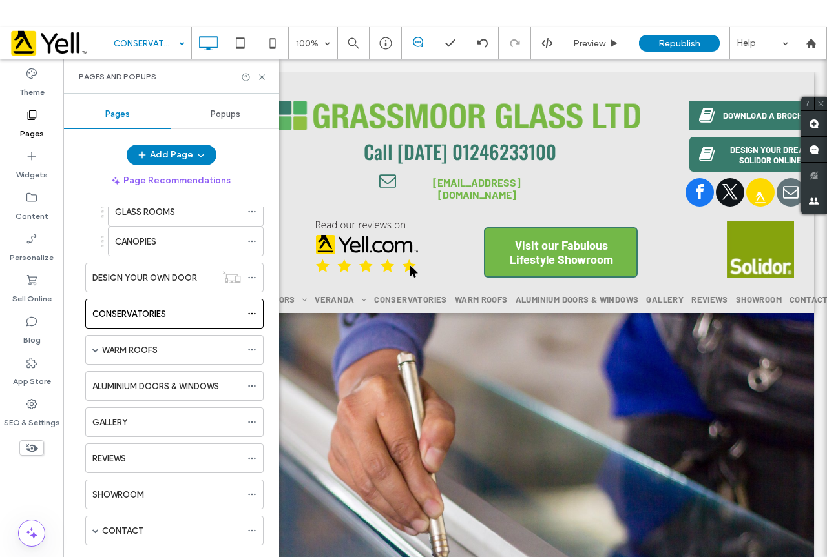
click at [153, 352] on label "WARM ROOFS" at bounding box center [130, 350] width 56 height 23
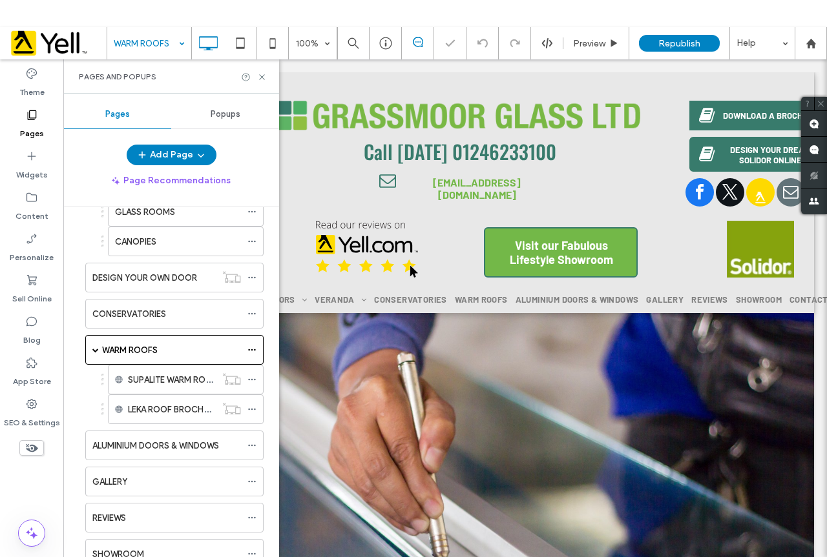
click at [259, 71] on div "Pages and Popups" at bounding box center [171, 76] width 216 height 34
click at [265, 73] on icon at bounding box center [262, 77] width 10 height 10
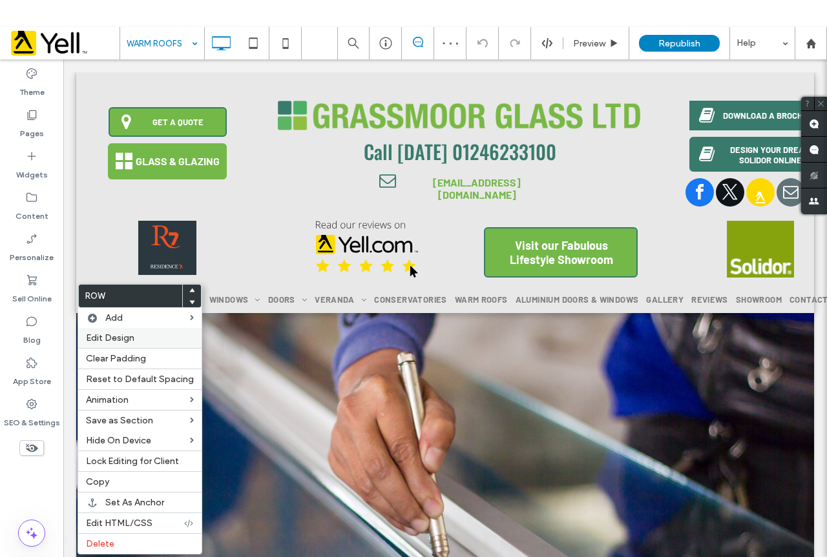
click at [129, 342] on span "Edit Design" at bounding box center [110, 338] width 48 height 11
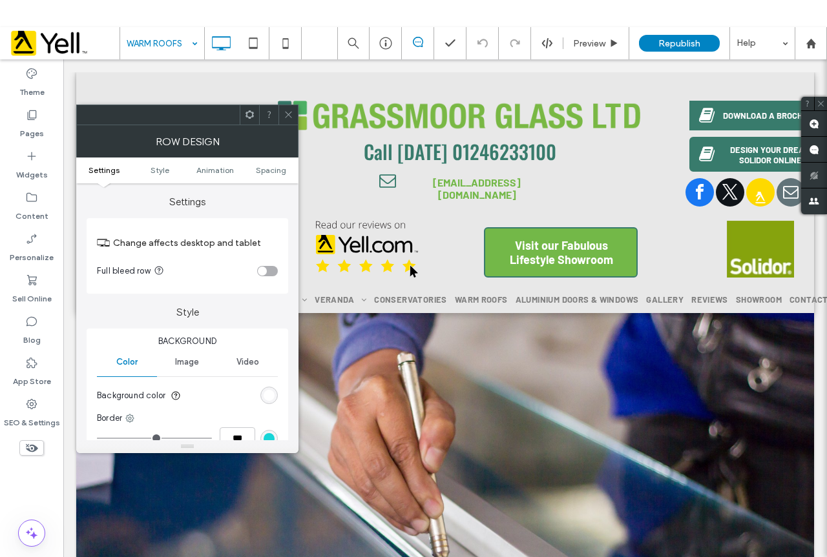
click at [266, 402] on div "rgb(255, 255, 255)" at bounding box center [268, 395] width 17 height 17
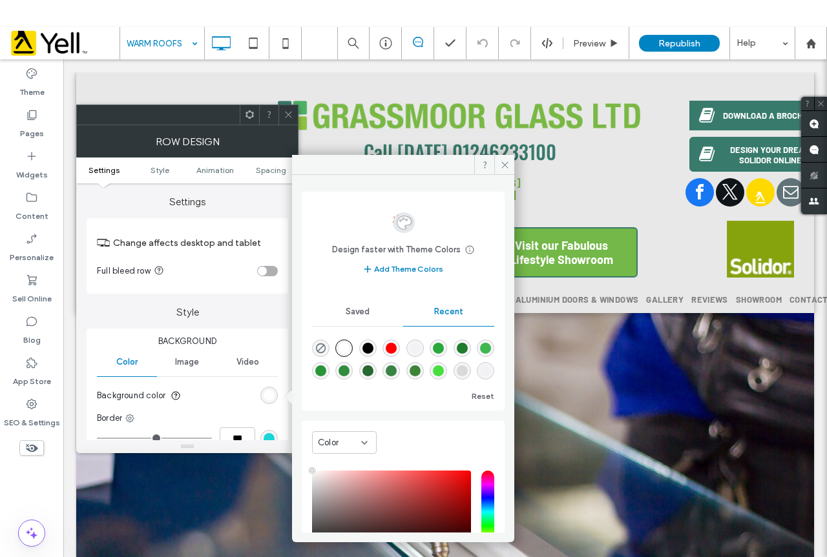
click at [431, 349] on div at bounding box center [403, 357] width 182 height 48
click at [417, 348] on div "rgba(0, 0, 0, 0.01)" at bounding box center [414, 348] width 11 height 11
type input "*******"
type input "*"
type input "**"
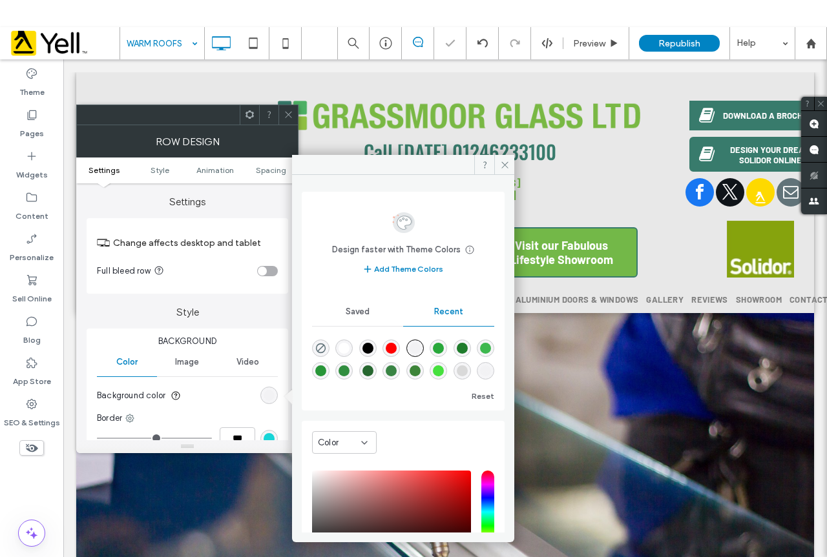
click at [282, 121] on div at bounding box center [287, 114] width 19 height 19
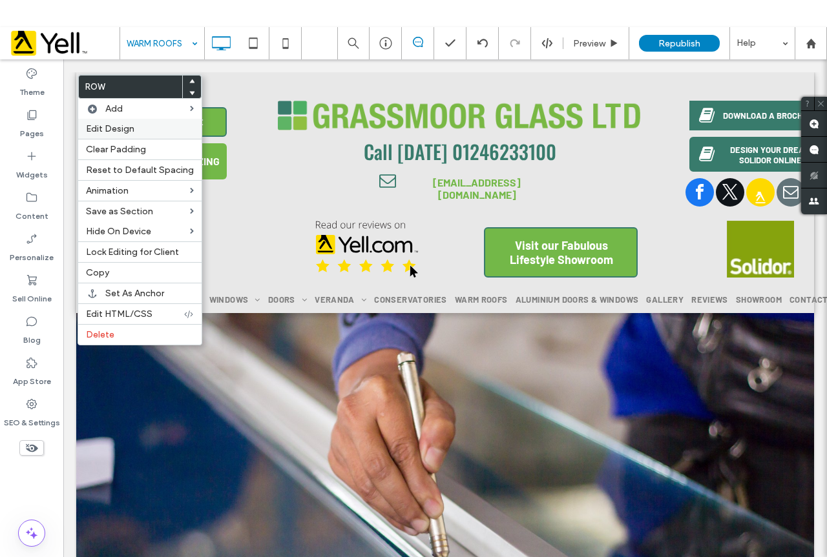
click at [121, 125] on span "Edit Design" at bounding box center [110, 128] width 48 height 11
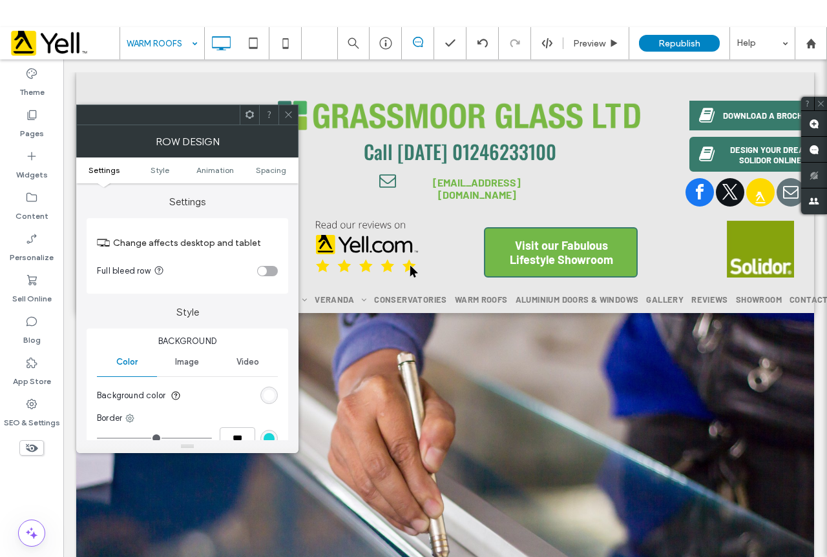
click at [272, 395] on div "rgb(255, 255, 255)" at bounding box center [269, 395] width 11 height 11
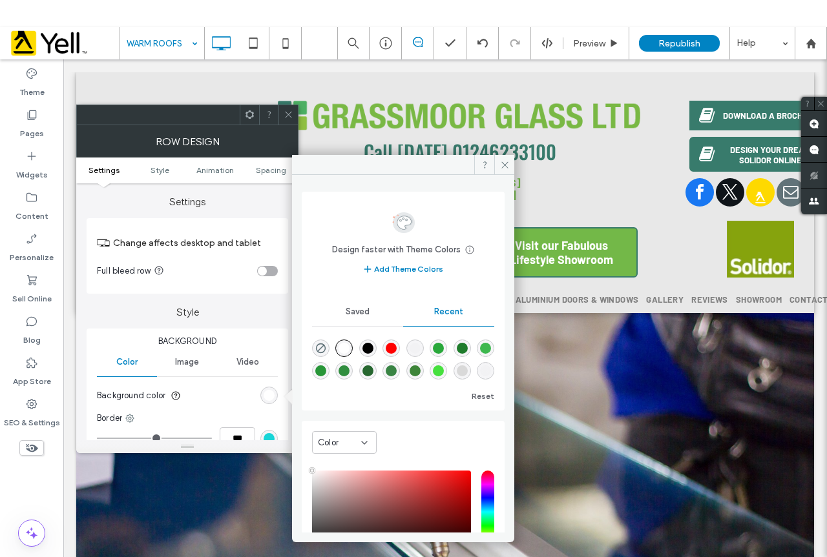
click at [424, 347] on div "rgba(0, 0, 0, 0.01)" at bounding box center [414, 348] width 17 height 17
type input "*******"
type input "*"
type input "**"
click at [285, 109] on span at bounding box center [289, 114] width 10 height 19
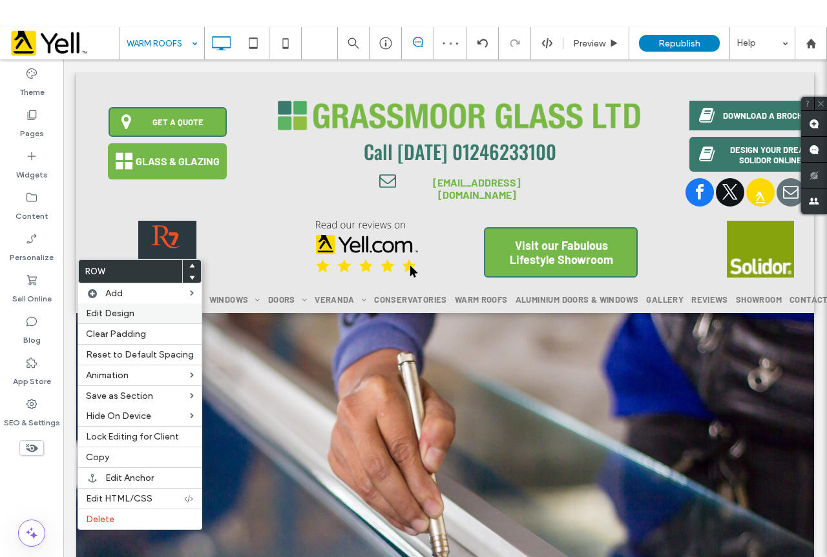
click at [135, 318] on label "Edit Design" at bounding box center [140, 313] width 108 height 11
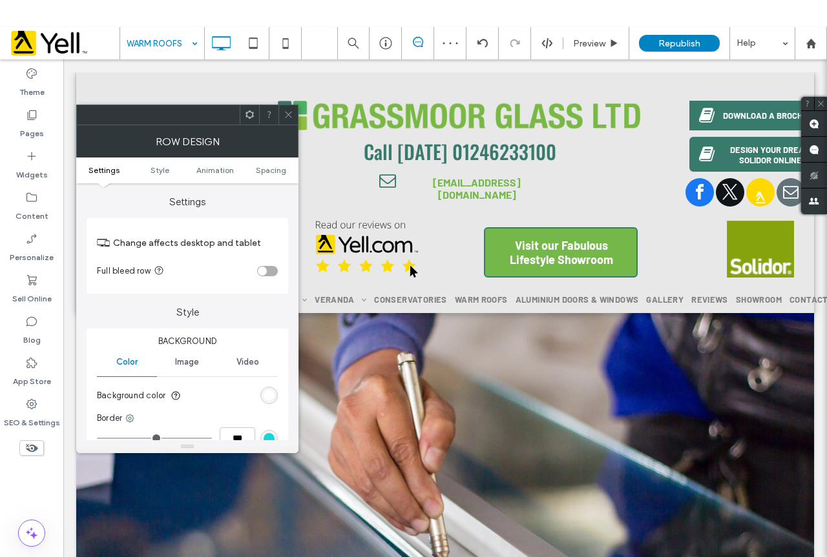
click at [271, 388] on div "rgb(255, 255, 255)" at bounding box center [268, 395] width 17 height 17
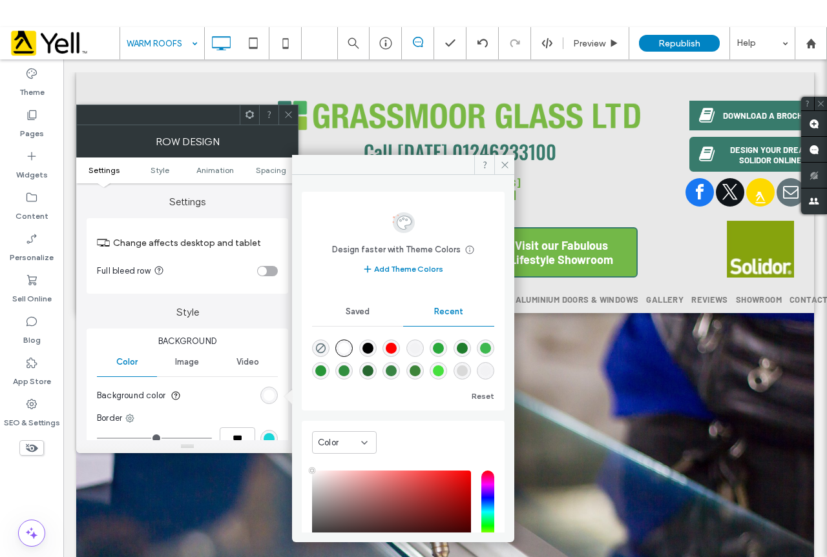
click at [420, 352] on div "rgba(0, 0, 0, 0.01)" at bounding box center [414, 348] width 11 height 11
type input "*******"
type input "*"
type input "**"
click at [293, 114] on icon at bounding box center [289, 115] width 10 height 10
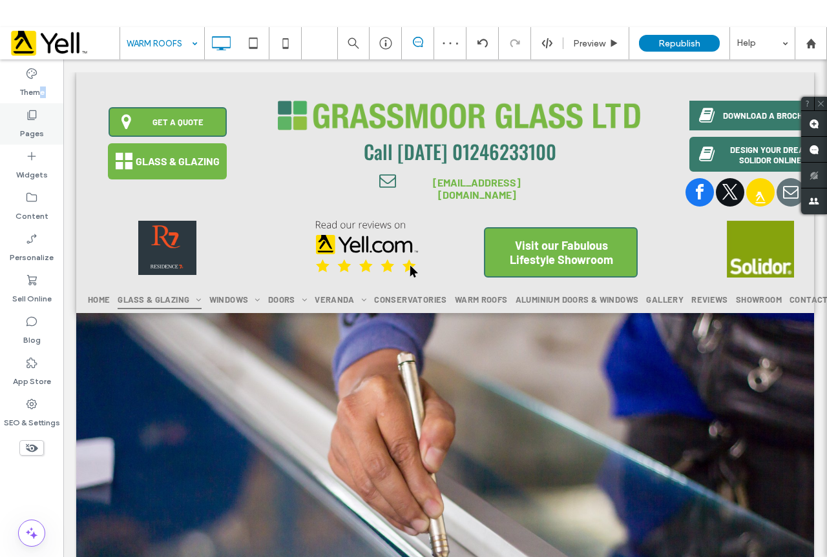
click at [45, 107] on div "Theme Pages Widgets Content Personalize Sell Online Blog App Store SEO & Settin…" at bounding box center [31, 321] width 63 height 525
click at [35, 125] on label "Pages" at bounding box center [32, 130] width 24 height 18
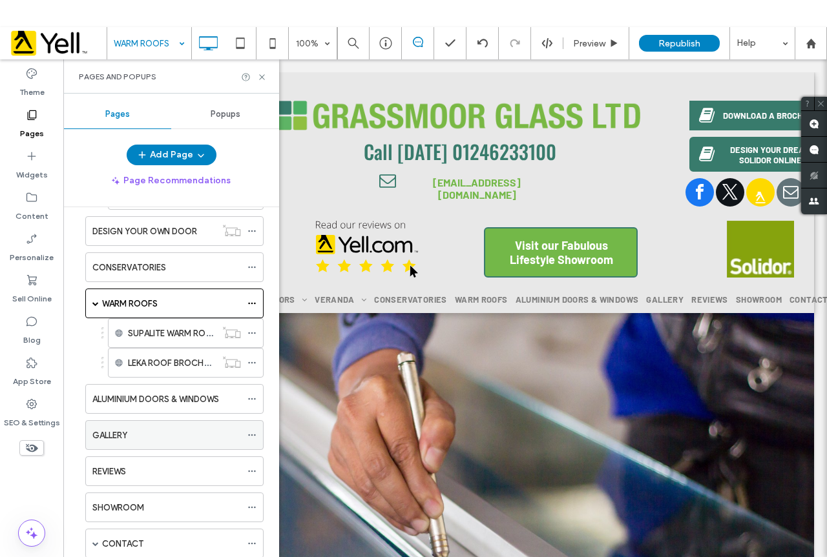
scroll to position [682, 0]
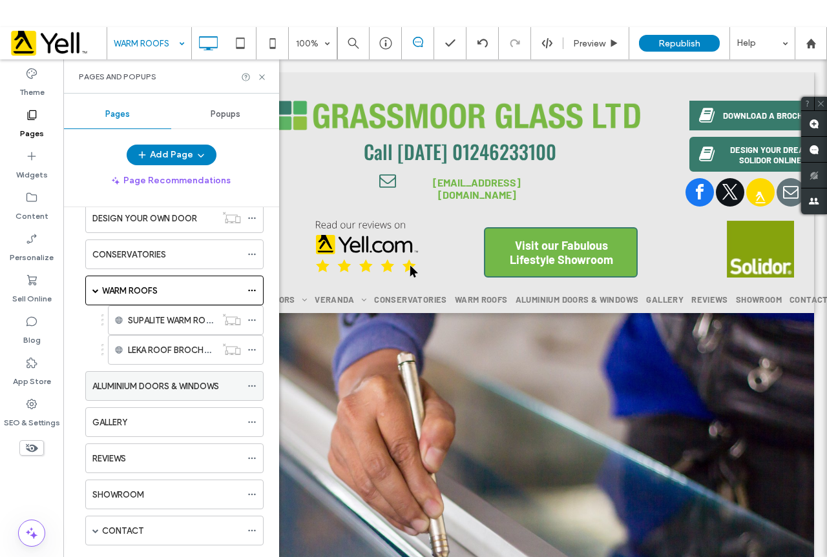
click at [126, 384] on label "ALUMINIUM DOORS & WINDOWS" at bounding box center [155, 386] width 127 height 23
click at [263, 76] on use at bounding box center [261, 76] width 5 height 5
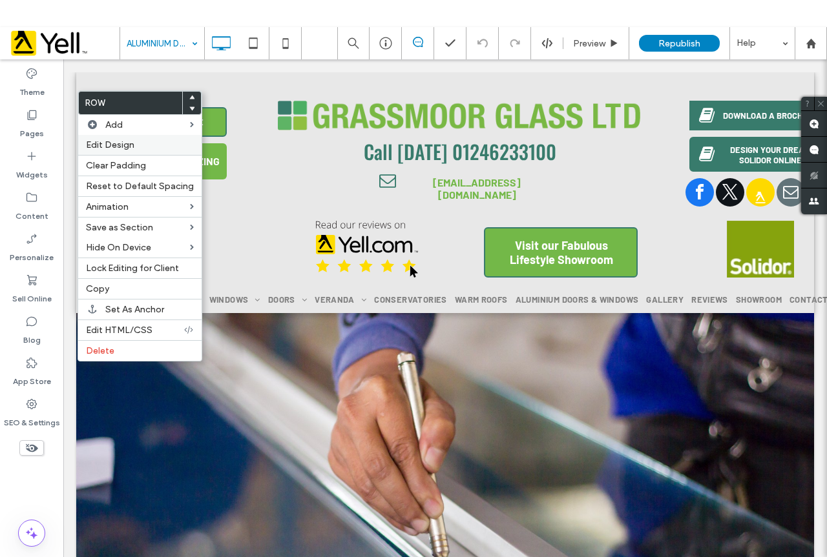
click at [125, 147] on span "Edit Design" at bounding box center [110, 145] width 48 height 11
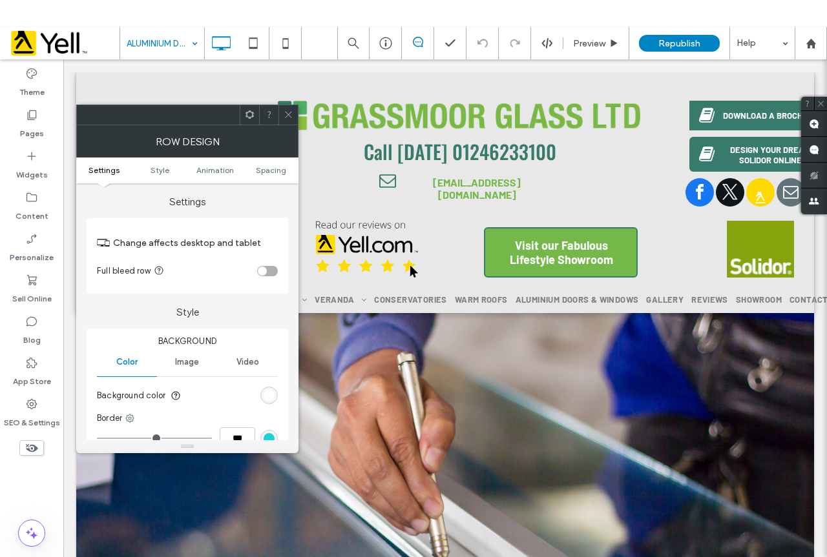
click at [269, 396] on div "rgb(255, 255, 255)" at bounding box center [269, 395] width 11 height 11
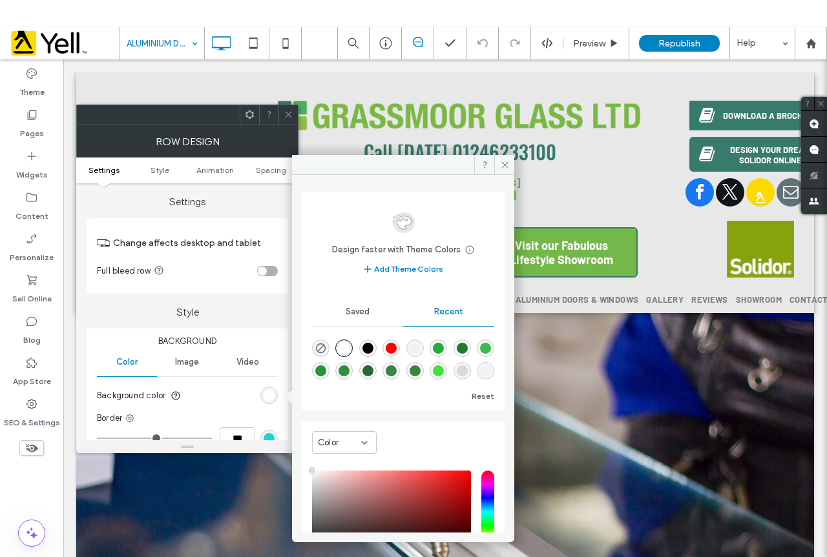
click at [420, 351] on div "rgba(0, 0, 0, 0.01)" at bounding box center [414, 348] width 11 height 11
type input "*******"
type input "*"
type input "**"
click at [284, 114] on icon at bounding box center [289, 115] width 10 height 10
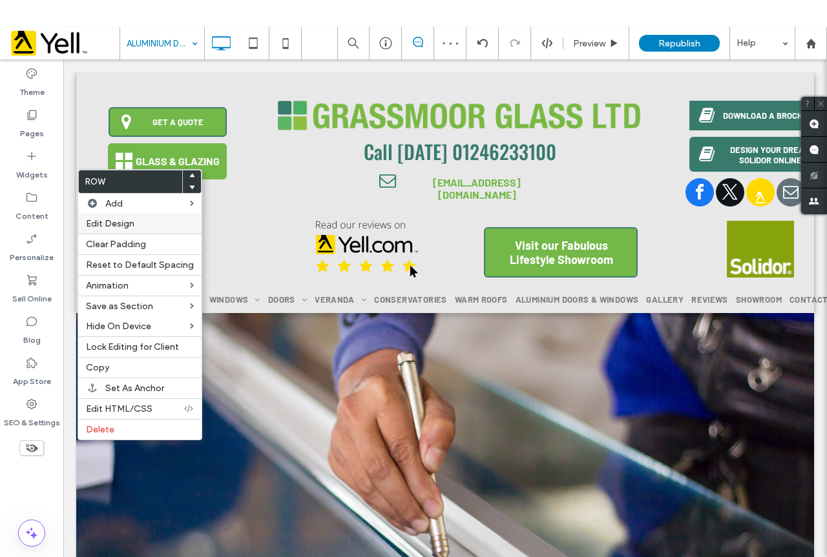
click at [131, 228] on span "Edit Design" at bounding box center [110, 223] width 48 height 11
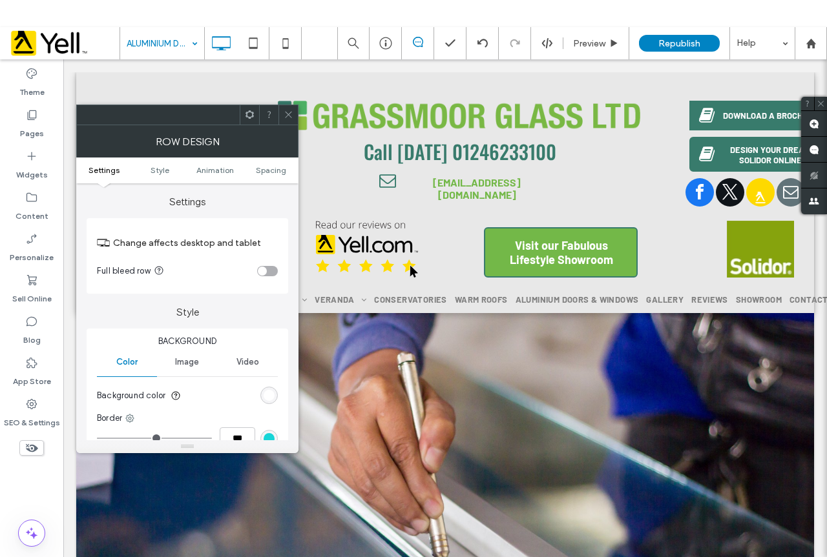
click at [274, 393] on div "rgb(255, 255, 255)" at bounding box center [268, 395] width 17 height 17
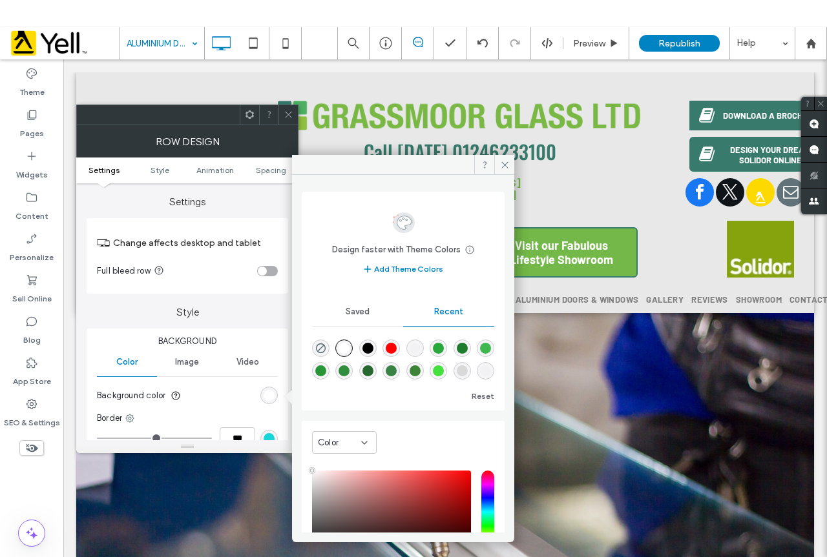
click at [420, 344] on div "rgba(0, 0, 0, 0.01)" at bounding box center [414, 348] width 11 height 11
type input "*******"
type input "*"
type input "**"
click at [286, 107] on span at bounding box center [289, 114] width 10 height 19
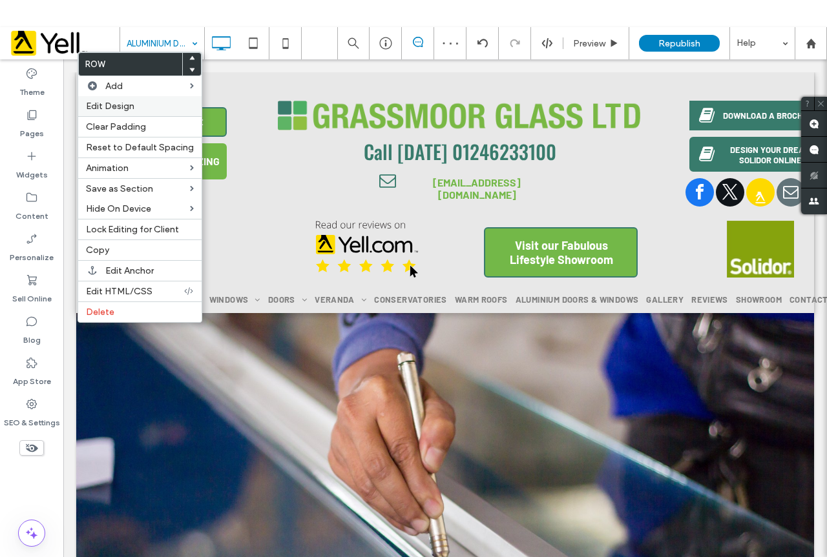
click at [127, 103] on span "Edit Design" at bounding box center [110, 106] width 48 height 11
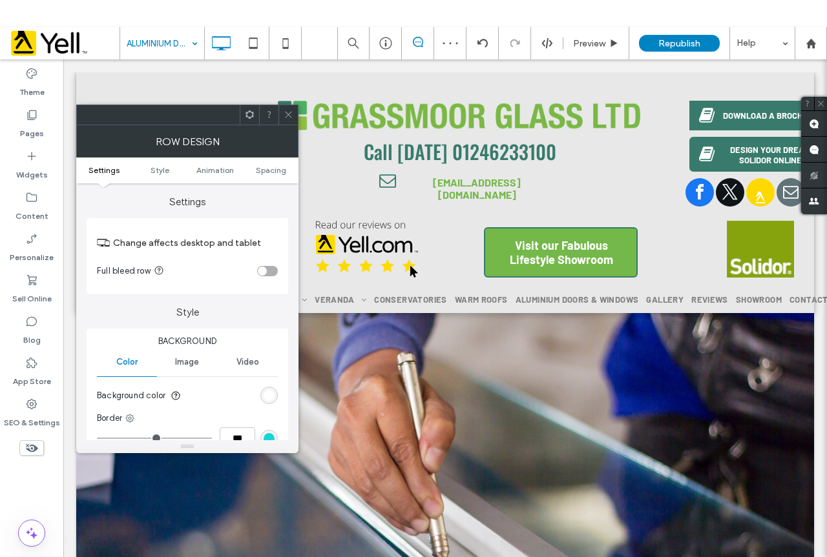
click at [267, 392] on div "rgb(255, 255, 255)" at bounding box center [269, 395] width 11 height 11
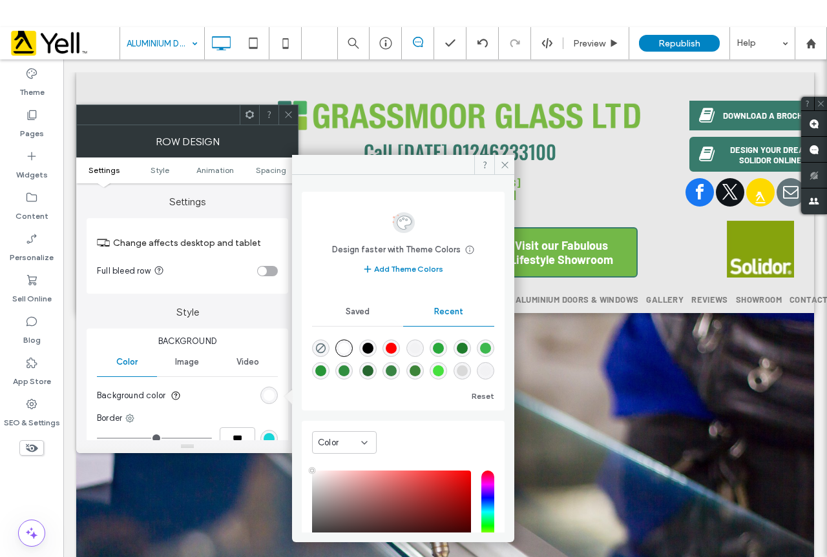
click at [424, 342] on div at bounding box center [414, 348] width 17 height 17
click at [420, 346] on div "rgba(0, 0, 0, 0.01)" at bounding box center [414, 348] width 11 height 11
type input "*******"
type input "*"
type input "**"
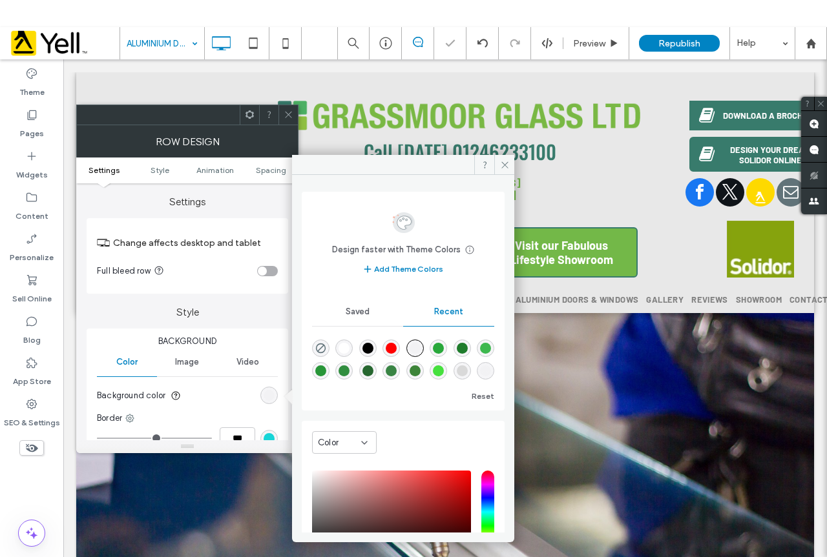
click at [293, 105] on span at bounding box center [289, 114] width 10 height 19
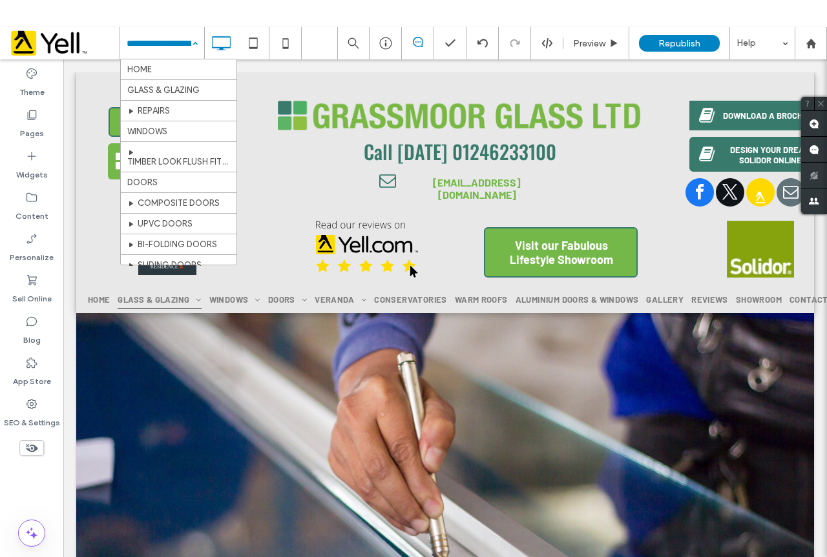
click at [163, 44] on input at bounding box center [159, 43] width 65 height 32
click at [50, 122] on div "Pages" at bounding box center [31, 123] width 63 height 41
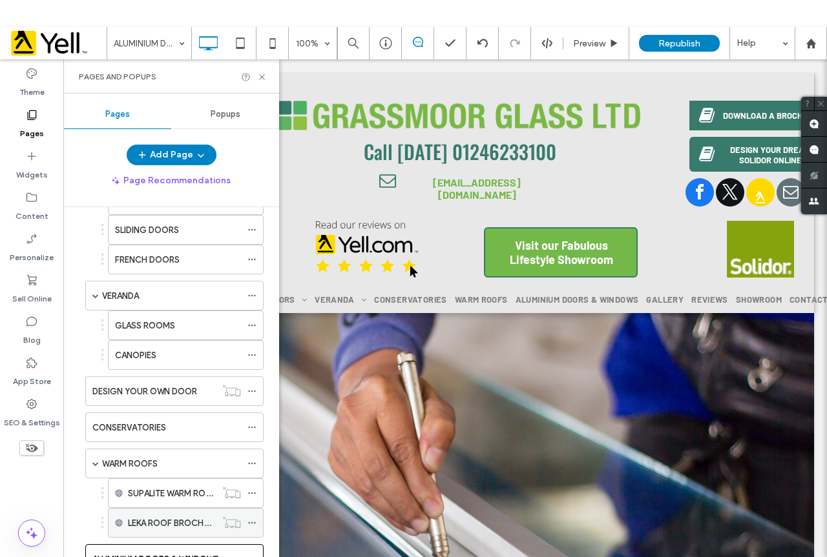
scroll to position [682, 0]
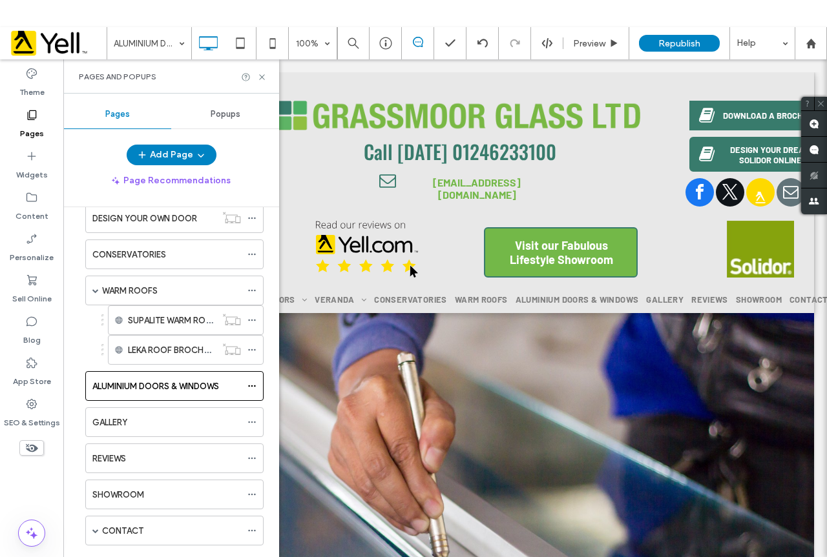
drag, startPoint x: 128, startPoint y: 427, endPoint x: 140, endPoint y: 427, distance: 11.6
click at [127, 427] on label "GALLERY" at bounding box center [109, 422] width 35 height 23
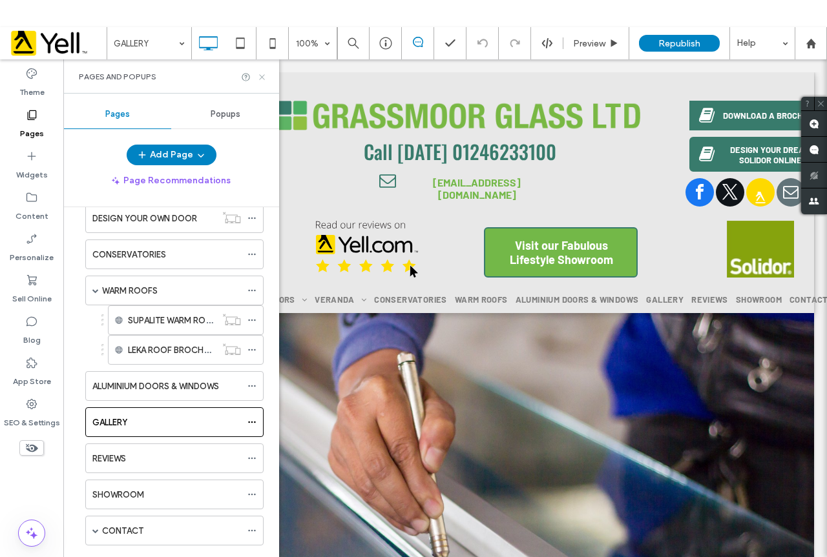
click at [258, 79] on icon at bounding box center [262, 77] width 10 height 10
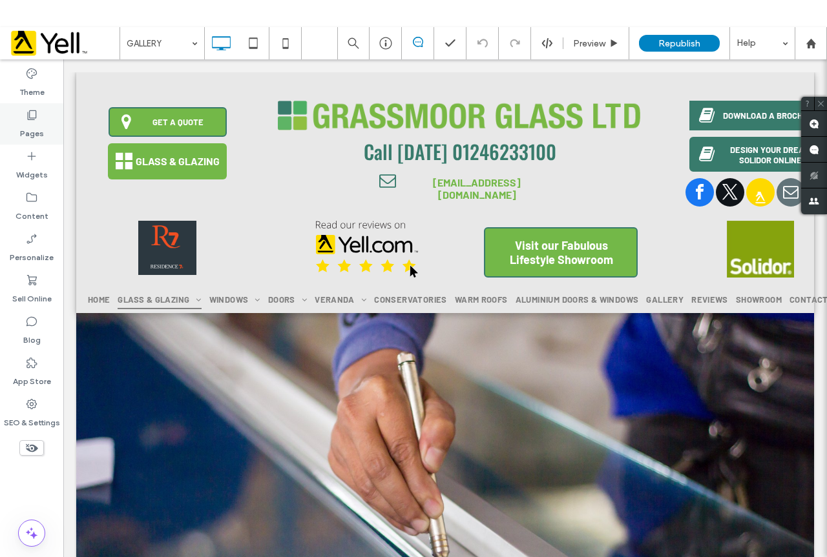
click at [17, 121] on div "Pages" at bounding box center [31, 123] width 63 height 41
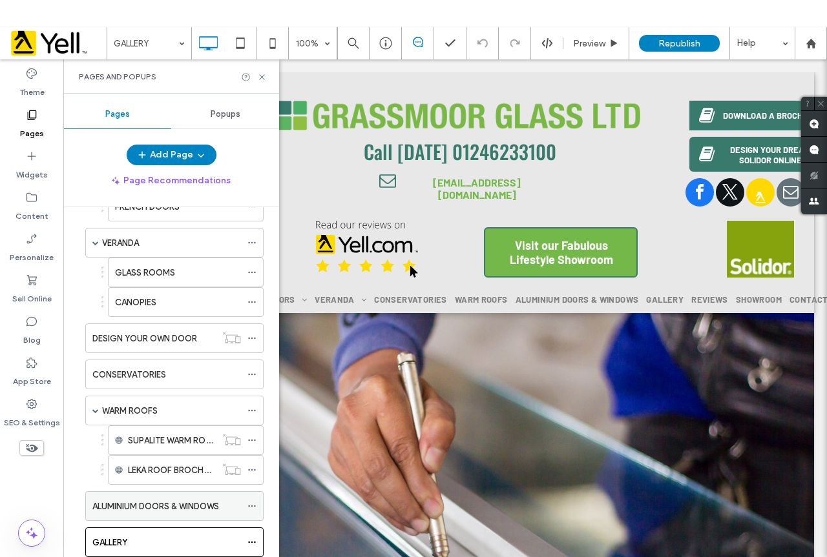
scroll to position [682, 0]
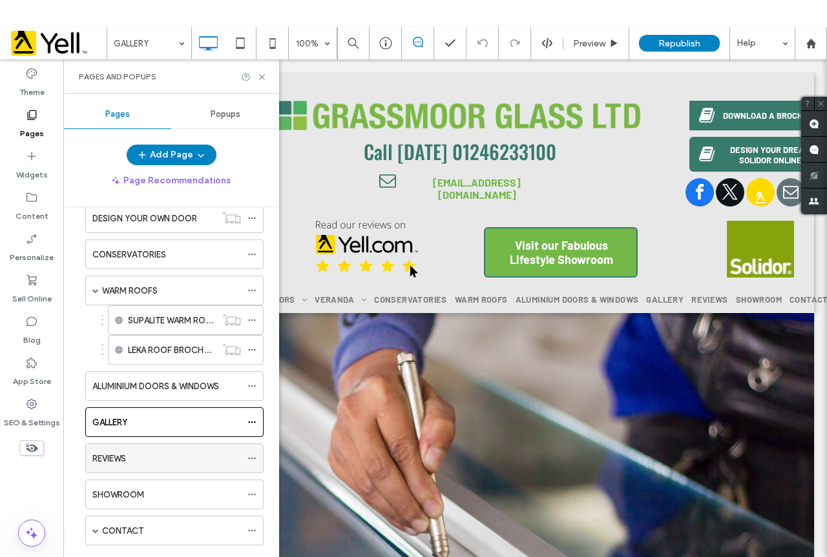
click at [139, 460] on div "REVIEWS" at bounding box center [166, 459] width 149 height 14
click at [262, 72] on icon at bounding box center [262, 77] width 10 height 10
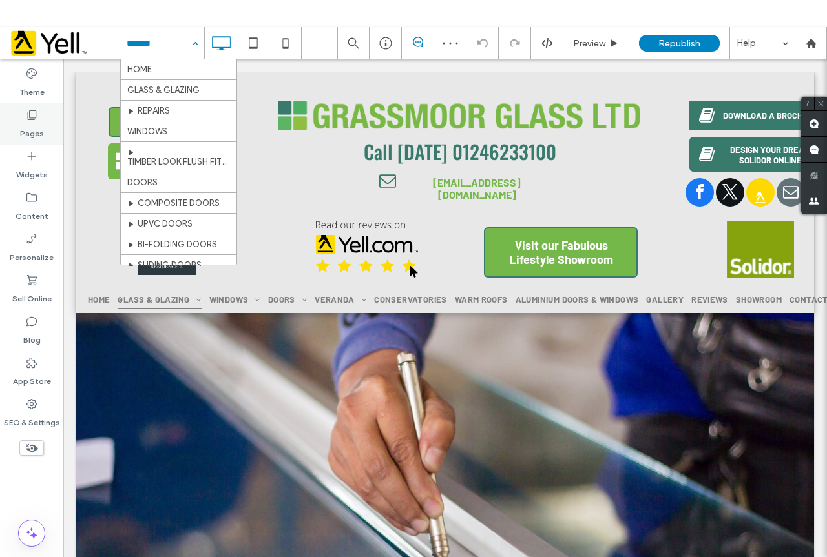
click at [28, 127] on label "Pages" at bounding box center [32, 130] width 24 height 18
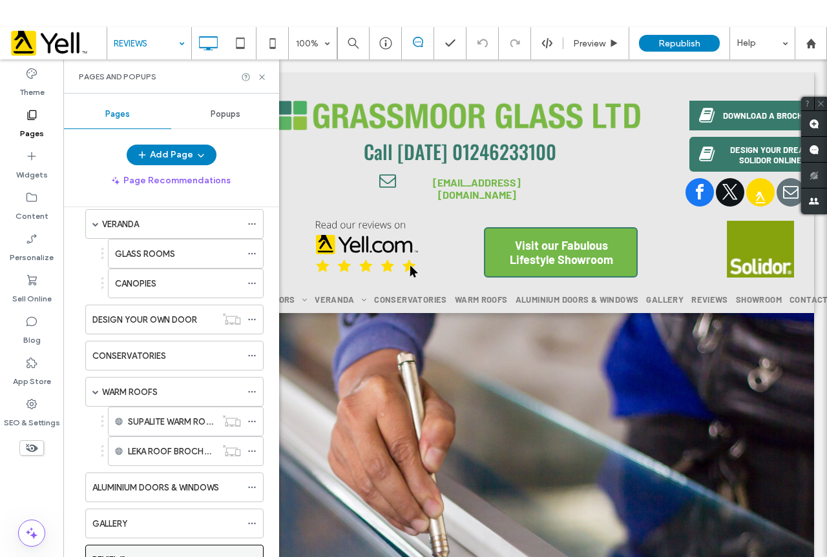
scroll to position [682, 0]
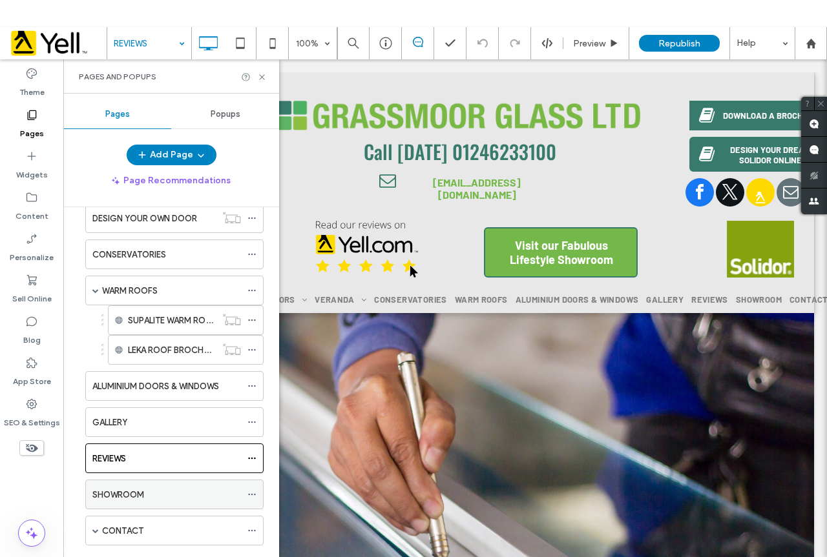
click at [154, 484] on div "SHOWROOM" at bounding box center [166, 495] width 149 height 28
click at [253, 75] on div at bounding box center [254, 77] width 26 height 10
click at [262, 75] on div "Pages and Popups" at bounding box center [171, 76] width 216 height 34
click at [253, 74] on div at bounding box center [254, 77] width 26 height 10
click at [258, 74] on icon at bounding box center [262, 77] width 10 height 10
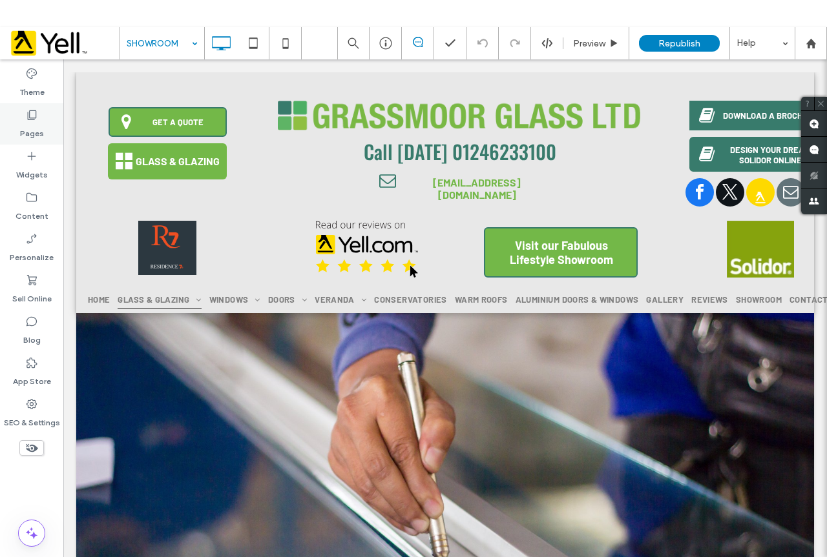
click at [35, 129] on label "Pages" at bounding box center [32, 130] width 24 height 18
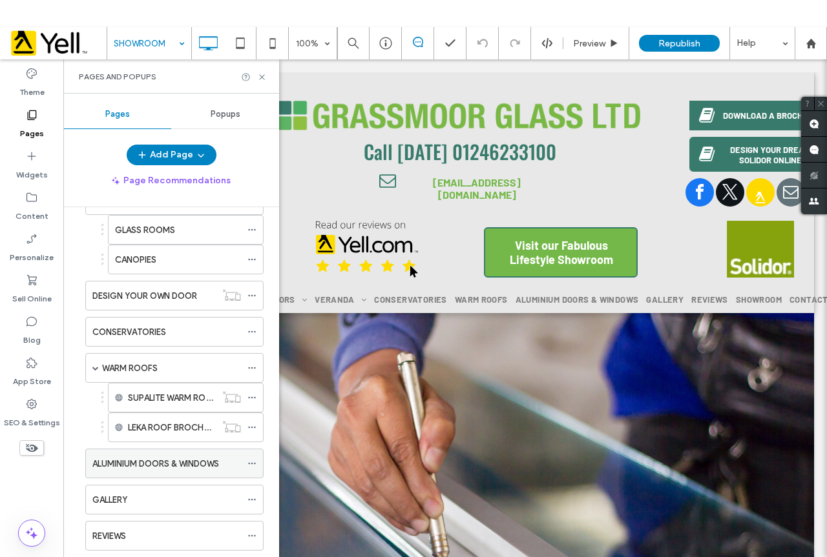
scroll to position [682, 0]
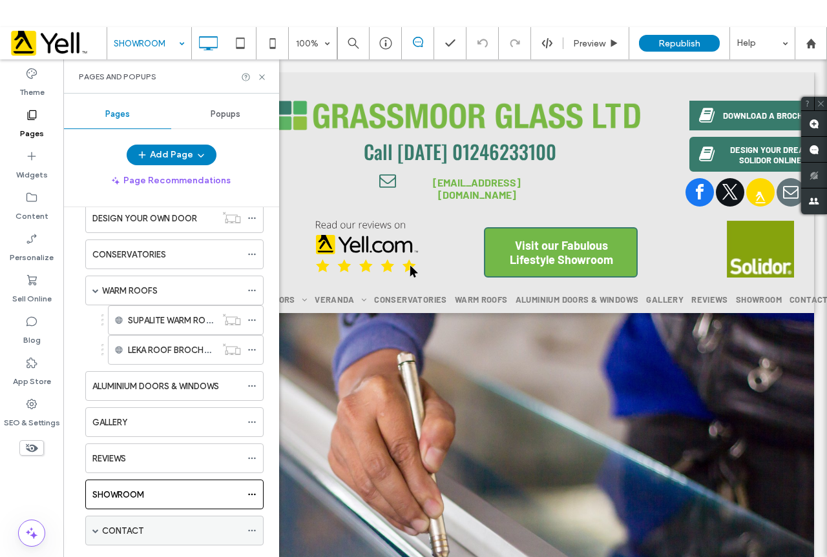
click at [158, 530] on div "CONTACT" at bounding box center [171, 531] width 139 height 14
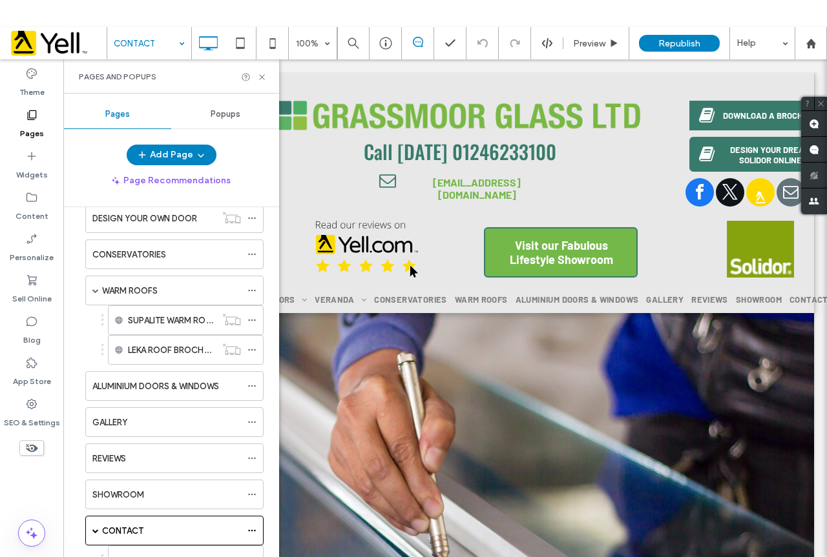
click at [260, 74] on div "CONTACT 100% Preview Republish Help Site Comments Team & Clients Automate new c…" at bounding box center [413, 305] width 827 height 557
click at [265, 74] on icon at bounding box center [262, 77] width 10 height 10
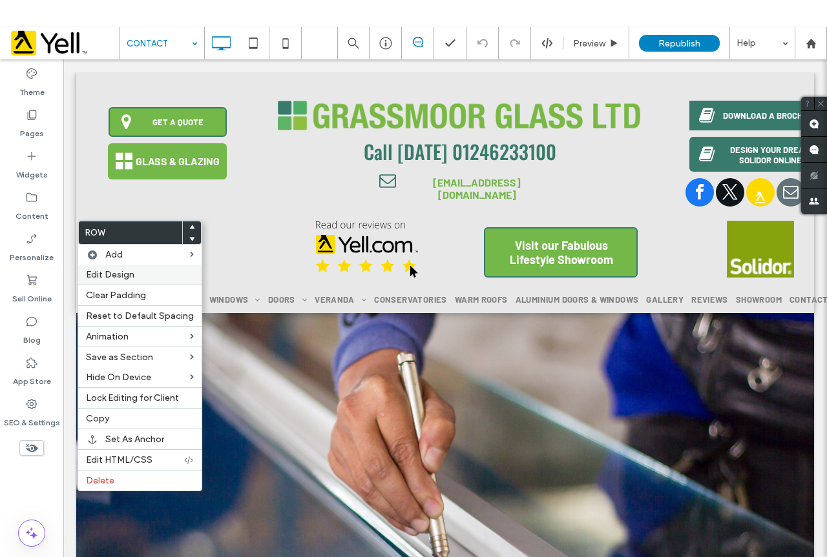
click at [127, 273] on span "Edit Design" at bounding box center [110, 274] width 48 height 11
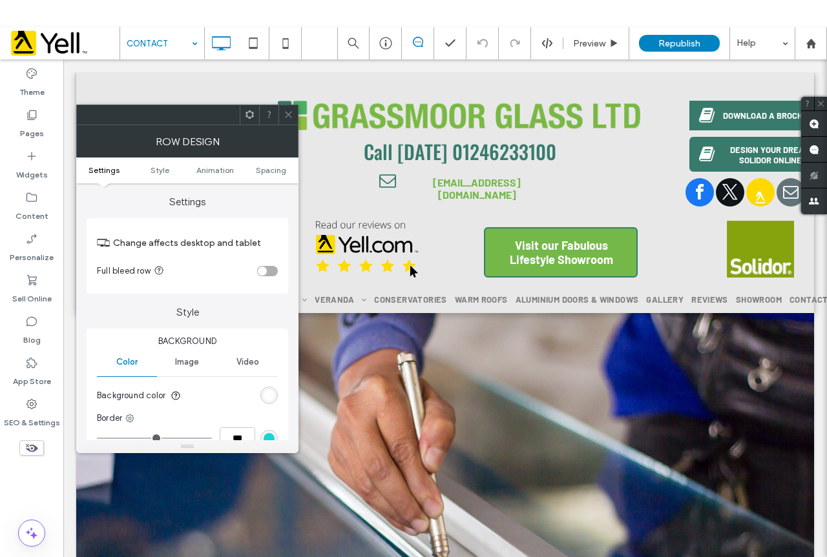
click at [269, 399] on div "rgb(255, 255, 255)" at bounding box center [269, 395] width 11 height 11
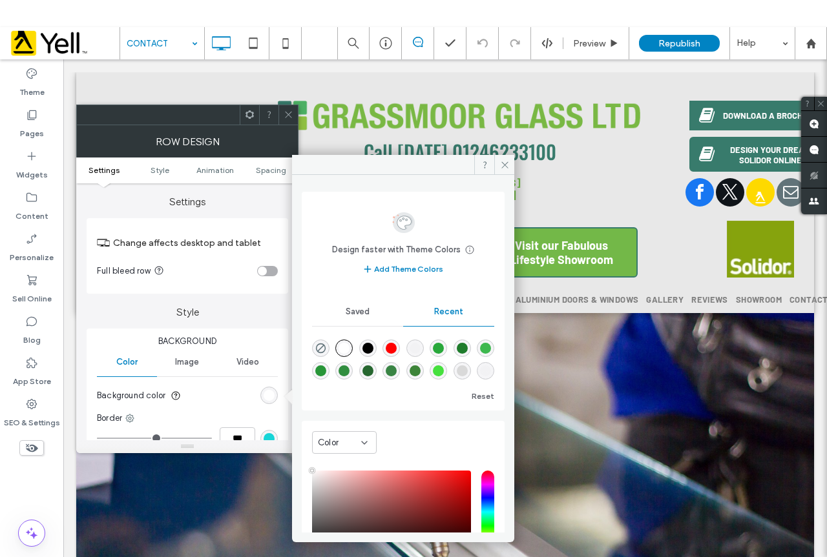
click at [417, 344] on div "rgba(0, 0, 0, 0.01)" at bounding box center [414, 348] width 11 height 11
type input "*******"
type input "*"
type input "**"
click at [502, 163] on icon at bounding box center [505, 165] width 10 height 10
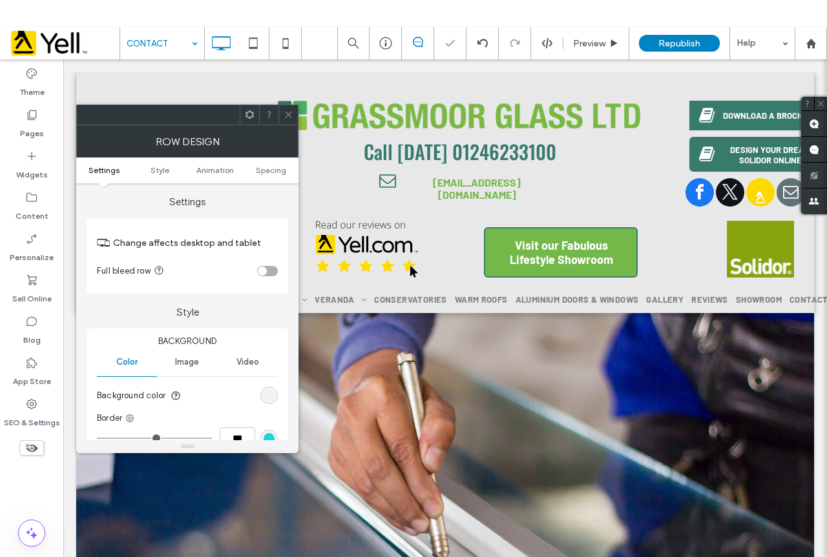
click at [292, 114] on icon at bounding box center [289, 115] width 10 height 10
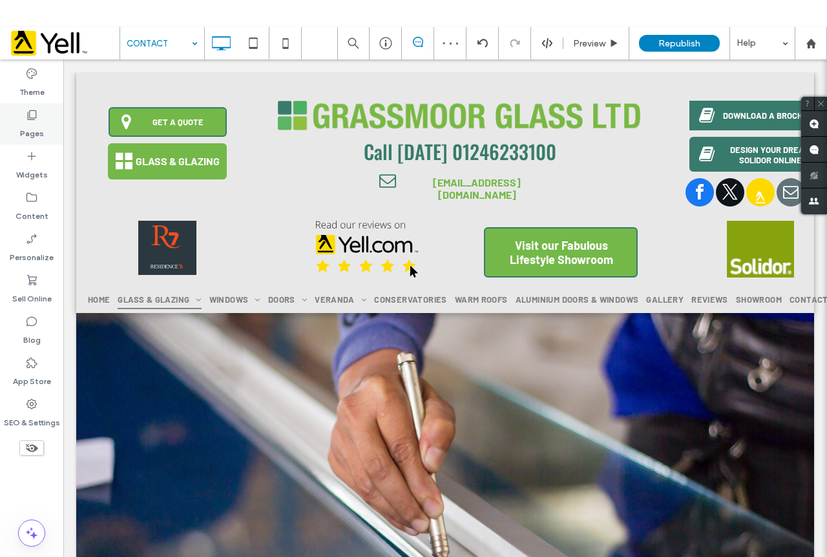
click at [40, 116] on div "Pages" at bounding box center [31, 123] width 63 height 41
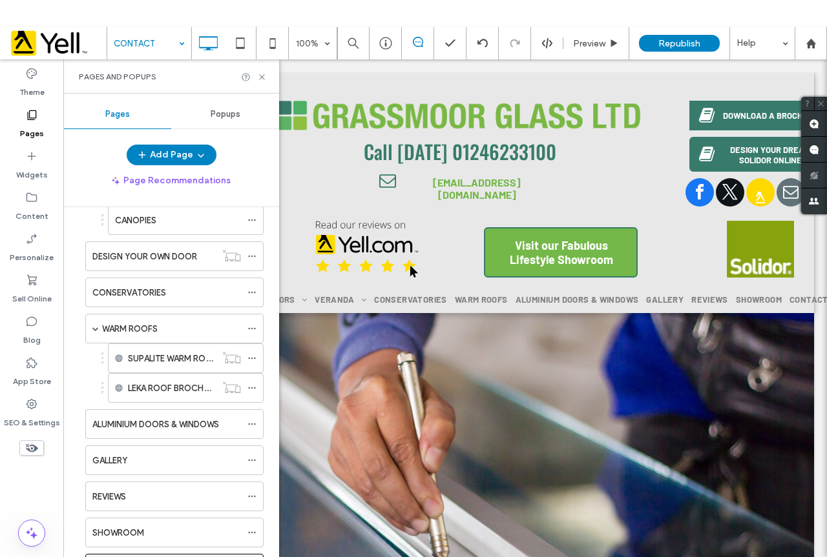
scroll to position [741, 0]
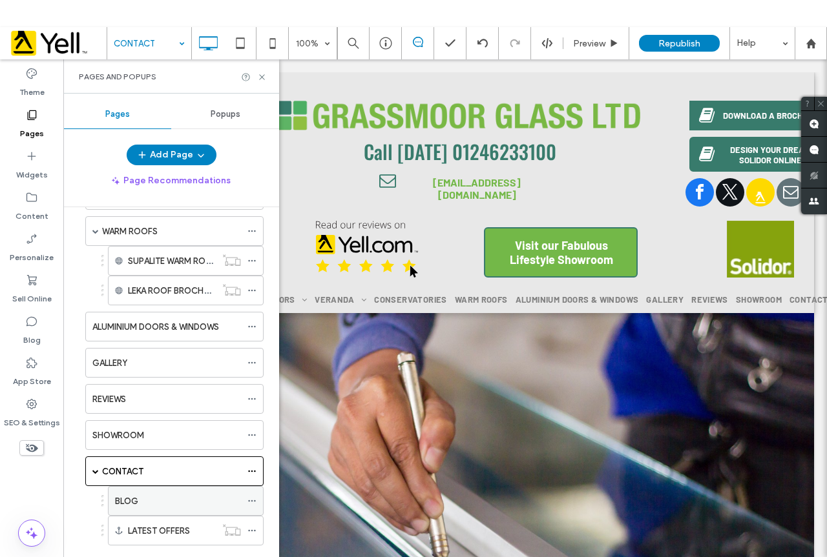
click at [171, 511] on div "BLOG" at bounding box center [178, 501] width 126 height 28
click at [263, 77] on div "BLOG 100% Preview Republish Help Site Comments Team & Clients Automate new comm…" at bounding box center [413, 305] width 827 height 557
click at [259, 81] on icon at bounding box center [262, 77] width 10 height 10
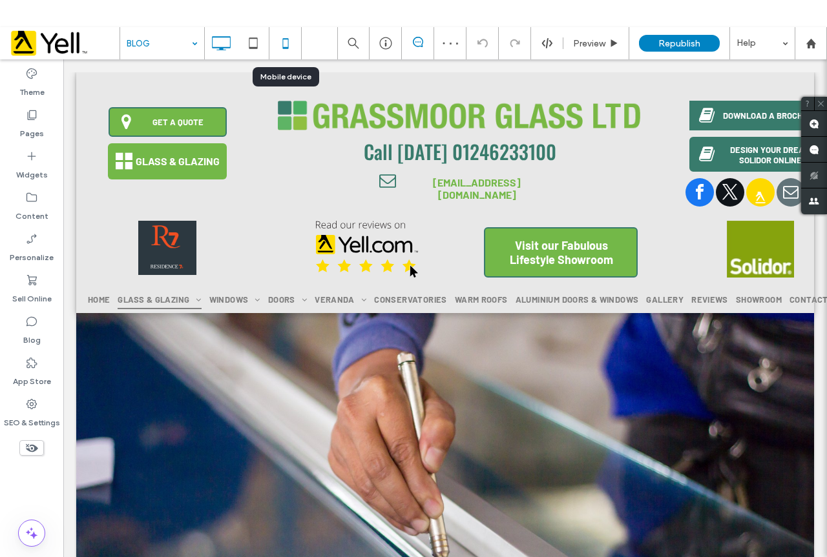
click at [289, 45] on icon at bounding box center [286, 43] width 26 height 26
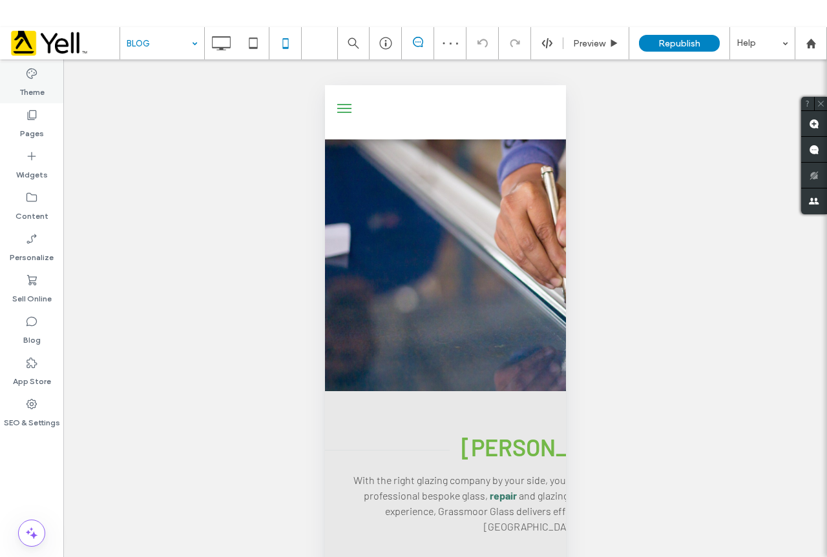
click at [40, 84] on label "Theme" at bounding box center [31, 89] width 25 height 18
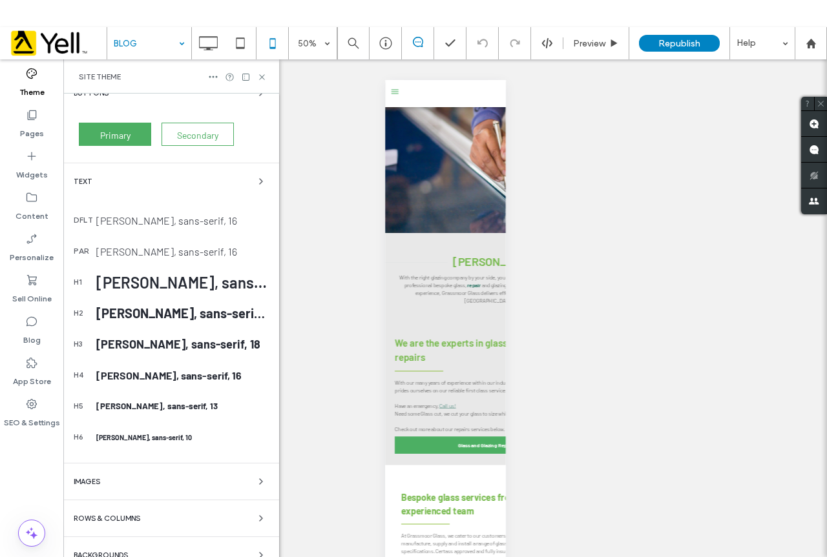
scroll to position [225, 0]
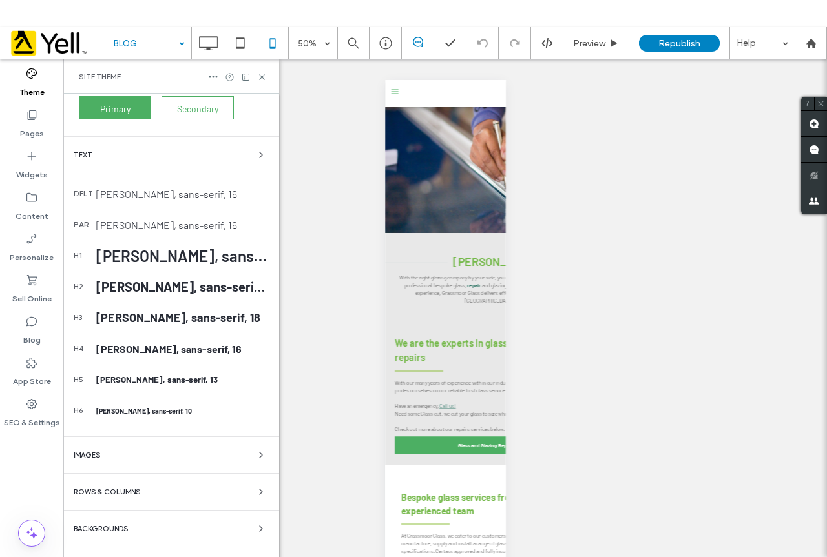
click at [140, 533] on div "Backgrounds" at bounding box center [171, 529] width 195 height 16
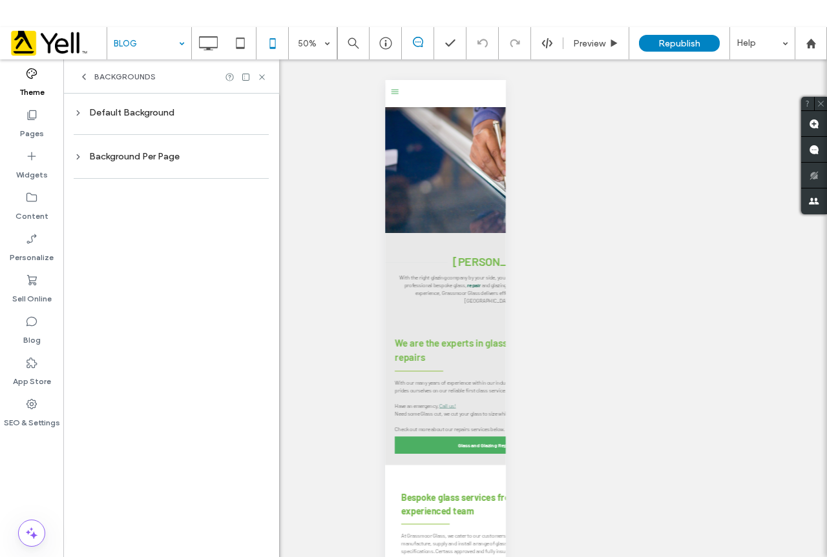
scroll to position [0, 0]
click at [172, 110] on div "Default Background" at bounding box center [171, 112] width 195 height 11
click at [252, 220] on div "rgb(255, 255, 255)" at bounding box center [249, 223] width 11 height 11
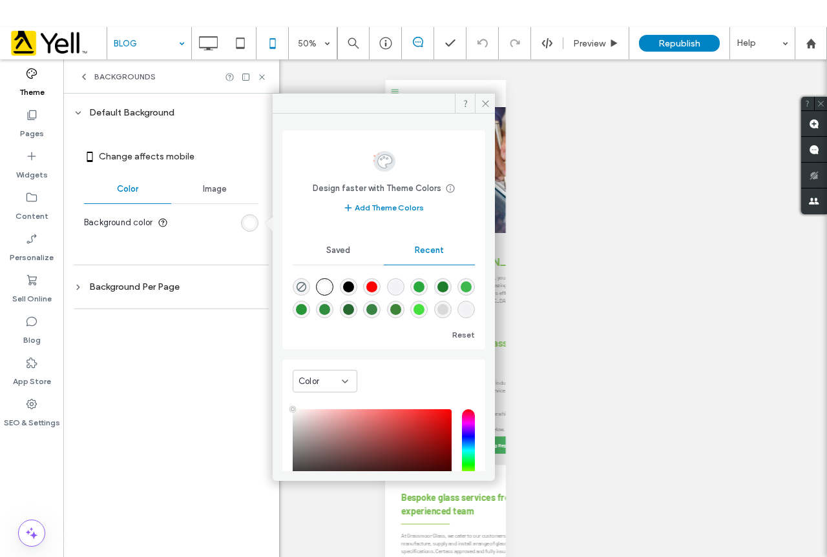
click at [401, 289] on div "rgba(0, 0, 0, 0.01)" at bounding box center [395, 287] width 11 height 11
type input "*******"
type input "*"
type input "**"
click at [490, 105] on icon at bounding box center [486, 104] width 10 height 10
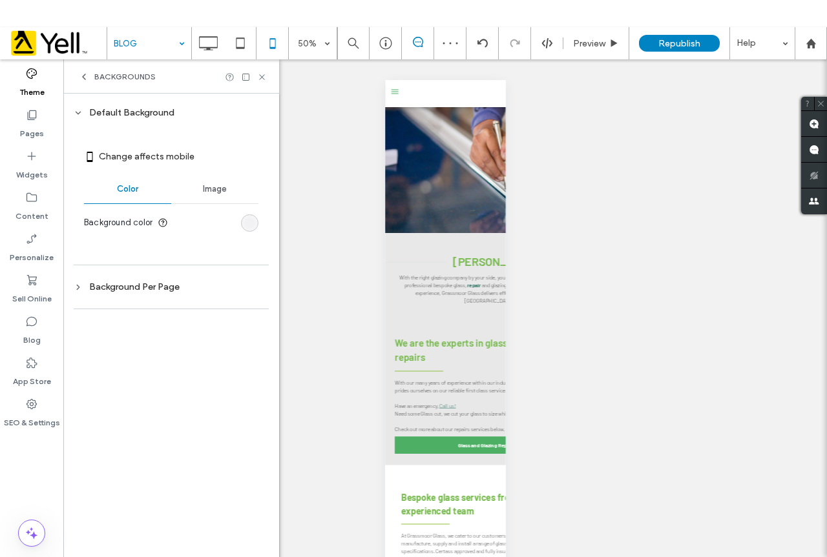
click at [150, 289] on div "Background Per Page" at bounding box center [171, 287] width 195 height 11
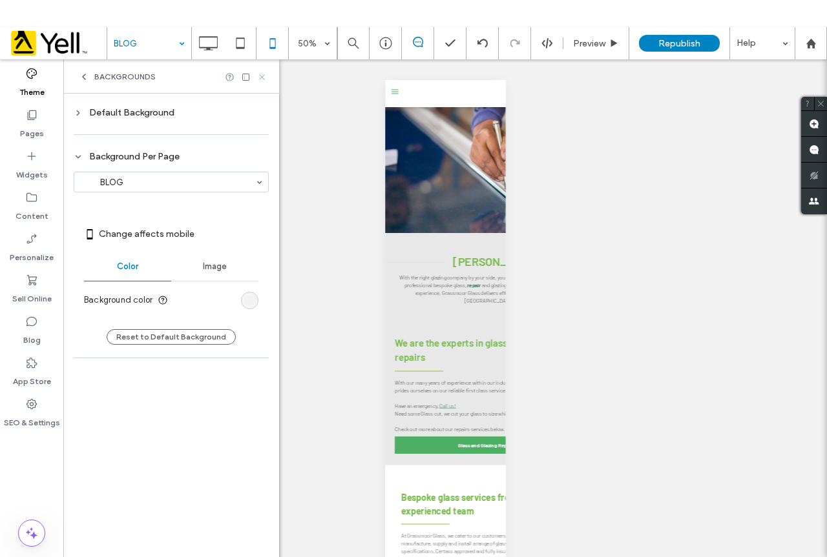
click at [262, 75] on icon at bounding box center [262, 77] width 10 height 10
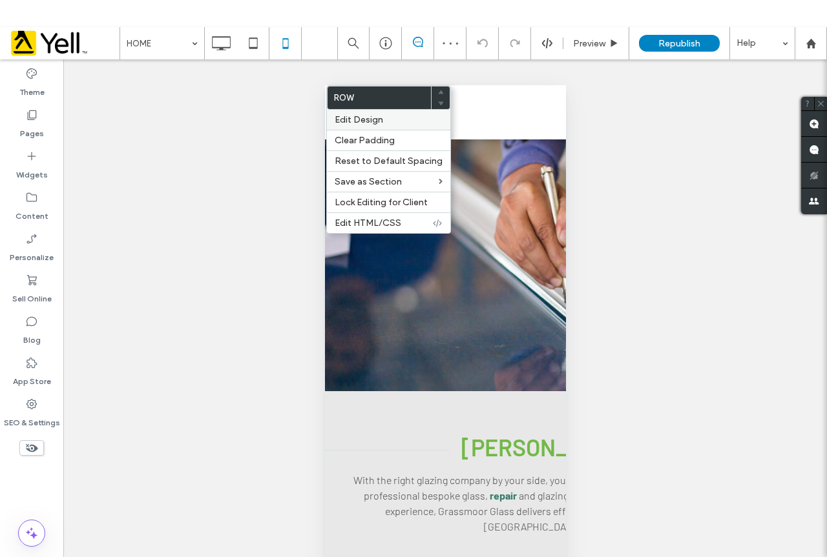
click at [368, 122] on span "Edit Design" at bounding box center [359, 119] width 48 height 11
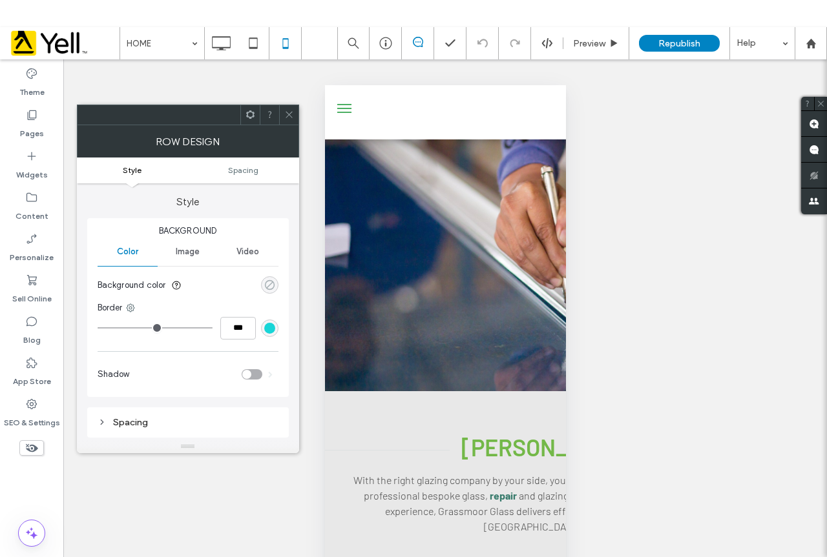
click at [271, 290] on icon "rgba(0, 0, 0, 0)" at bounding box center [269, 285] width 11 height 11
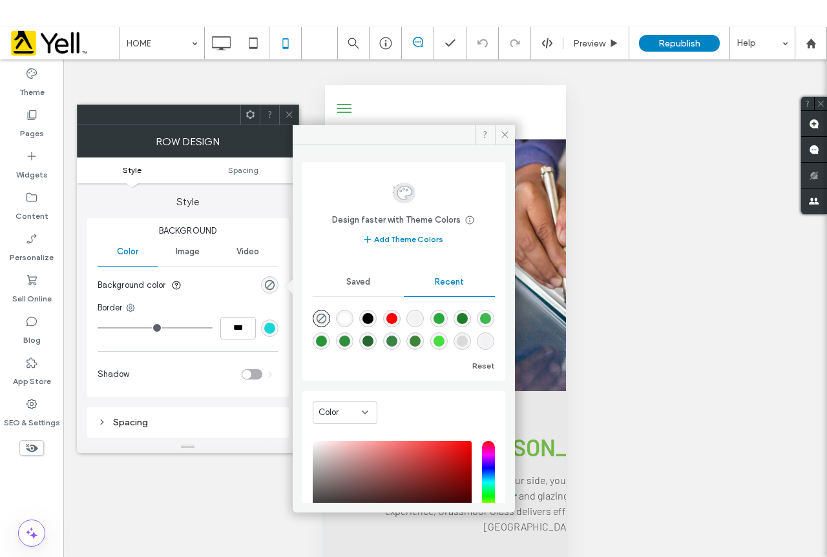
click at [419, 320] on div "rgba(0, 0, 0, 0.01)" at bounding box center [414, 318] width 11 height 11
type input "*"
type input "**"
click at [504, 133] on icon at bounding box center [505, 135] width 10 height 10
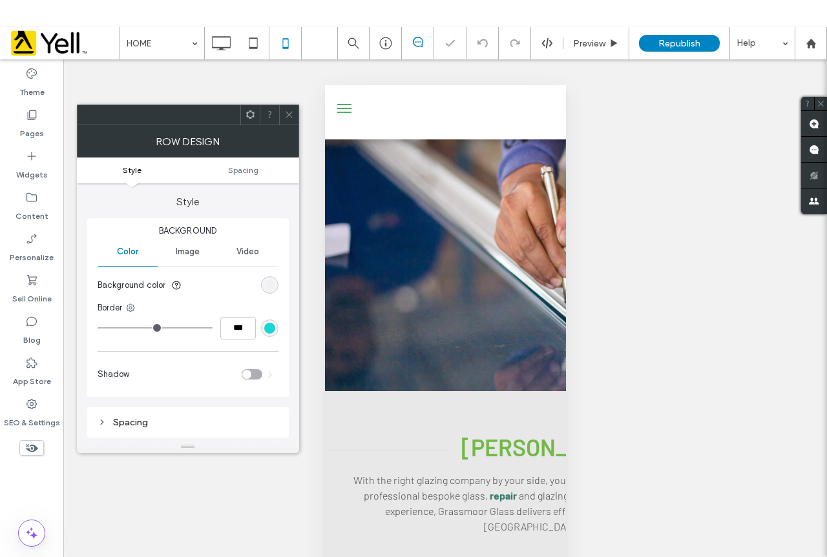
click at [298, 118] on div at bounding box center [188, 115] width 222 height 21
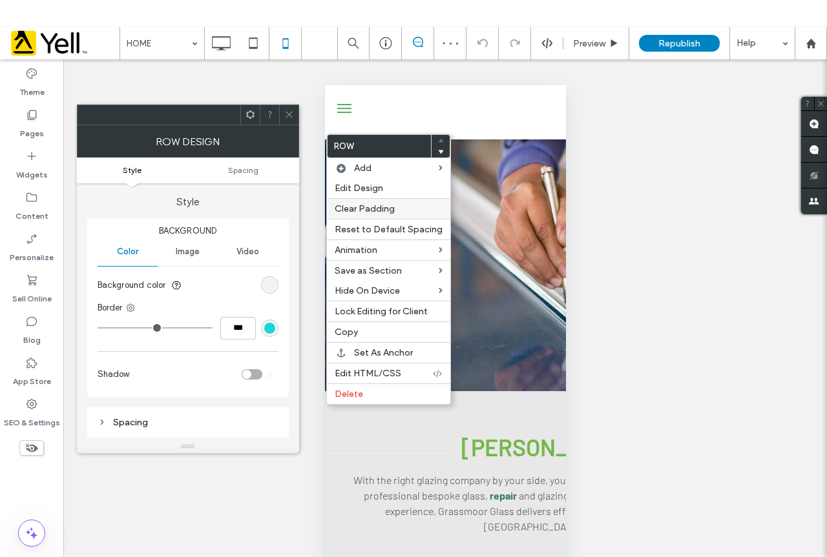
click at [369, 185] on span "Edit Design" at bounding box center [359, 188] width 48 height 11
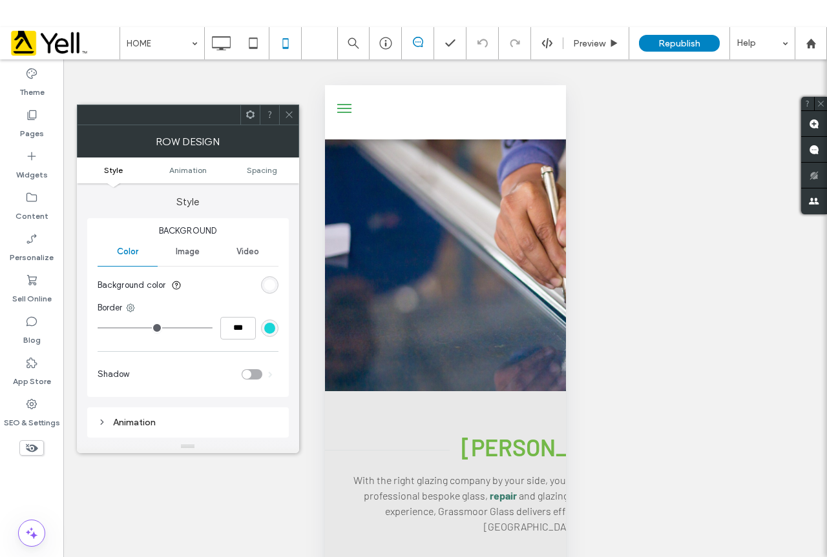
click at [267, 286] on div "rgb(255, 255, 255)" at bounding box center [269, 285] width 11 height 11
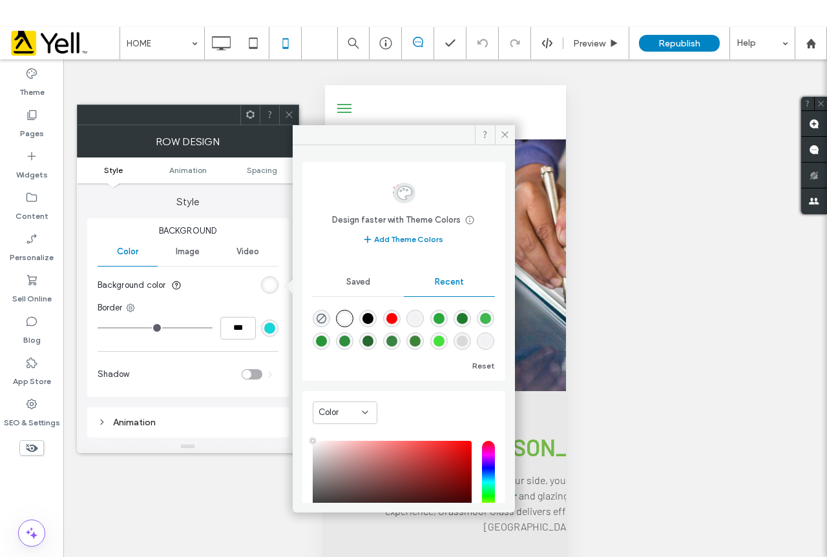
click at [420, 318] on div "rgba(0, 0, 0, 0.01)" at bounding box center [414, 318] width 11 height 11
type input "*******"
type input "*"
type input "**"
click at [504, 138] on icon at bounding box center [505, 135] width 10 height 10
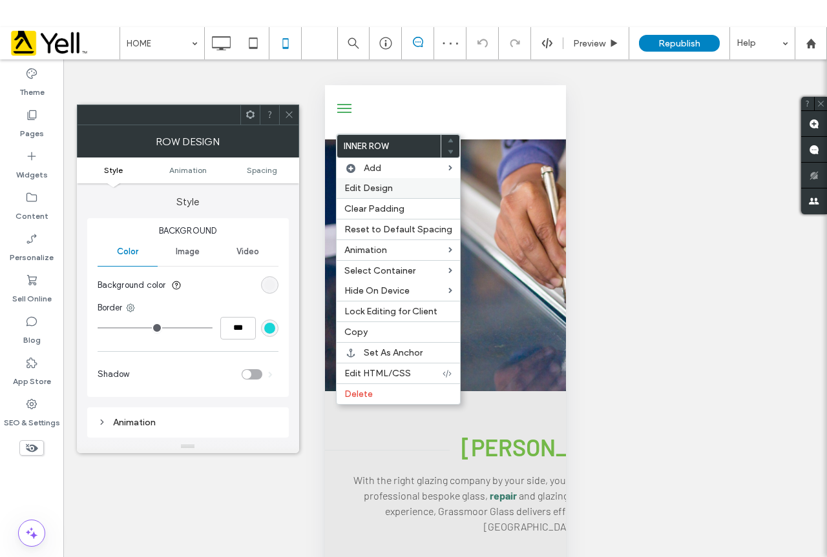
click at [389, 190] on span "Edit Design" at bounding box center [368, 188] width 48 height 11
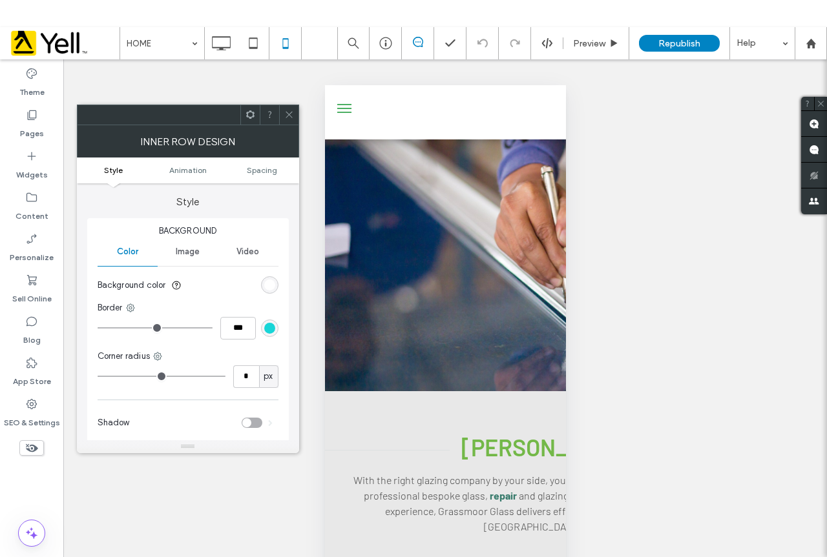
click at [271, 290] on div "rgb(255, 255, 255)" at bounding box center [269, 285] width 11 height 11
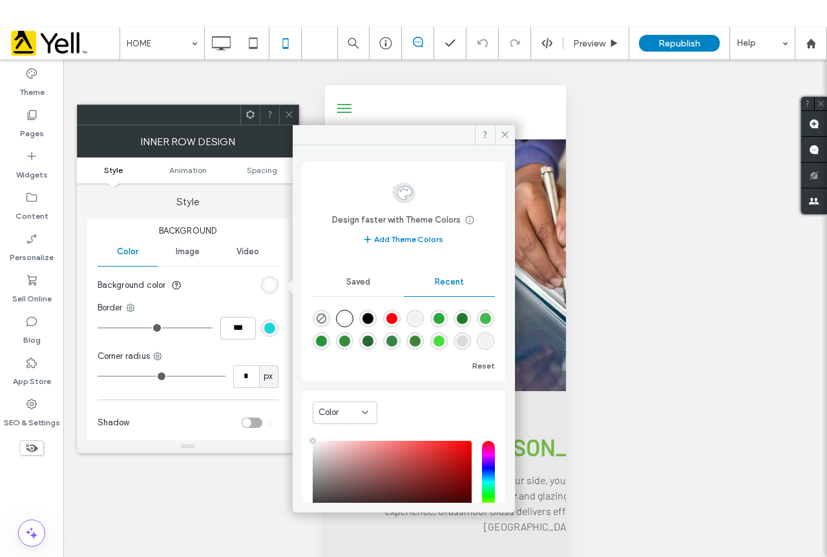
click at [417, 314] on div "rgba(0, 0, 0, 0.01)" at bounding box center [414, 318] width 11 height 11
type input "*******"
type input "*"
type input "**"
click at [504, 135] on icon at bounding box center [505, 135] width 10 height 10
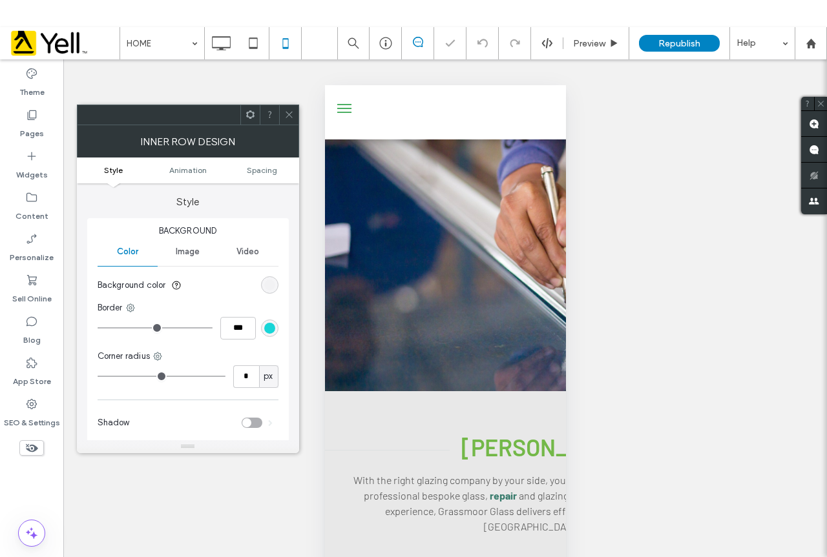
click at [285, 116] on icon at bounding box center [289, 115] width 10 height 10
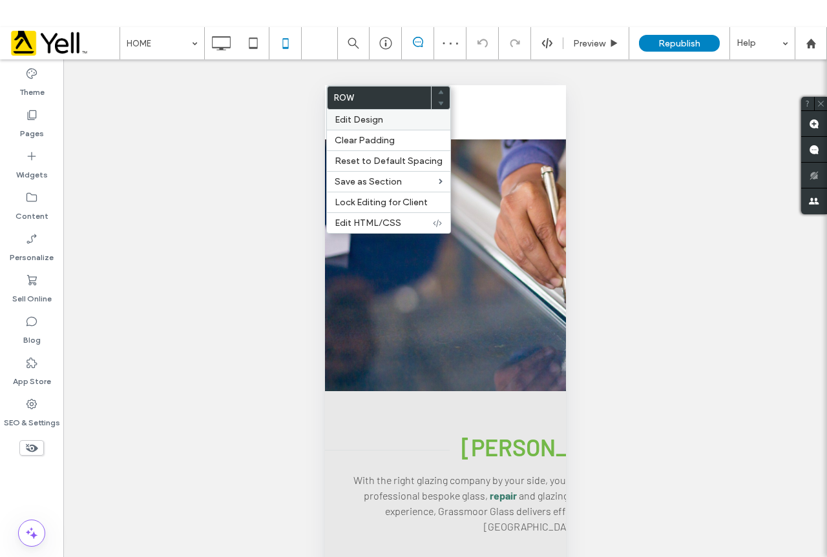
click at [366, 122] on span "Edit Design" at bounding box center [359, 119] width 48 height 11
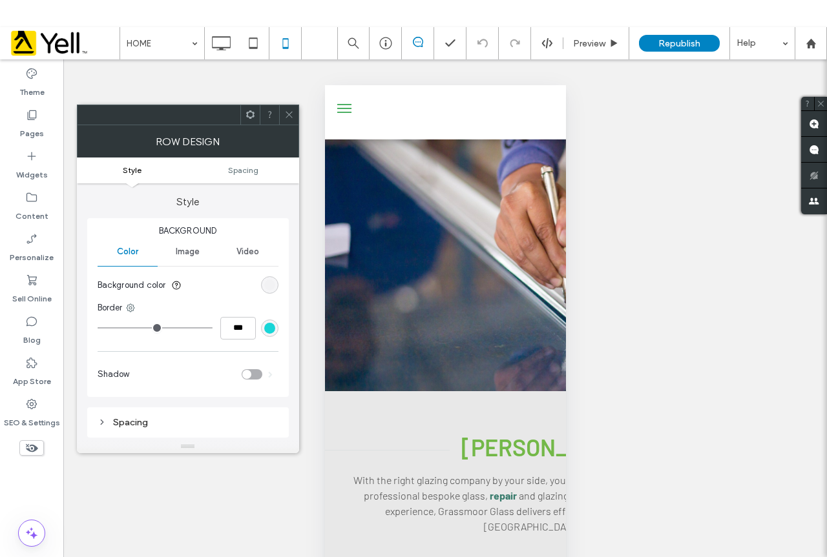
click at [284, 115] on icon at bounding box center [289, 115] width 10 height 10
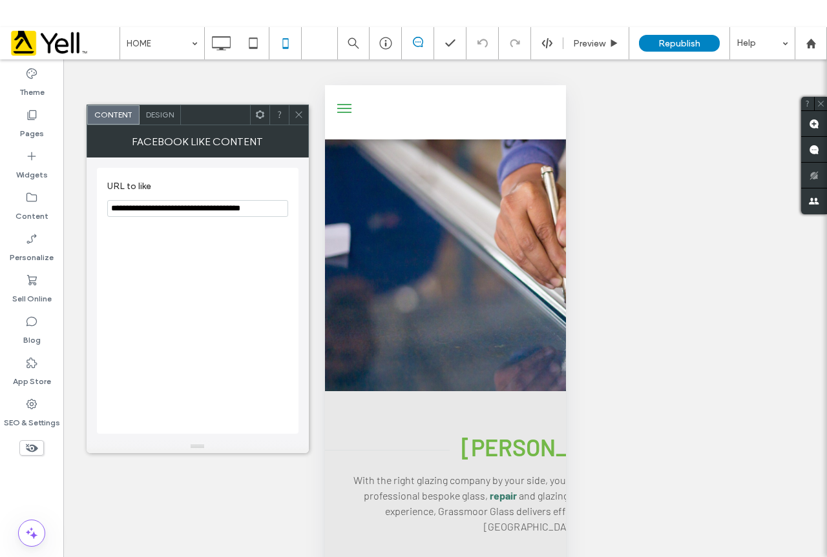
click at [303, 115] on icon at bounding box center [299, 115] width 10 height 10
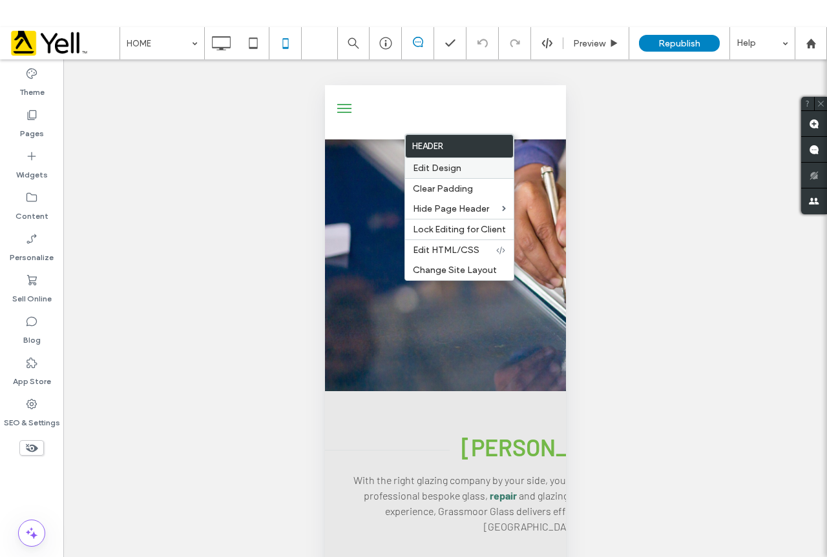
click at [444, 167] on span "Edit Design" at bounding box center [437, 168] width 48 height 11
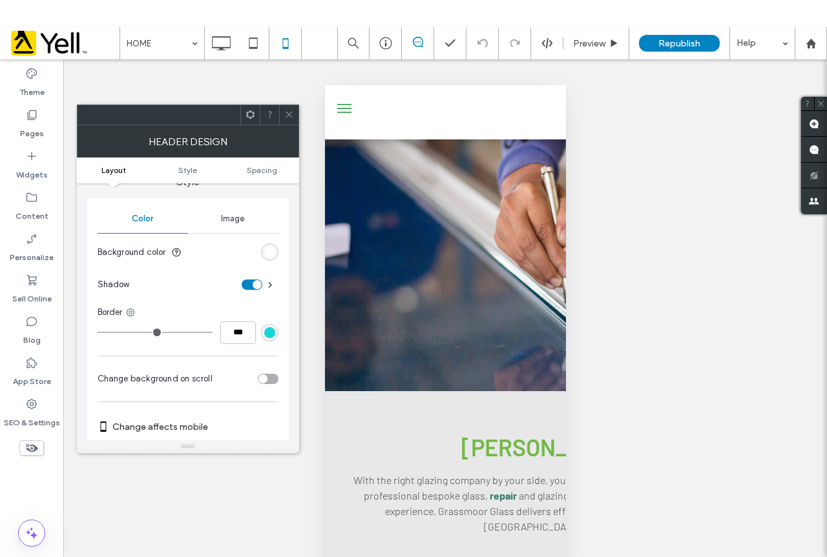
scroll to position [194, 0]
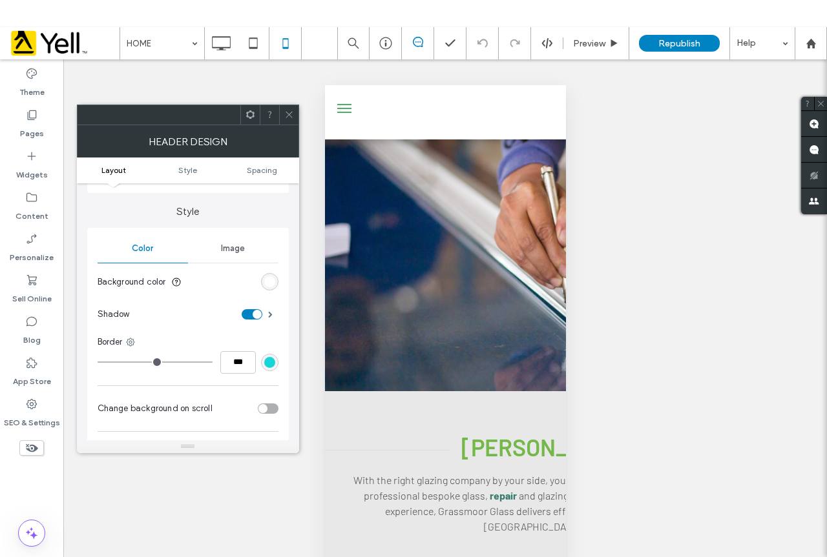
click at [262, 284] on div "rgb(255, 255, 255)" at bounding box center [269, 281] width 17 height 17
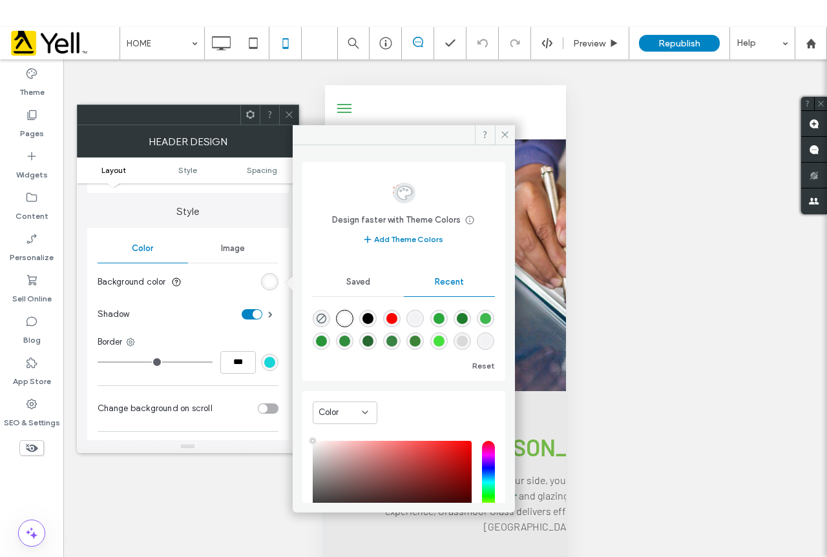
click at [420, 320] on div "rgba(0, 0, 0, 0.01)" at bounding box center [414, 318] width 11 height 11
type input "*******"
type input "*"
type input "**"
click at [501, 132] on span at bounding box center [505, 134] width 20 height 19
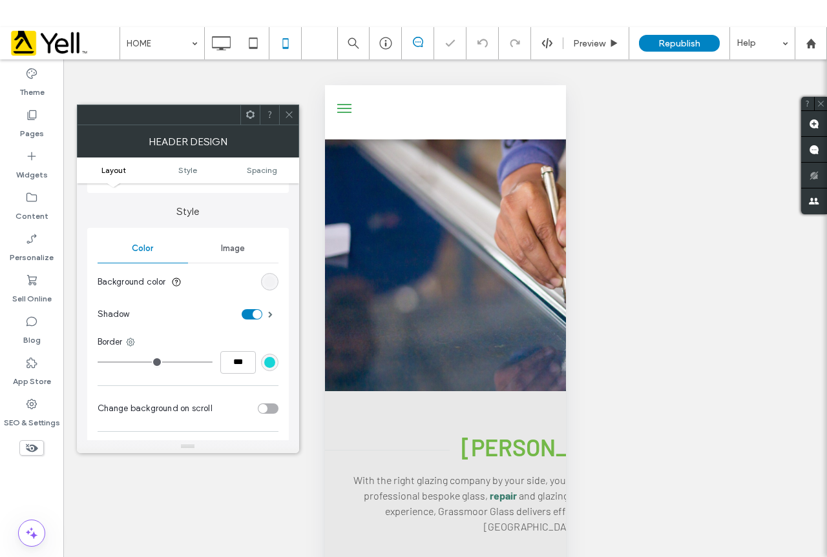
click at [285, 112] on icon at bounding box center [289, 115] width 10 height 10
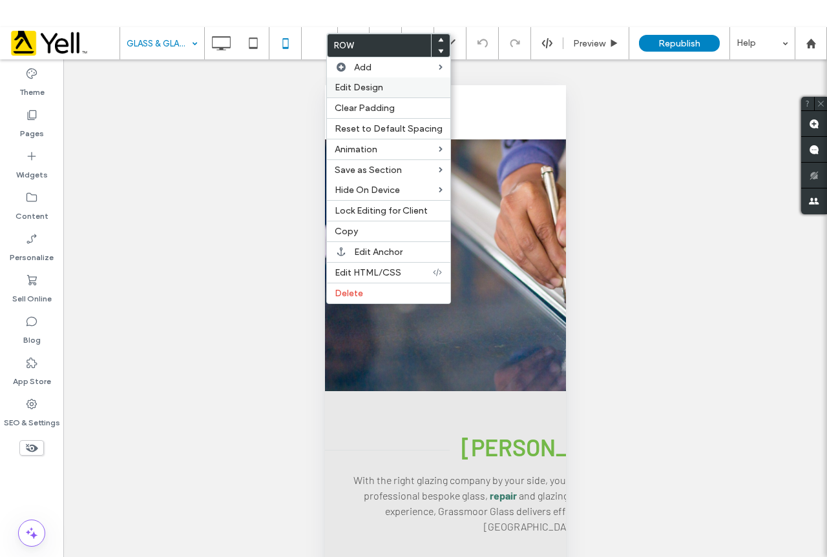
click at [364, 87] on span "Edit Design" at bounding box center [359, 87] width 48 height 11
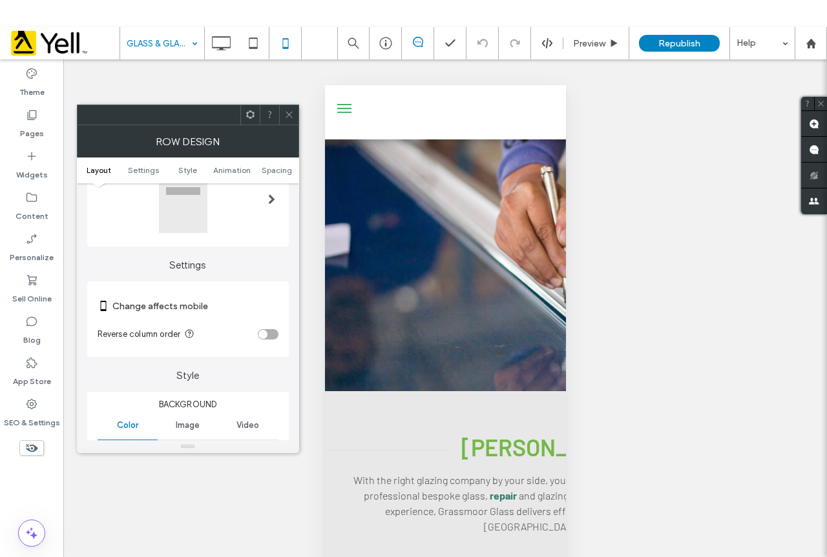
scroll to position [129, 0]
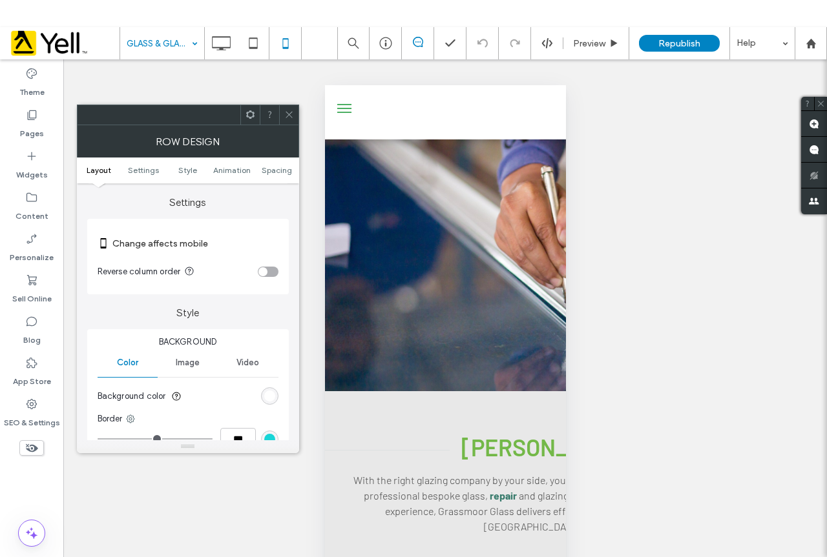
click at [269, 393] on div "rgb(255, 255, 255)" at bounding box center [269, 396] width 11 height 11
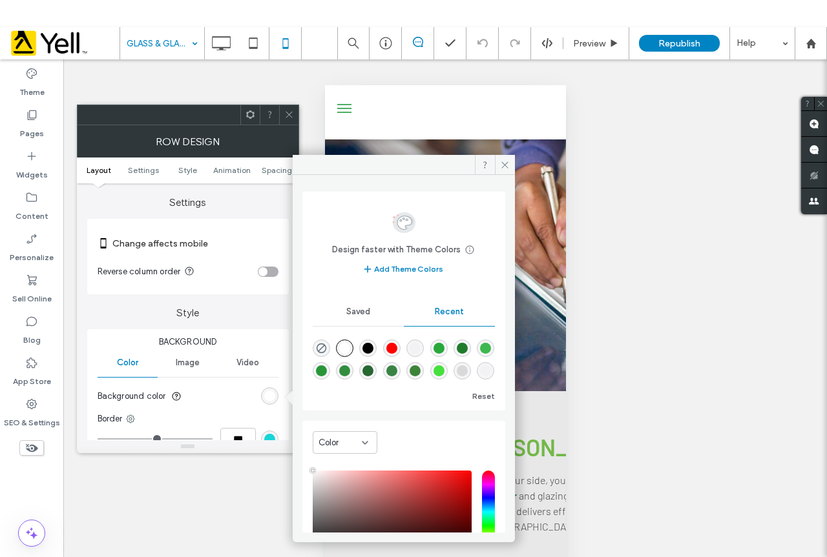
type input "****"
click at [419, 346] on div "rgba(0, 0, 0, 0.01)" at bounding box center [414, 348] width 11 height 11
type input "*******"
type input "*"
type input "**"
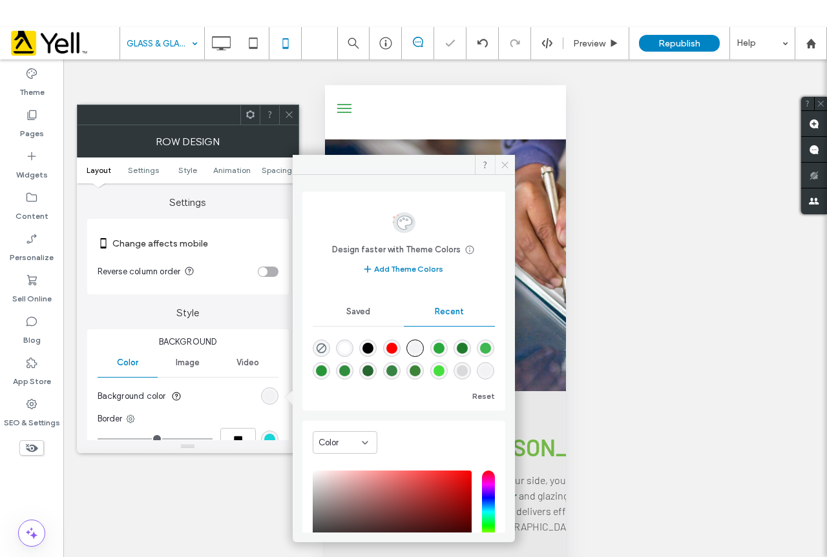
click at [502, 162] on use at bounding box center [504, 164] width 6 height 6
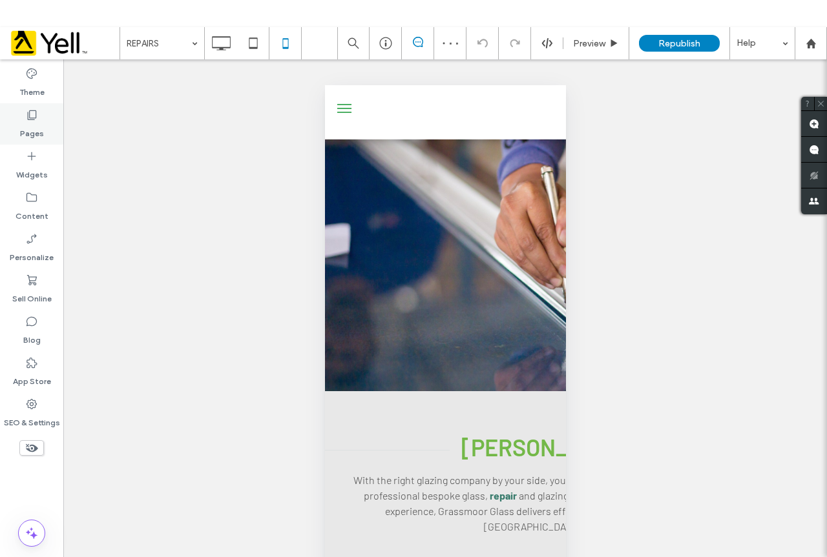
click at [43, 123] on div "Pages" at bounding box center [31, 123] width 63 height 41
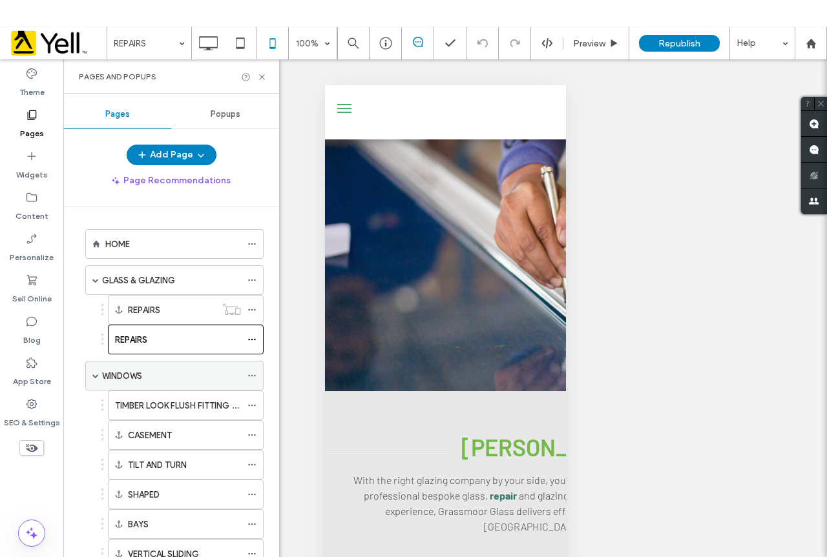
click at [157, 371] on div "WINDOWS" at bounding box center [171, 376] width 139 height 14
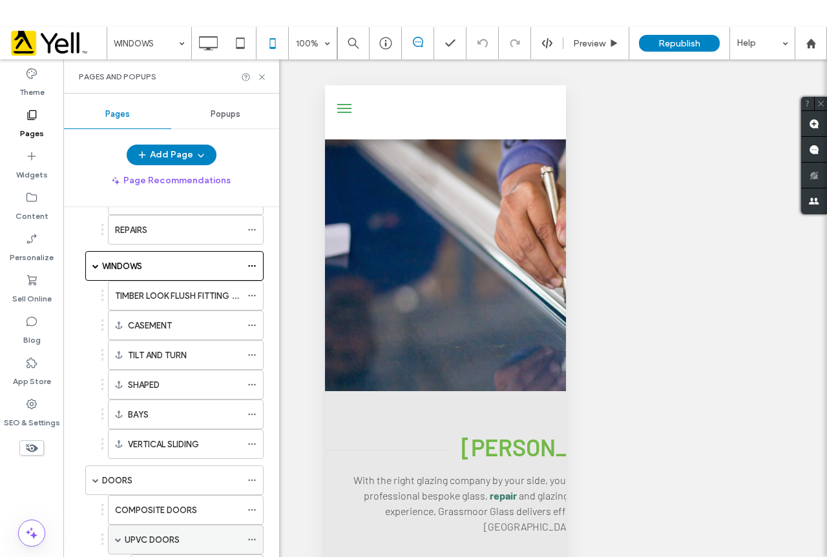
scroll to position [323, 0]
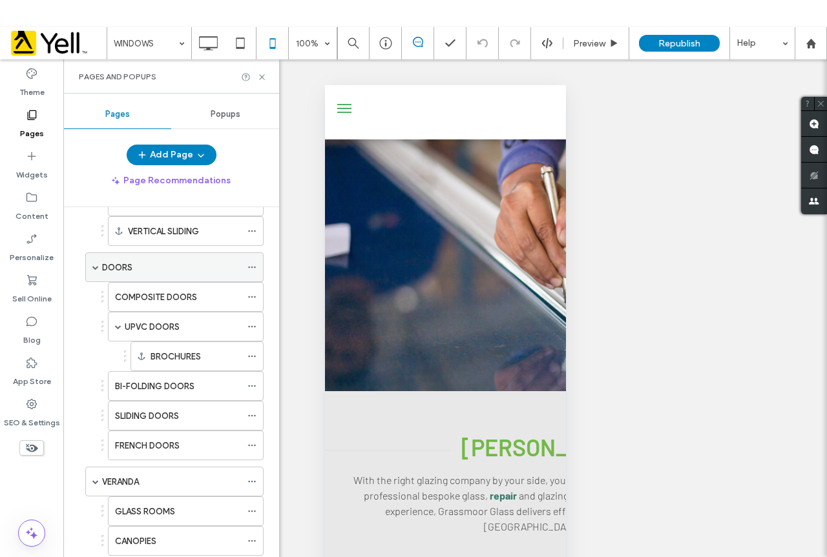
click at [158, 264] on div "DOORS" at bounding box center [171, 268] width 139 height 14
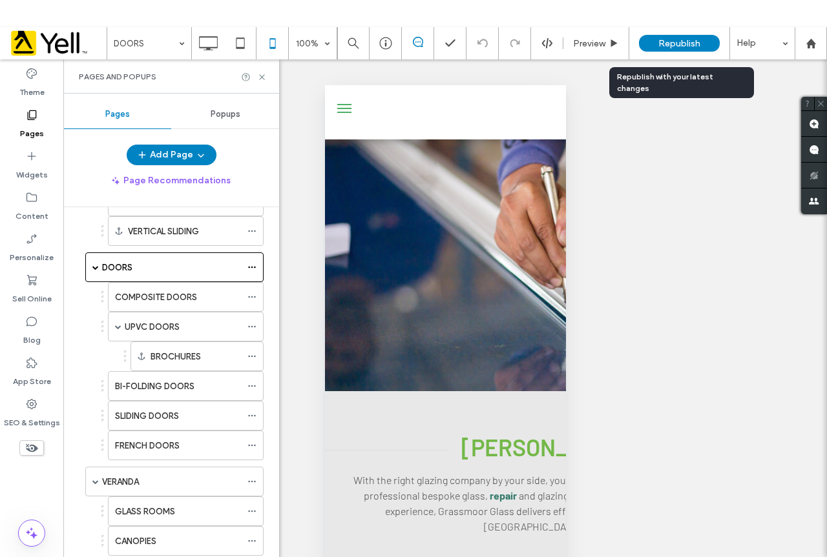
click at [674, 38] on span "Republish" at bounding box center [679, 43] width 42 height 11
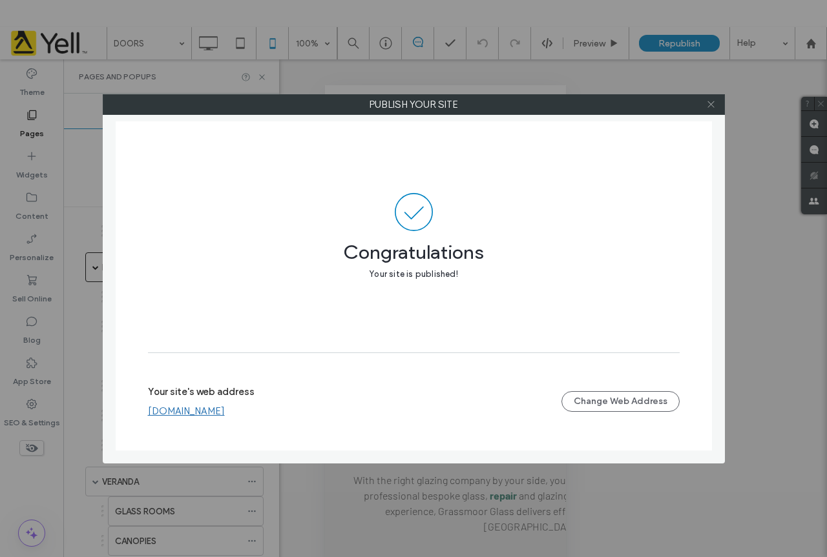
click at [710, 104] on use at bounding box center [710, 104] width 6 height 6
